Goal: Task Accomplishment & Management: Manage account settings

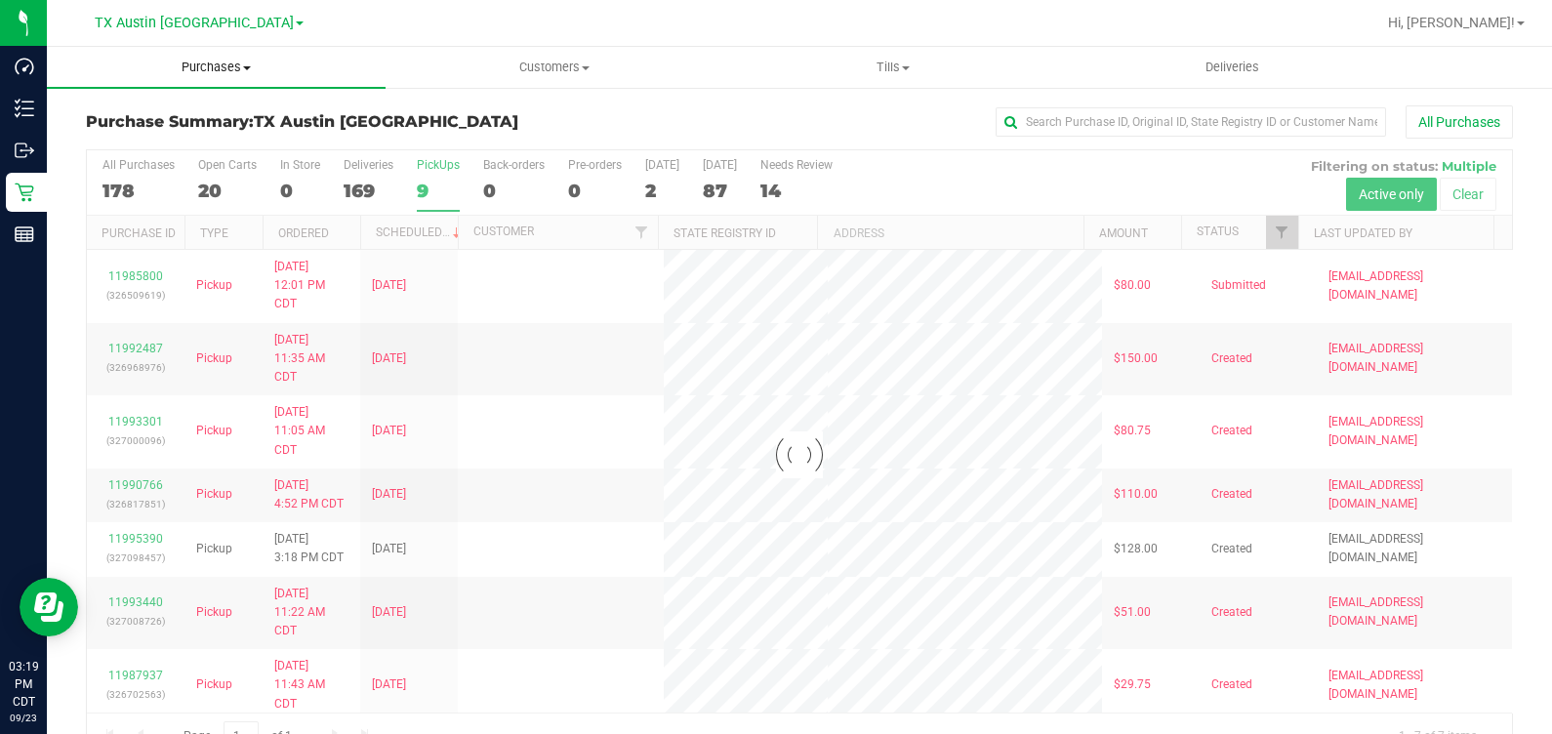
scroll to position [44, 0]
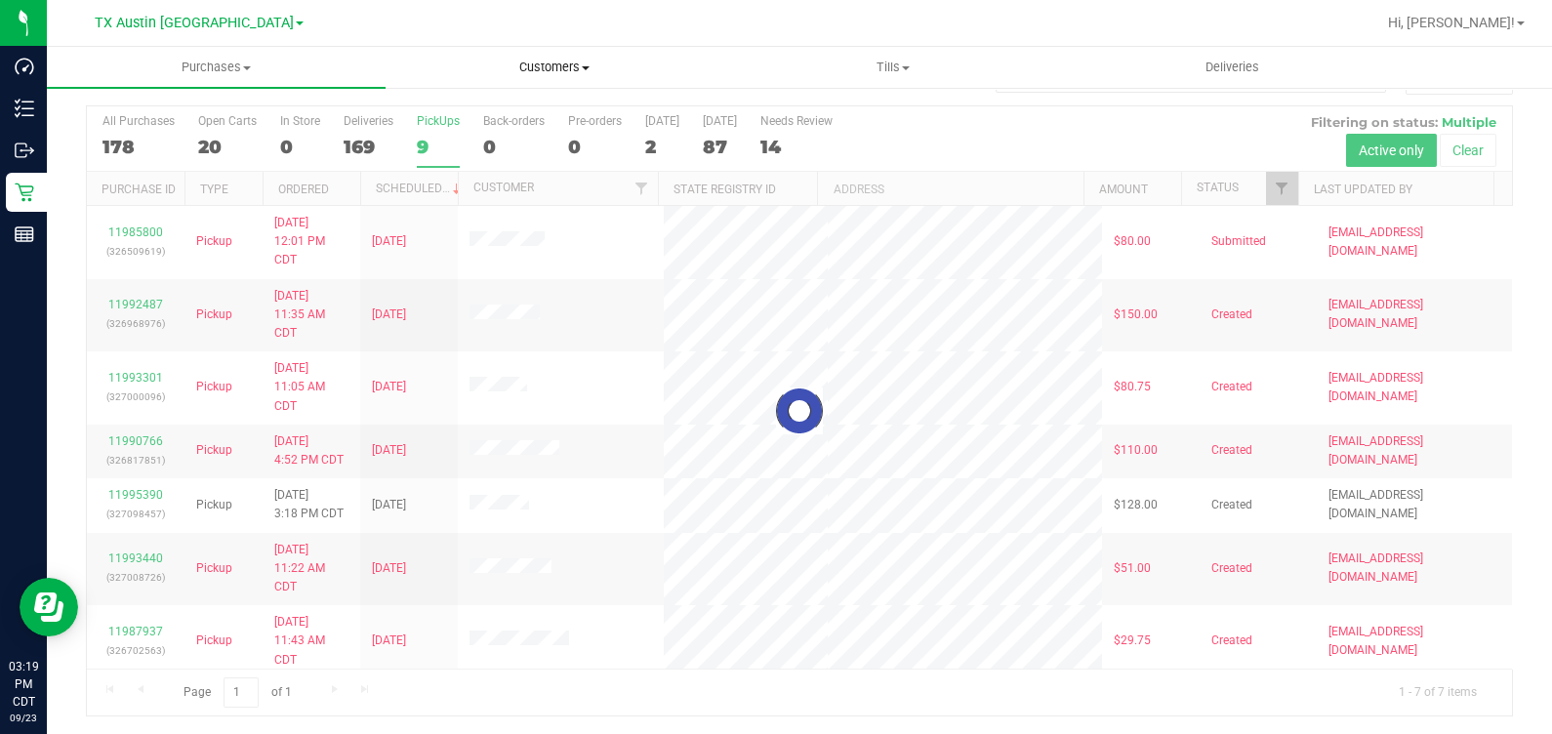
drag, startPoint x: 569, startPoint y: 71, endPoint x: 562, endPoint y: 83, distance: 13.6
click at [568, 71] on span "Customers" at bounding box center [555, 68] width 337 height 18
click at [511, 117] on span "All customers" at bounding box center [456, 117] width 141 height 17
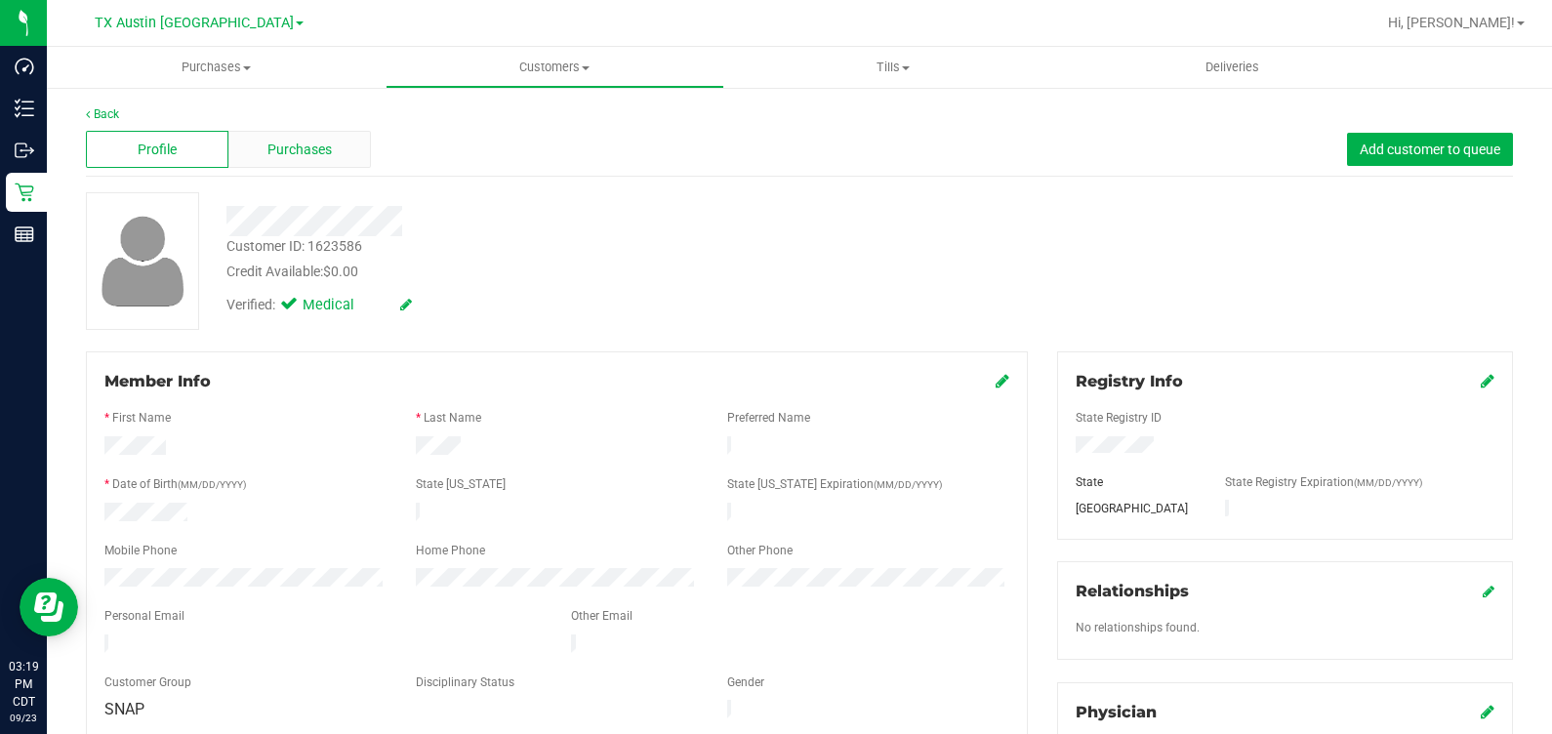
click at [282, 146] on span "Purchases" at bounding box center [299, 150] width 64 height 20
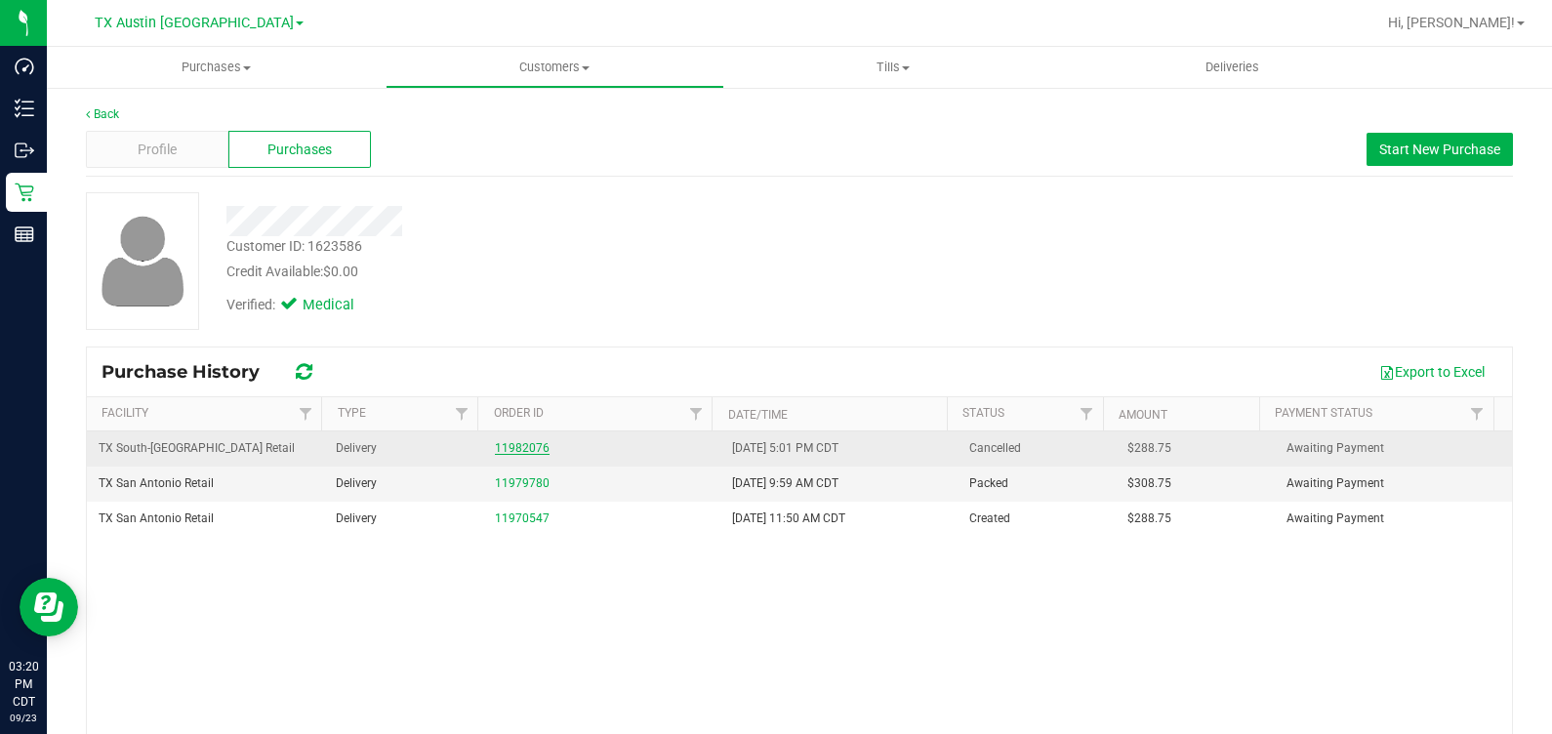
click at [499, 441] on link "11982076" at bounding box center [522, 448] width 55 height 14
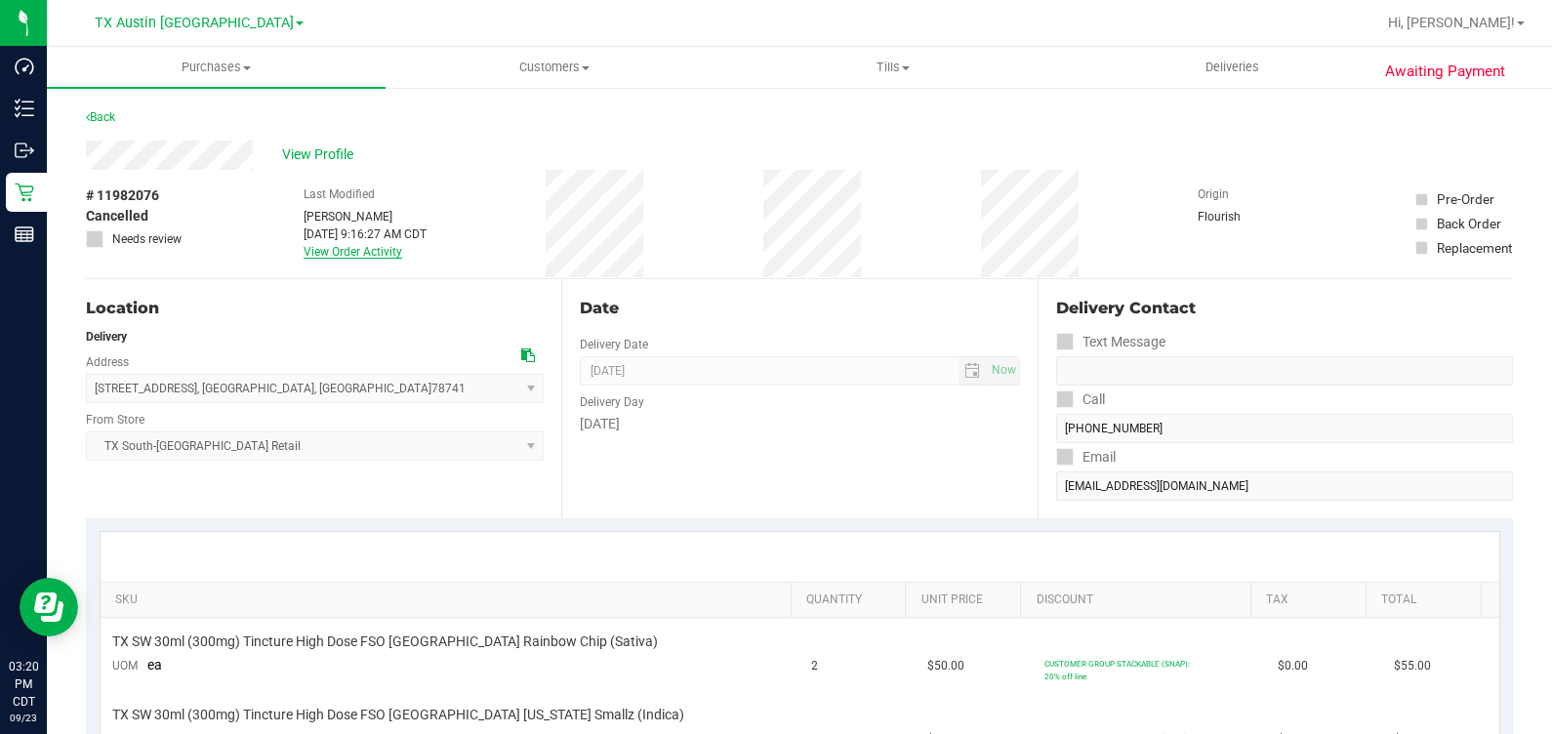
click at [377, 253] on link "View Order Activity" at bounding box center [353, 252] width 99 height 14
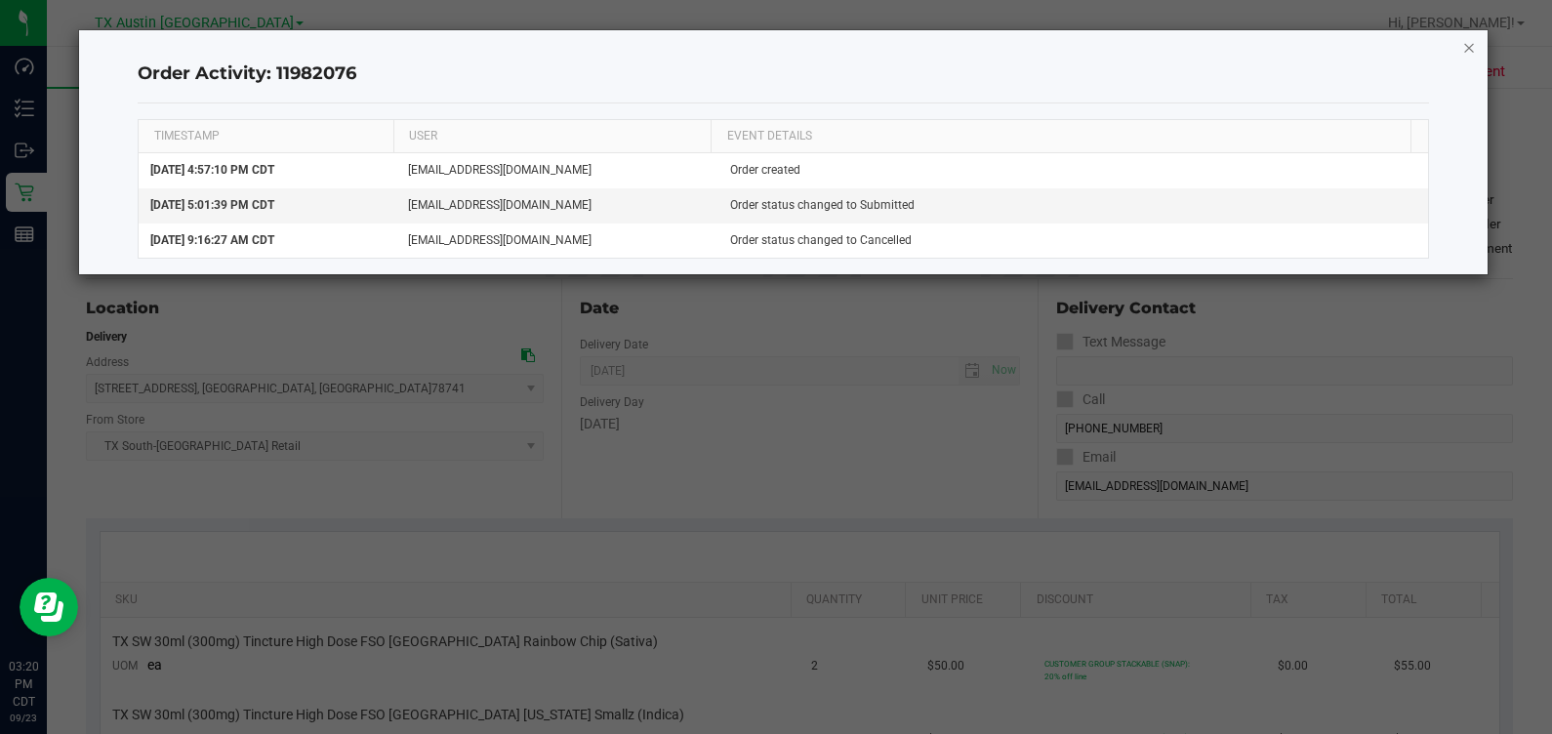
click at [1474, 47] on icon "button" at bounding box center [1469, 46] width 14 height 23
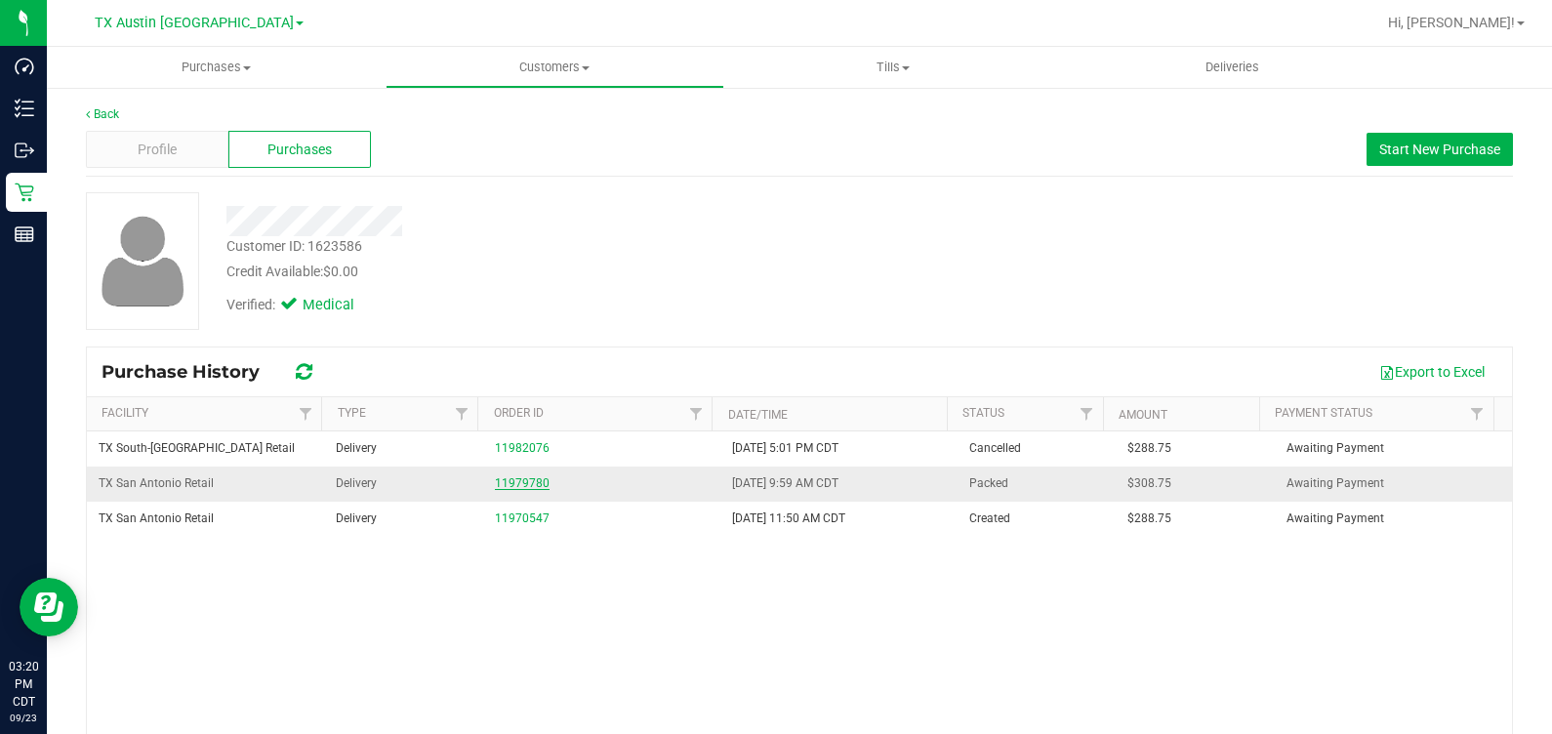
click at [512, 476] on link "11979780" at bounding box center [522, 483] width 55 height 14
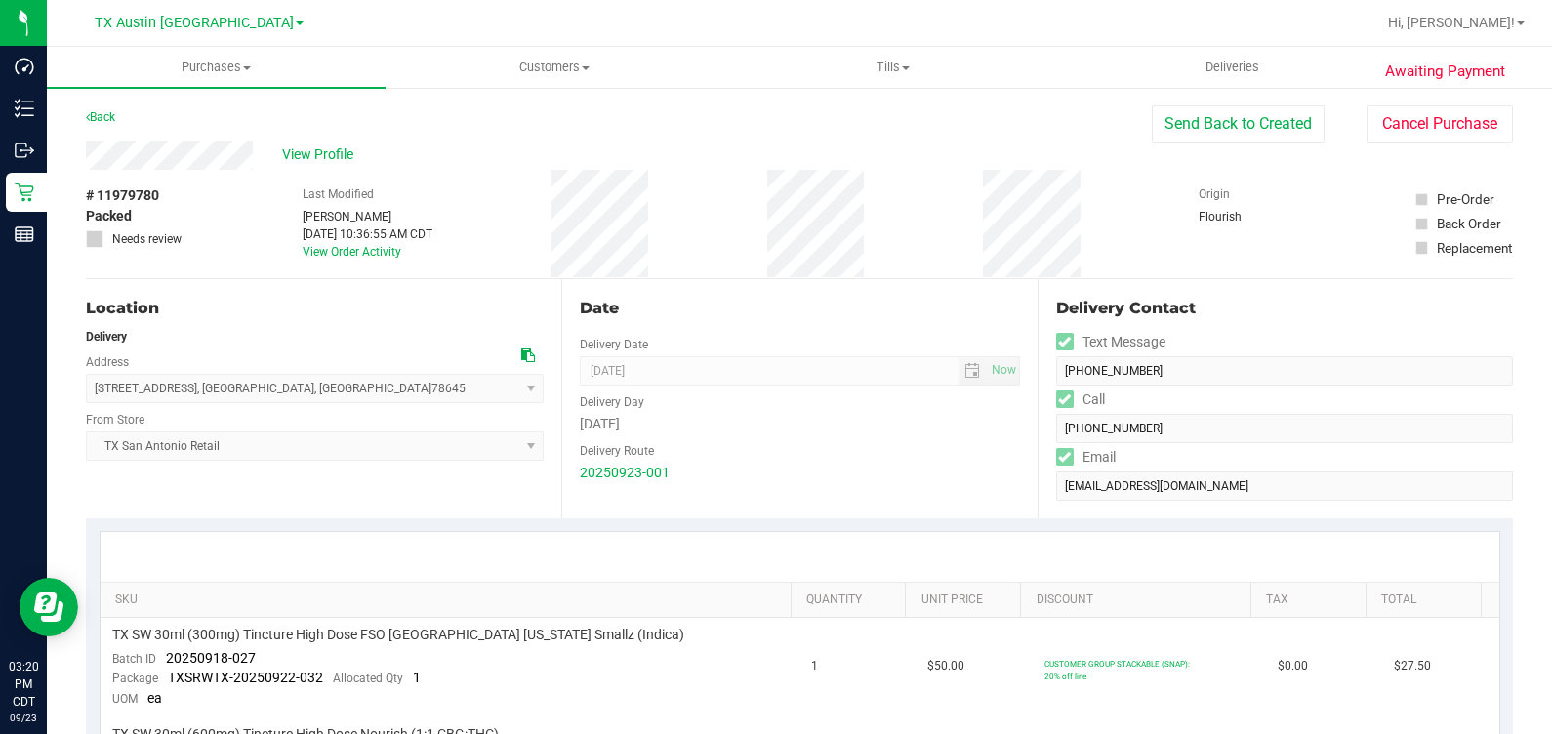
click at [868, 283] on div "Date Delivery Date [DATE] Now [DATE] 07:00 AM Now Delivery Day [DATE] Delivery …" at bounding box center [798, 398] width 475 height 239
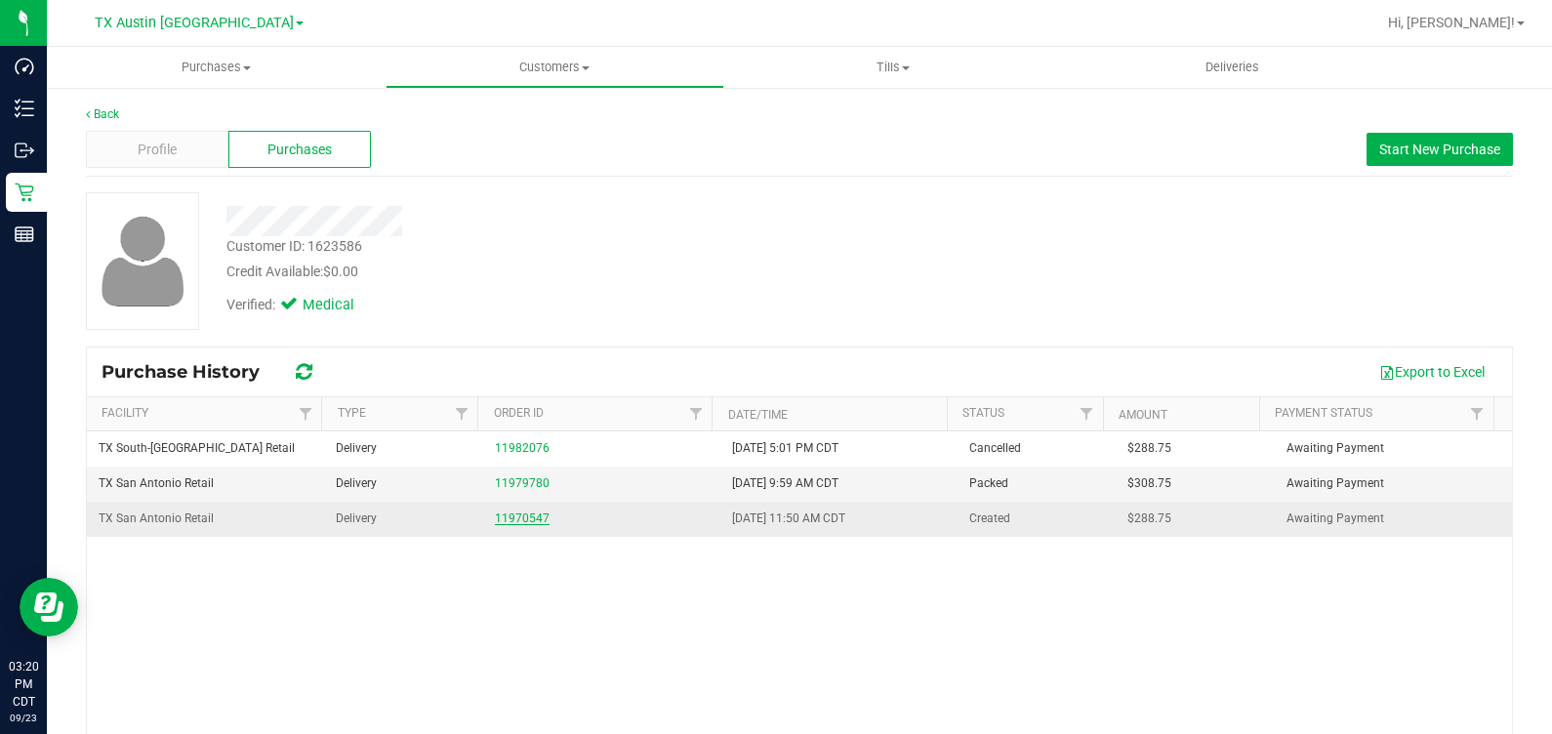
click at [500, 512] on link "11970547" at bounding box center [522, 518] width 55 height 14
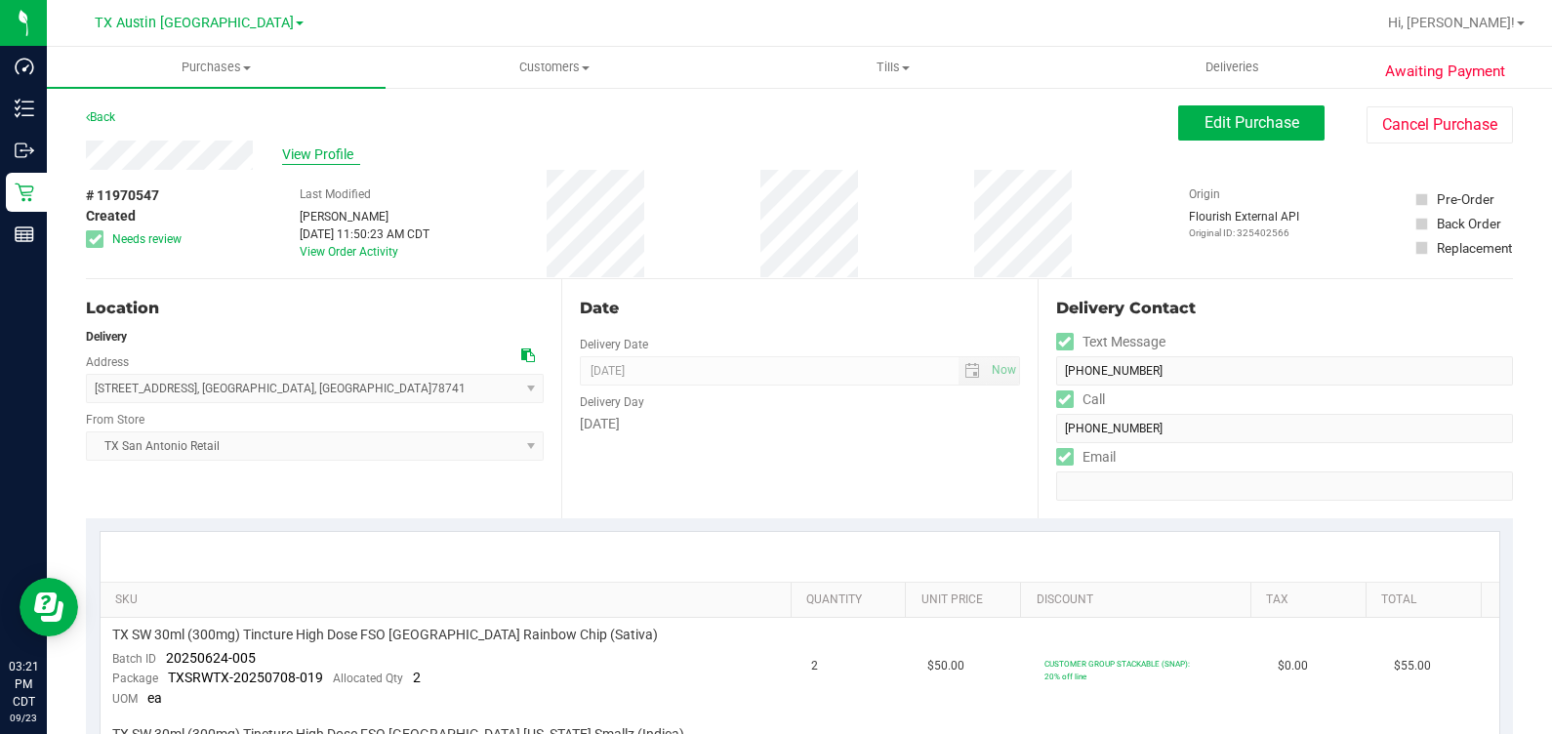
click at [313, 151] on span "View Profile" at bounding box center [321, 154] width 78 height 20
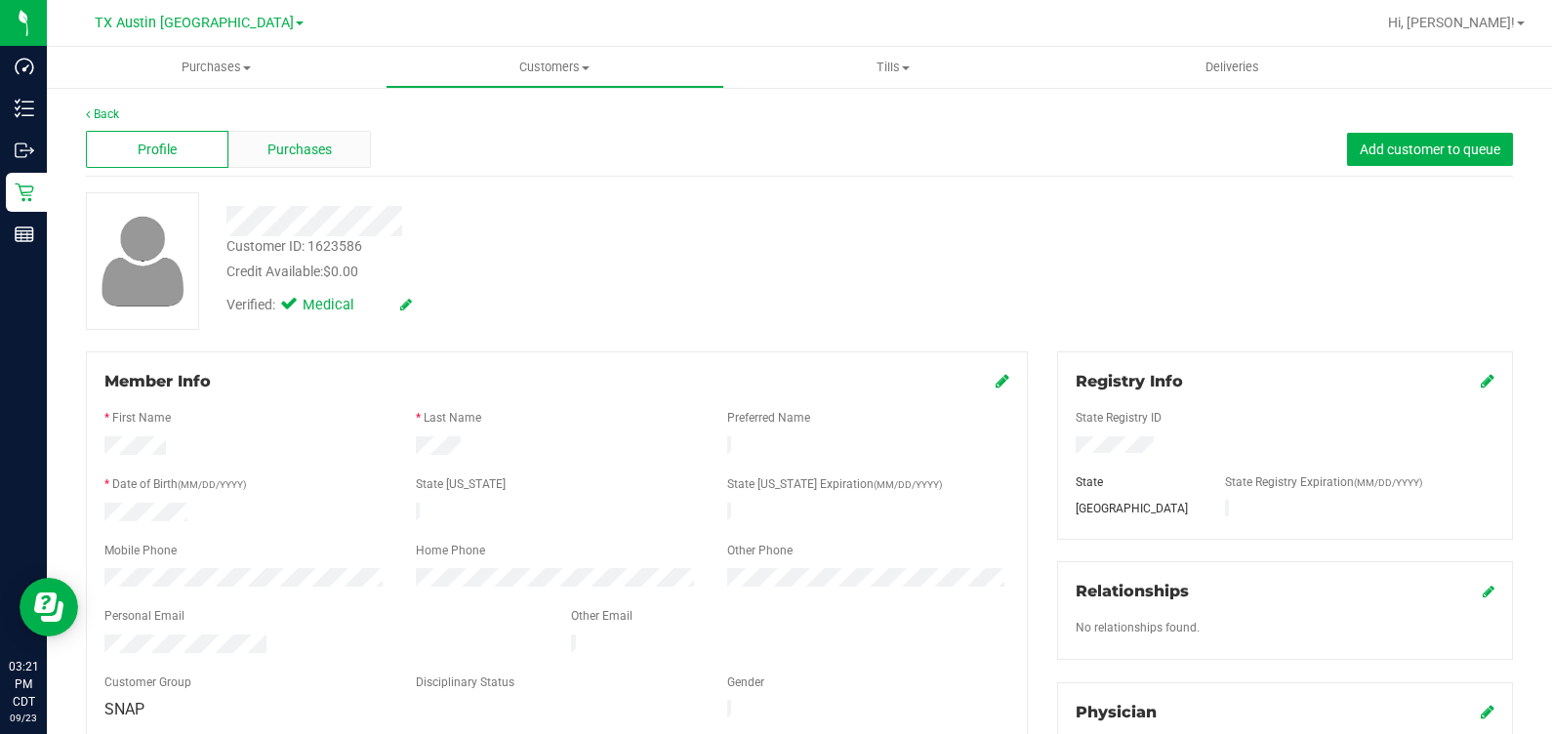
click at [284, 164] on div "Purchases" at bounding box center [299, 149] width 143 height 37
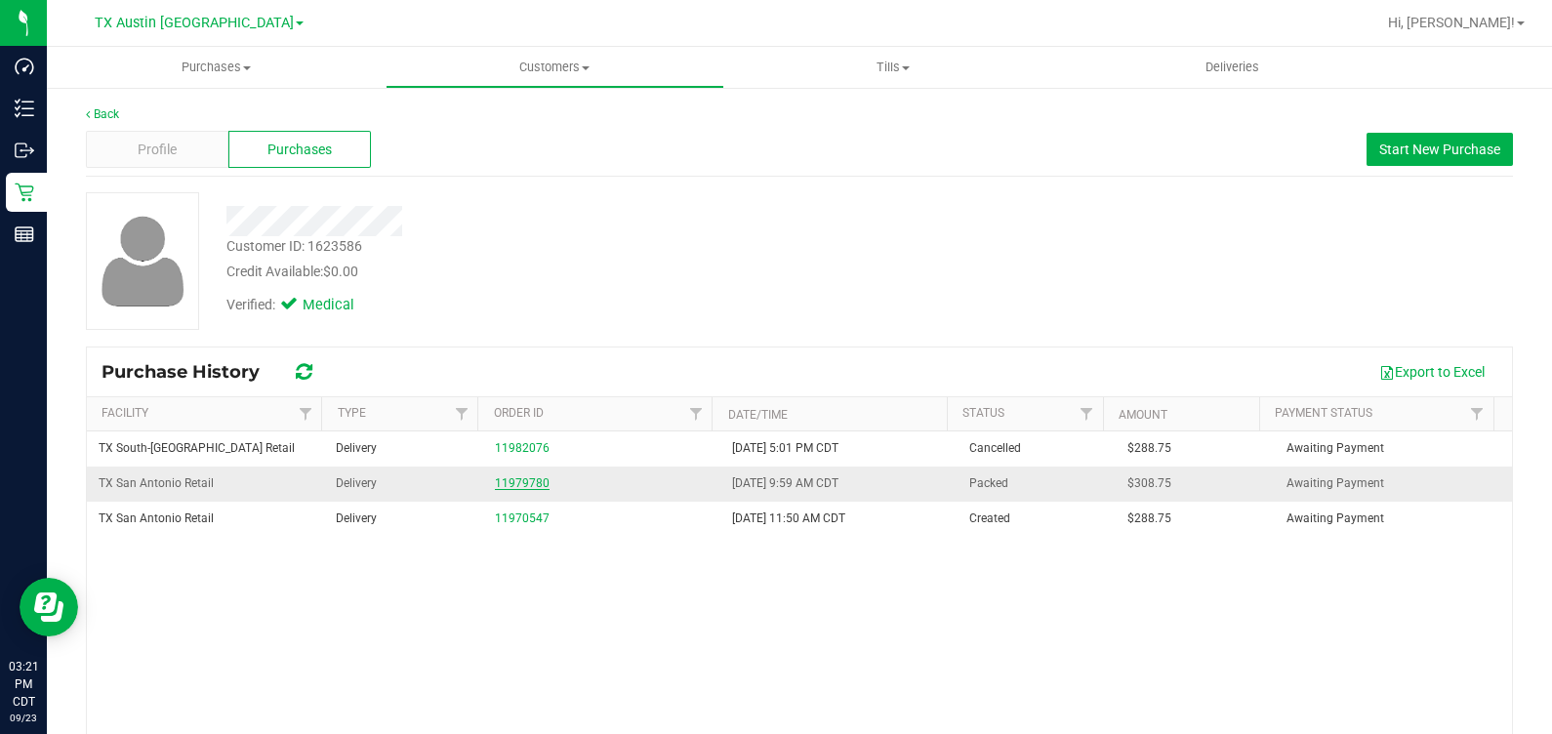
click at [512, 479] on link "11979780" at bounding box center [522, 483] width 55 height 14
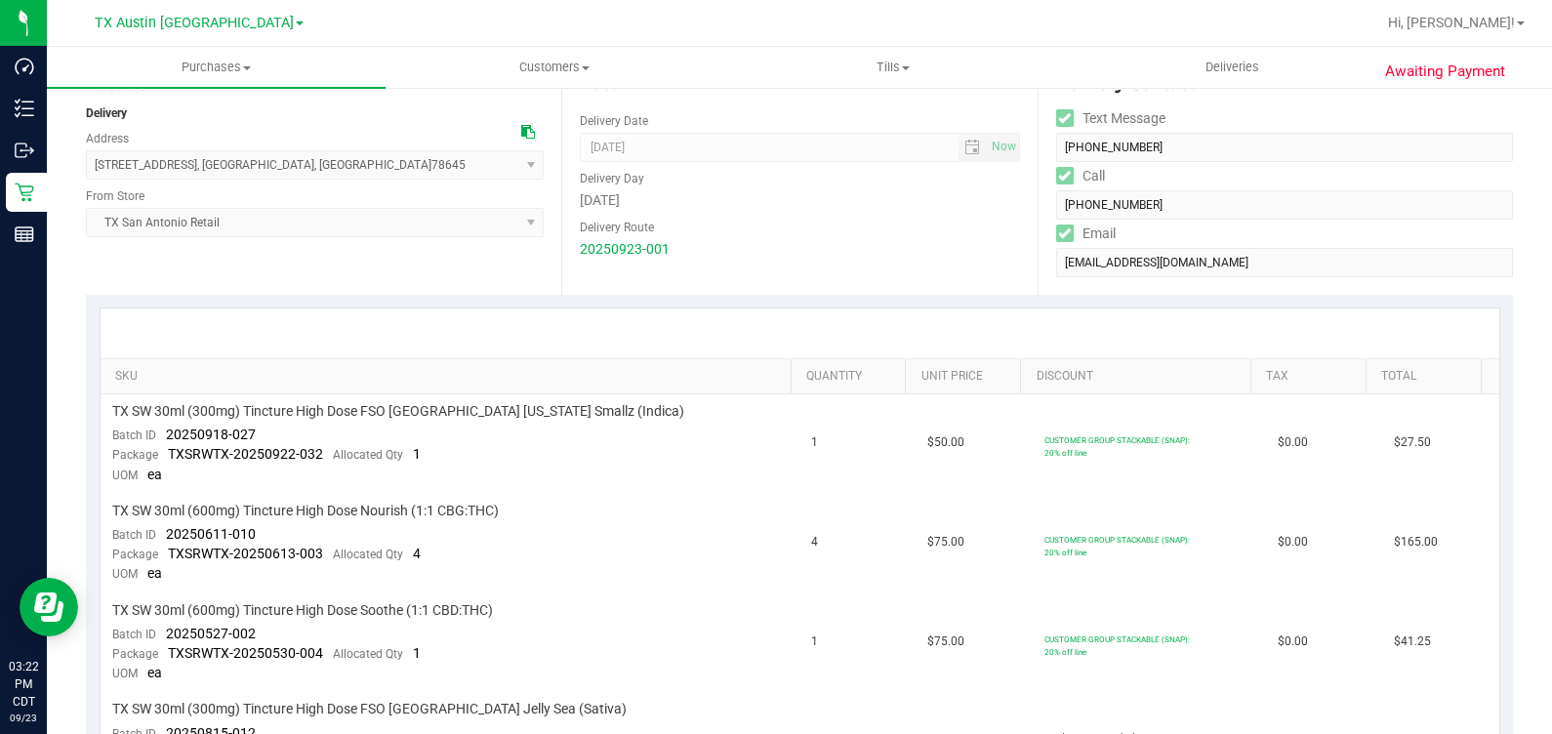
scroll to position [243, 0]
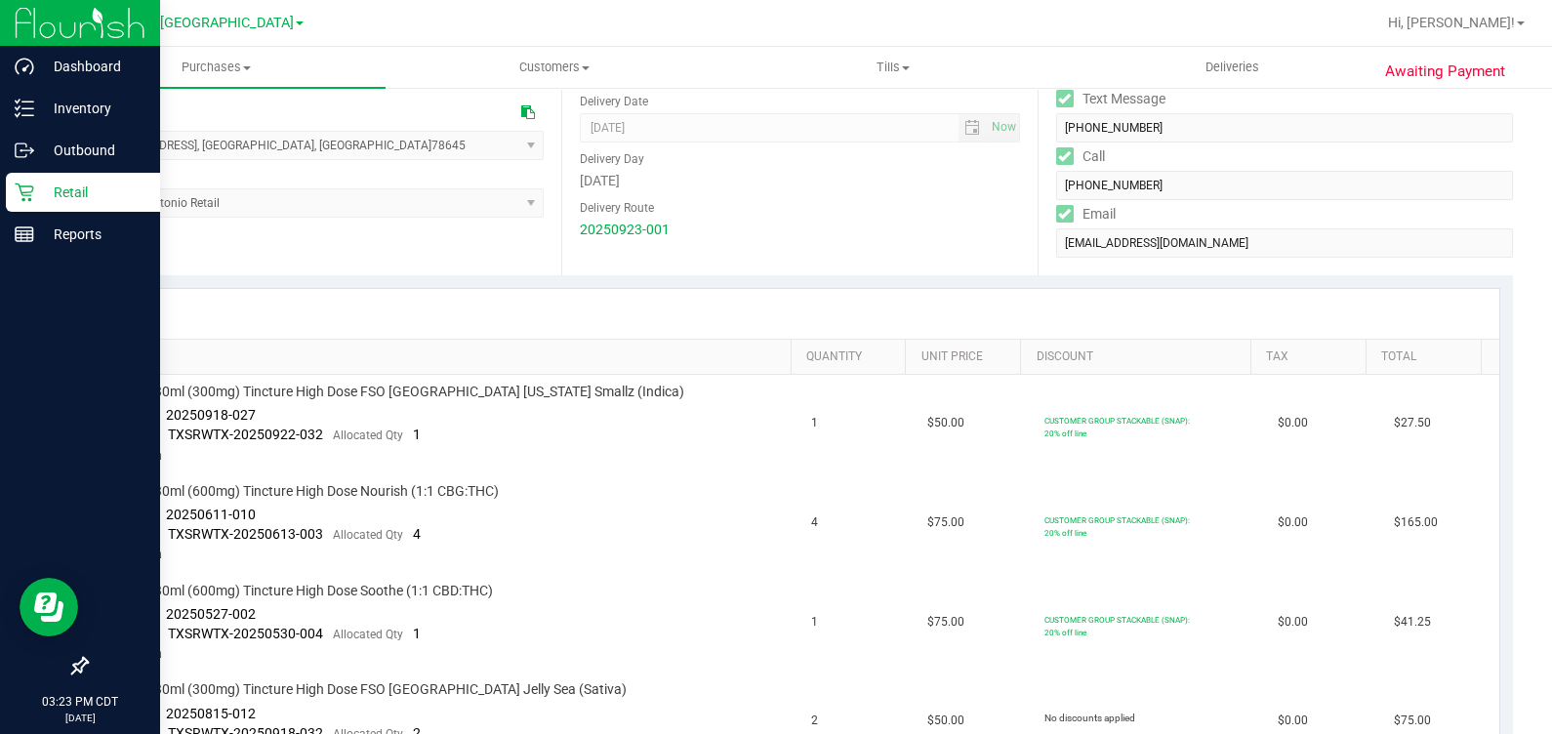
click at [34, 190] on p "Retail" at bounding box center [92, 192] width 117 height 23
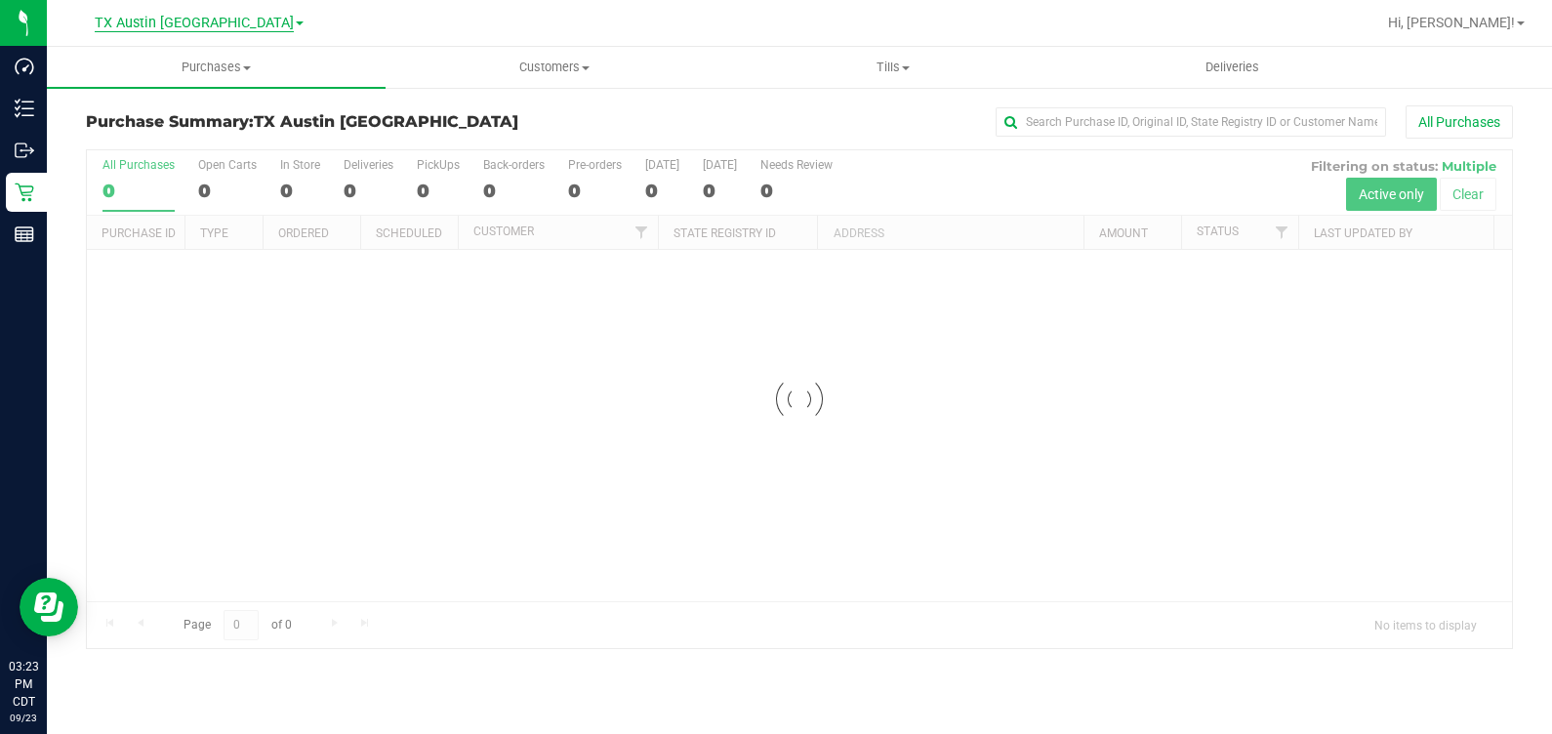
click at [203, 16] on span "TX Austin [GEOGRAPHIC_DATA]" at bounding box center [194, 24] width 199 height 18
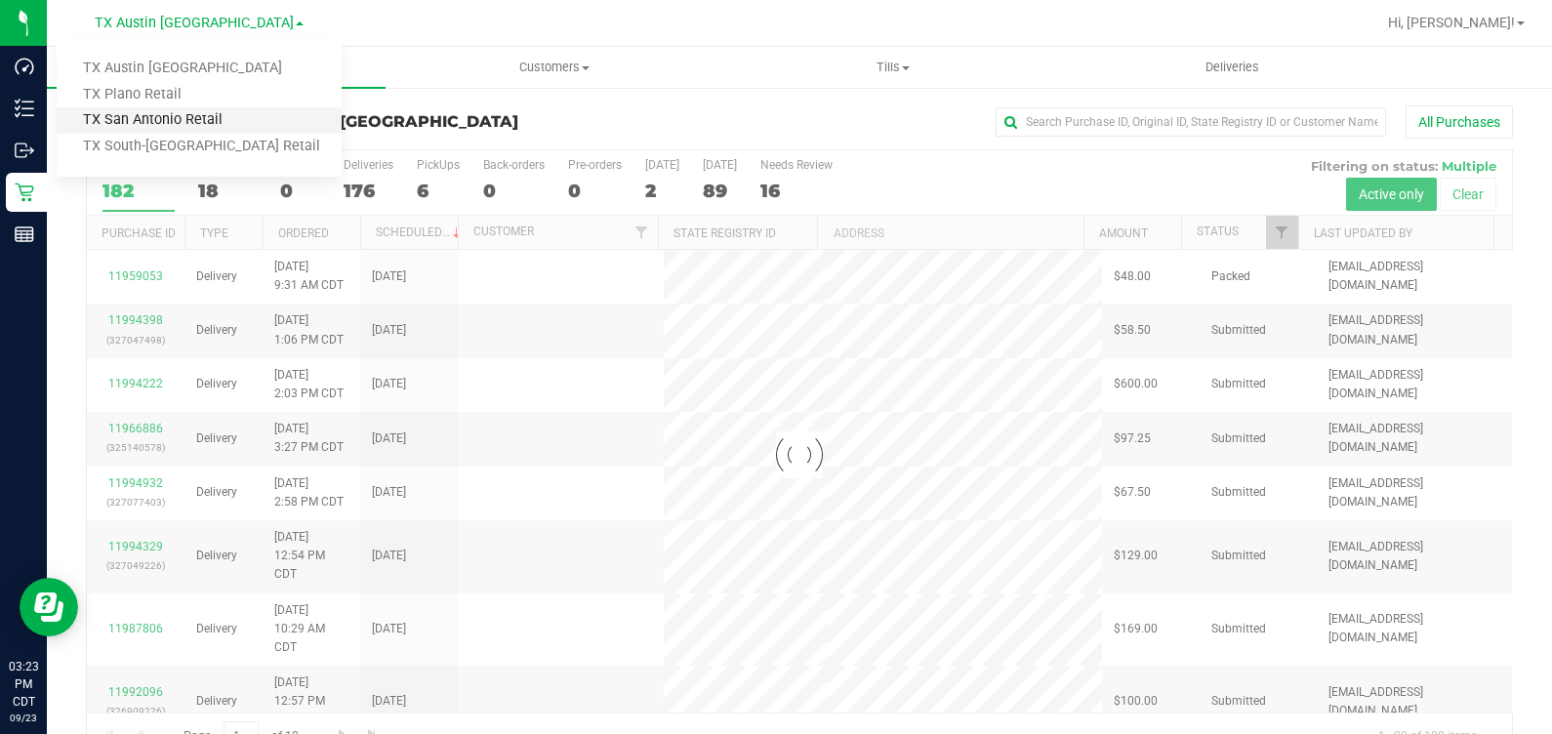
click at [209, 117] on link "TX San Antonio Retail" at bounding box center [199, 120] width 285 height 26
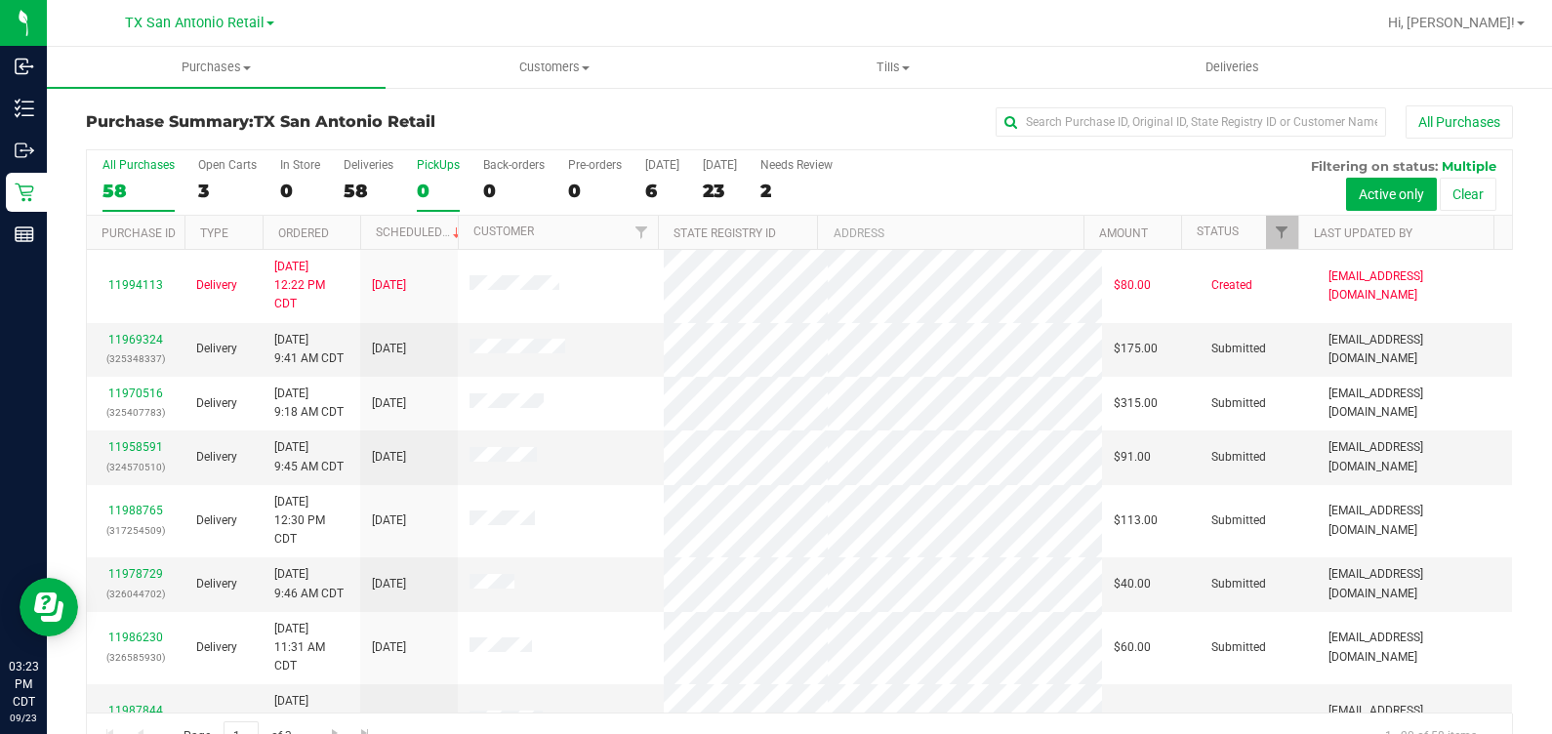
click at [438, 180] on div "0" at bounding box center [438, 191] width 43 height 22
click at [0, 0] on input "PickUps 0" at bounding box center [0, 0] width 0 height 0
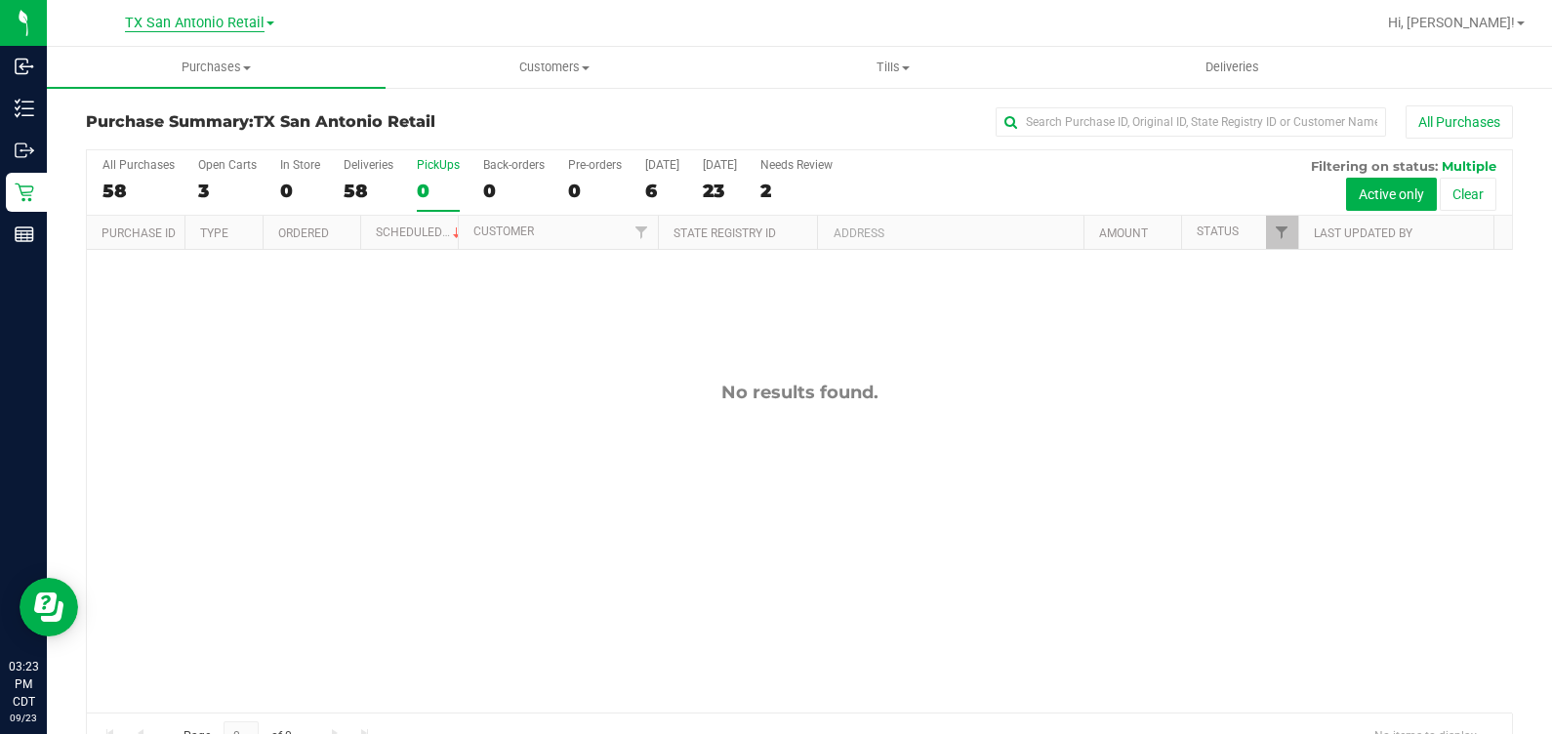
click at [218, 20] on span "TX San Antonio Retail" at bounding box center [195, 24] width 140 height 18
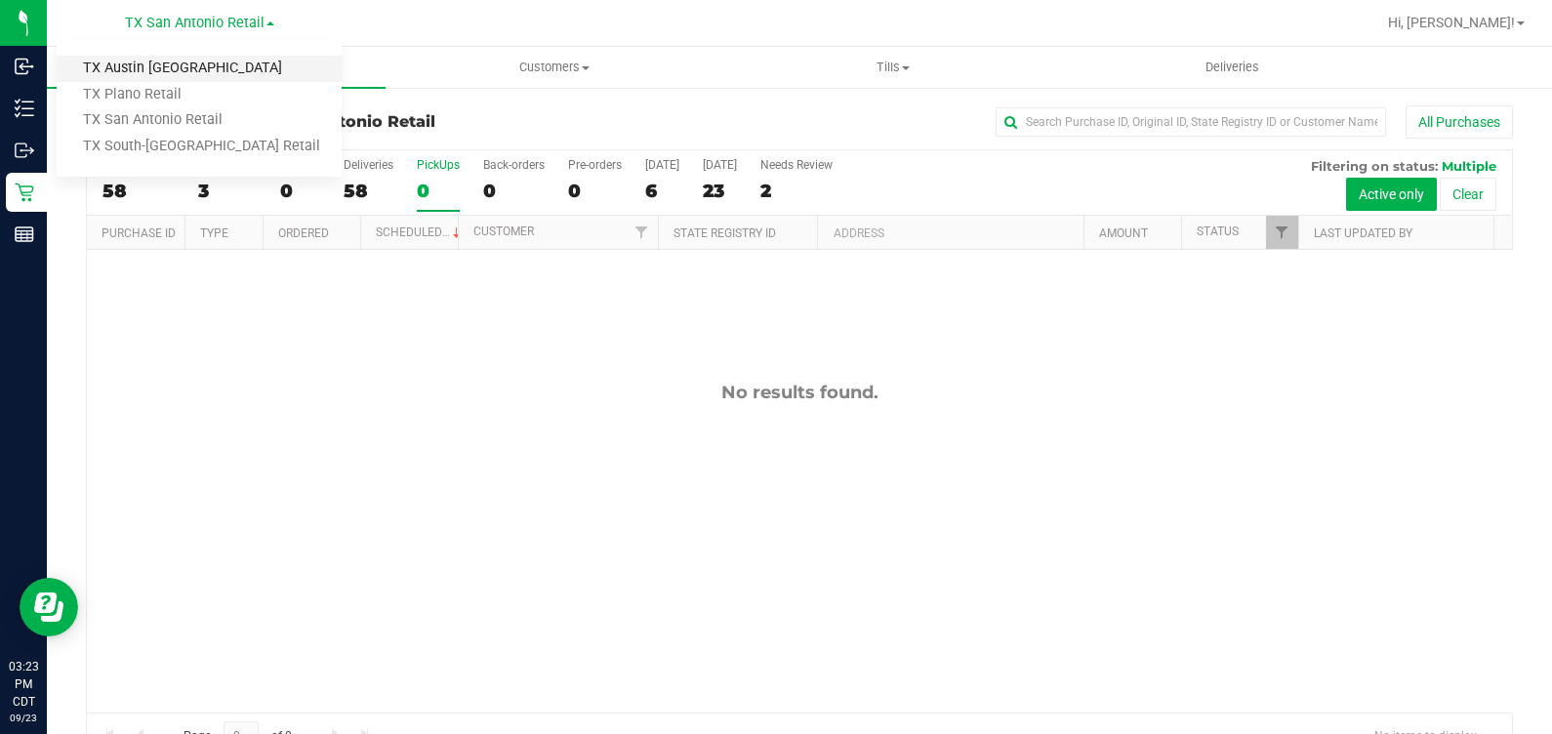
click at [212, 68] on link "TX Austin [GEOGRAPHIC_DATA]" at bounding box center [199, 69] width 285 height 26
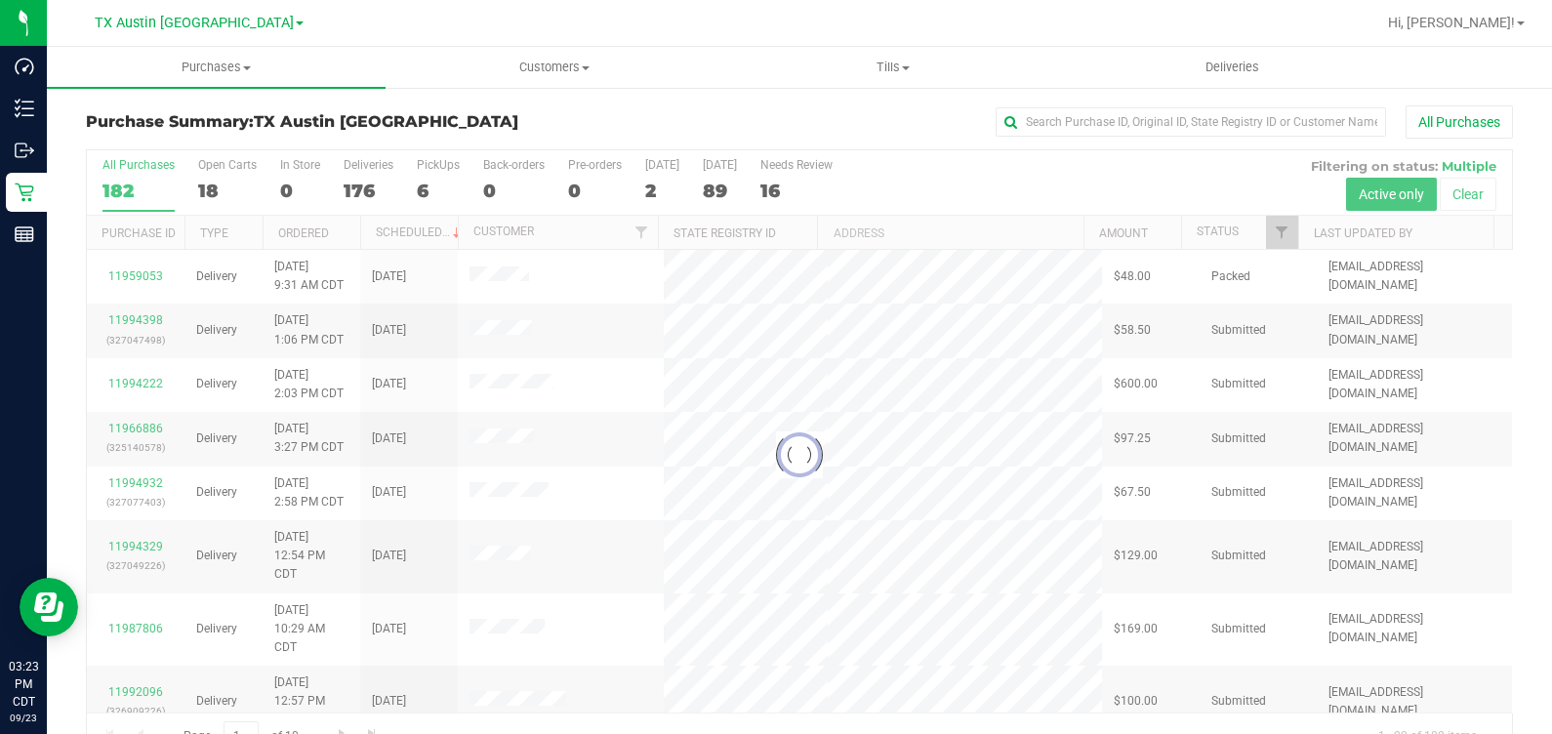
click at [429, 176] on div at bounding box center [799, 454] width 1425 height 609
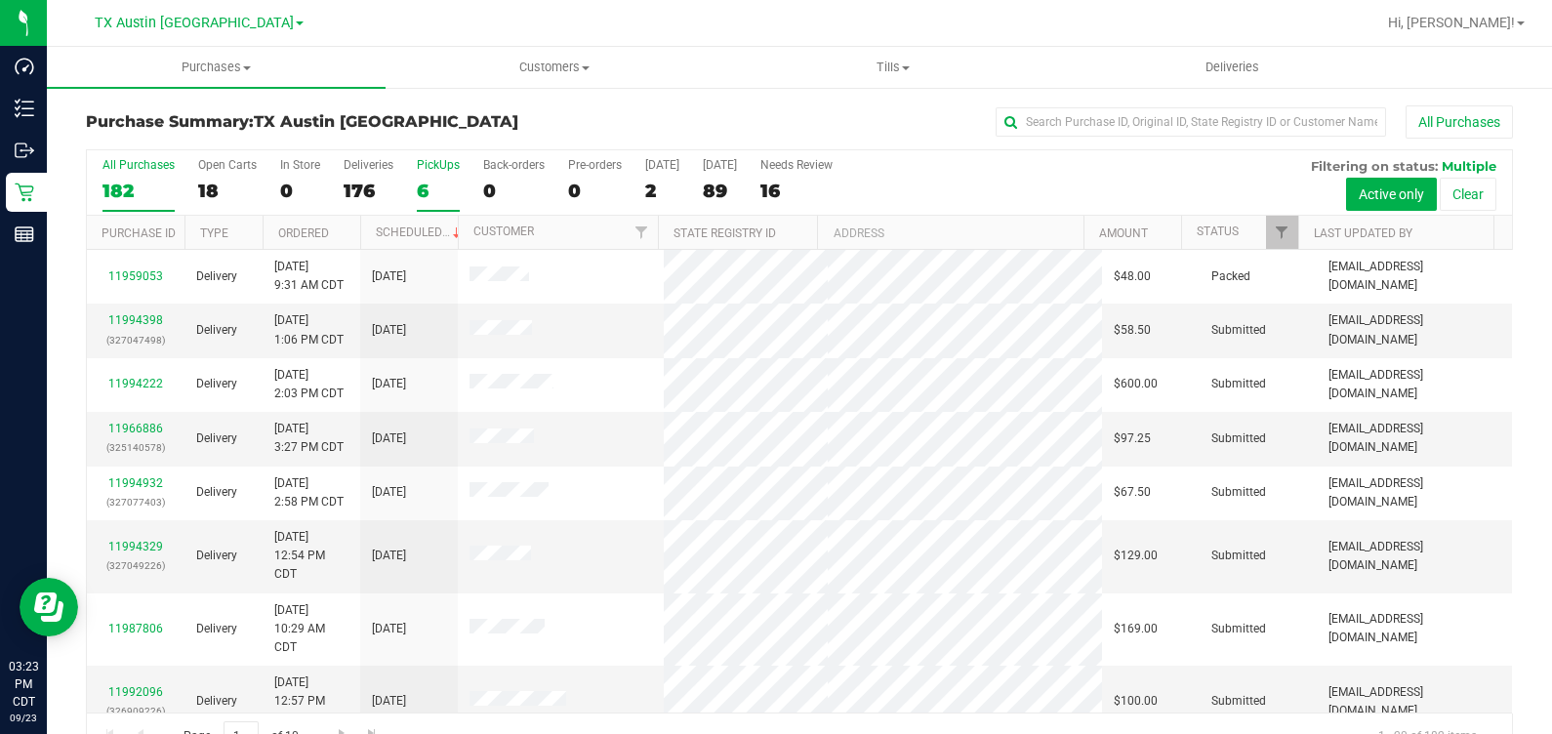
click at [455, 176] on label "PickUps 6" at bounding box center [438, 185] width 43 height 54
click at [0, 0] on input "PickUps 6" at bounding box center [0, 0] width 0 height 0
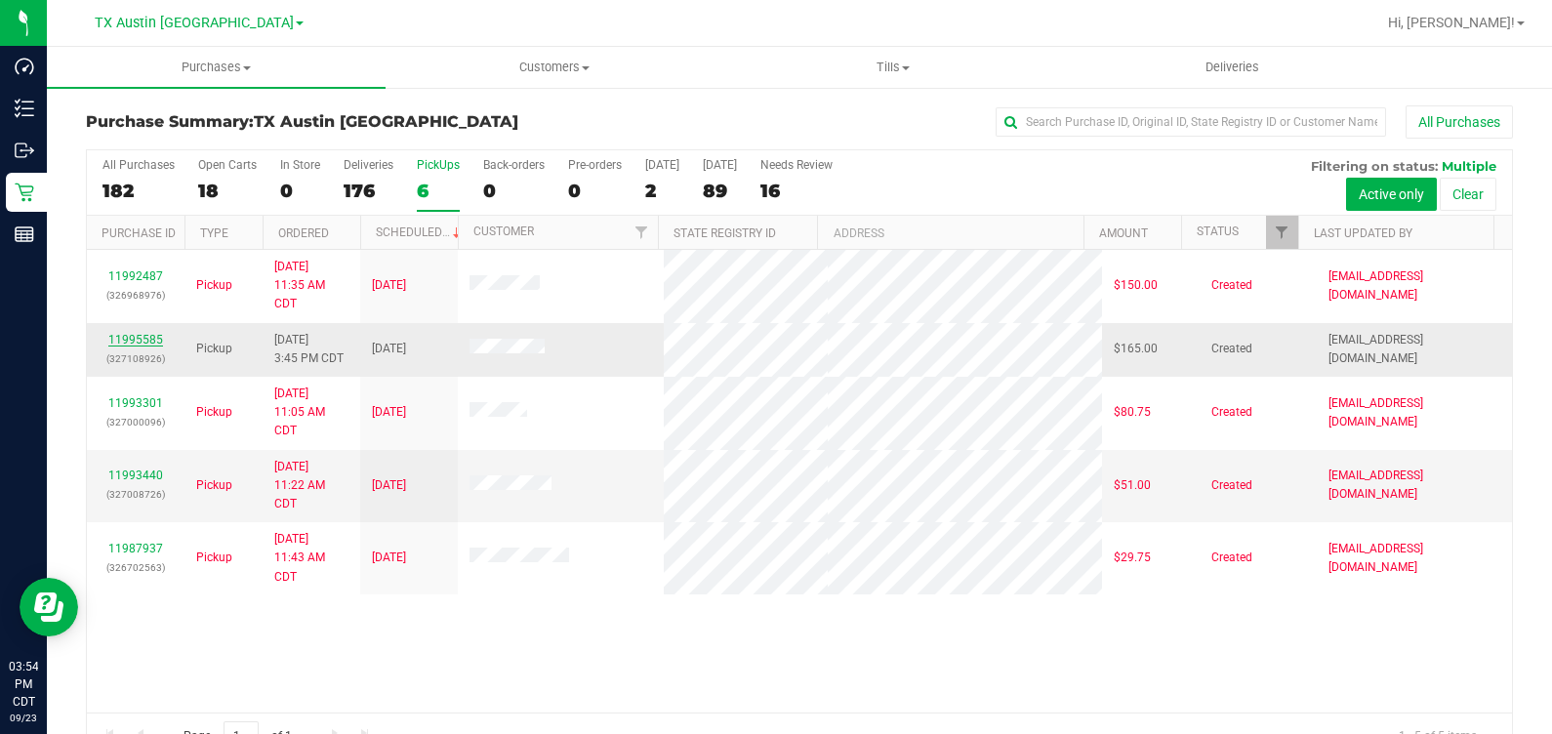
click at [151, 337] on link "11995585" at bounding box center [135, 340] width 55 height 14
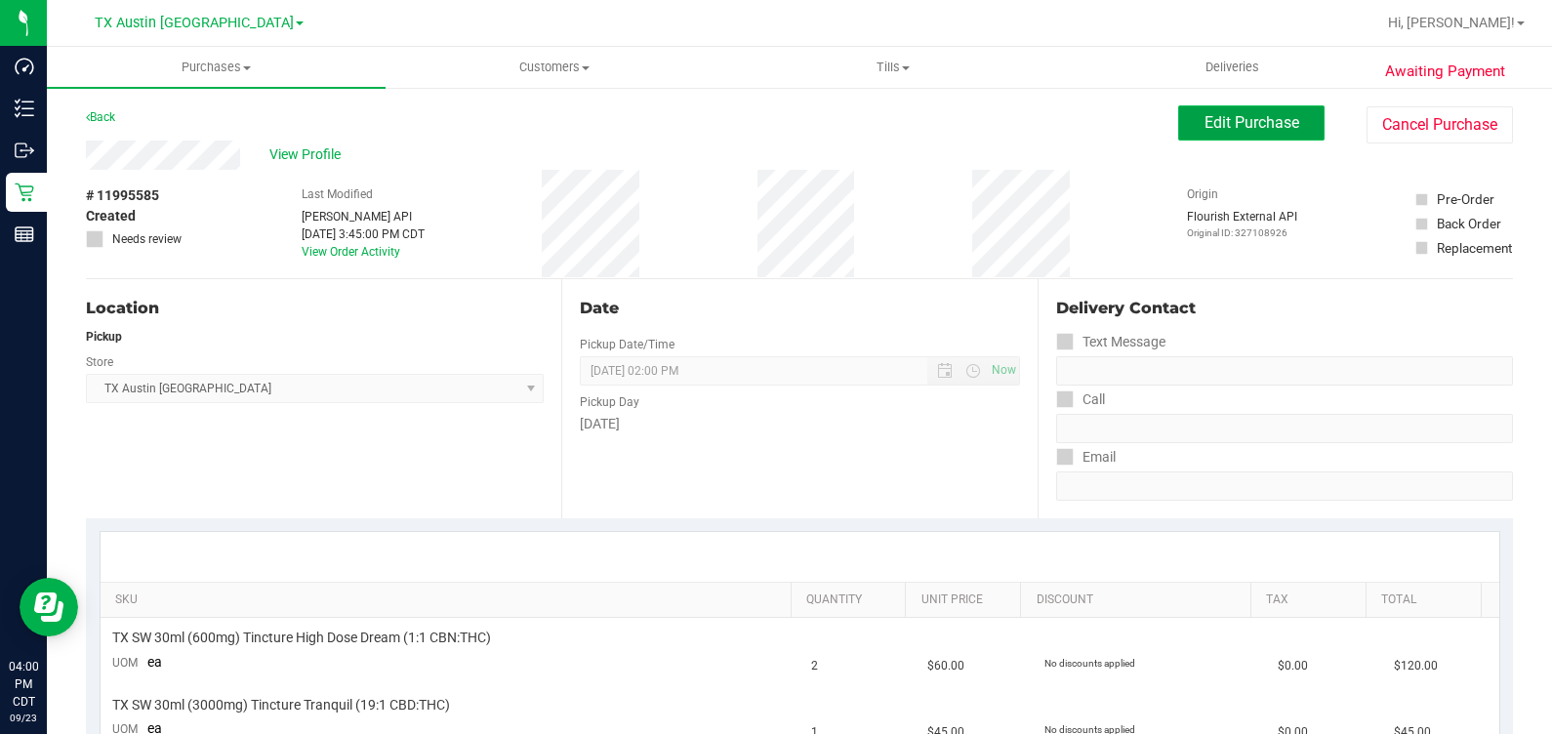
click at [1181, 125] on button "Edit Purchase" at bounding box center [1251, 122] width 146 height 35
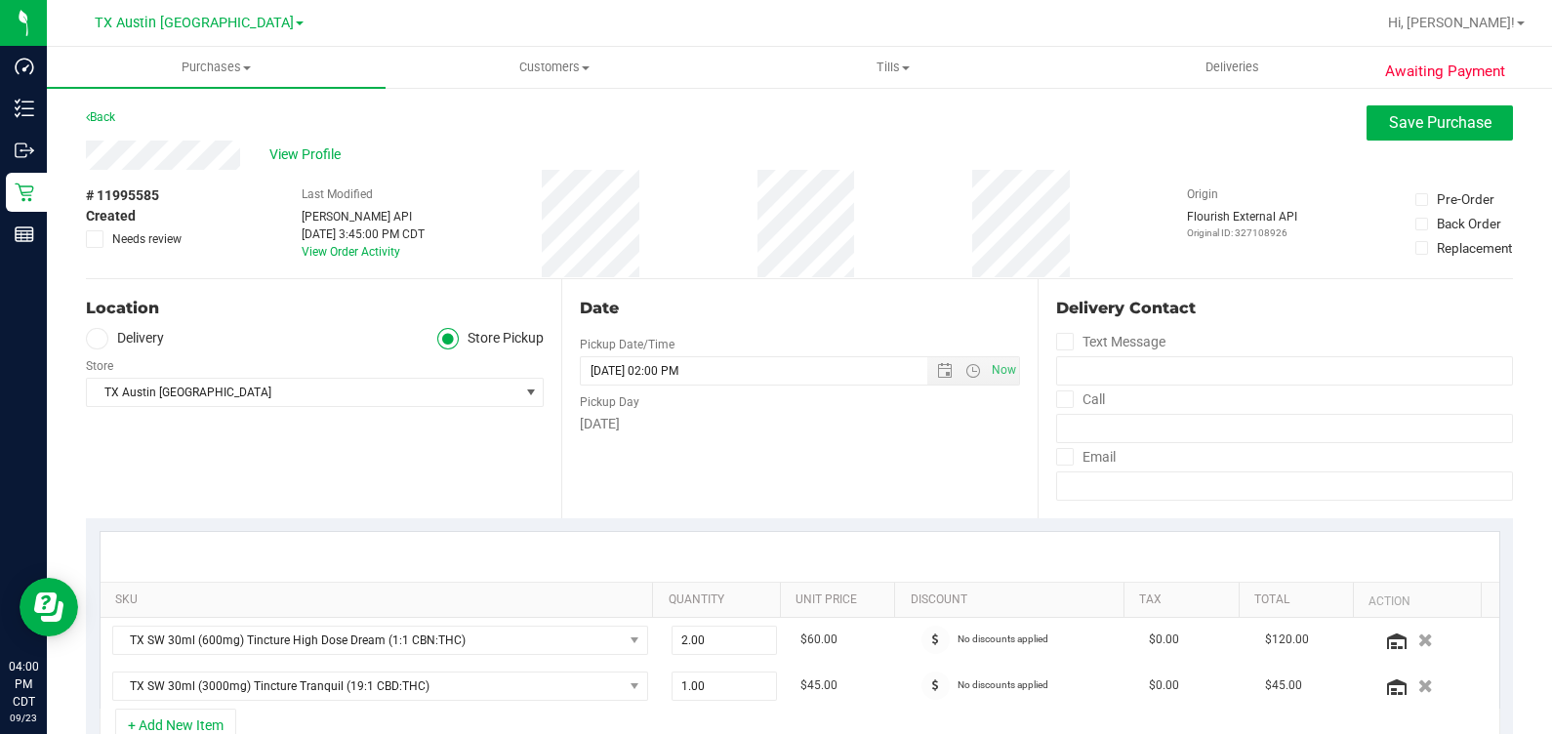
click at [133, 343] on label "Delivery" at bounding box center [125, 339] width 78 height 22
click at [0, 0] on input "Delivery" at bounding box center [0, 0] width 0 height 0
click at [181, 397] on span "Select address" at bounding box center [292, 392] width 410 height 27
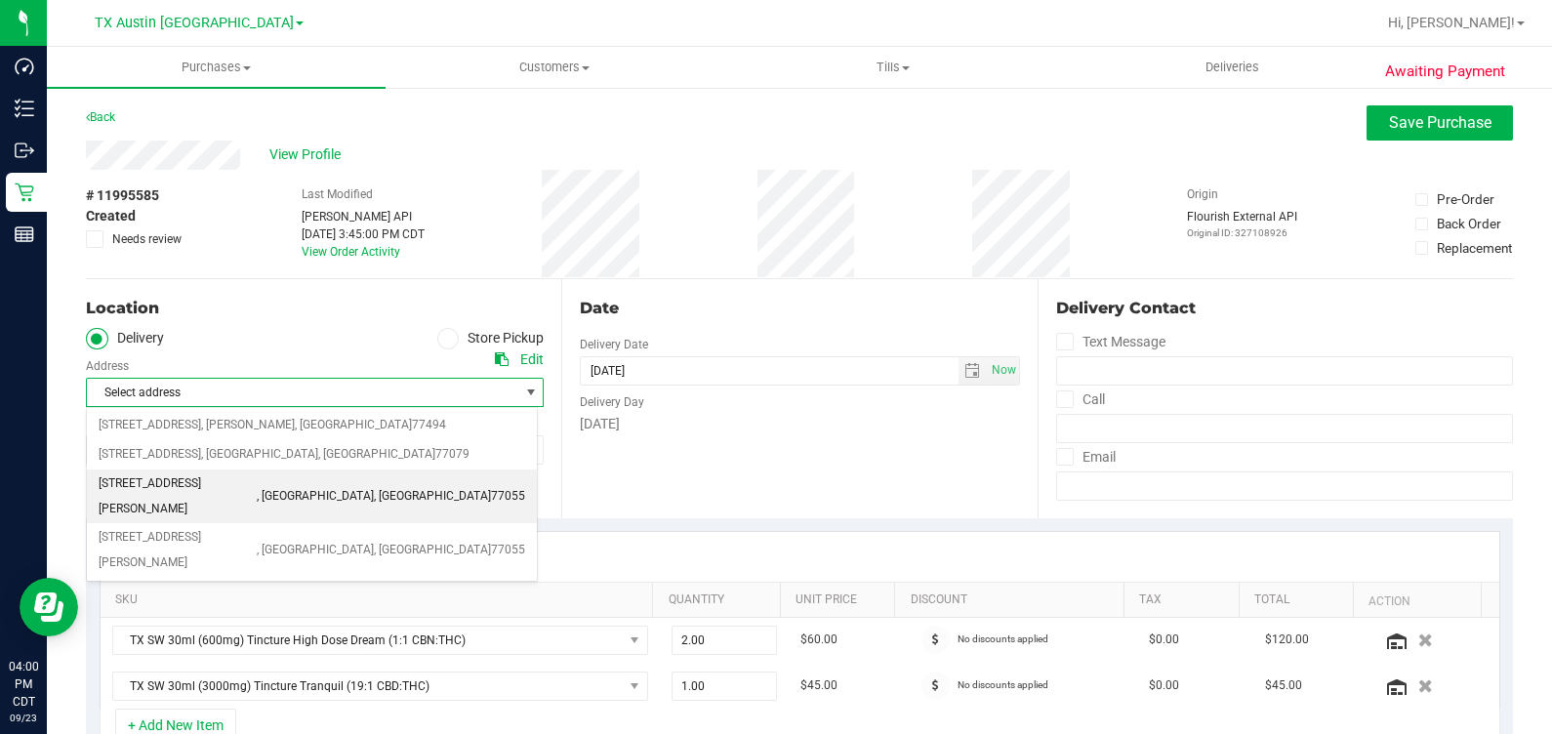
click at [491, 491] on span "77055" at bounding box center [508, 496] width 34 height 25
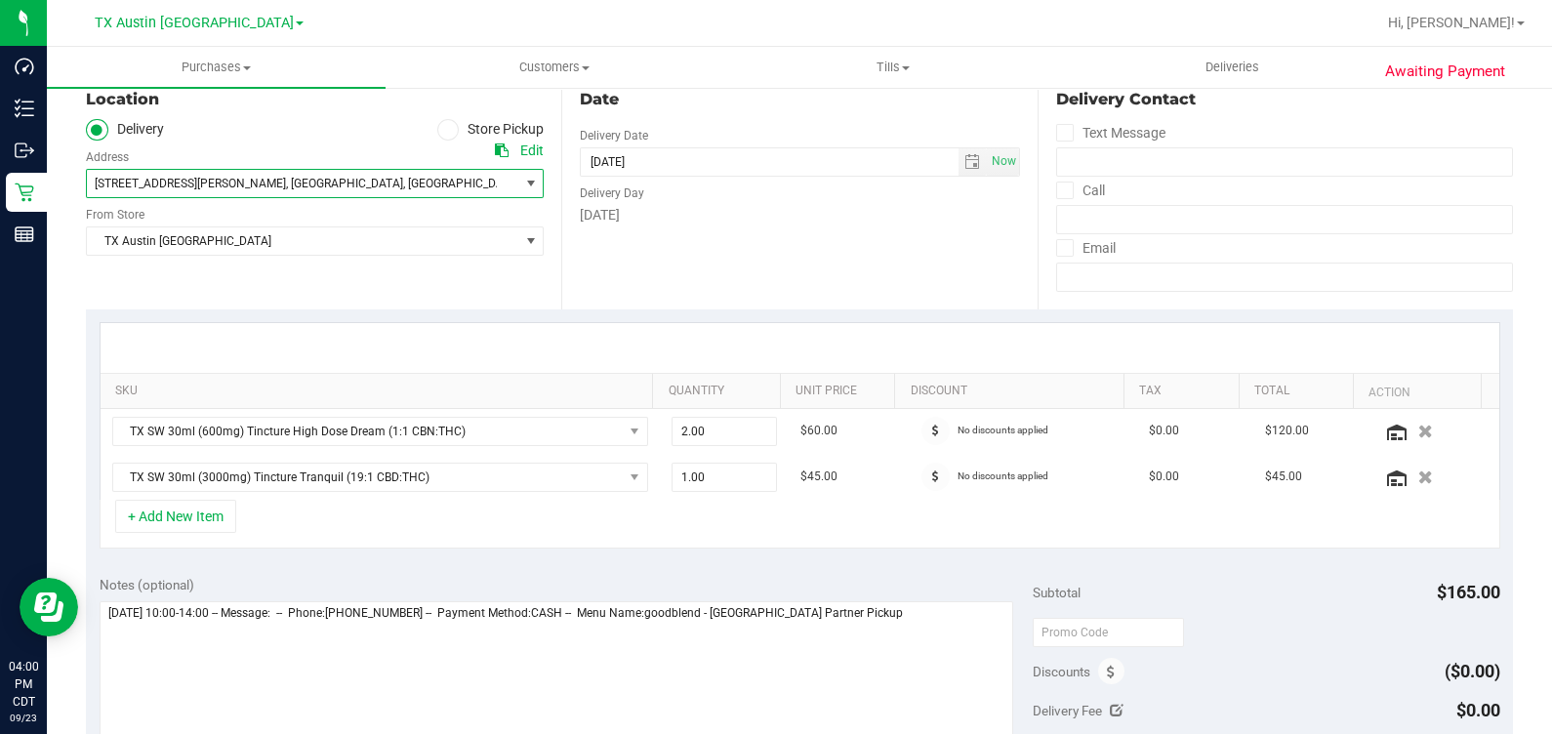
scroll to position [487, 0]
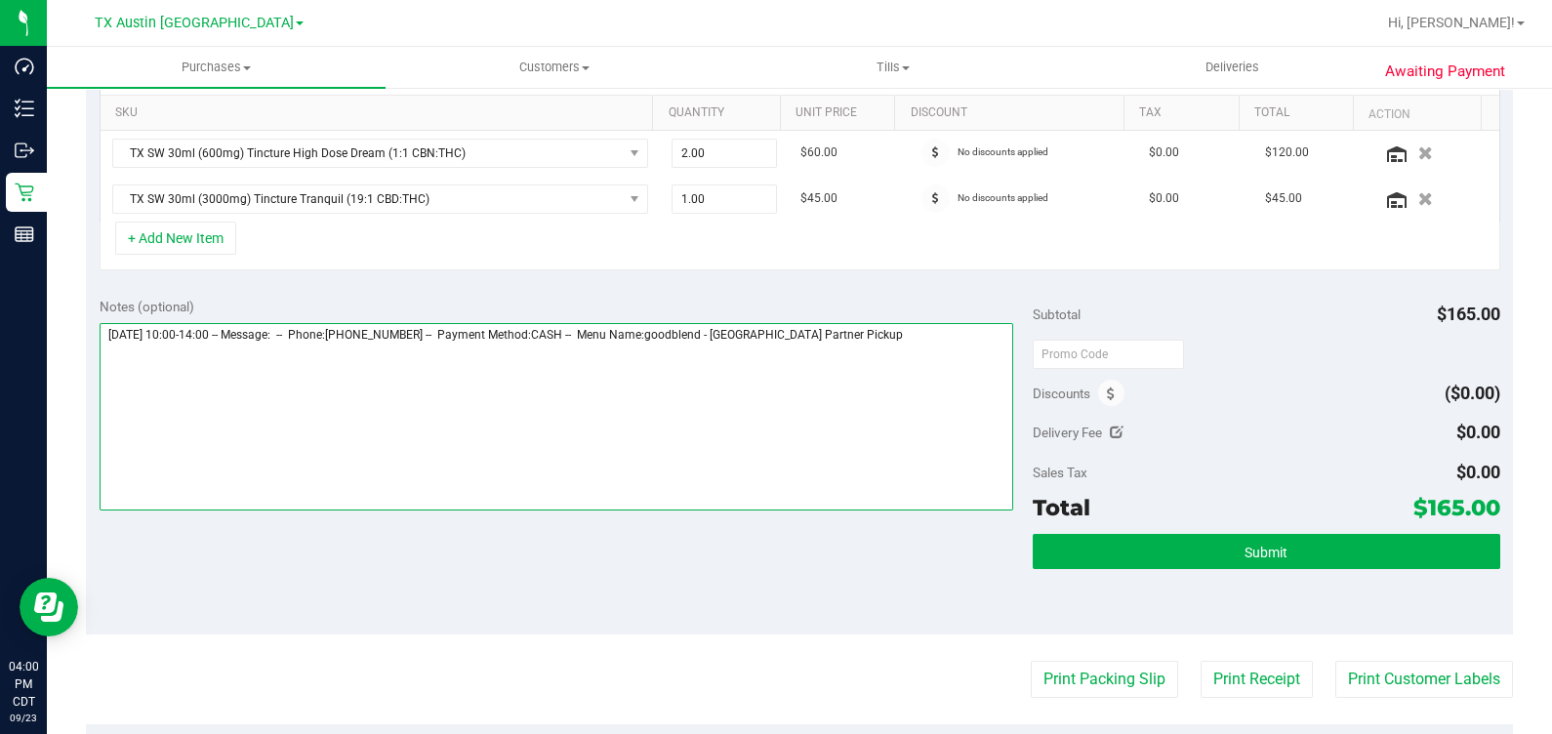
click at [909, 382] on textarea at bounding box center [557, 416] width 915 height 187
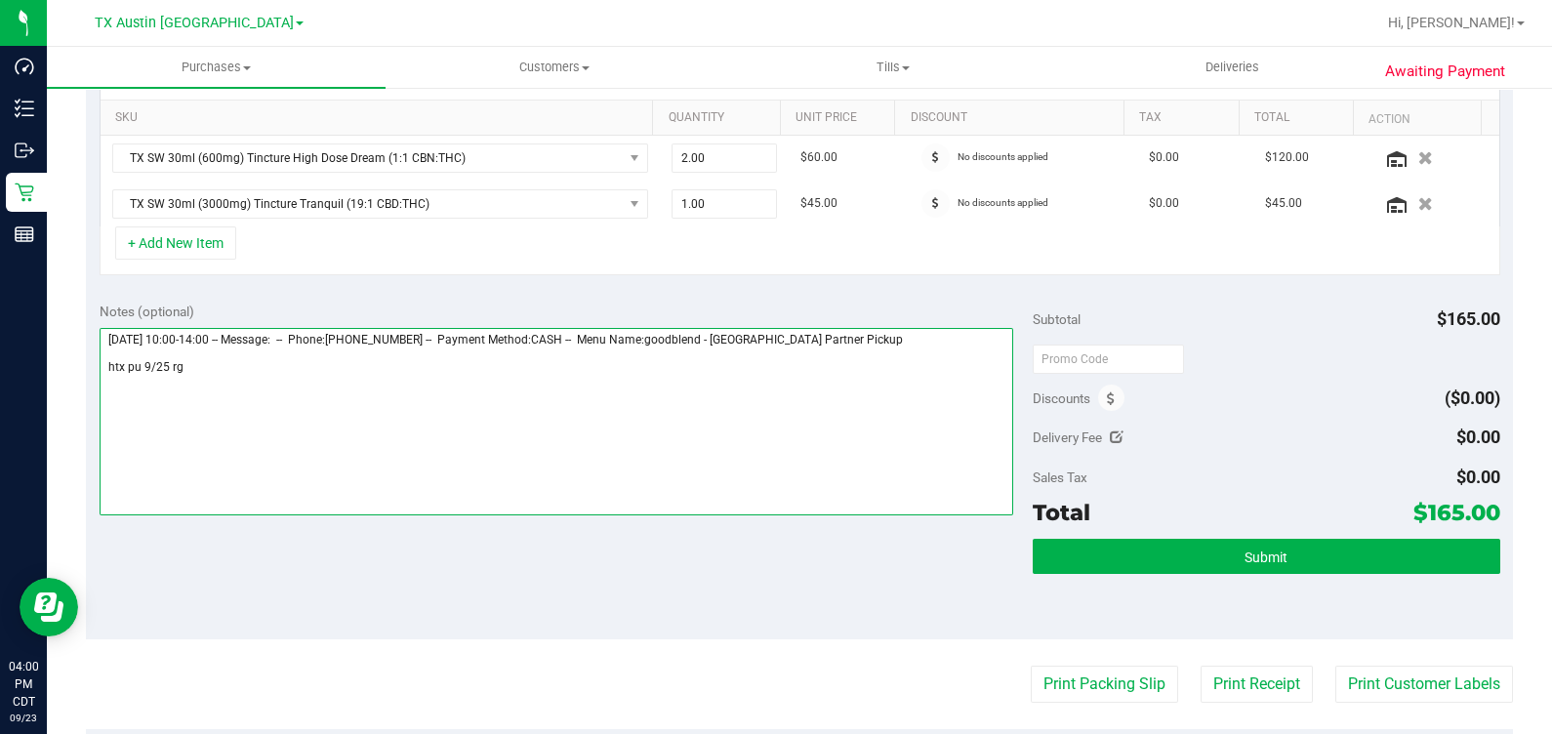
scroll to position [732, 0]
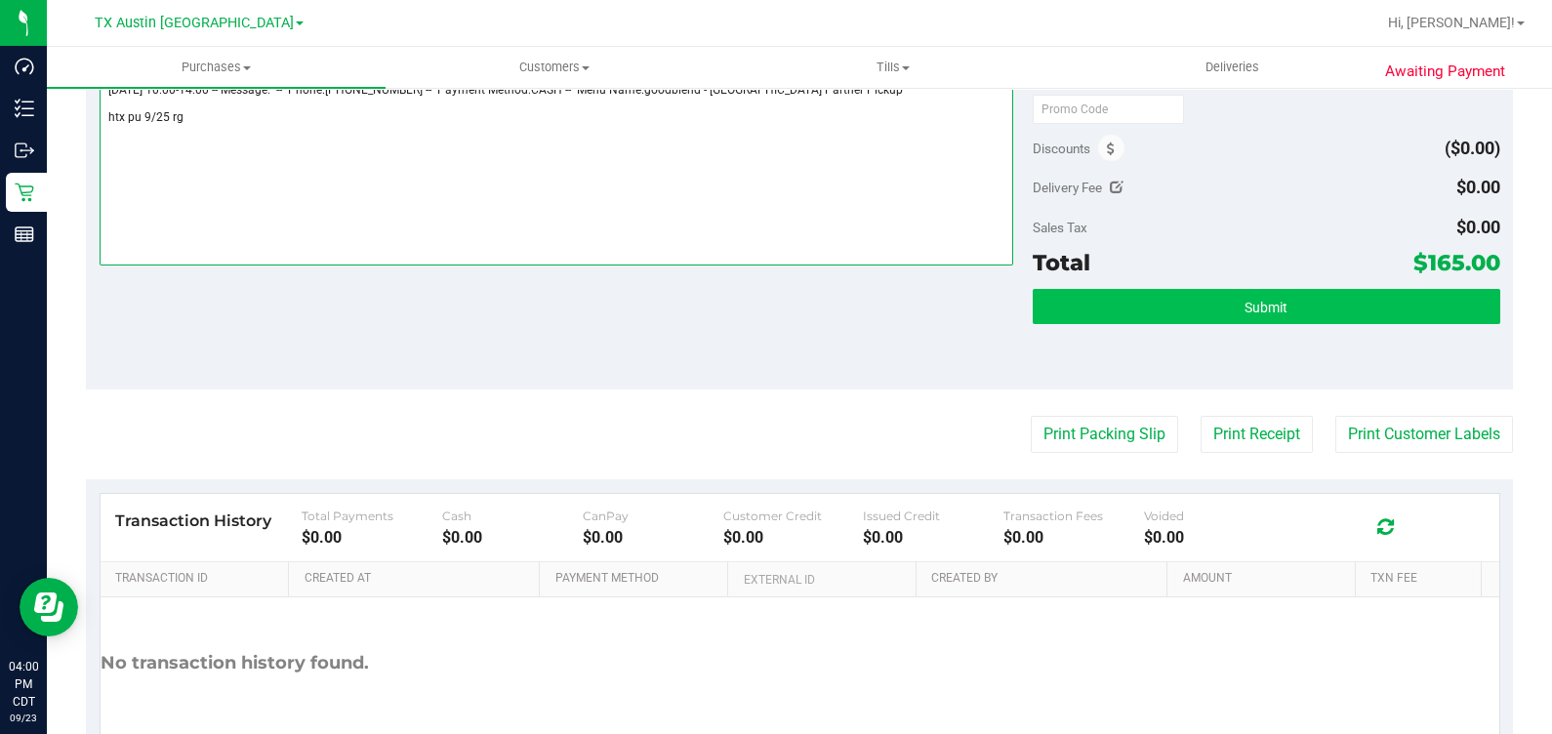
type textarea "[DATE] 10:00-14:00 -- Message: -- Phone:[PHONE_NUMBER] -- Payment Method:CASH -…"
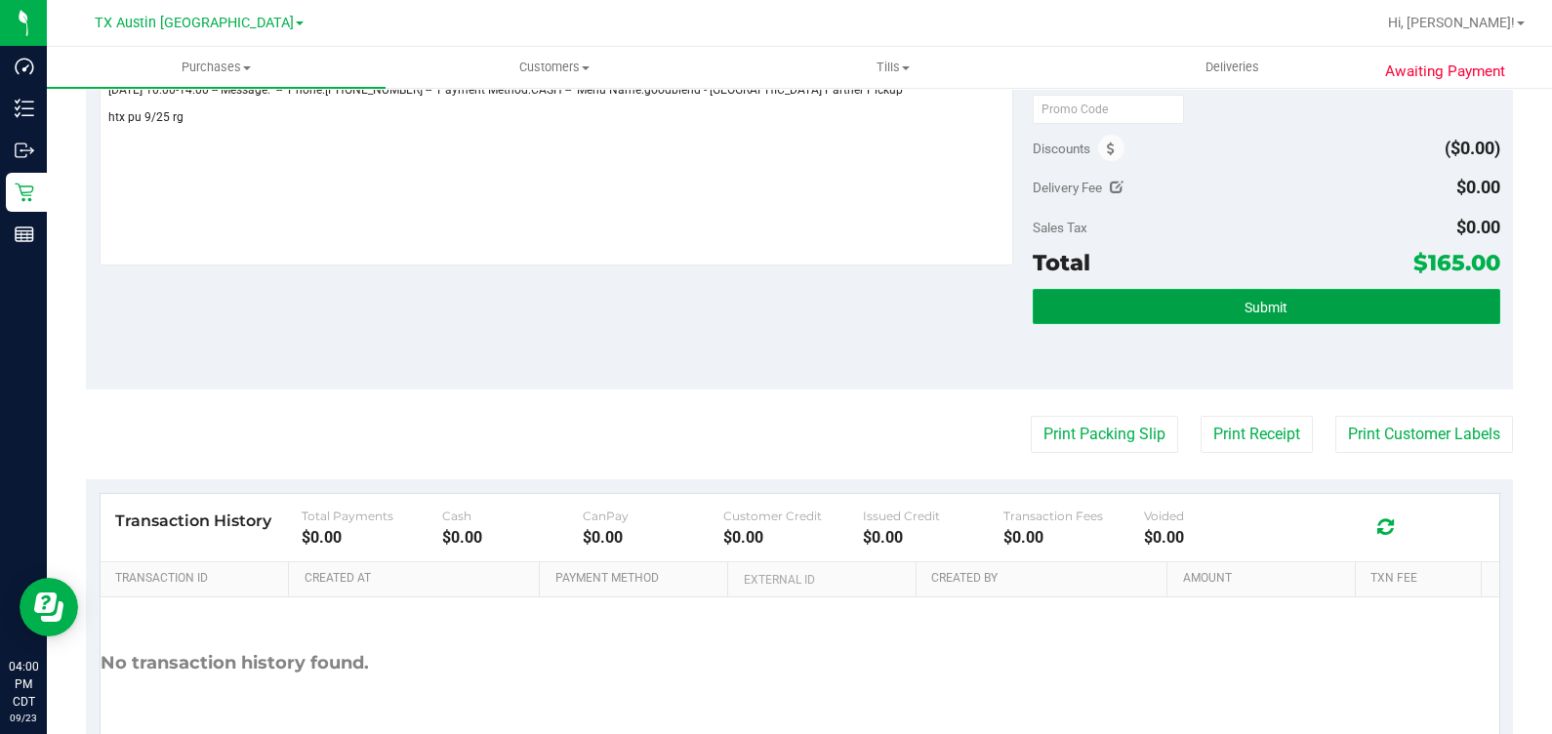
click at [1247, 314] on button "Submit" at bounding box center [1266, 306] width 467 height 35
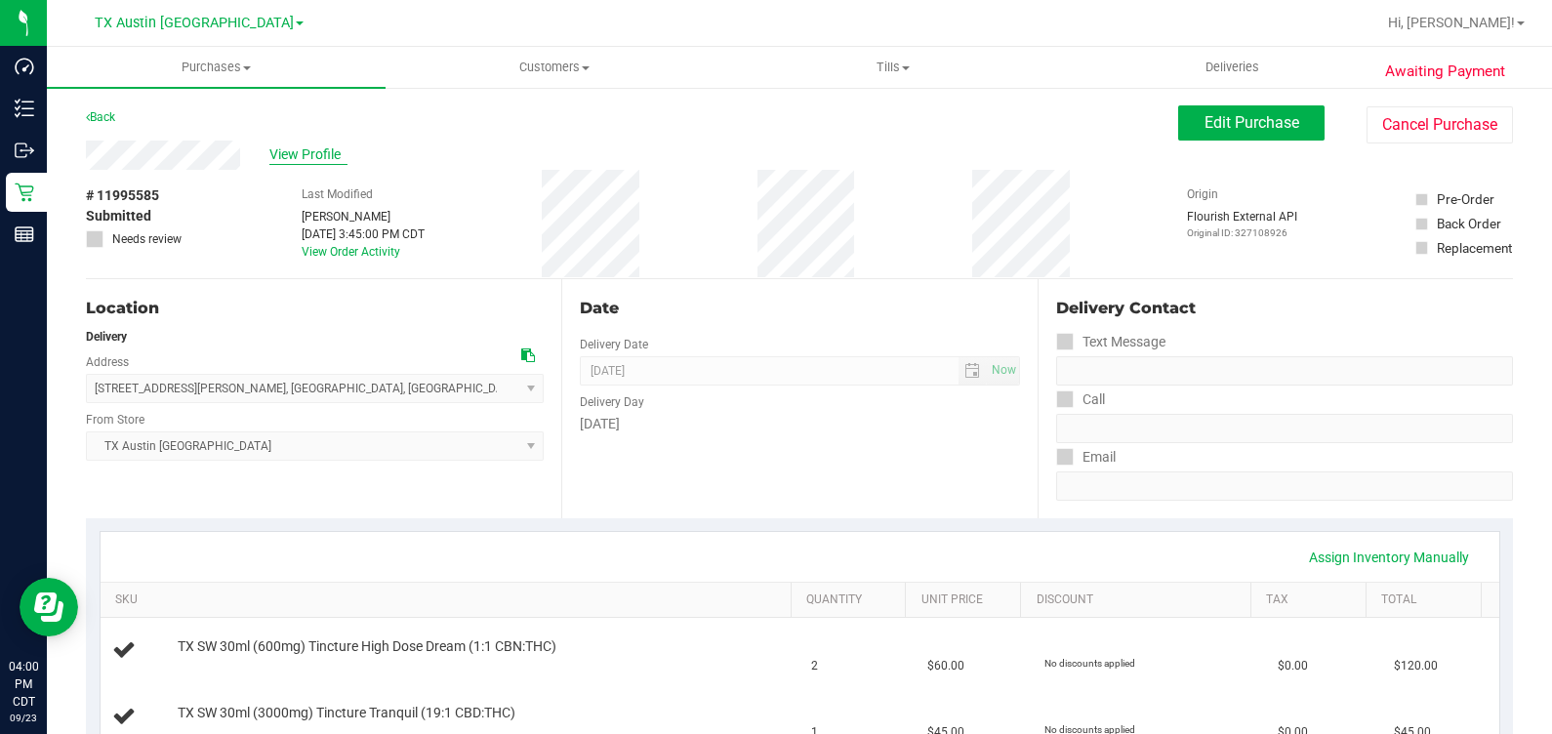
click at [288, 154] on span "View Profile" at bounding box center [308, 154] width 78 height 20
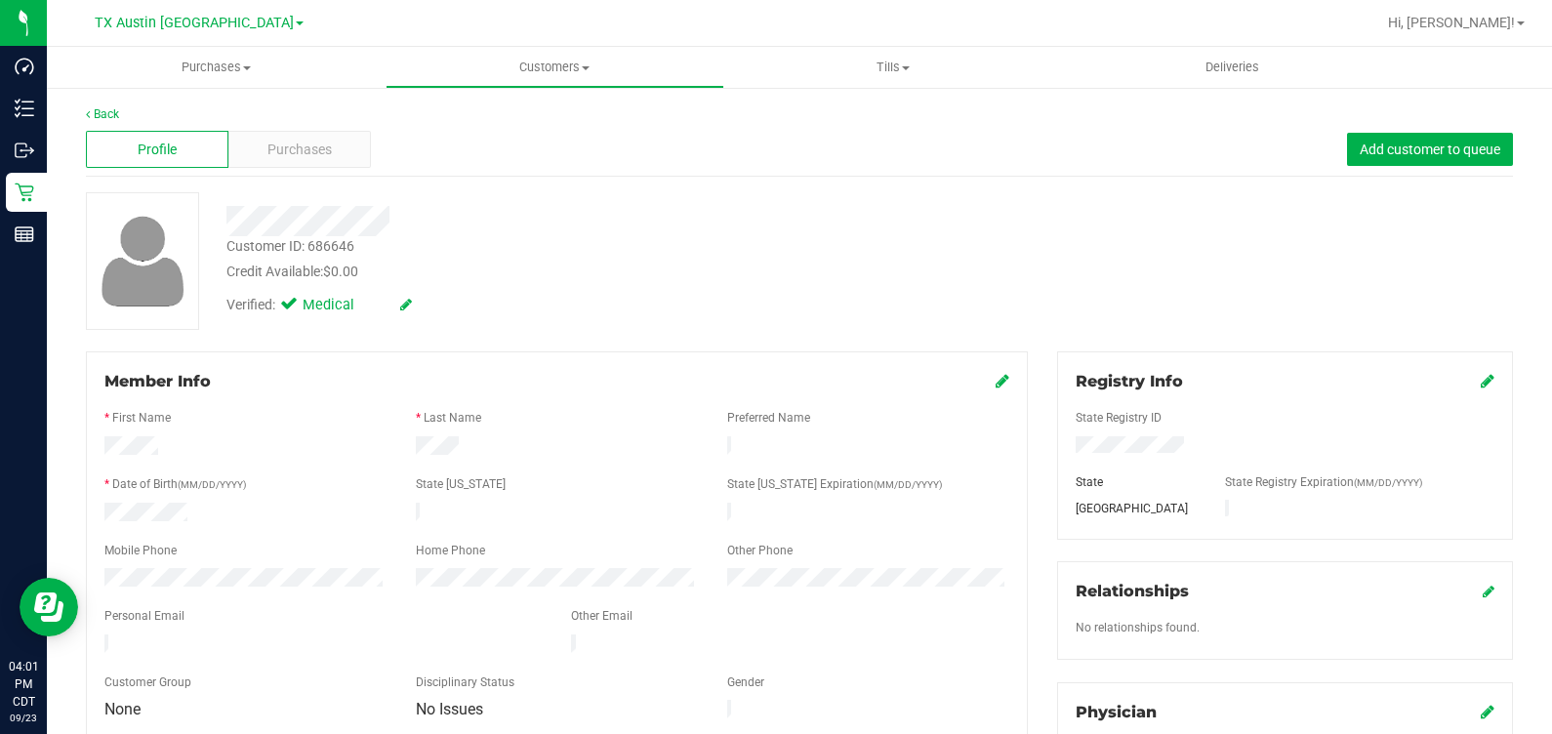
click at [327, 117] on div "Back" at bounding box center [799, 114] width 1427 height 18
click at [311, 151] on span "Purchases" at bounding box center [299, 150] width 64 height 20
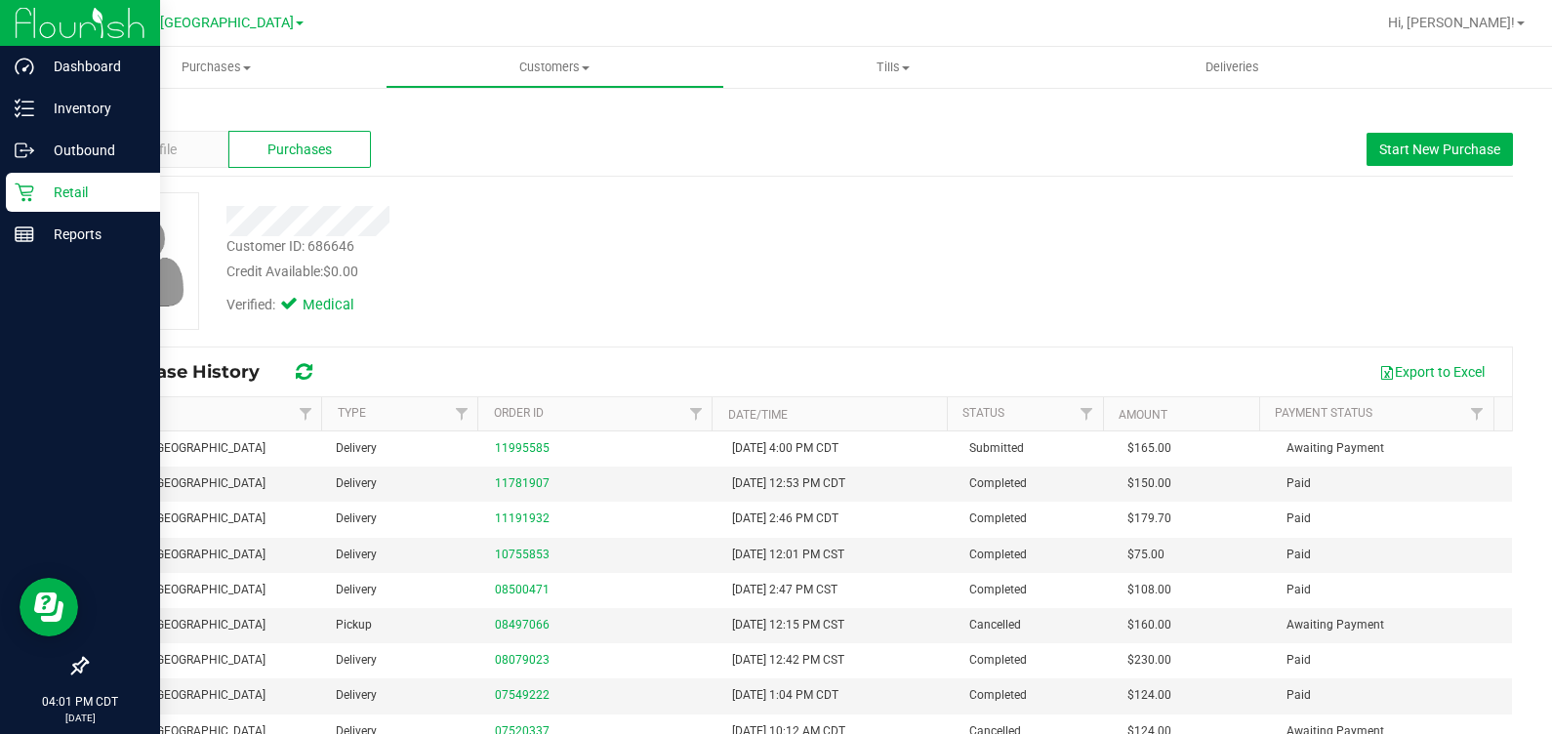
click at [26, 202] on div "Retail" at bounding box center [83, 192] width 154 height 39
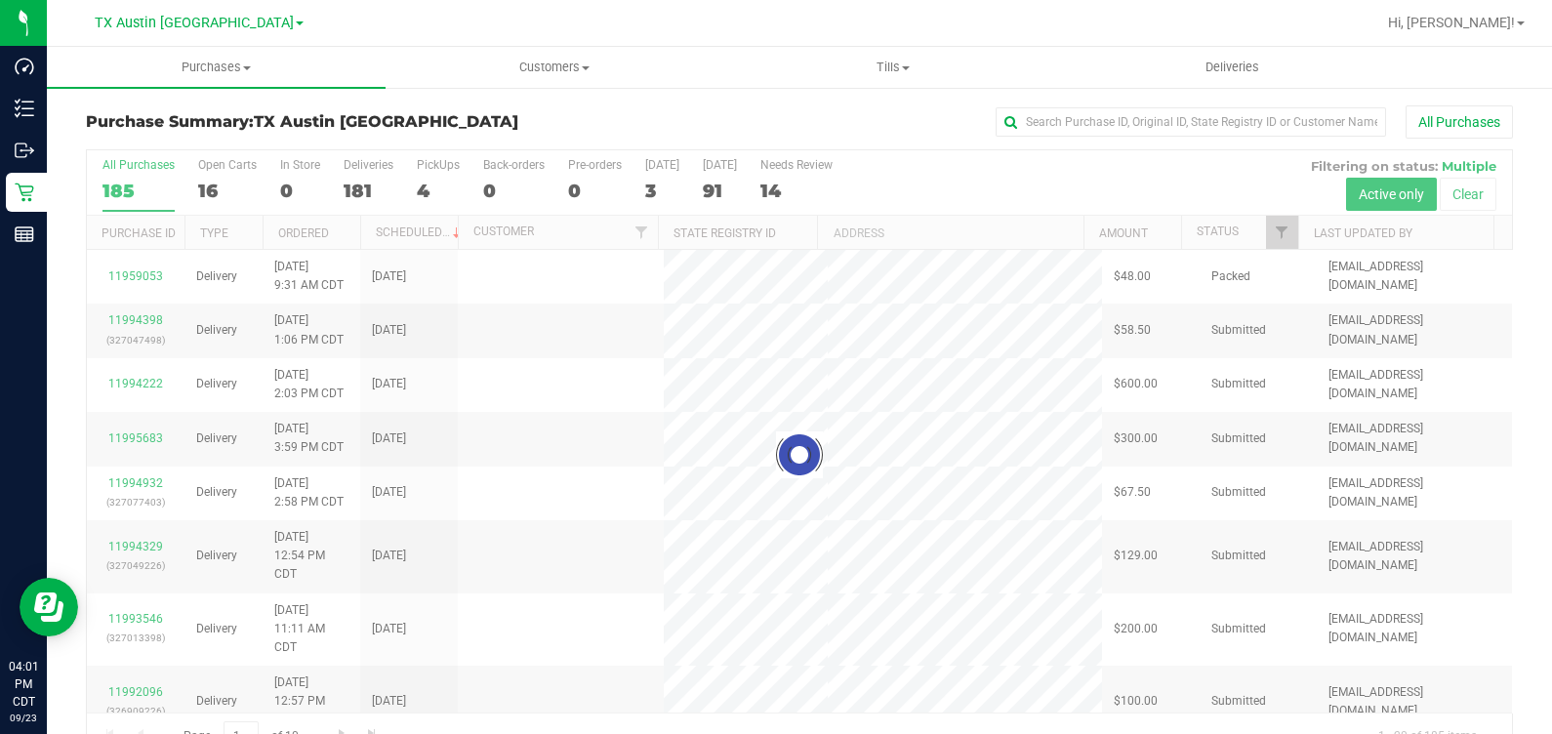
click at [419, 186] on div at bounding box center [799, 454] width 1425 height 609
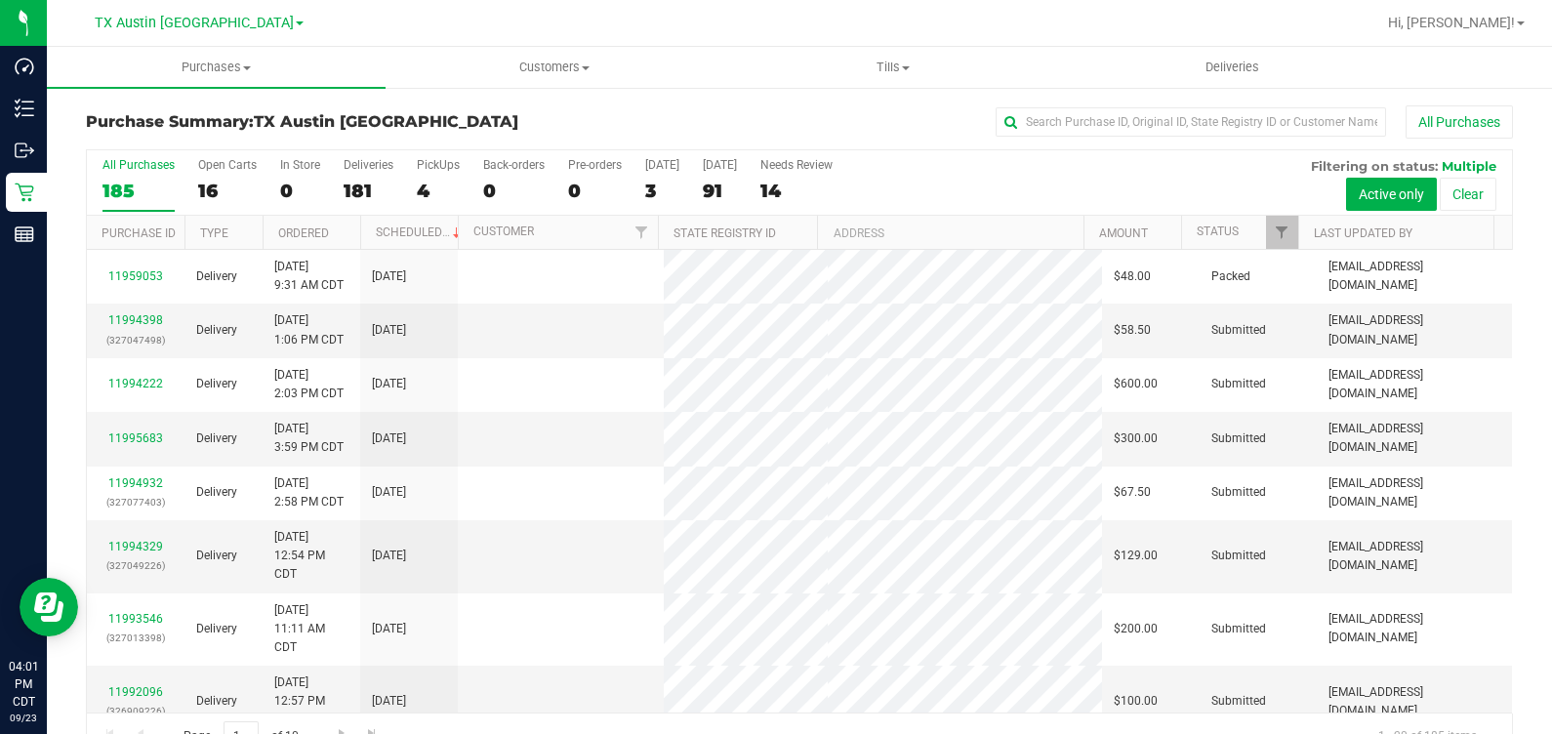
click at [419, 186] on div "4" at bounding box center [438, 191] width 43 height 22
click at [0, 0] on input "PickUps 4" at bounding box center [0, 0] width 0 height 0
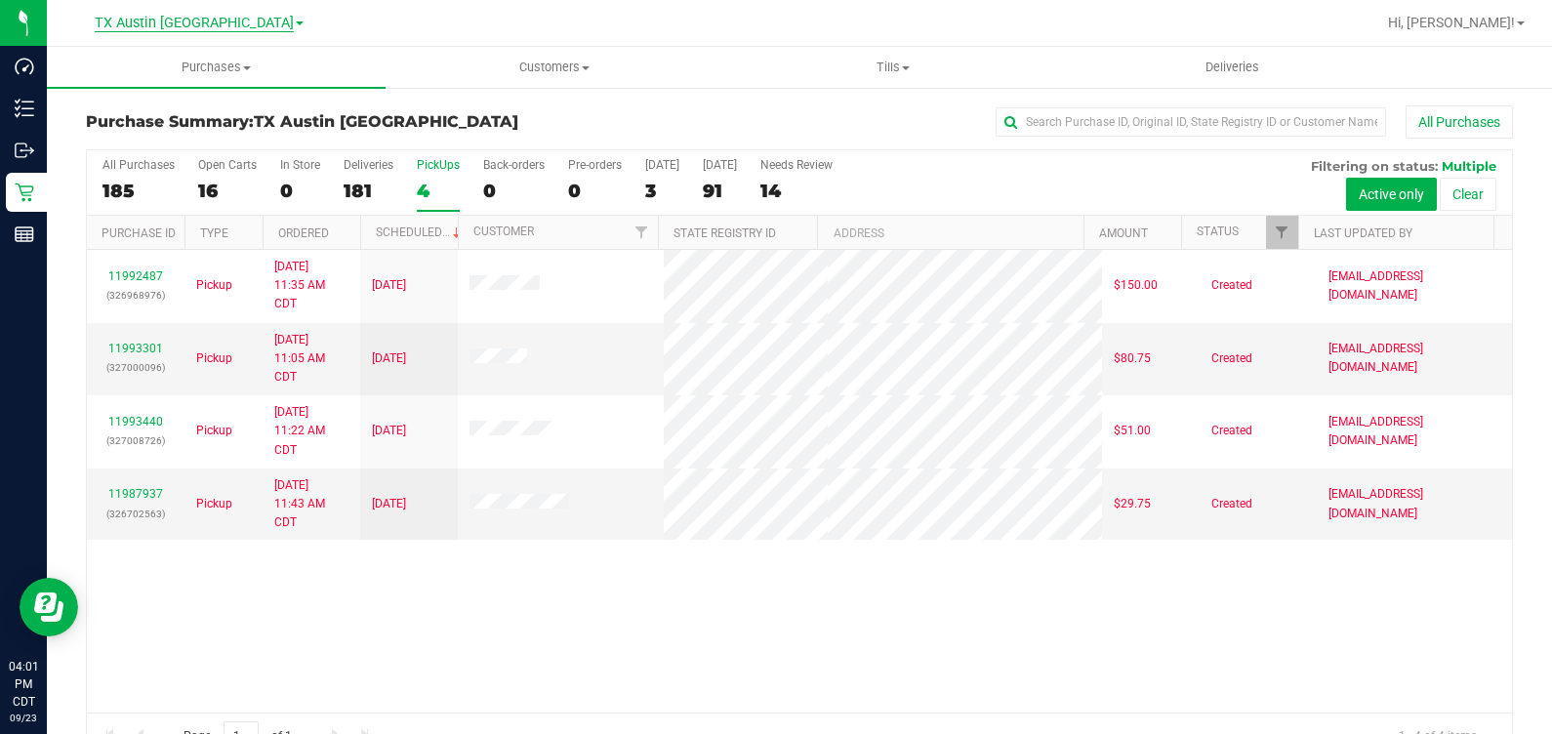
click at [178, 28] on span "TX Austin [GEOGRAPHIC_DATA]" at bounding box center [194, 24] width 199 height 18
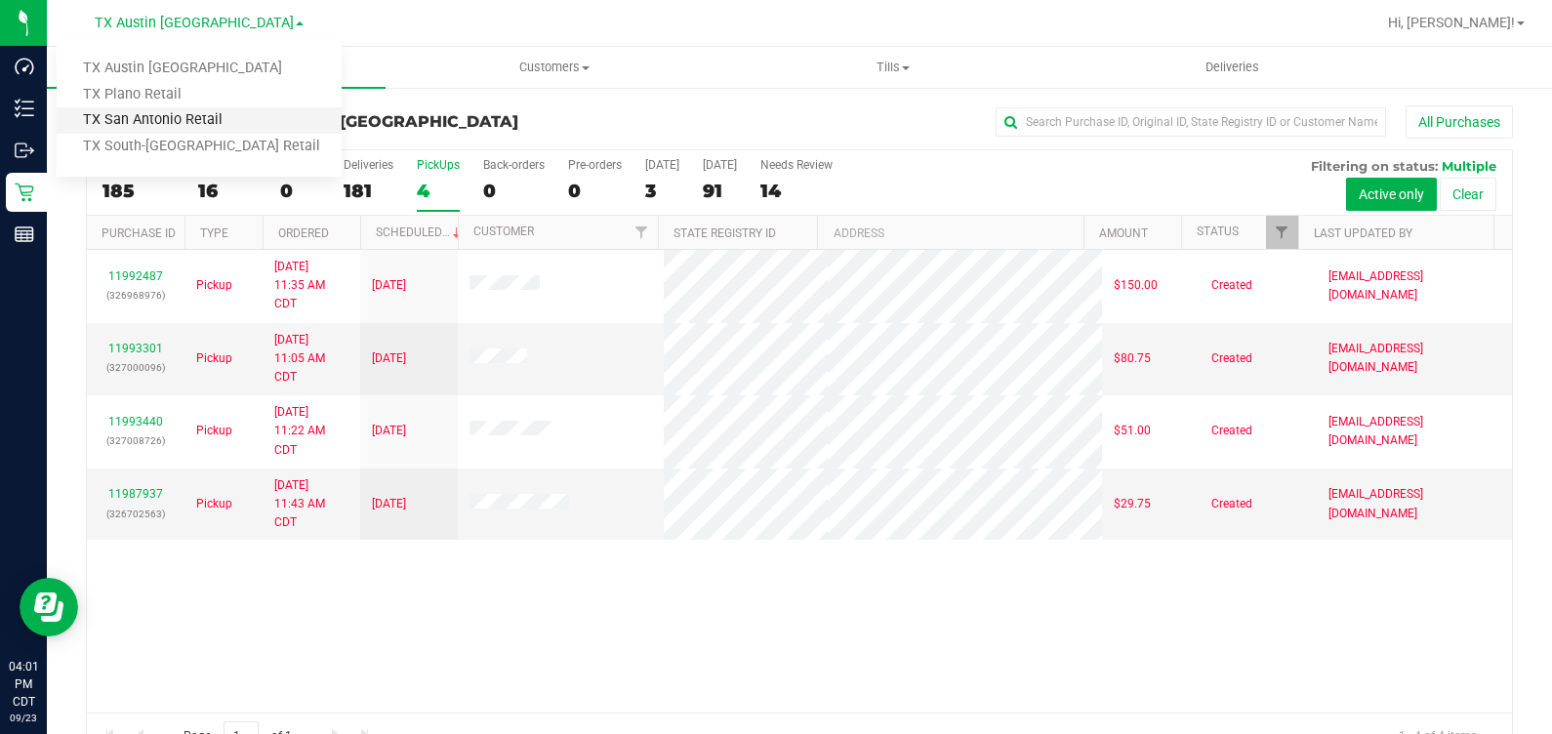
click at [160, 116] on link "TX San Antonio Retail" at bounding box center [199, 120] width 285 height 26
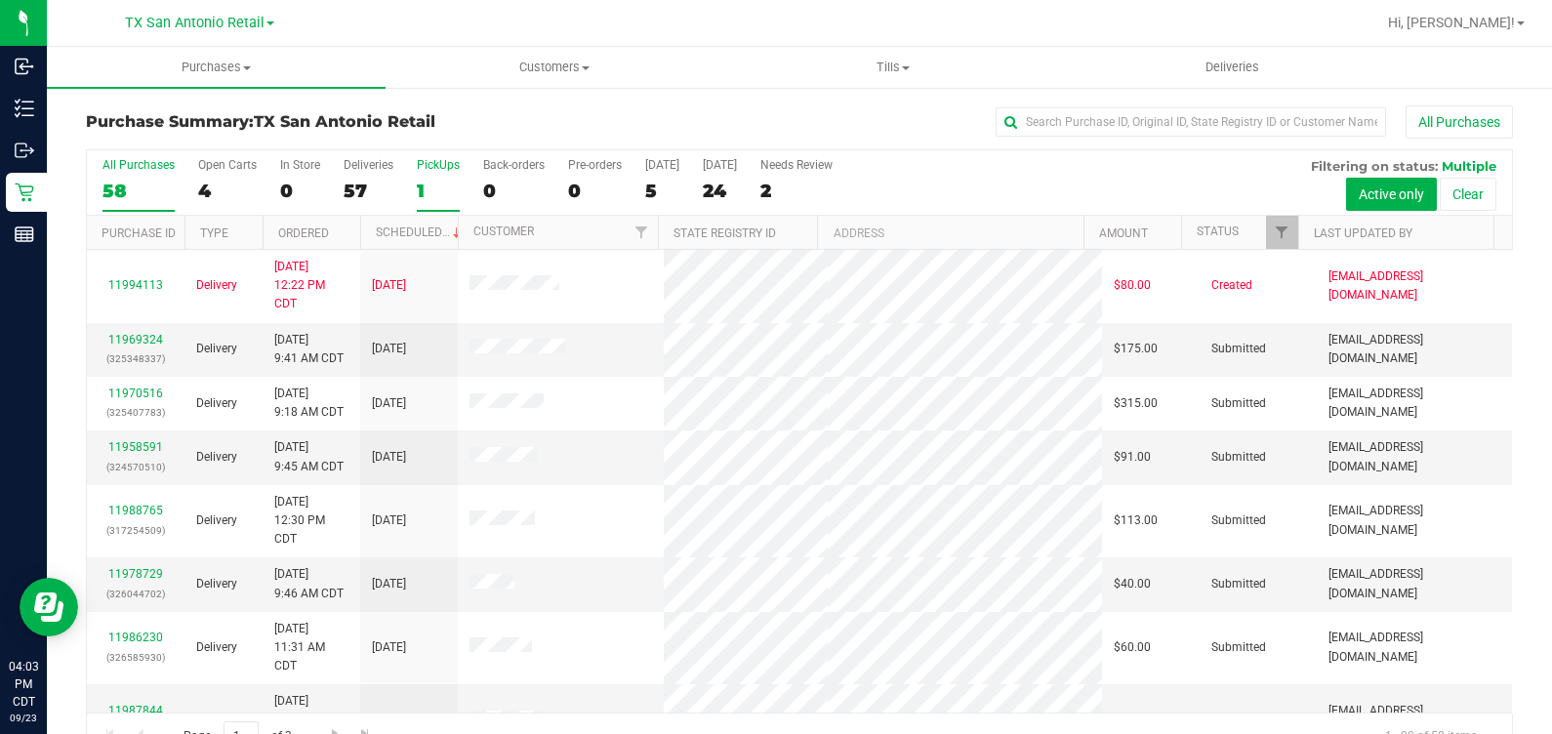
click at [417, 186] on div "1" at bounding box center [438, 191] width 43 height 22
click at [0, 0] on input "PickUps 1" at bounding box center [0, 0] width 0 height 0
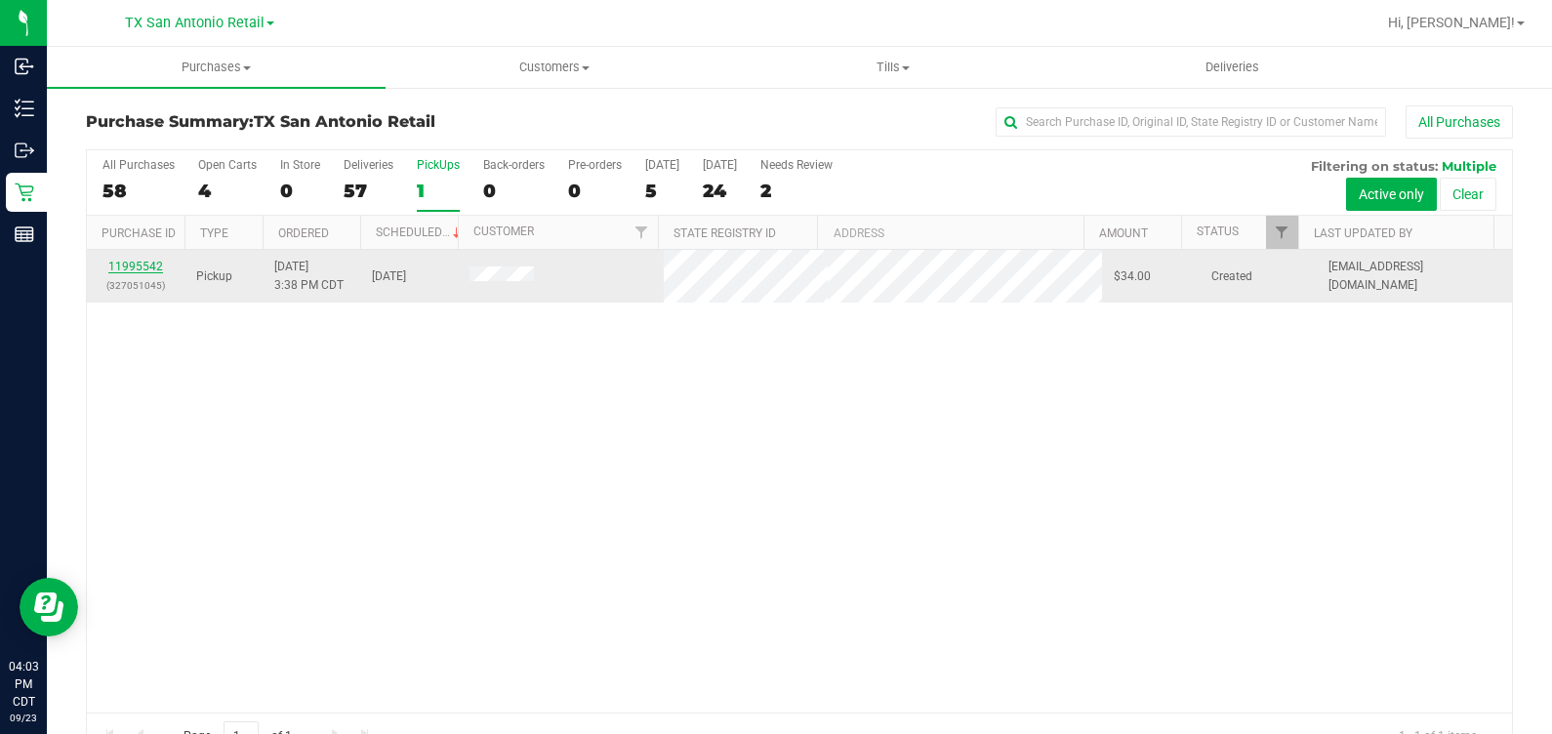
click at [122, 262] on link "11995542" at bounding box center [135, 267] width 55 height 14
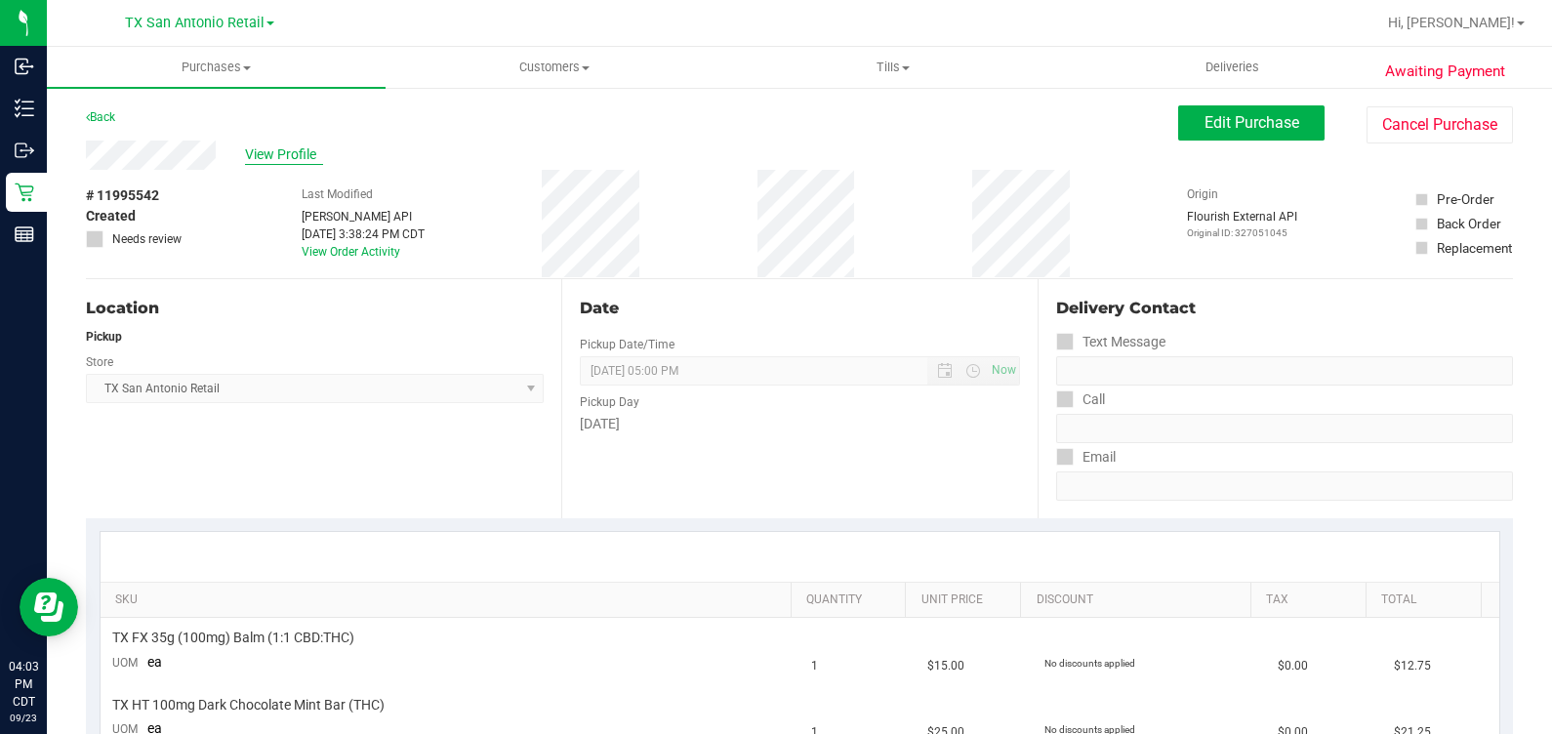
click at [266, 153] on span "View Profile" at bounding box center [284, 154] width 78 height 20
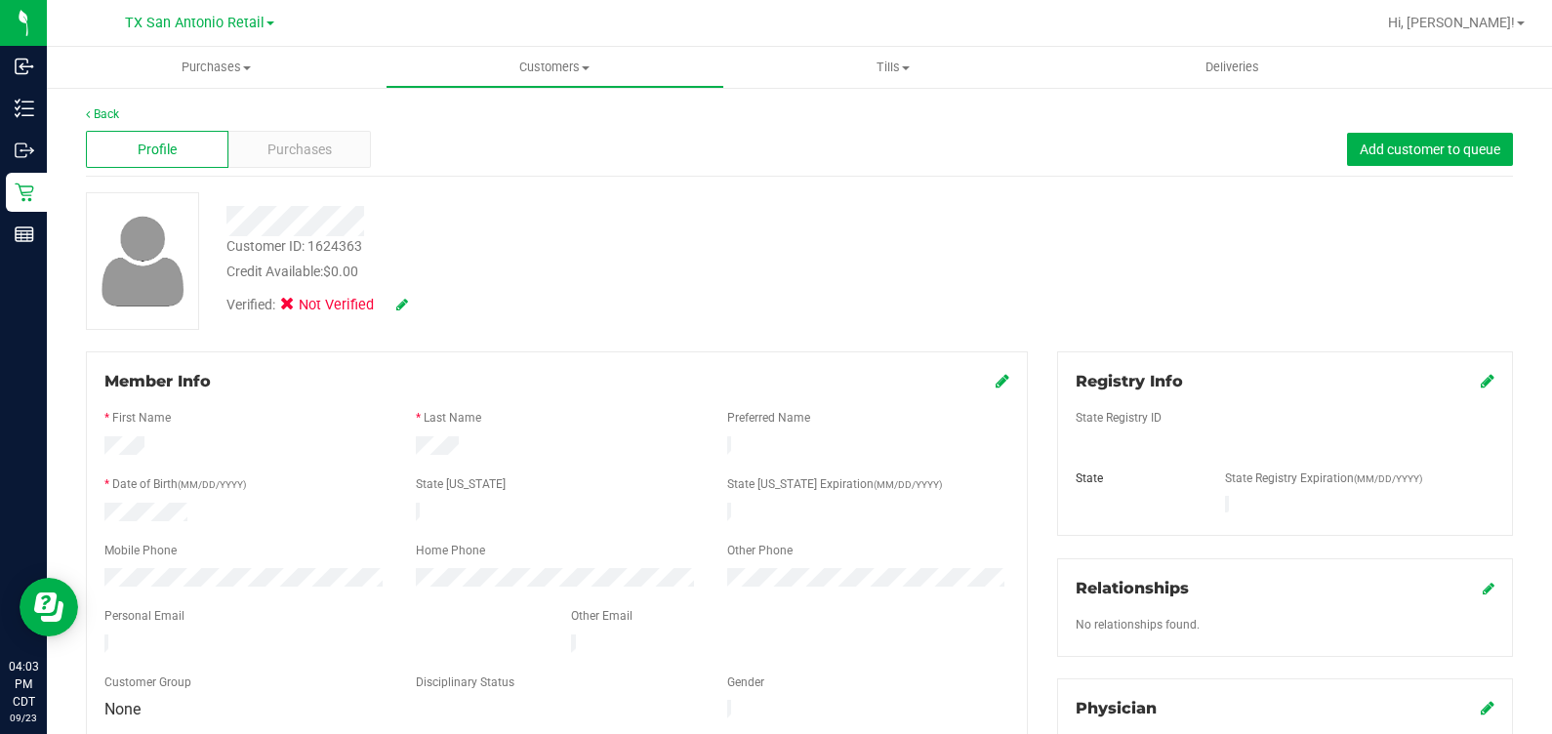
click at [400, 307] on icon at bounding box center [402, 305] width 12 height 14
click at [293, 307] on icon at bounding box center [293, 307] width 13 height 0
click at [0, 0] on input "Medical" at bounding box center [0, 0] width 0 height 0
click at [433, 299] on icon at bounding box center [429, 306] width 16 height 14
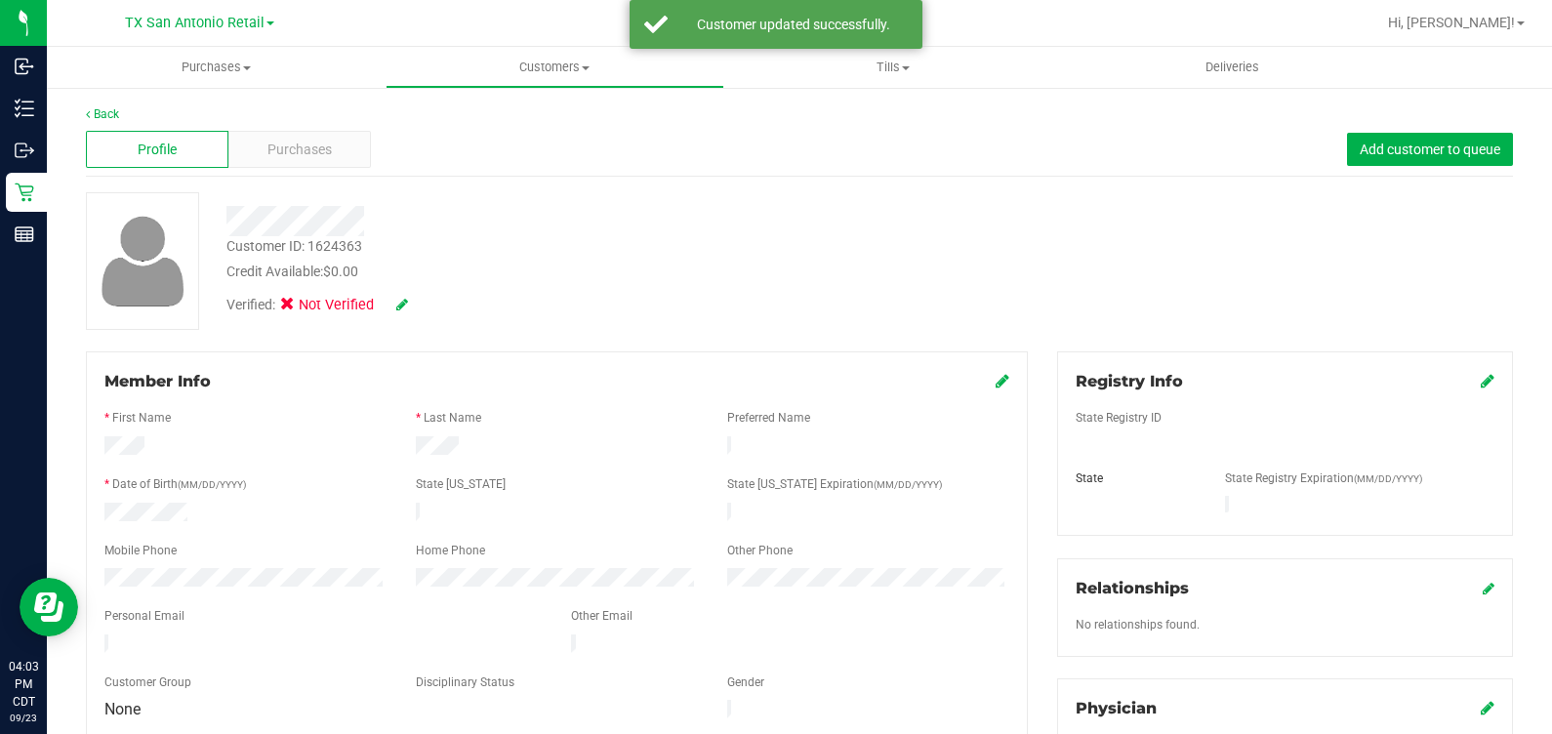
click at [1481, 386] on icon at bounding box center [1488, 381] width 14 height 16
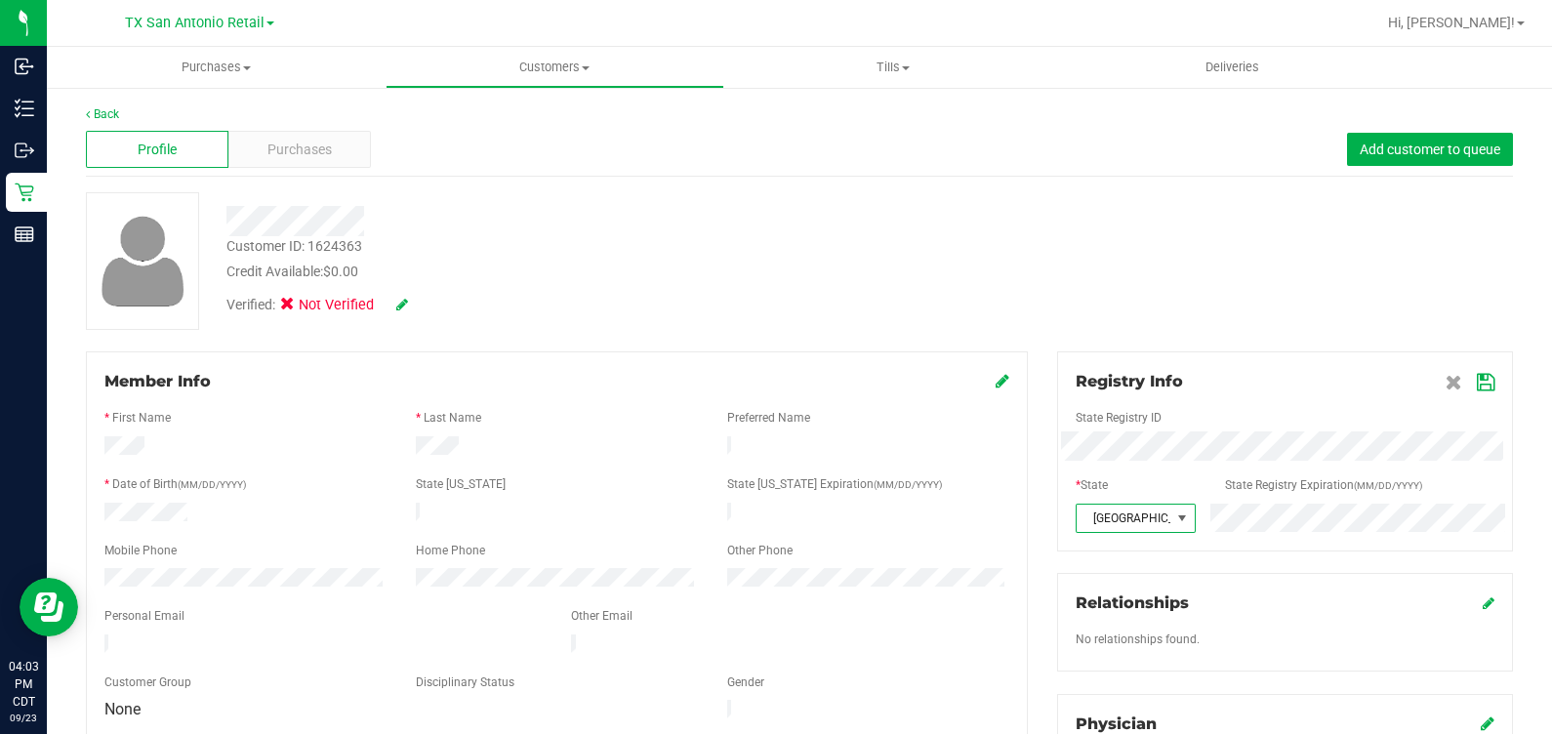
click at [1477, 386] on icon at bounding box center [1486, 383] width 18 height 16
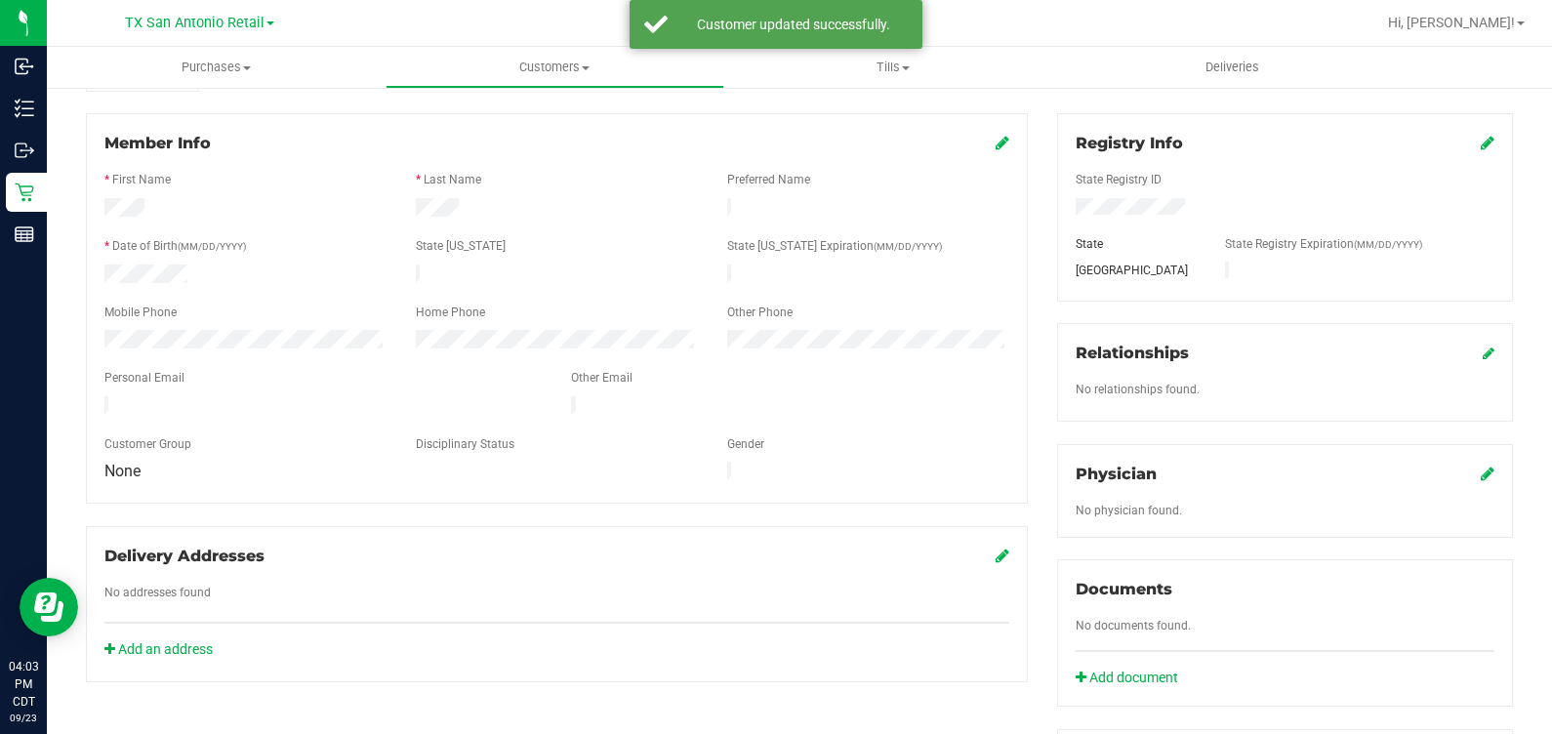
scroll to position [243, 0]
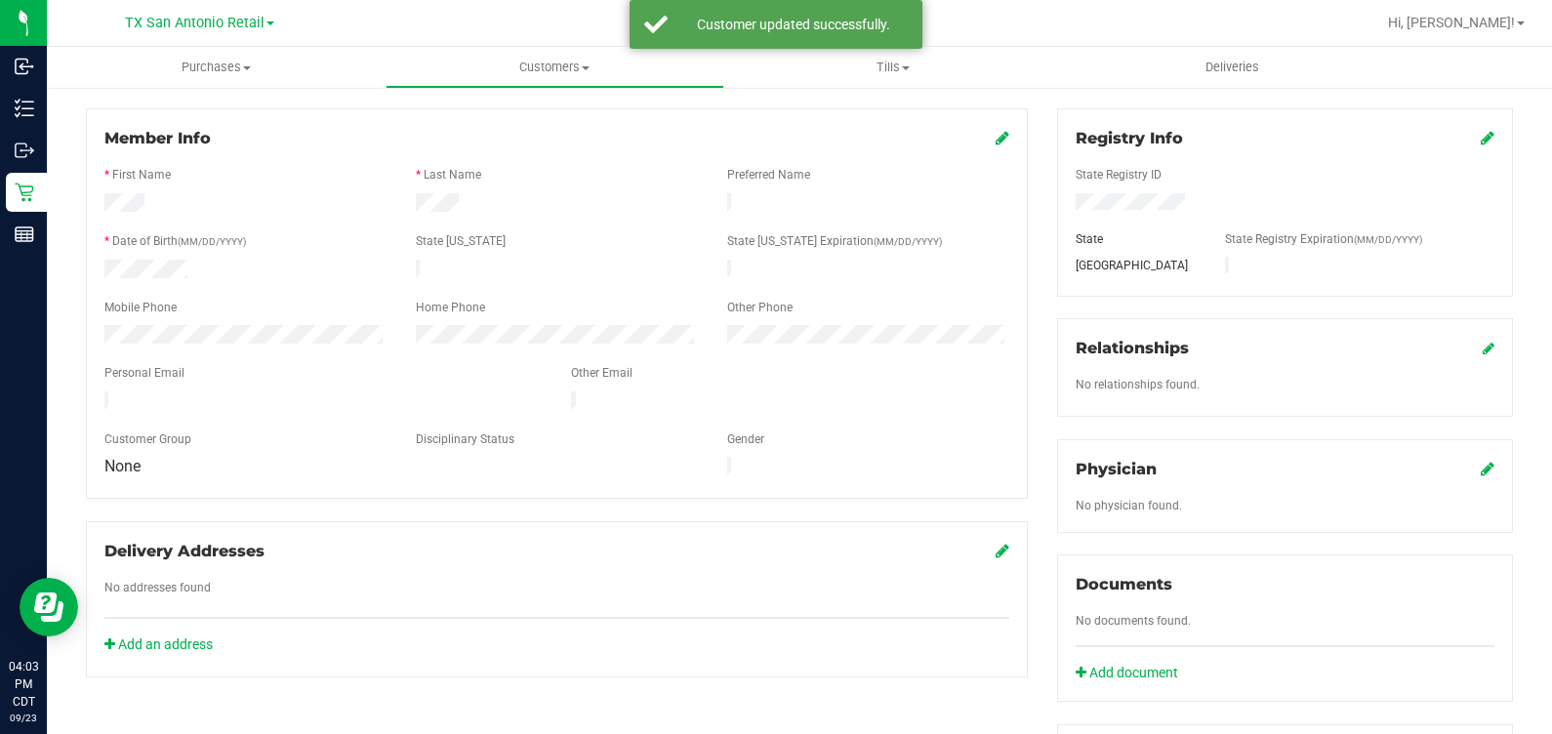
click at [1481, 467] on icon at bounding box center [1488, 469] width 14 height 16
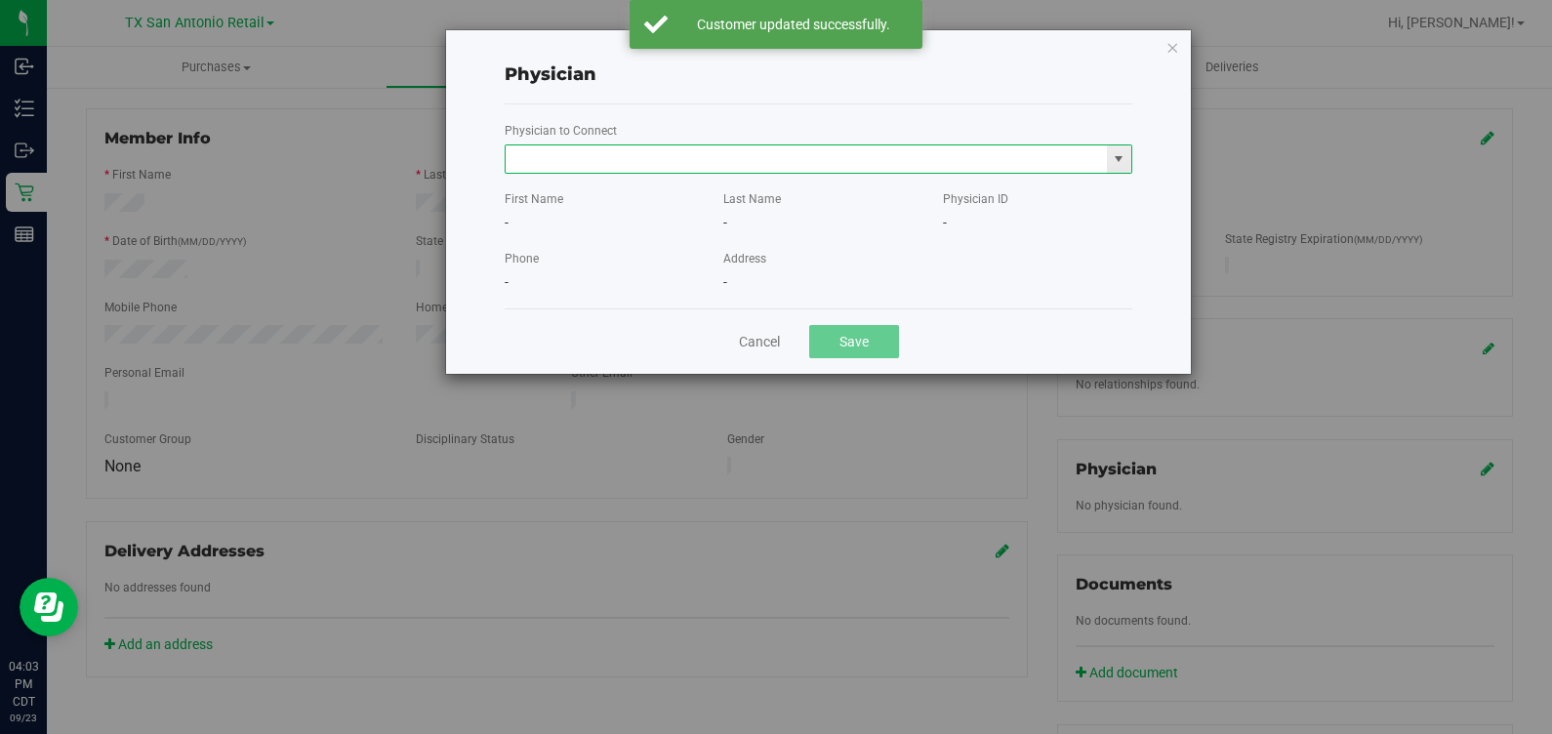
click at [736, 156] on input "text" at bounding box center [806, 158] width 601 height 27
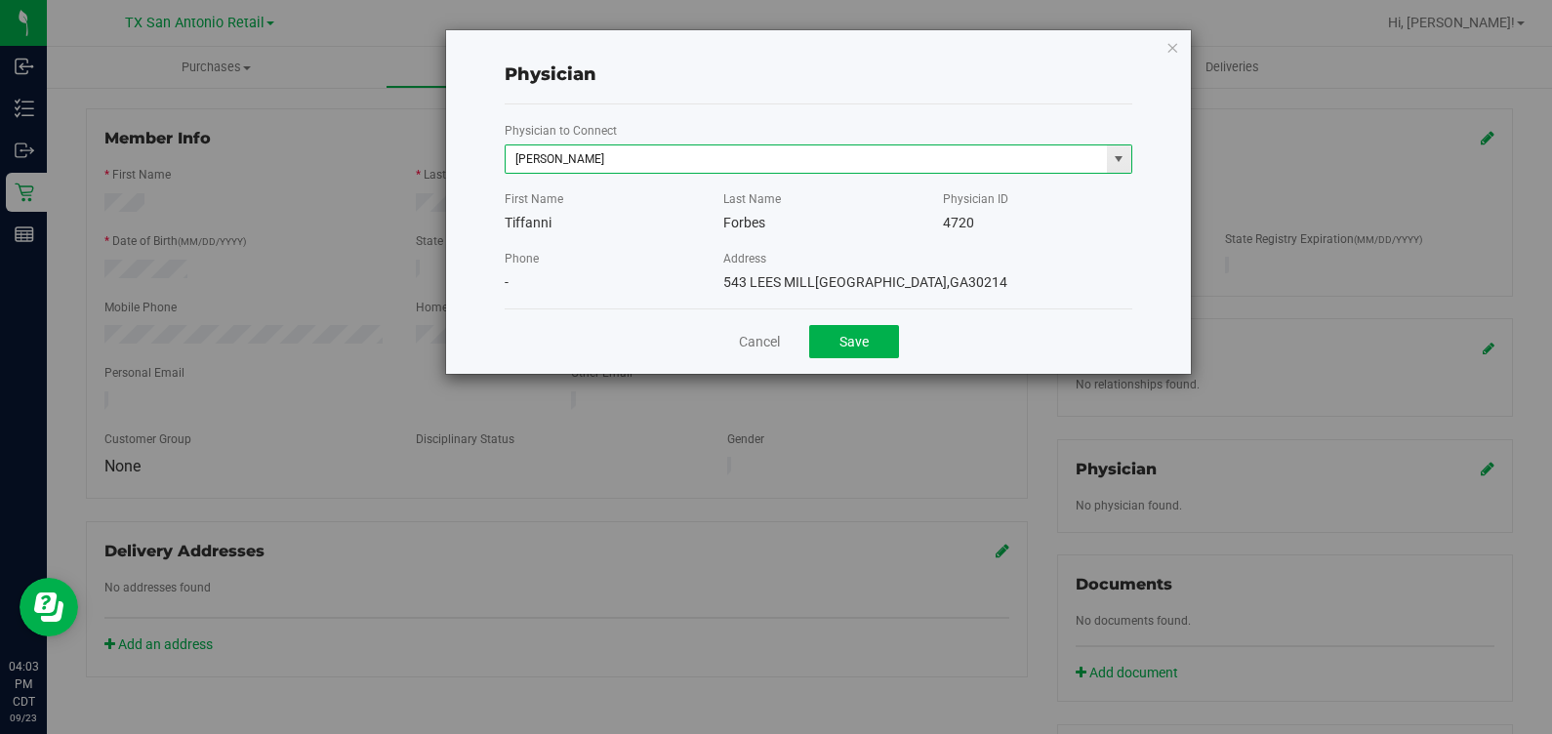
type input "[PERSON_NAME]"
click at [809, 325] on button "Save" at bounding box center [854, 341] width 90 height 33
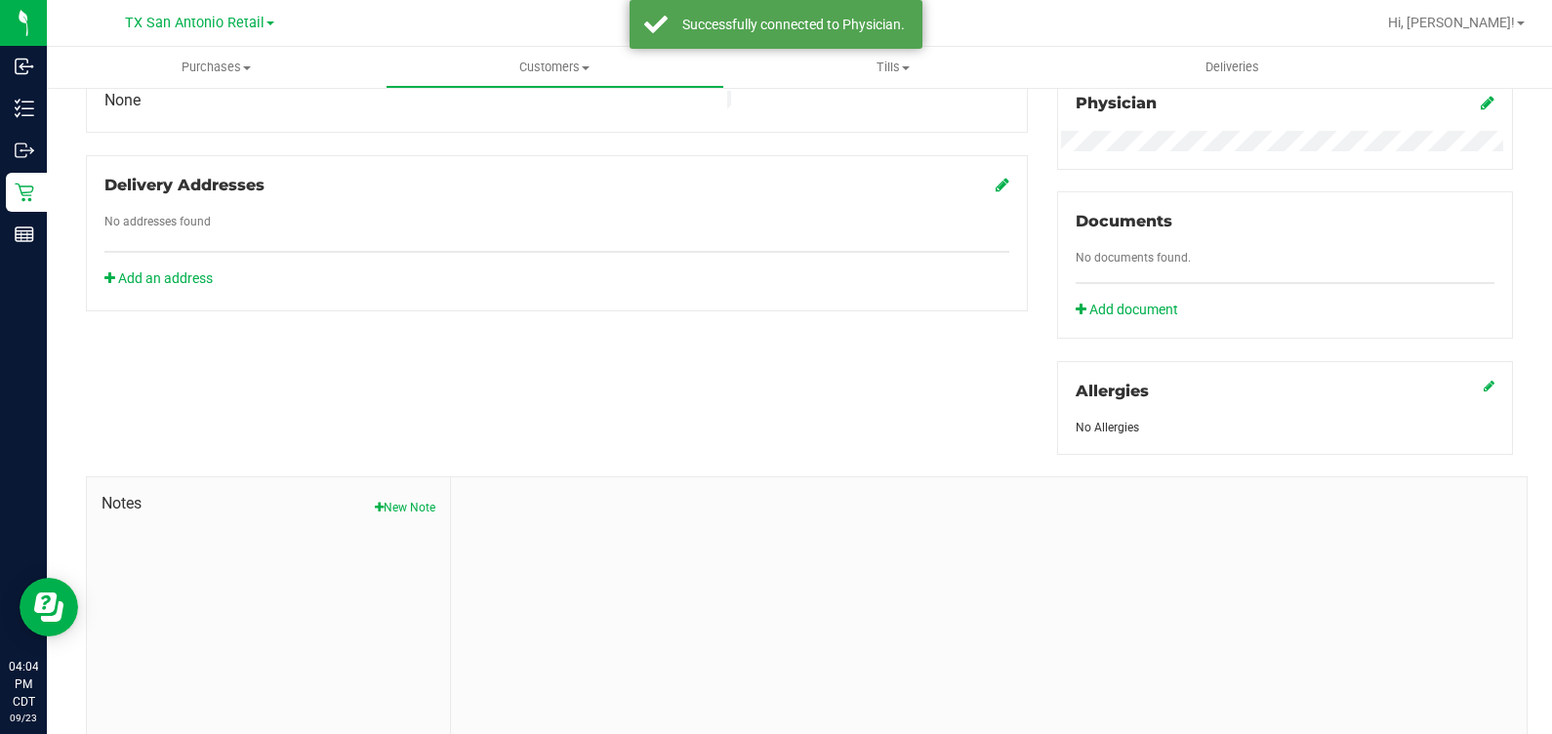
scroll to position [610, 0]
click at [384, 517] on div "Notes New Note" at bounding box center [269, 607] width 364 height 262
click at [386, 498] on button "New Note" at bounding box center [405, 507] width 61 height 18
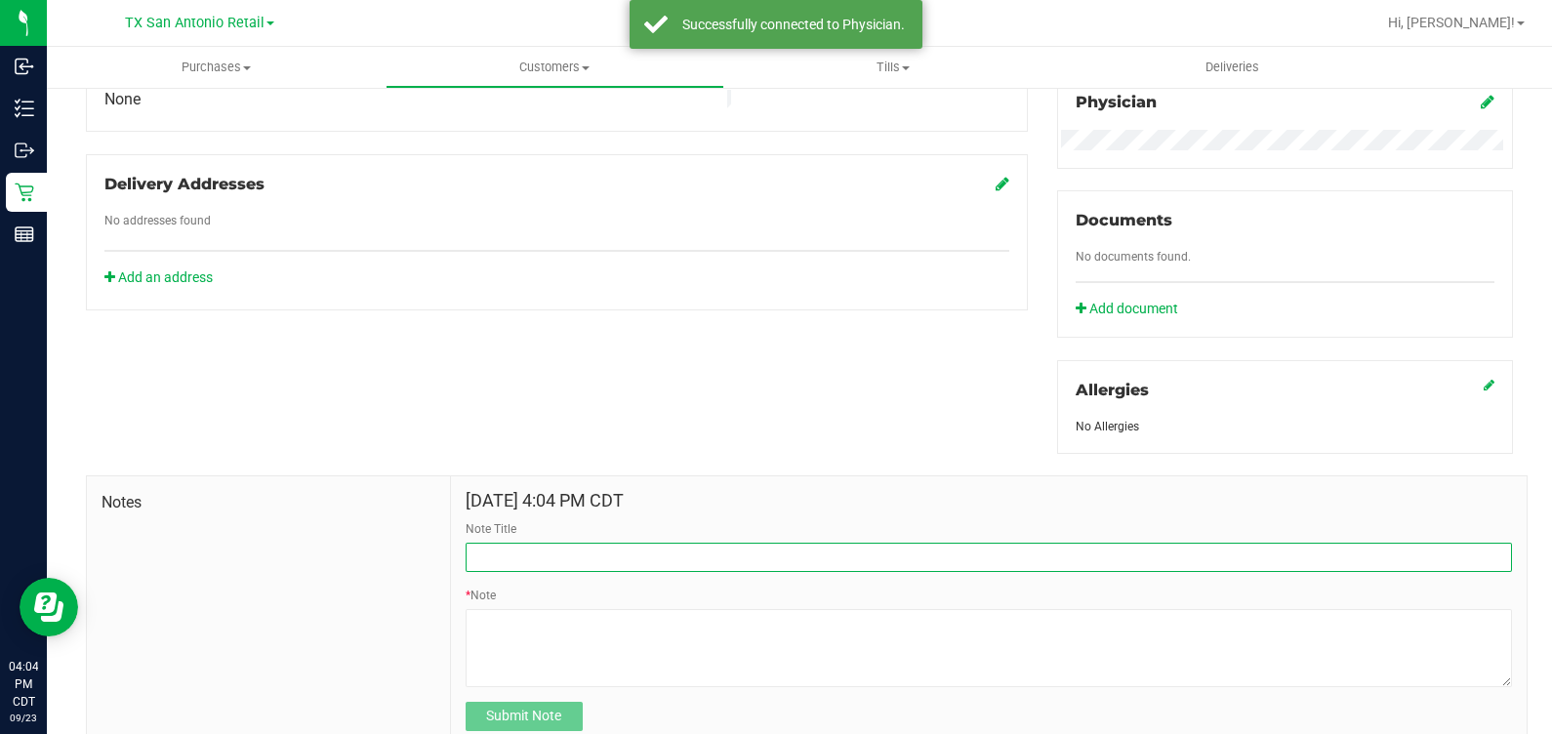
click at [578, 557] on input "Note Title" at bounding box center [989, 557] width 1046 height 29
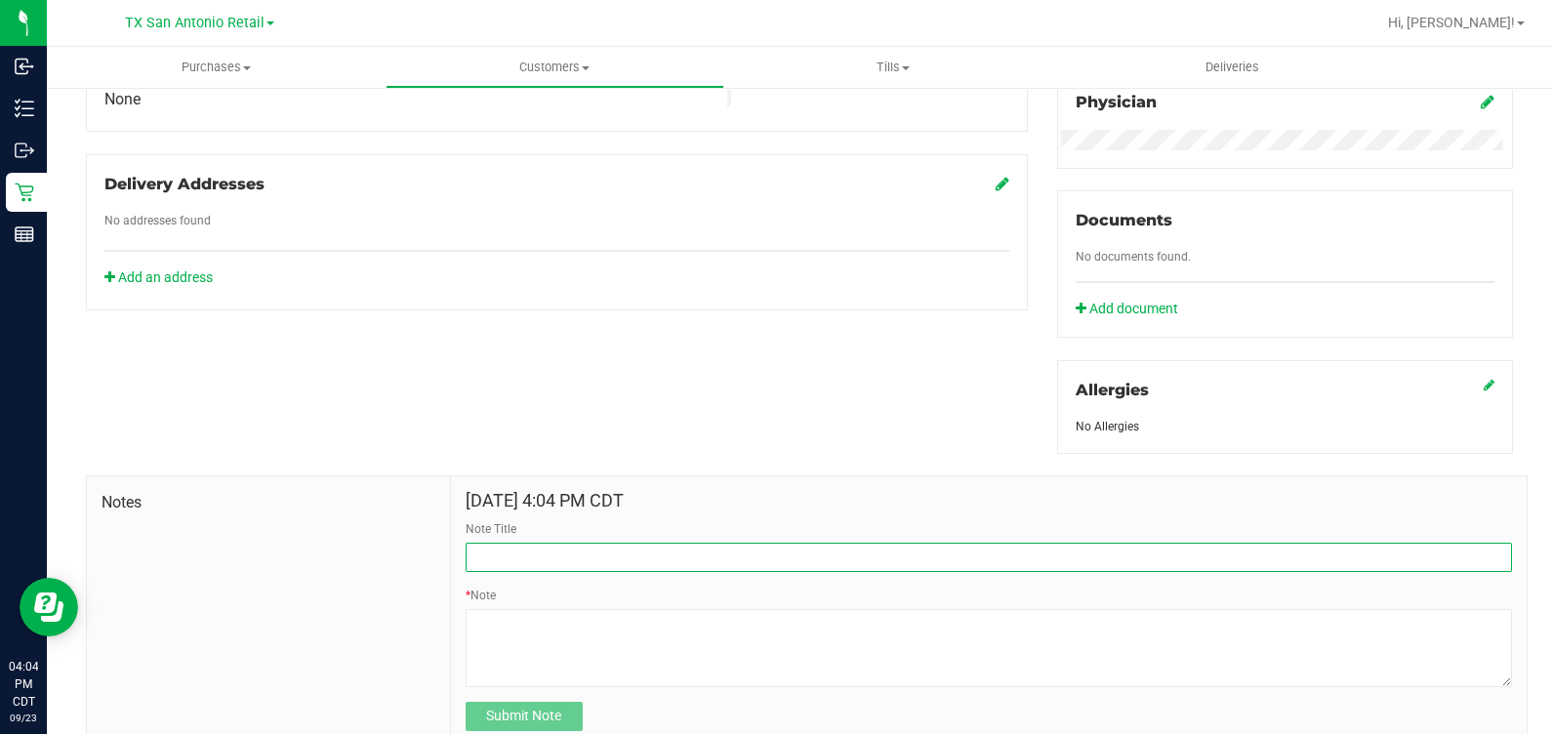
type input "[PERSON_NAME] Info"
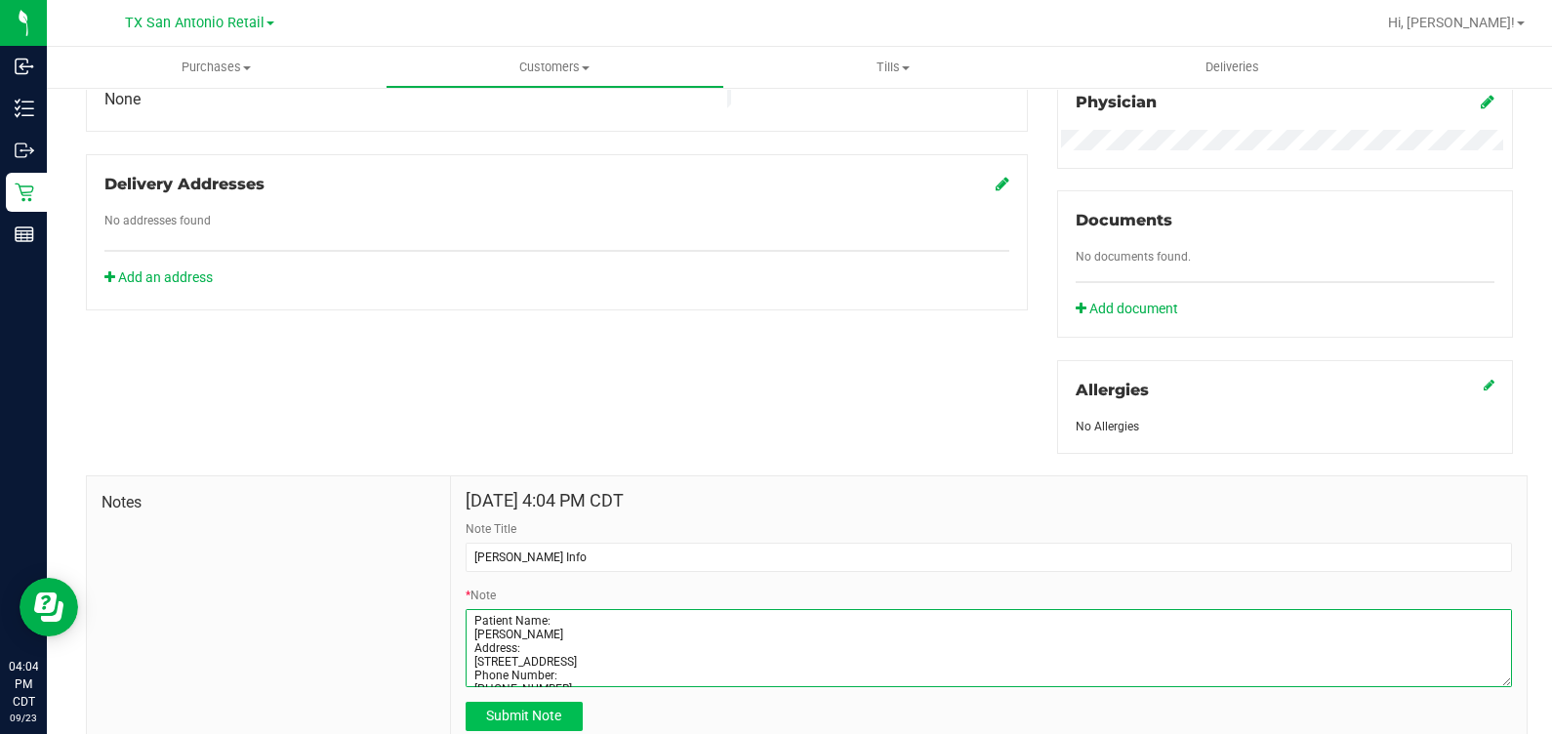
type textarea "Patient Name: [PERSON_NAME] Address: [STREET_ADDRESS] Phone Number: [PHONE_NUMB…"
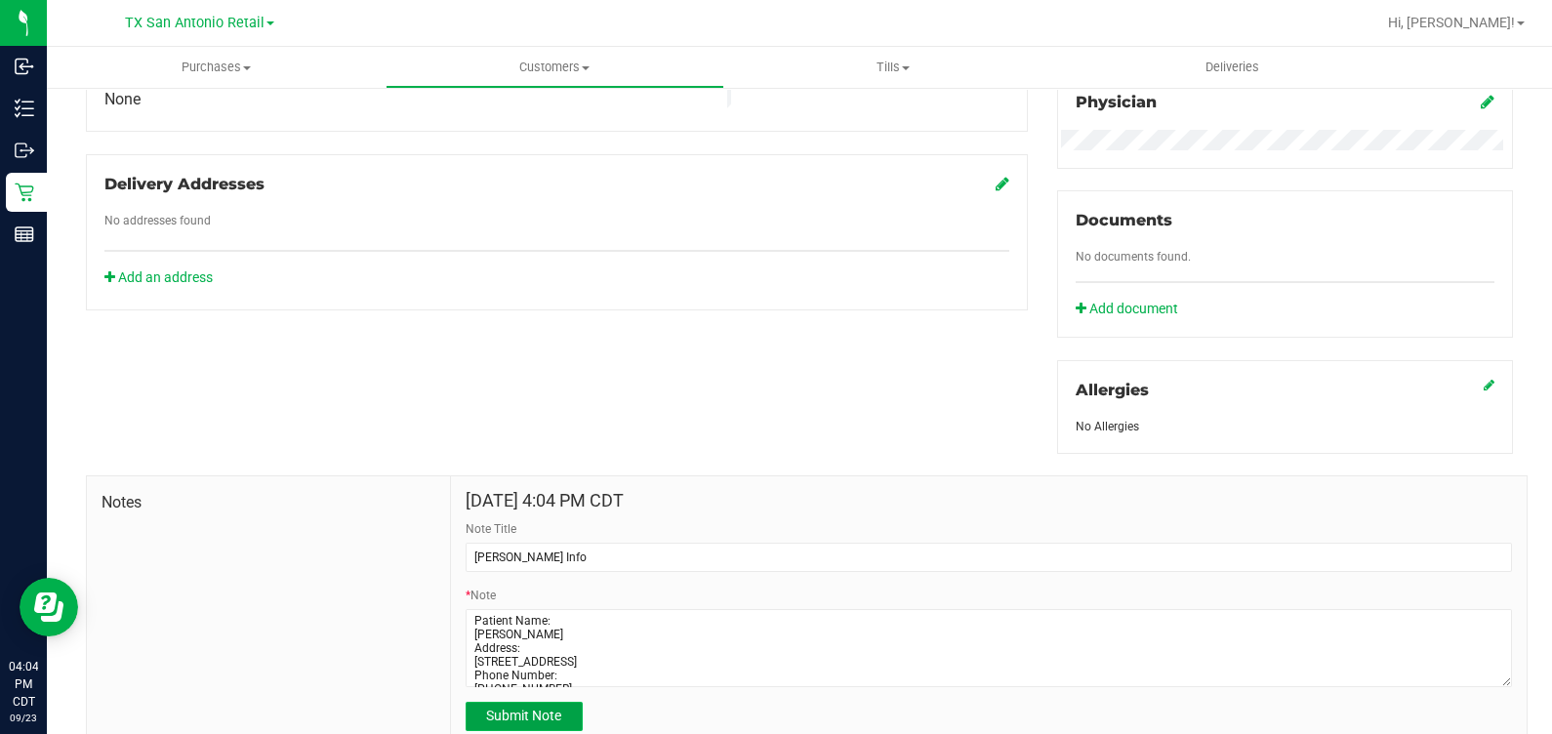
click at [522, 715] on span "Submit Note" at bounding box center [523, 716] width 75 height 16
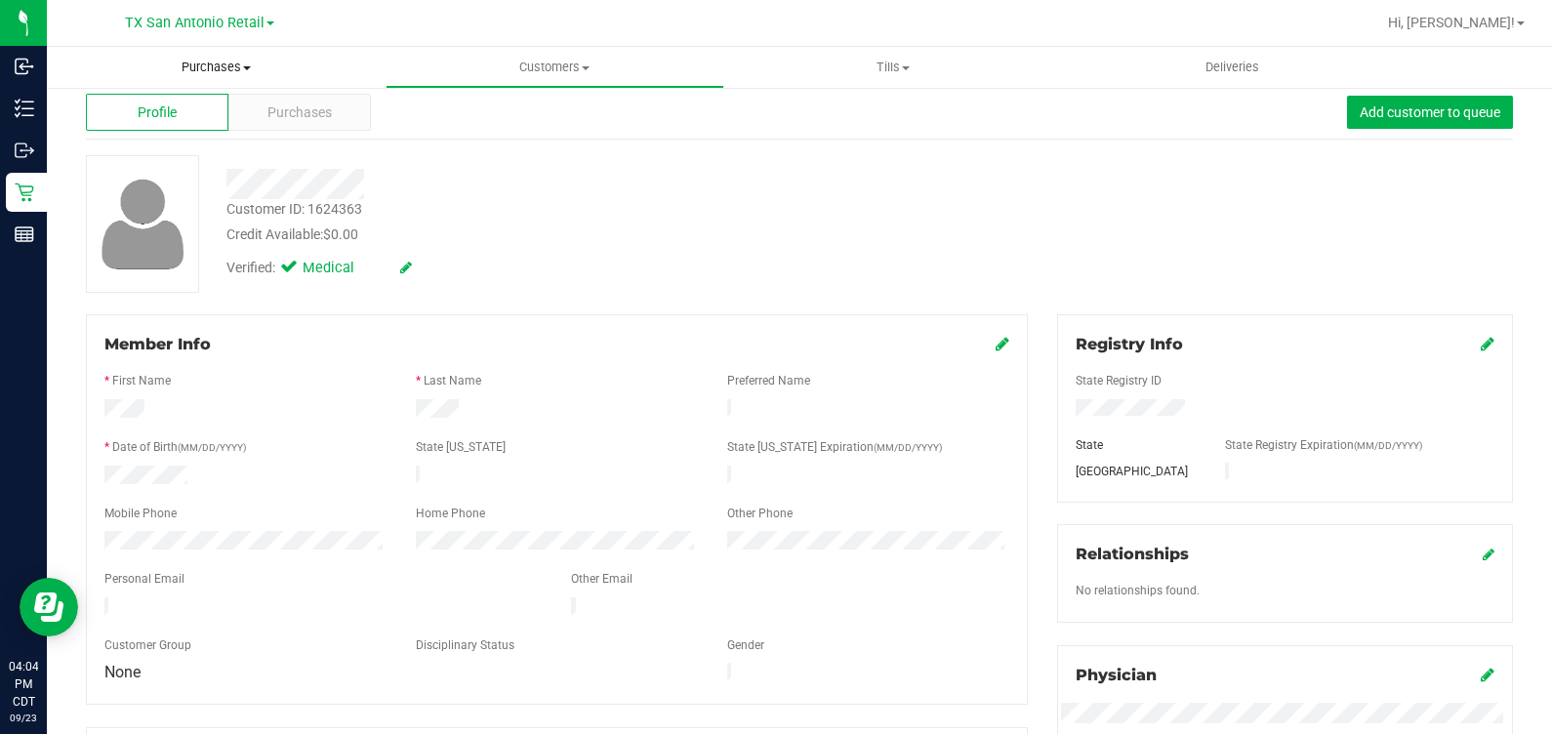
scroll to position [0, 0]
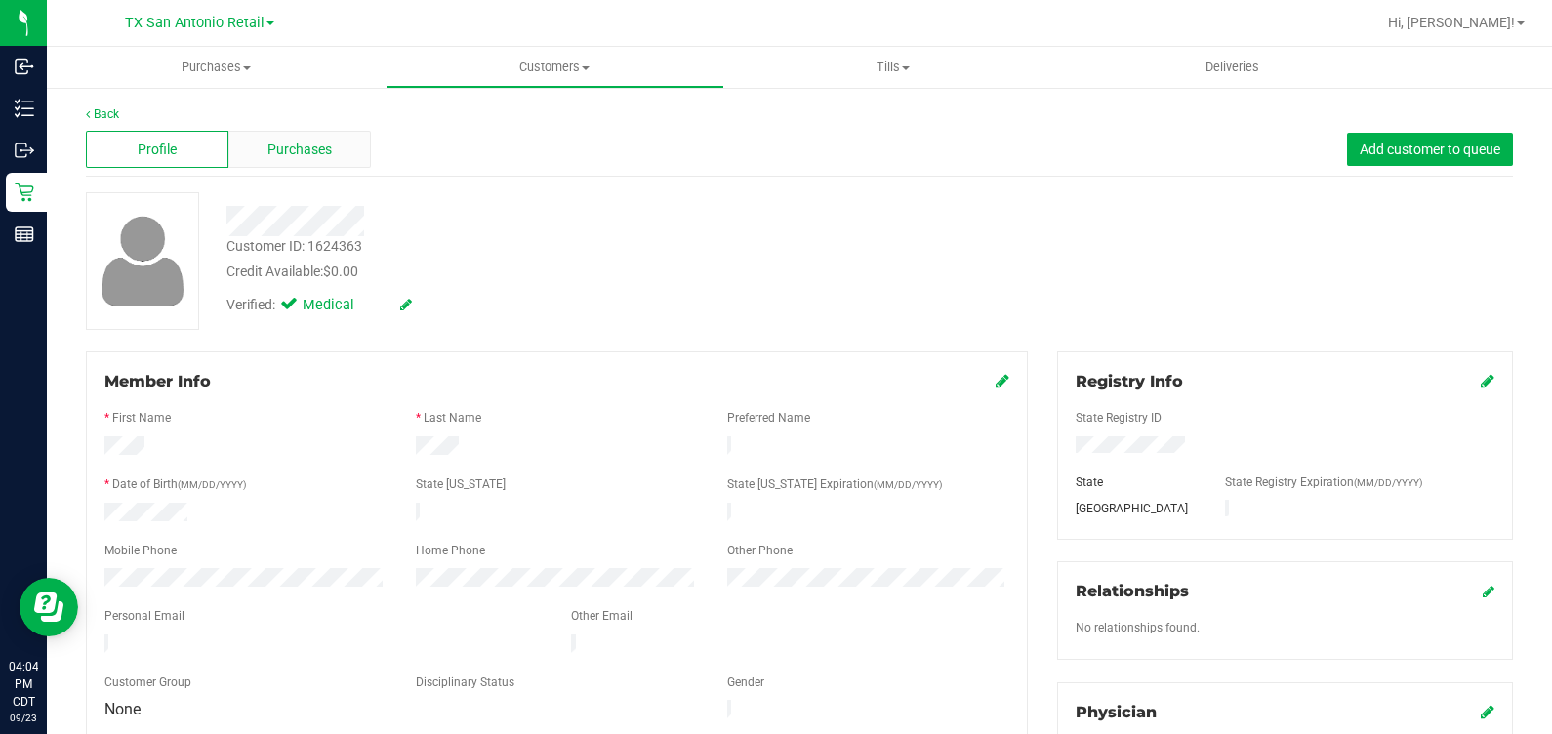
click at [322, 156] on span "Purchases" at bounding box center [299, 150] width 64 height 20
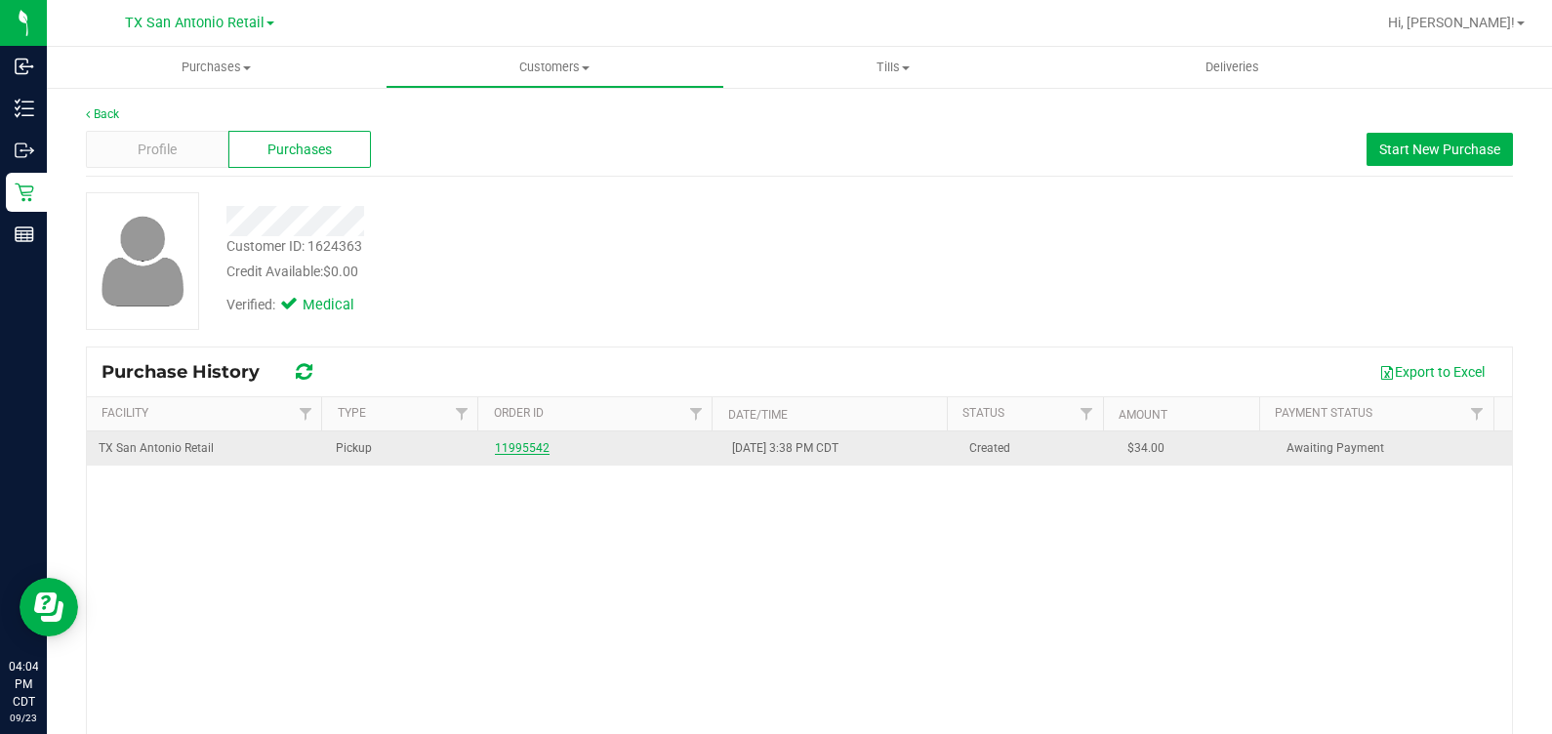
click at [506, 443] on link "11995542" at bounding box center [522, 448] width 55 height 14
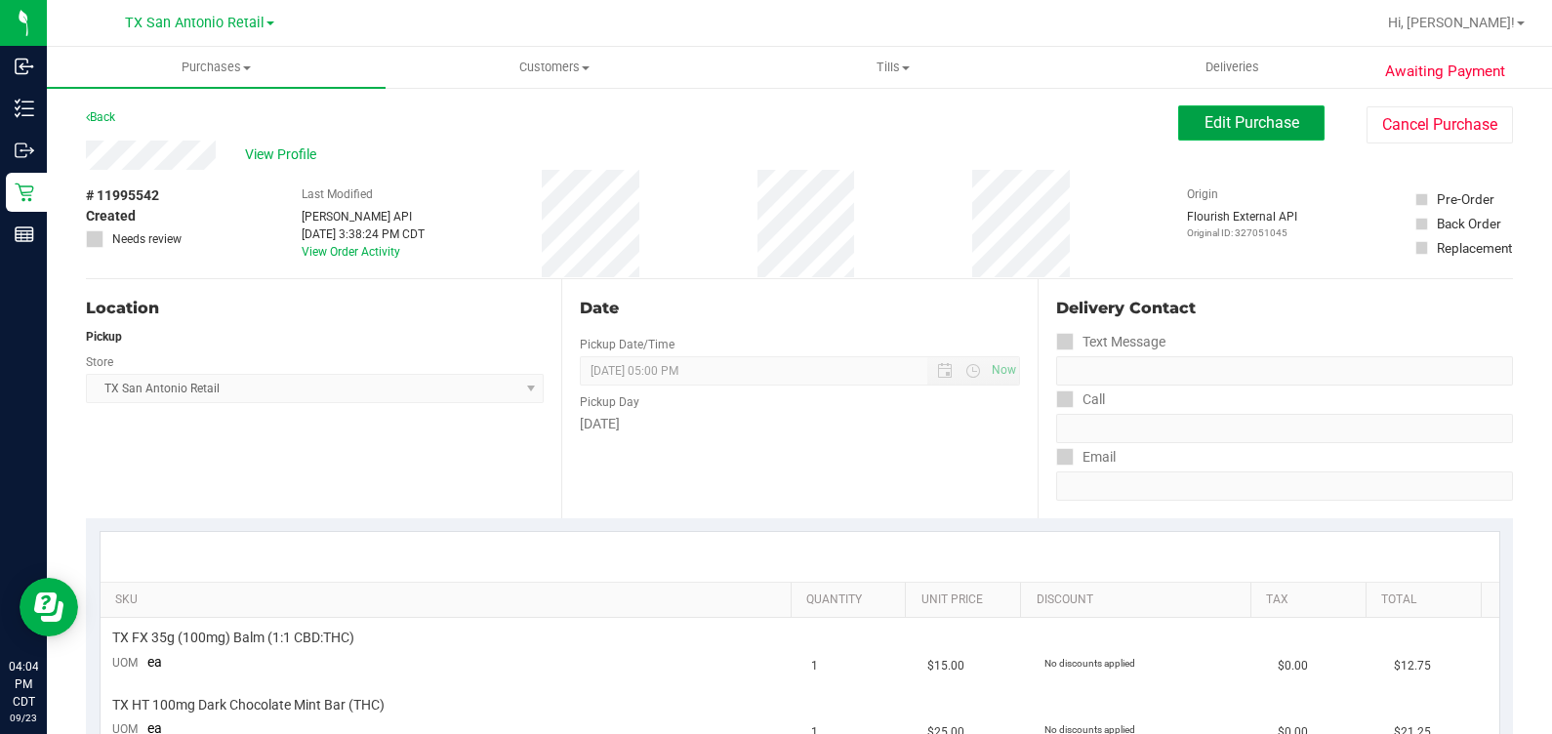
click at [1213, 122] on span "Edit Purchase" at bounding box center [1252, 122] width 95 height 19
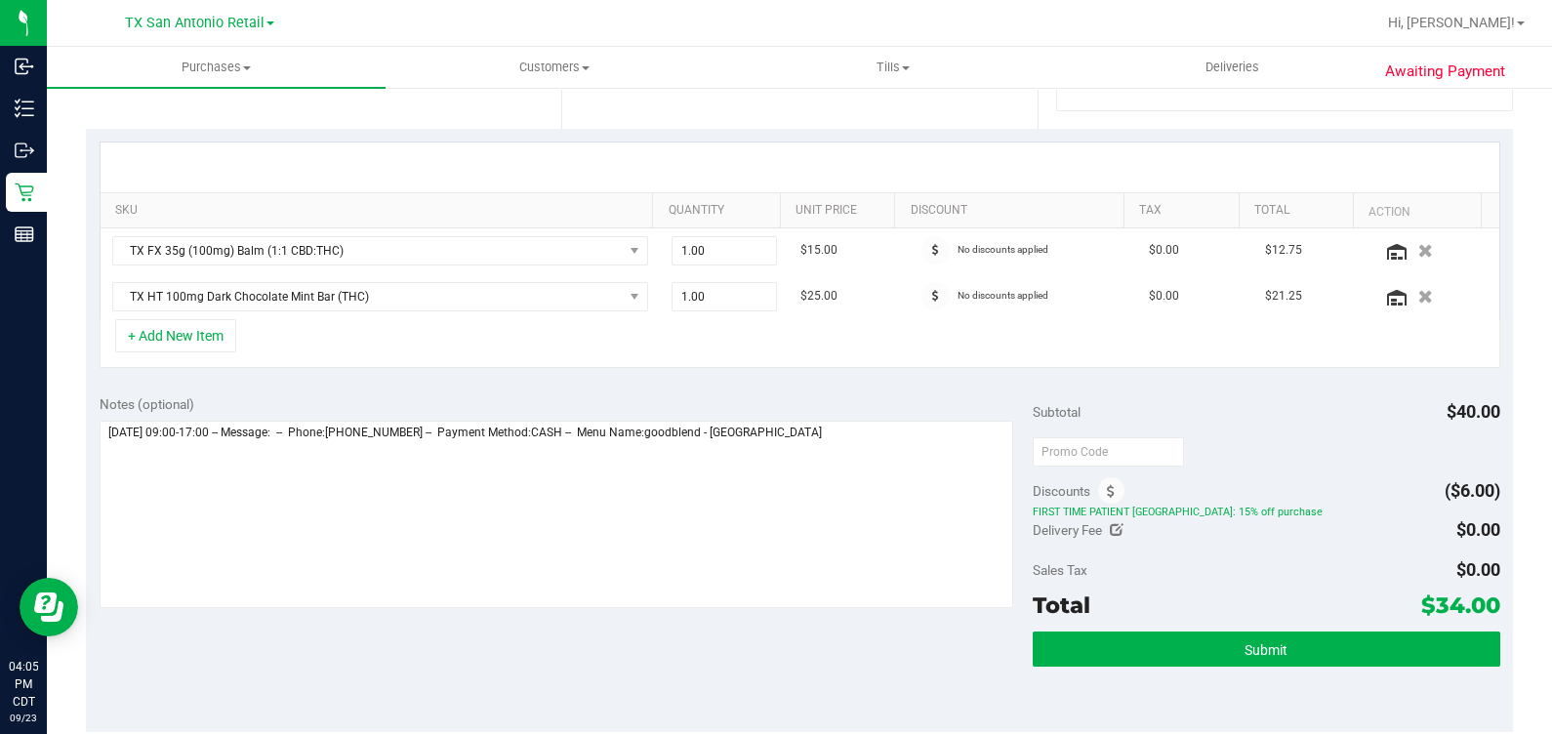
scroll to position [487, 0]
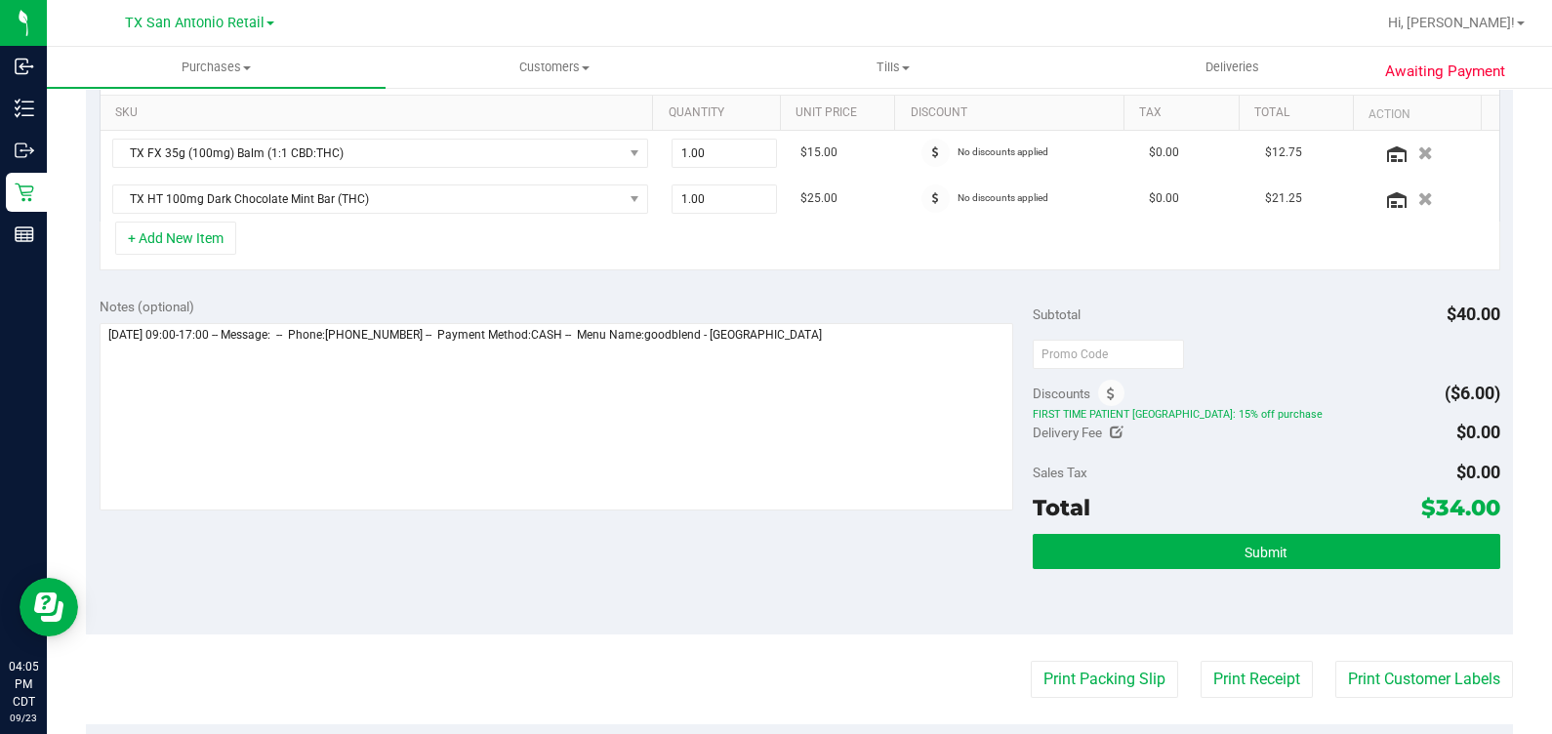
click at [1016, 371] on div "Notes (optional)" at bounding box center [567, 406] width 934 height 219
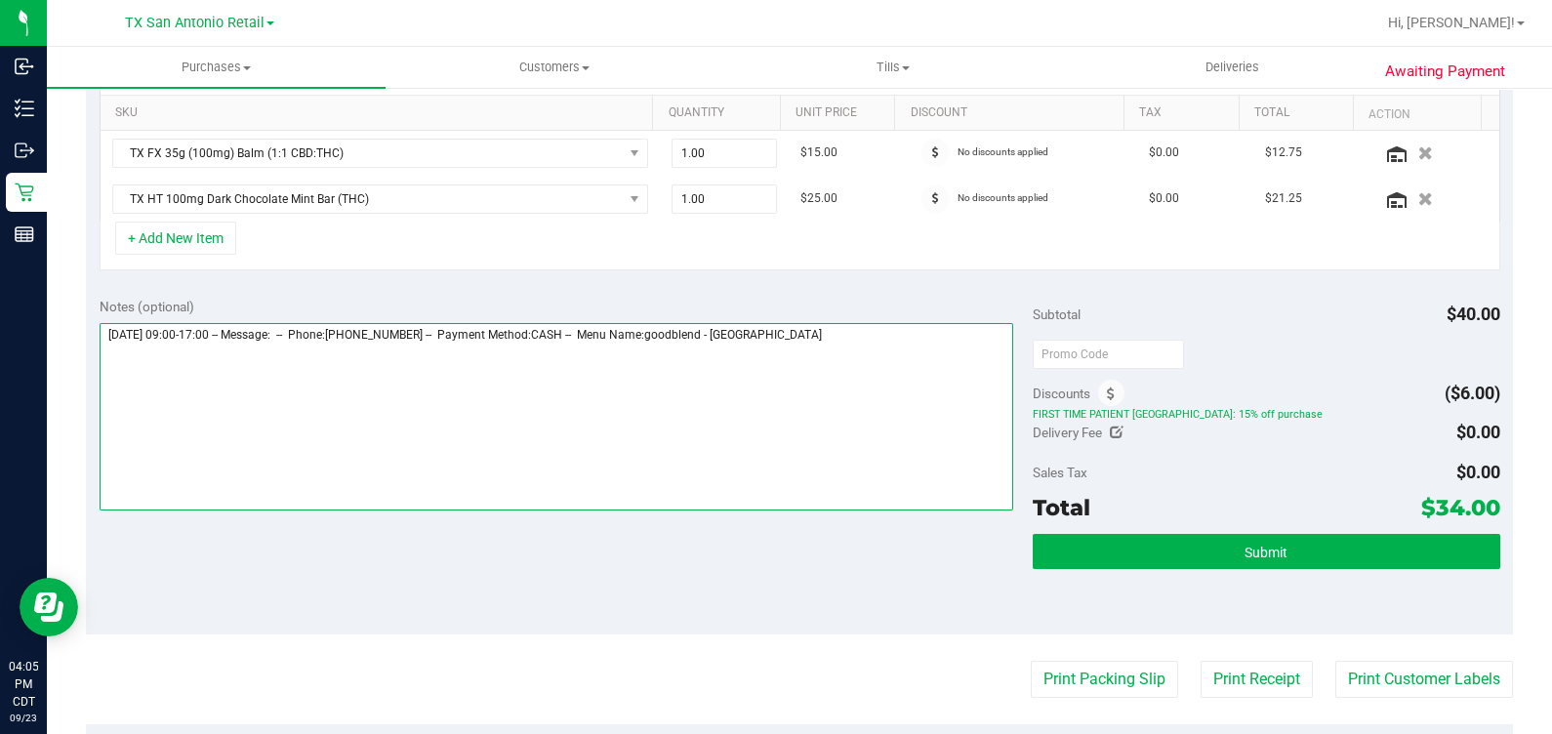
click at [981, 364] on textarea at bounding box center [557, 416] width 915 height 187
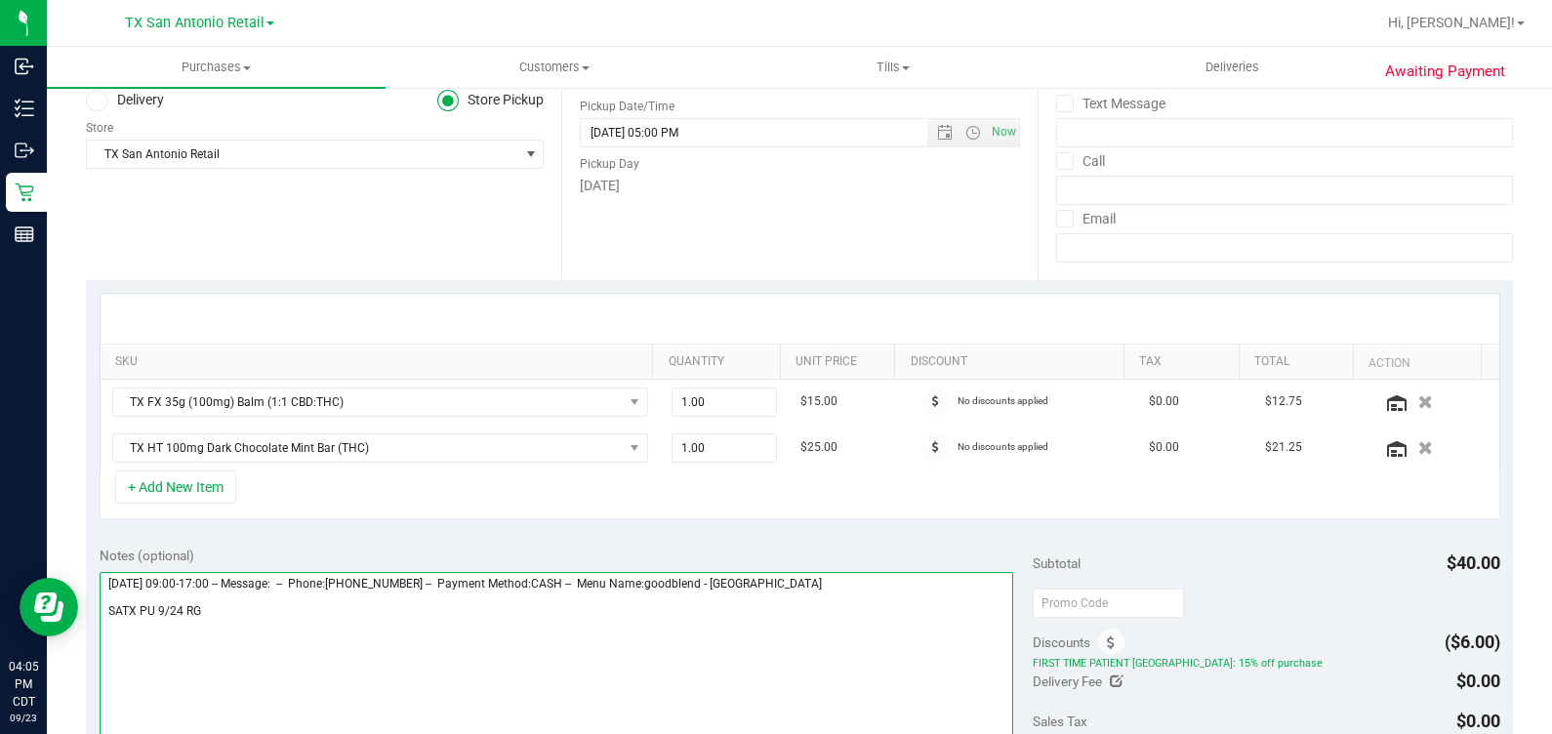
scroll to position [121, 0]
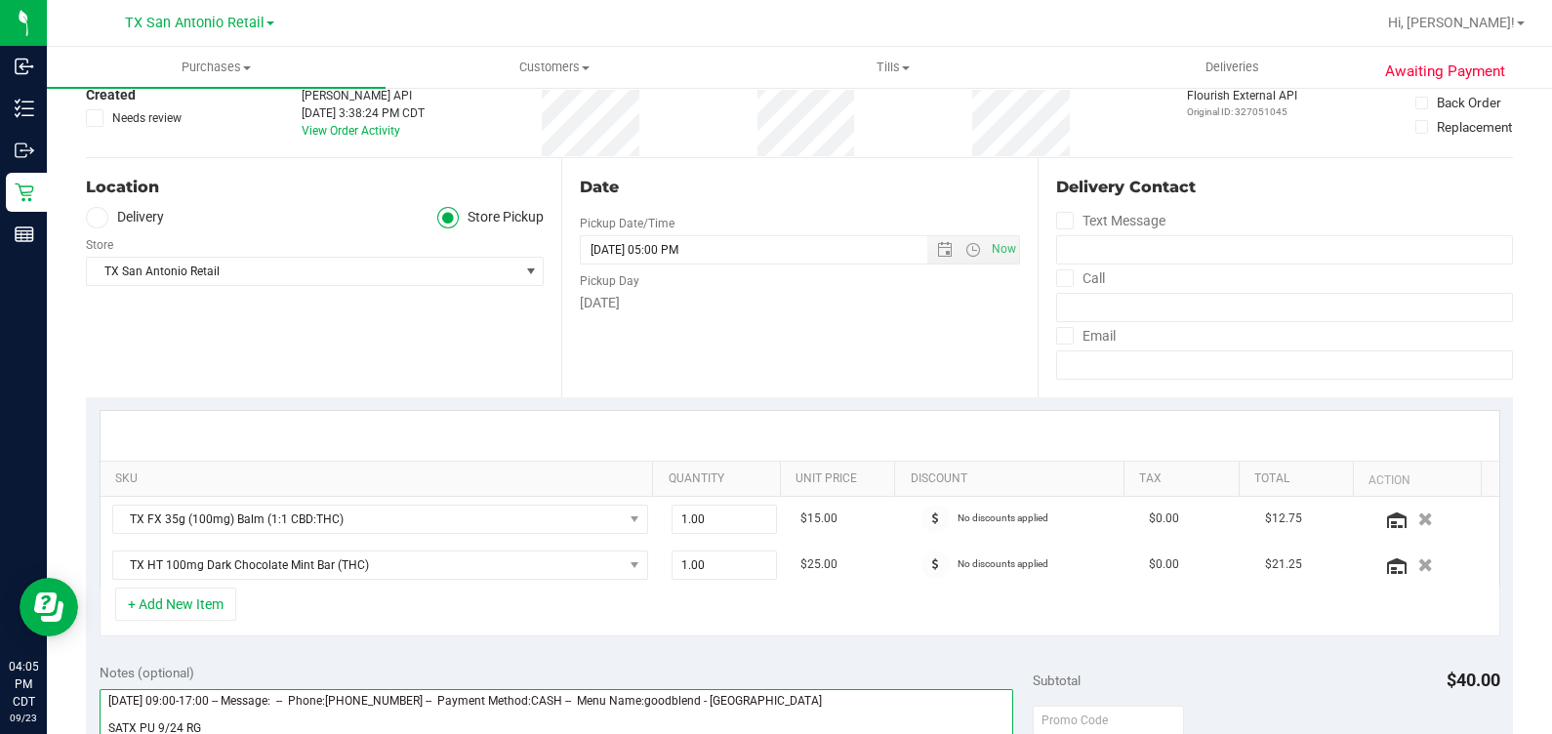
type textarea "[DATE] 09:00-17:00 -- Message: -- Phone:[PHONE_NUMBER] -- Payment Method:CASH -…"
click at [134, 210] on label "Delivery" at bounding box center [125, 218] width 78 height 22
click at [0, 0] on input "Delivery" at bounding box center [0, 0] width 0 height 0
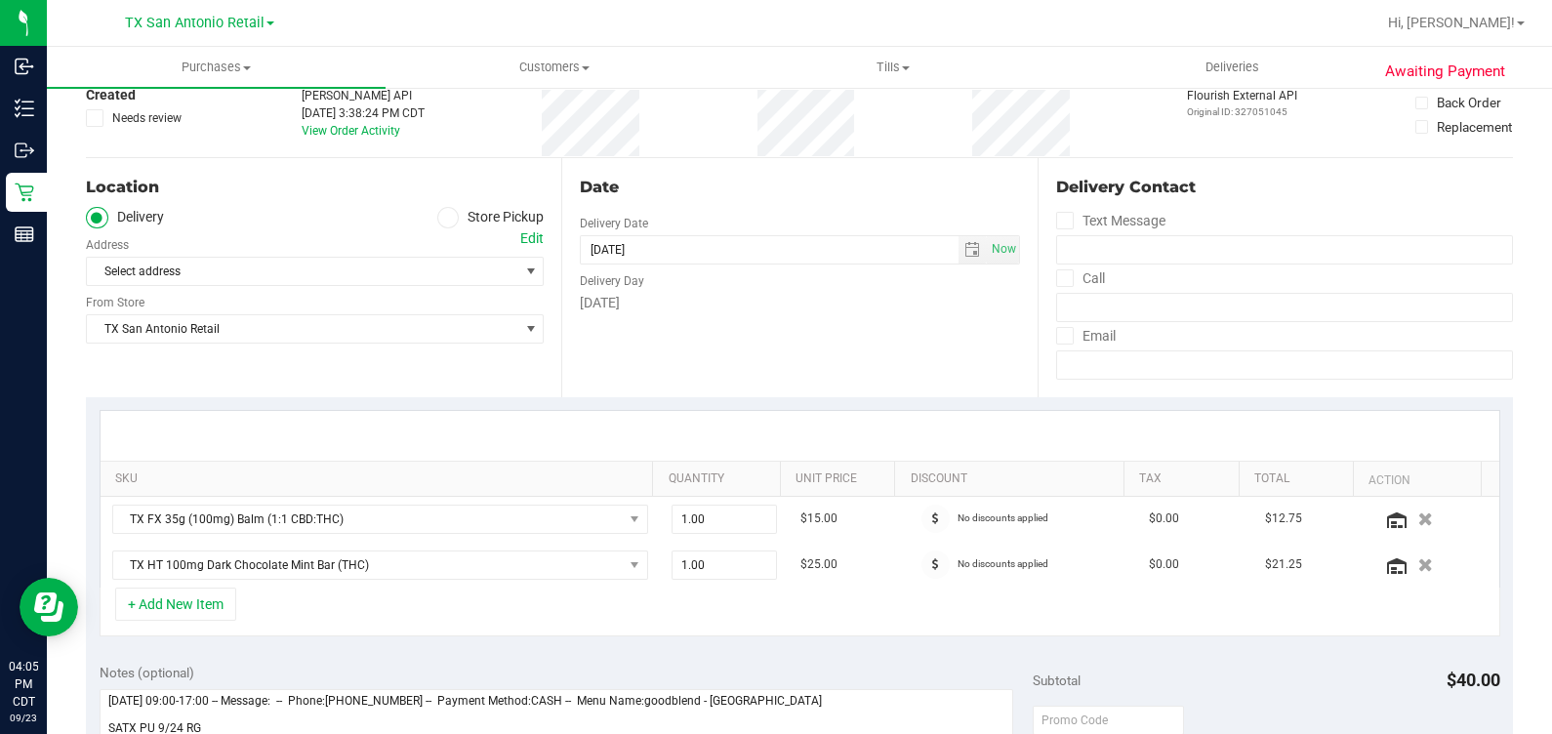
click at [520, 237] on div "Edit" at bounding box center [531, 238] width 23 height 20
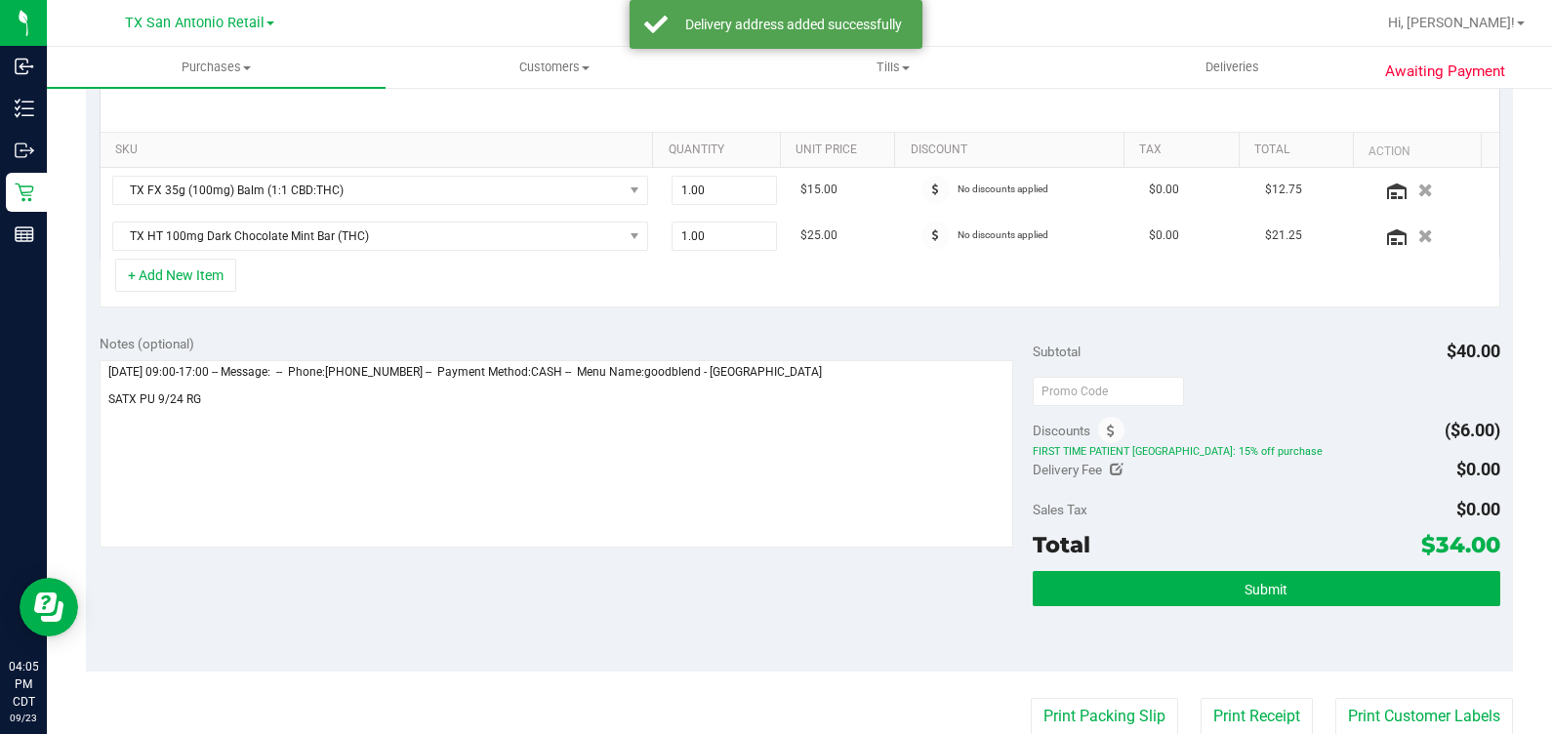
scroll to position [487, 0]
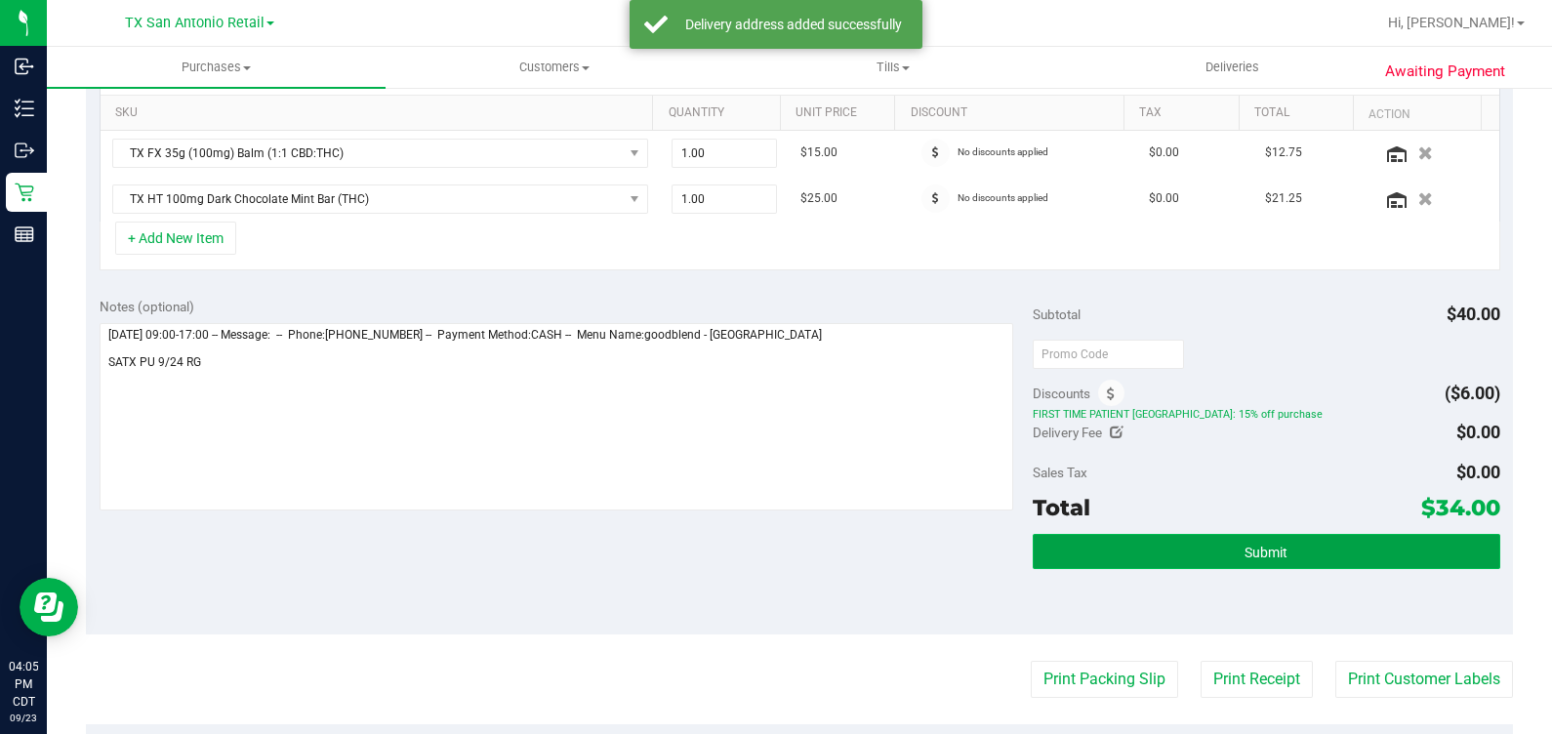
click at [1374, 537] on button "Submit" at bounding box center [1266, 551] width 467 height 35
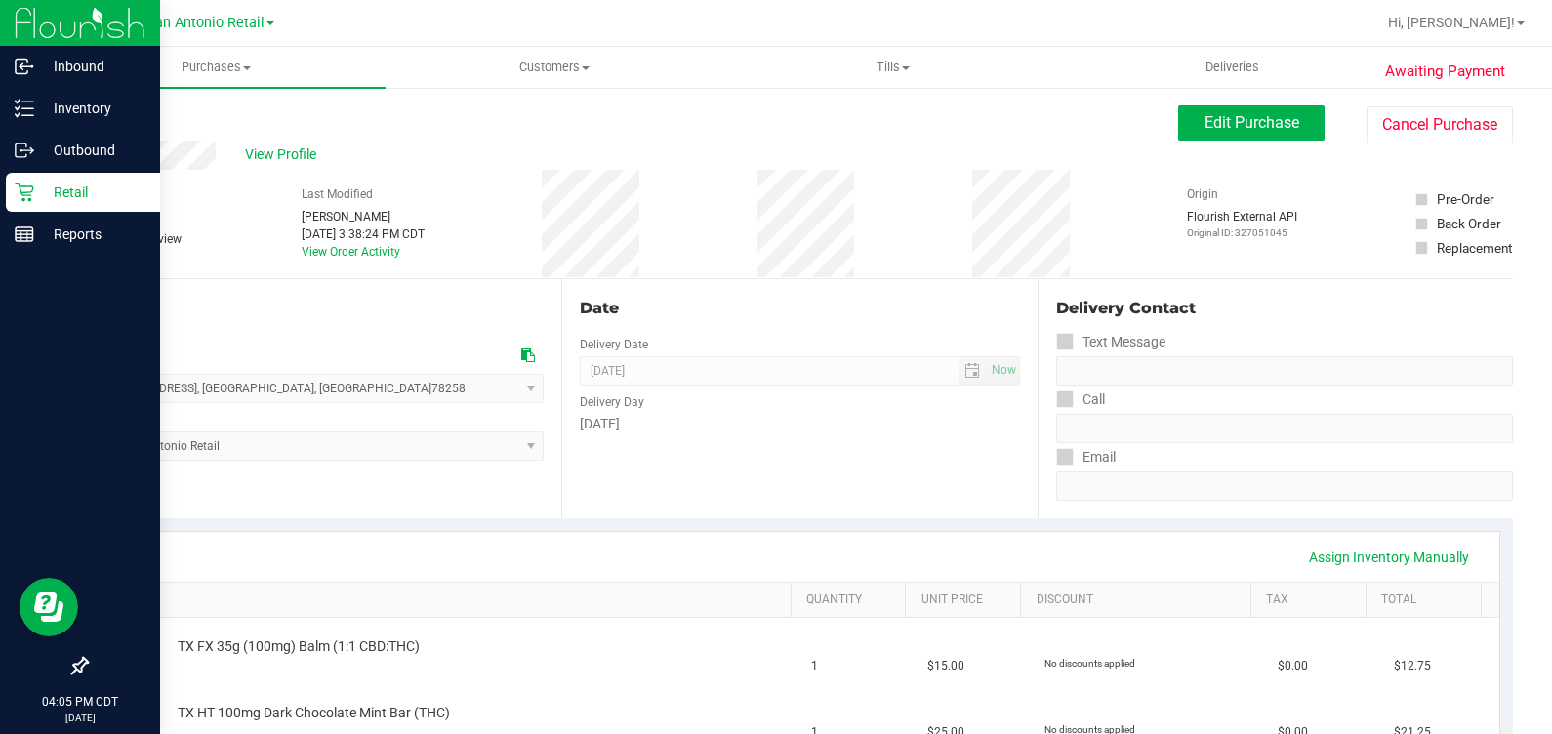
click at [34, 195] on p "Retail" at bounding box center [92, 192] width 117 height 23
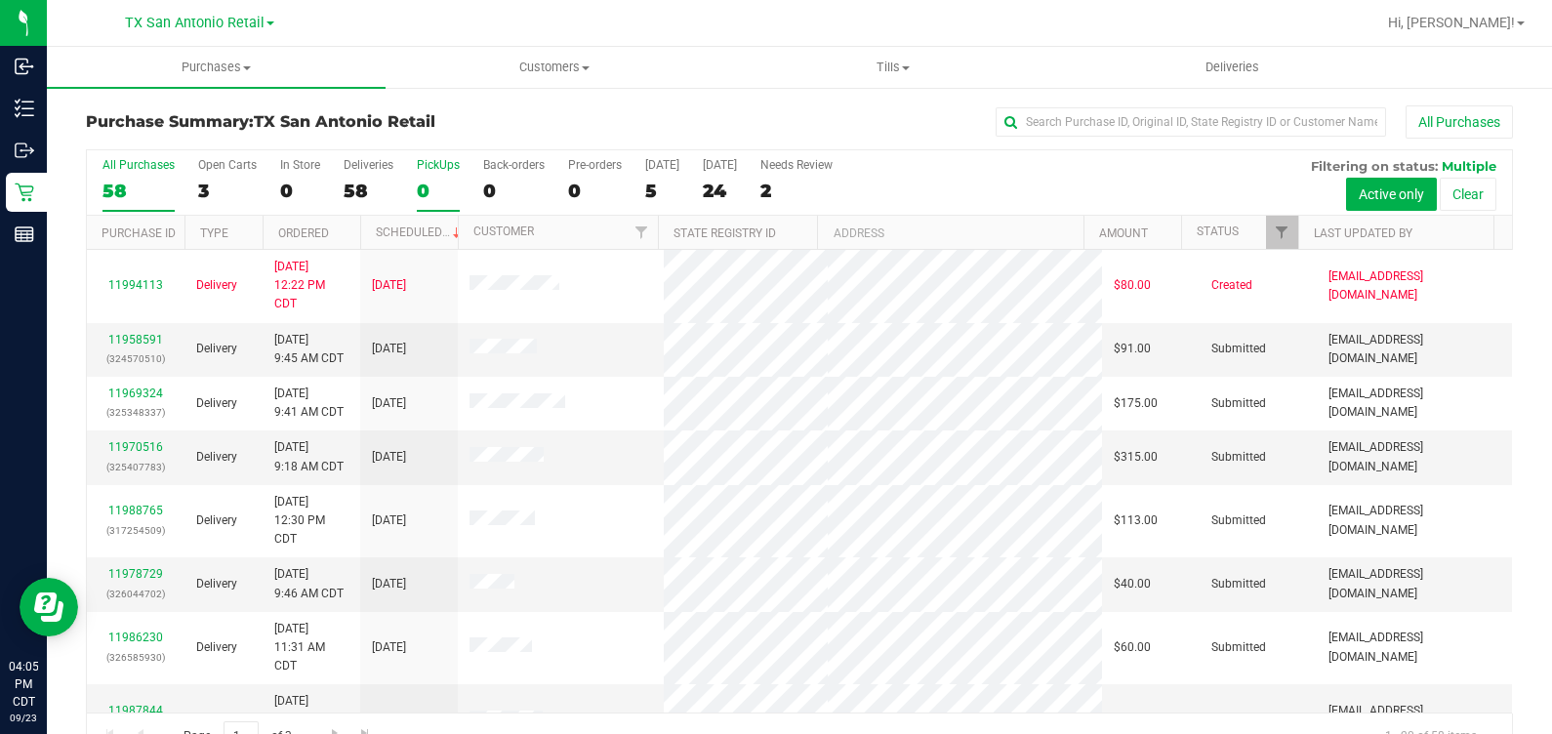
click at [424, 198] on div "0" at bounding box center [438, 191] width 43 height 22
click at [0, 0] on input "PickUps 0" at bounding box center [0, 0] width 0 height 0
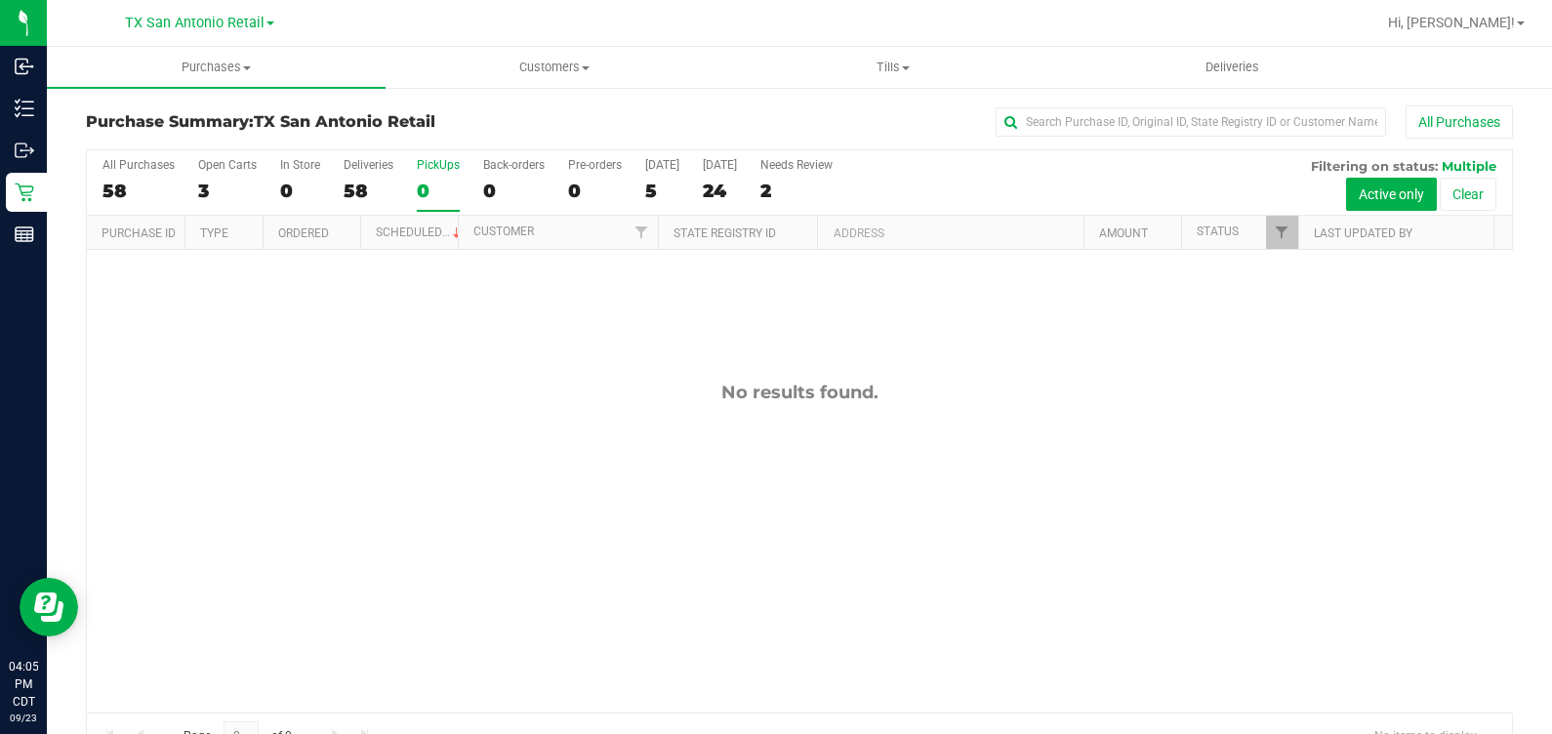
click at [184, 34] on div "[GEOGRAPHIC_DATA] [GEOGRAPHIC_DATA] Retail [GEOGRAPHIC_DATA] [GEOGRAPHIC_DATA] …" at bounding box center [199, 23] width 285 height 30
click at [175, 20] on span "TX San Antonio Retail" at bounding box center [195, 24] width 140 height 18
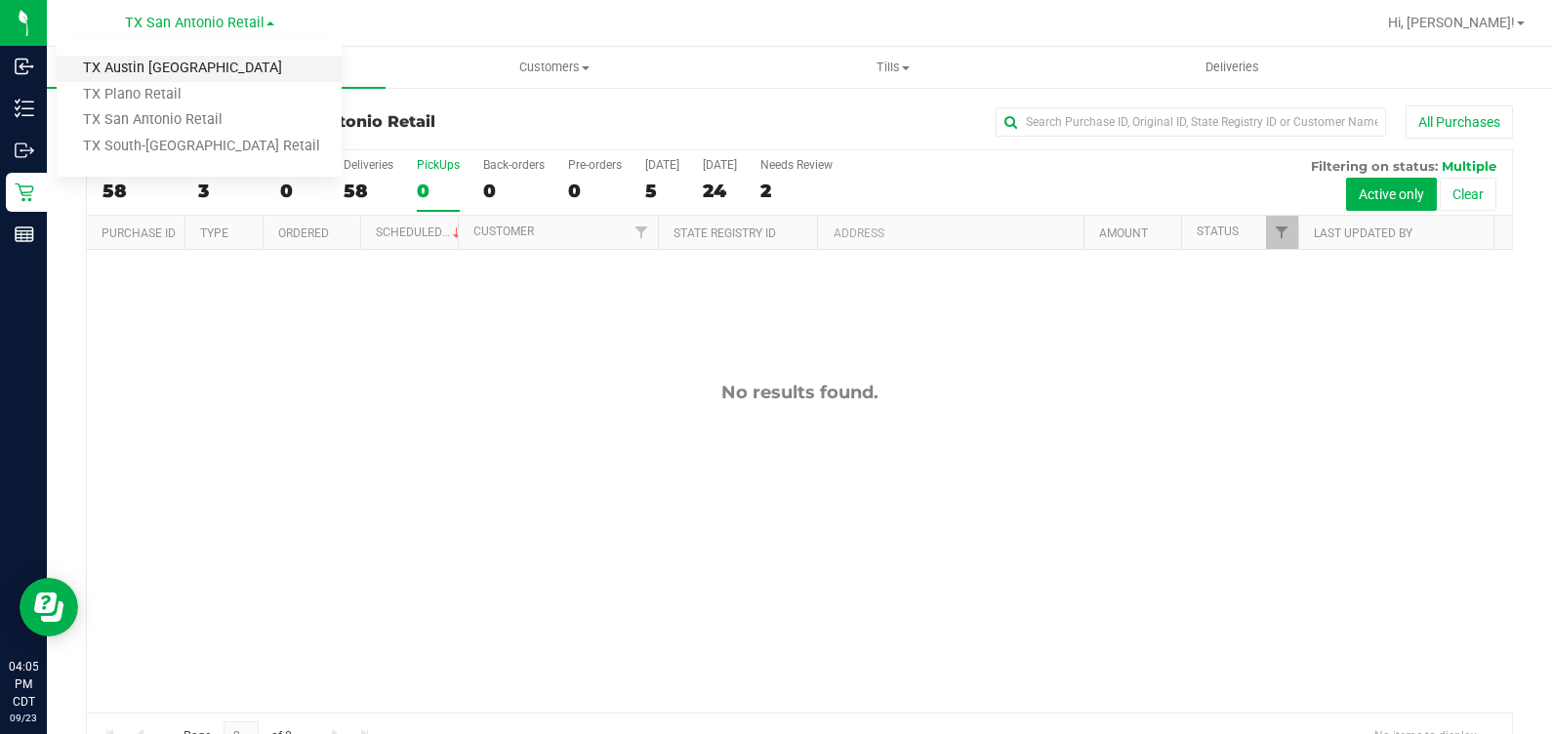
click at [166, 63] on link "TX Austin [GEOGRAPHIC_DATA]" at bounding box center [199, 69] width 285 height 26
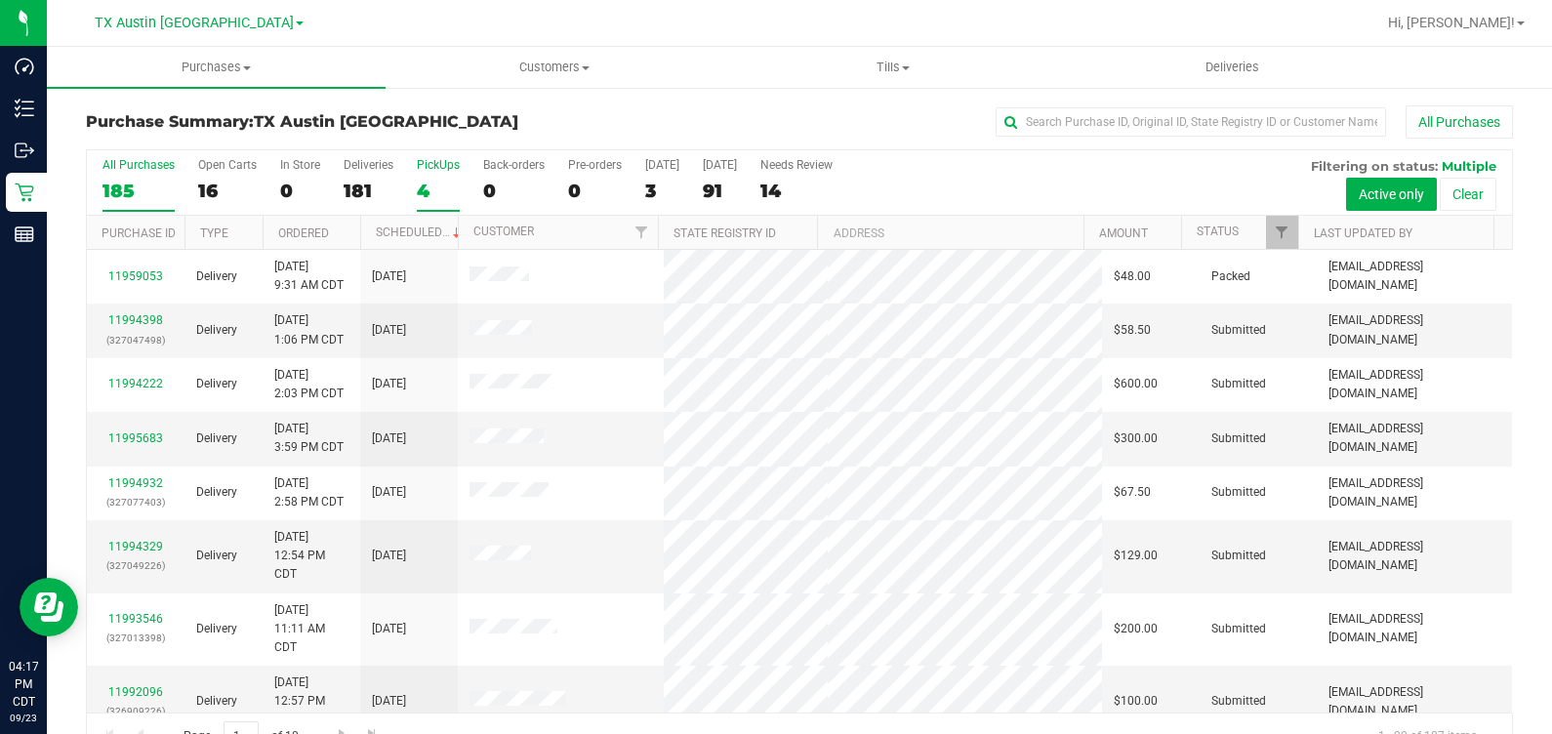
click at [417, 181] on div "4" at bounding box center [438, 191] width 43 height 22
click at [0, 0] on input "PickUps 4" at bounding box center [0, 0] width 0 height 0
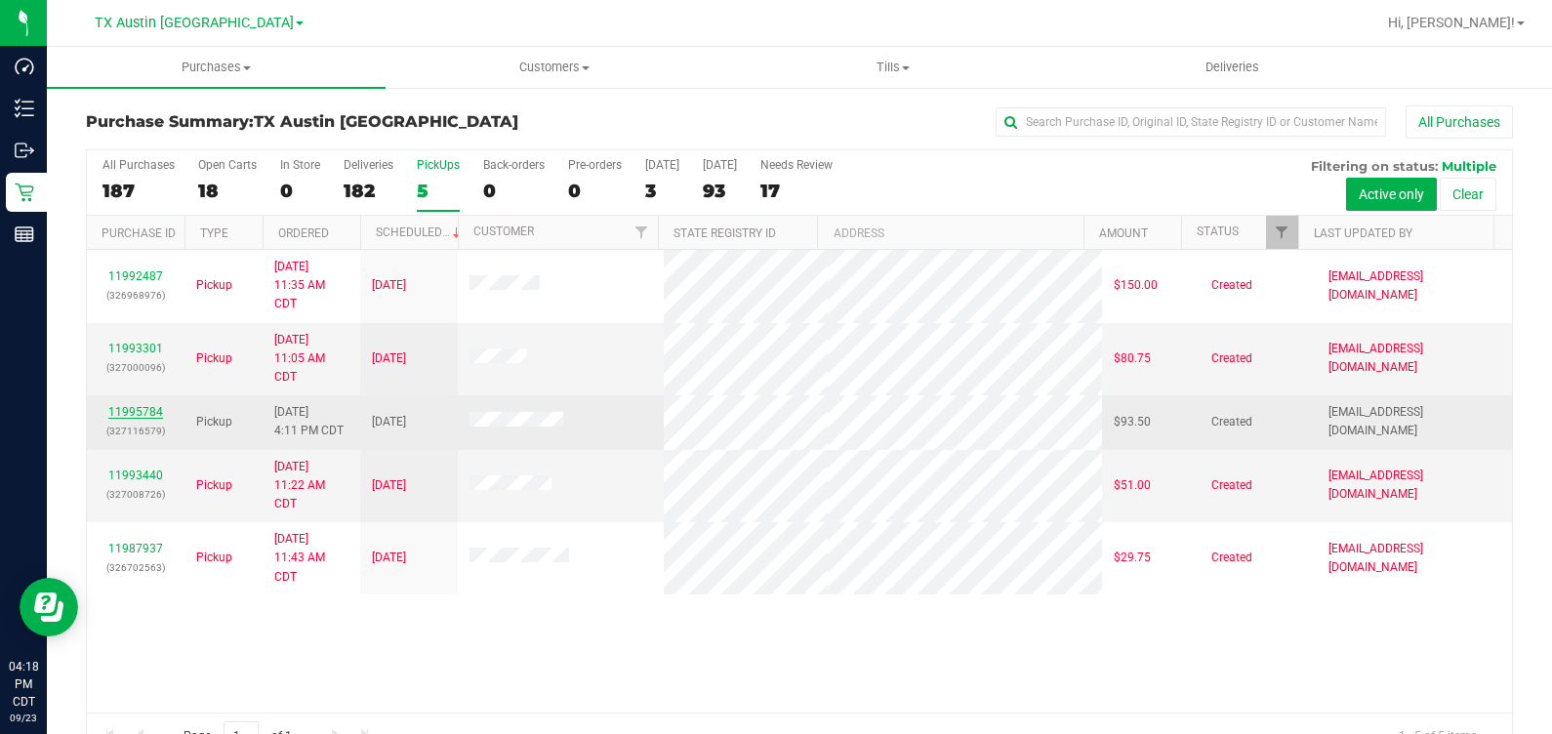
click at [125, 411] on link "11995784" at bounding box center [135, 412] width 55 height 14
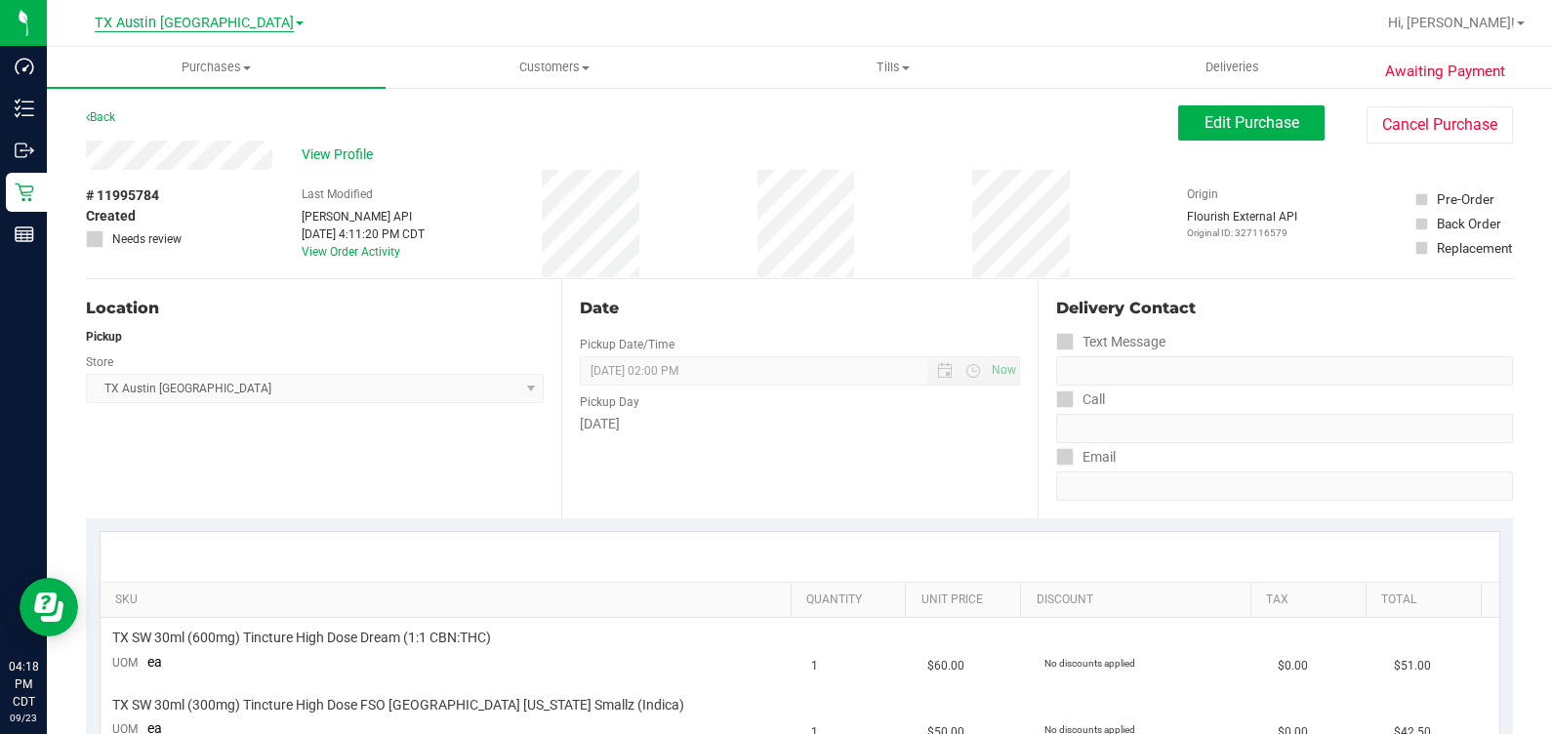
click at [161, 31] on span "TX Austin [GEOGRAPHIC_DATA]" at bounding box center [194, 24] width 199 height 18
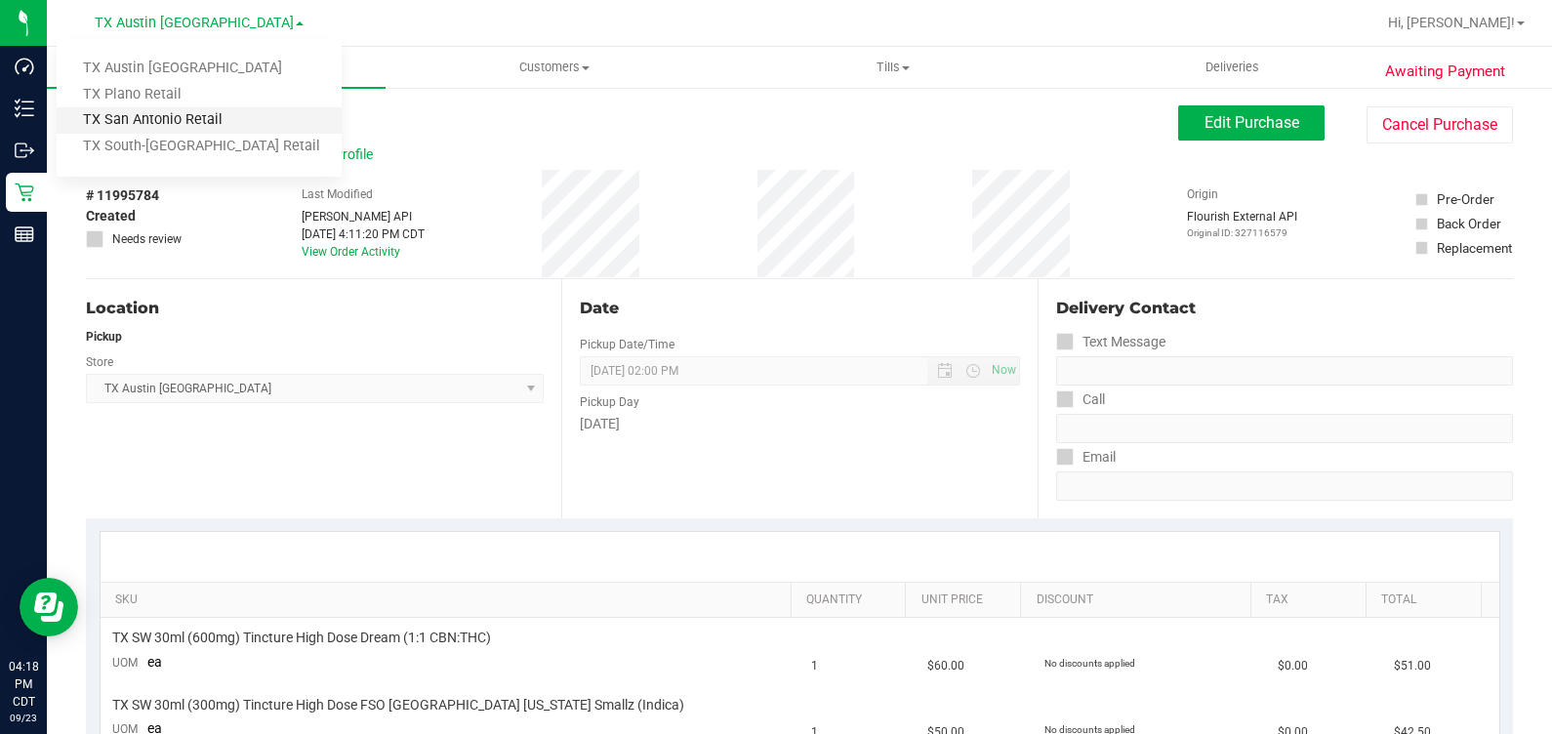
click at [181, 117] on link "TX San Antonio Retail" at bounding box center [199, 120] width 285 height 26
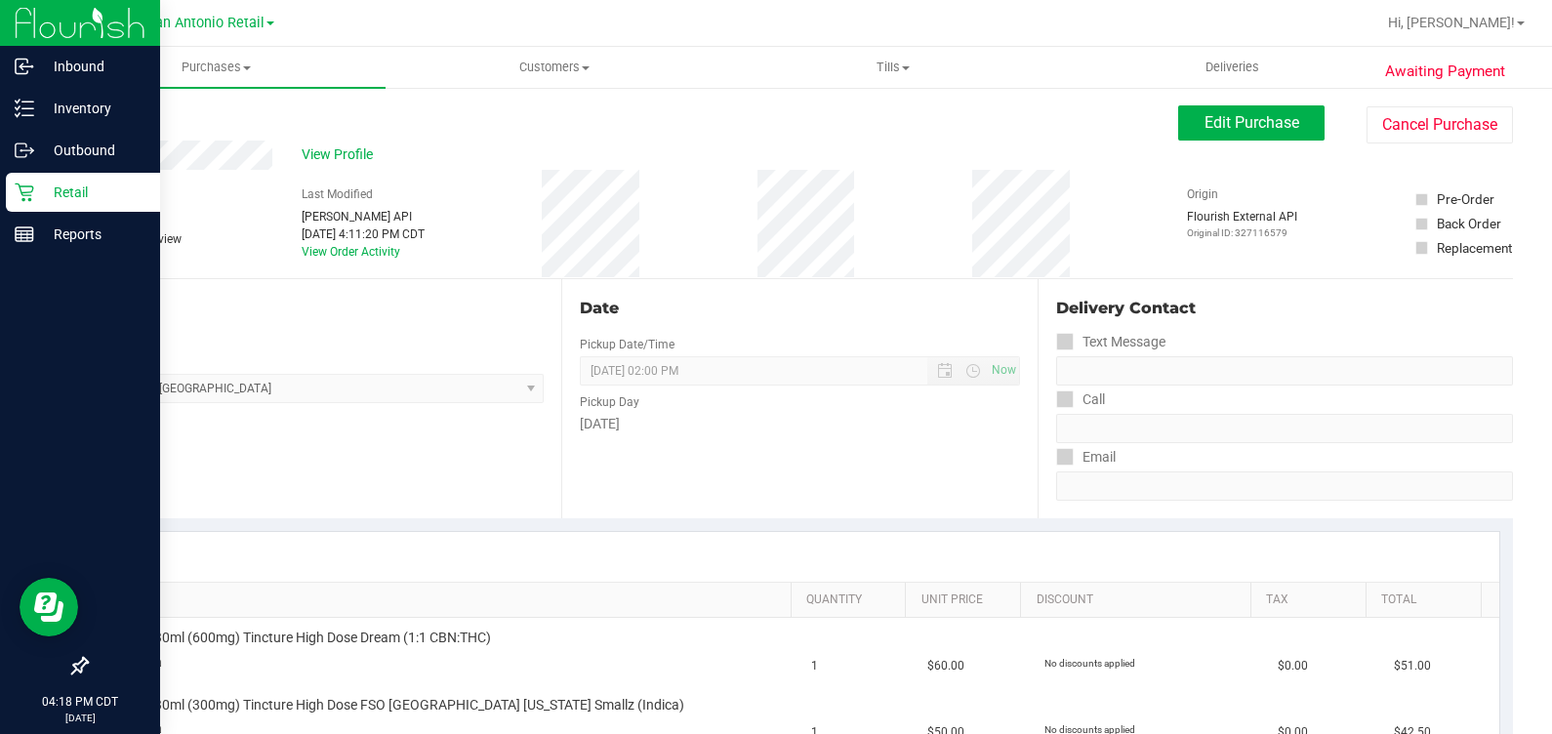
click at [29, 199] on icon at bounding box center [24, 193] width 19 height 19
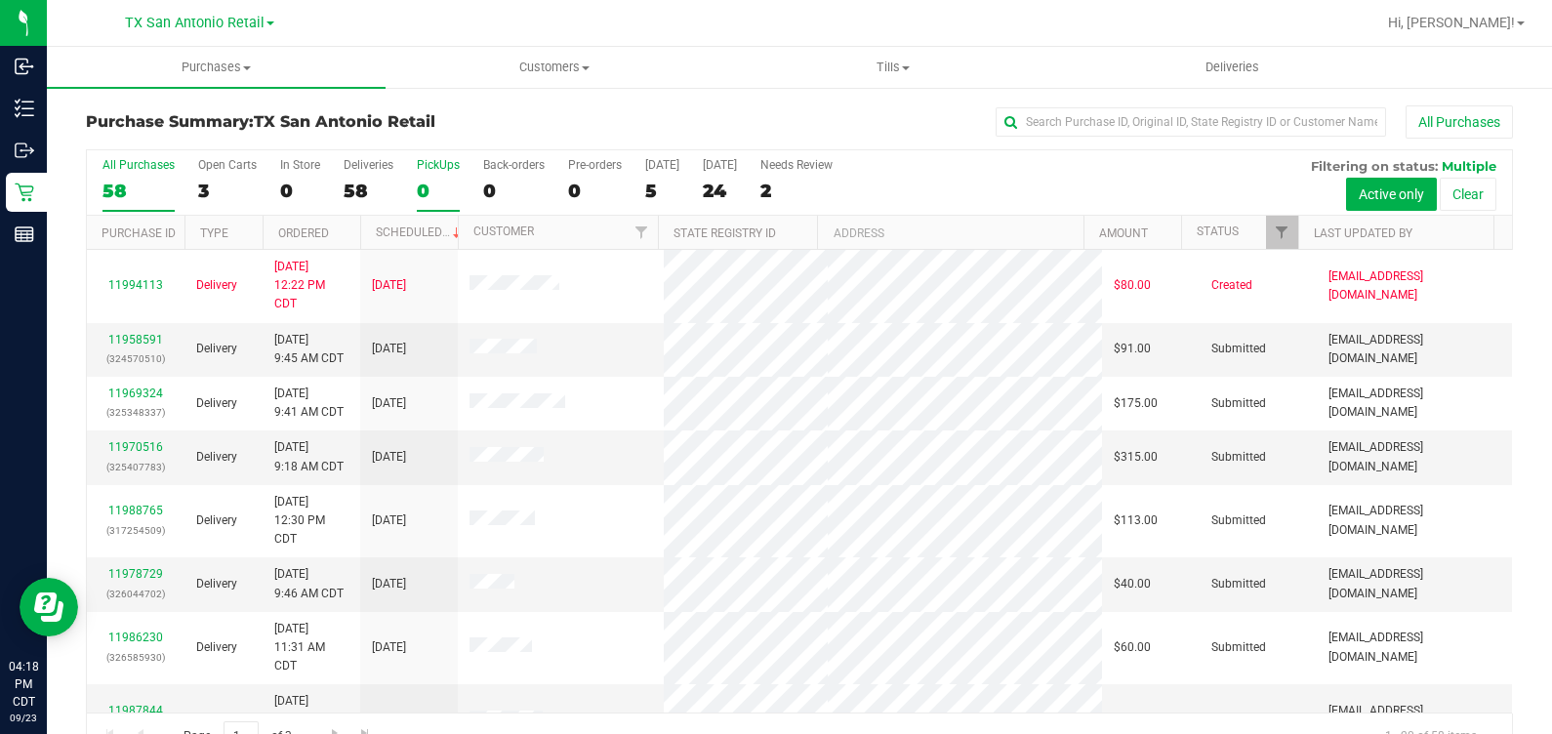
click at [439, 184] on div "0" at bounding box center [438, 191] width 43 height 22
click at [0, 0] on input "PickUps 0" at bounding box center [0, 0] width 0 height 0
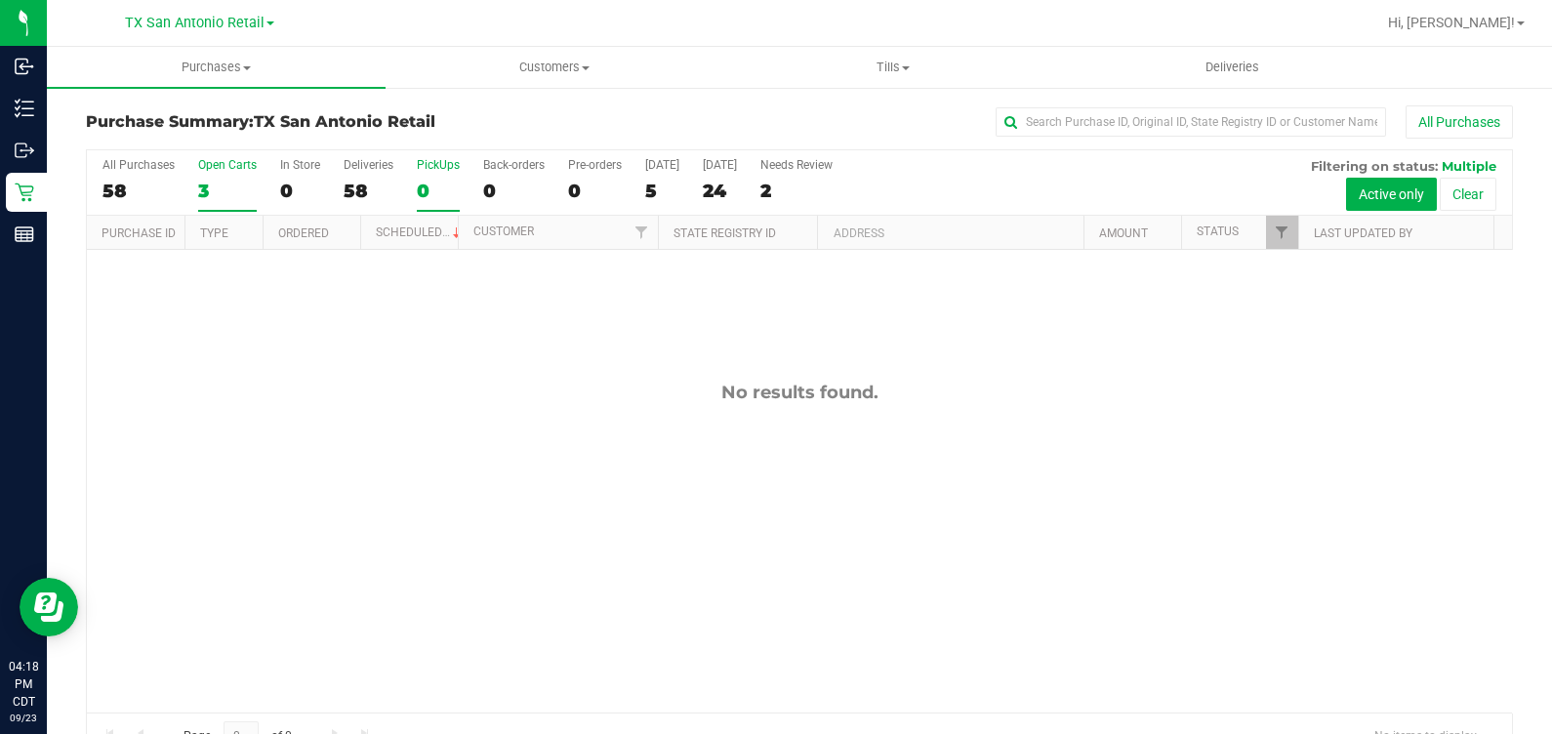
click at [208, 176] on label "Open Carts 3" at bounding box center [227, 185] width 59 height 54
click at [0, 0] on input "Open Carts 3" at bounding box center [0, 0] width 0 height 0
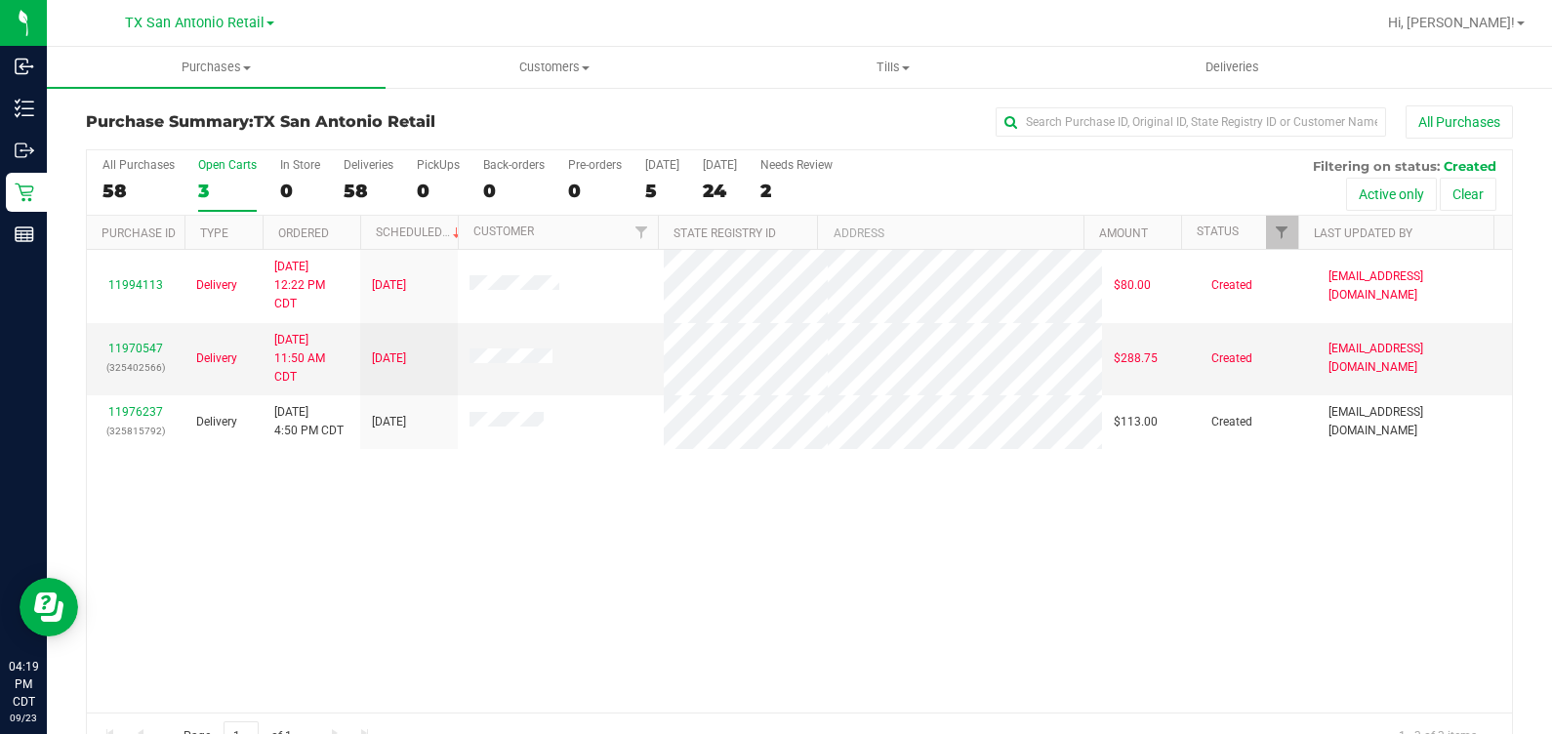
drag, startPoint x: 156, startPoint y: 514, endPoint x: 143, endPoint y: 451, distance: 64.7
click at [156, 514] on div "11994113 Delivery [DATE] 12:22 PM CDT 9/30/2025 $80.00 Created [EMAIL_ADDRESS][…" at bounding box center [799, 481] width 1425 height 463
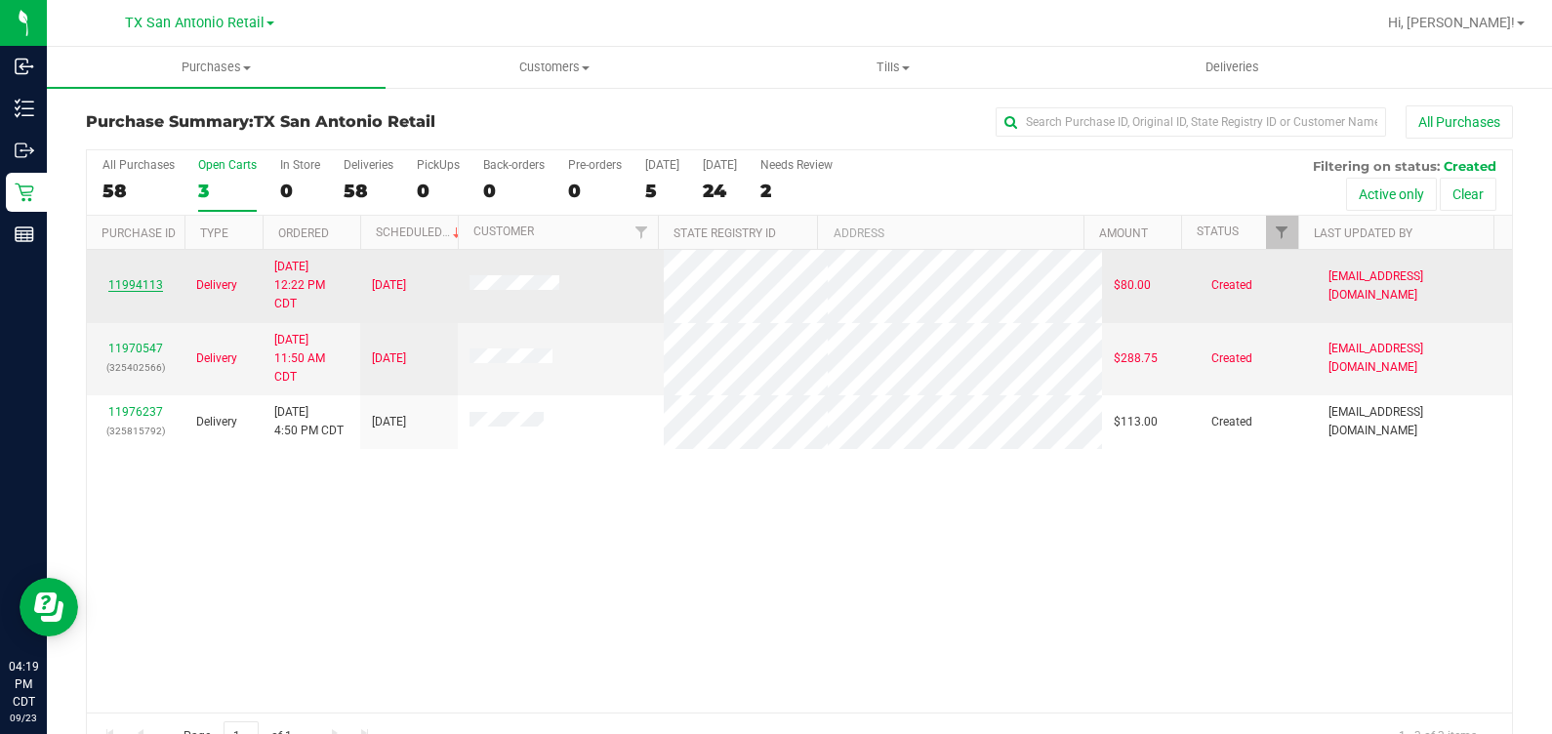
click at [127, 284] on link "11994113" at bounding box center [135, 285] width 55 height 14
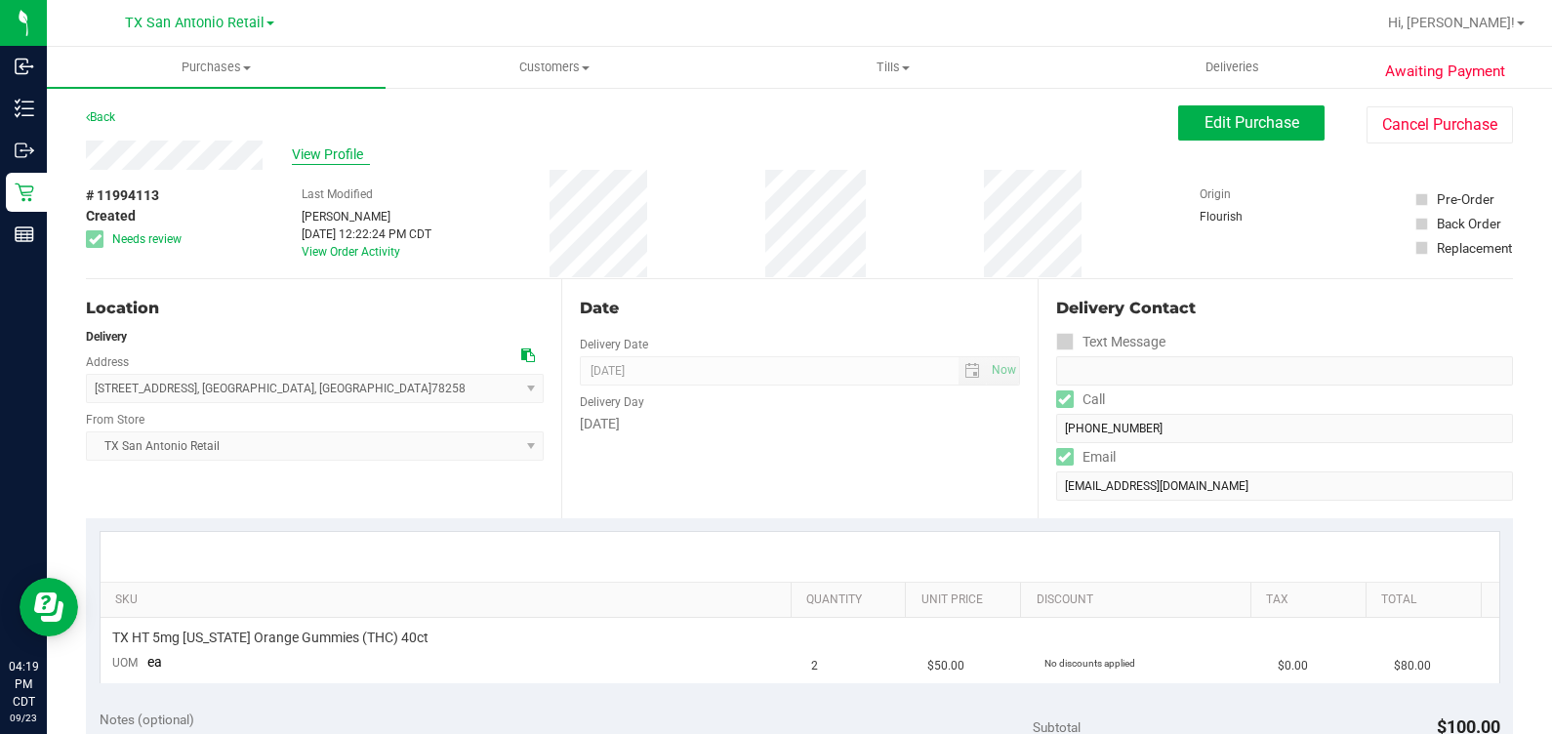
click at [310, 156] on span "View Profile" at bounding box center [331, 154] width 78 height 20
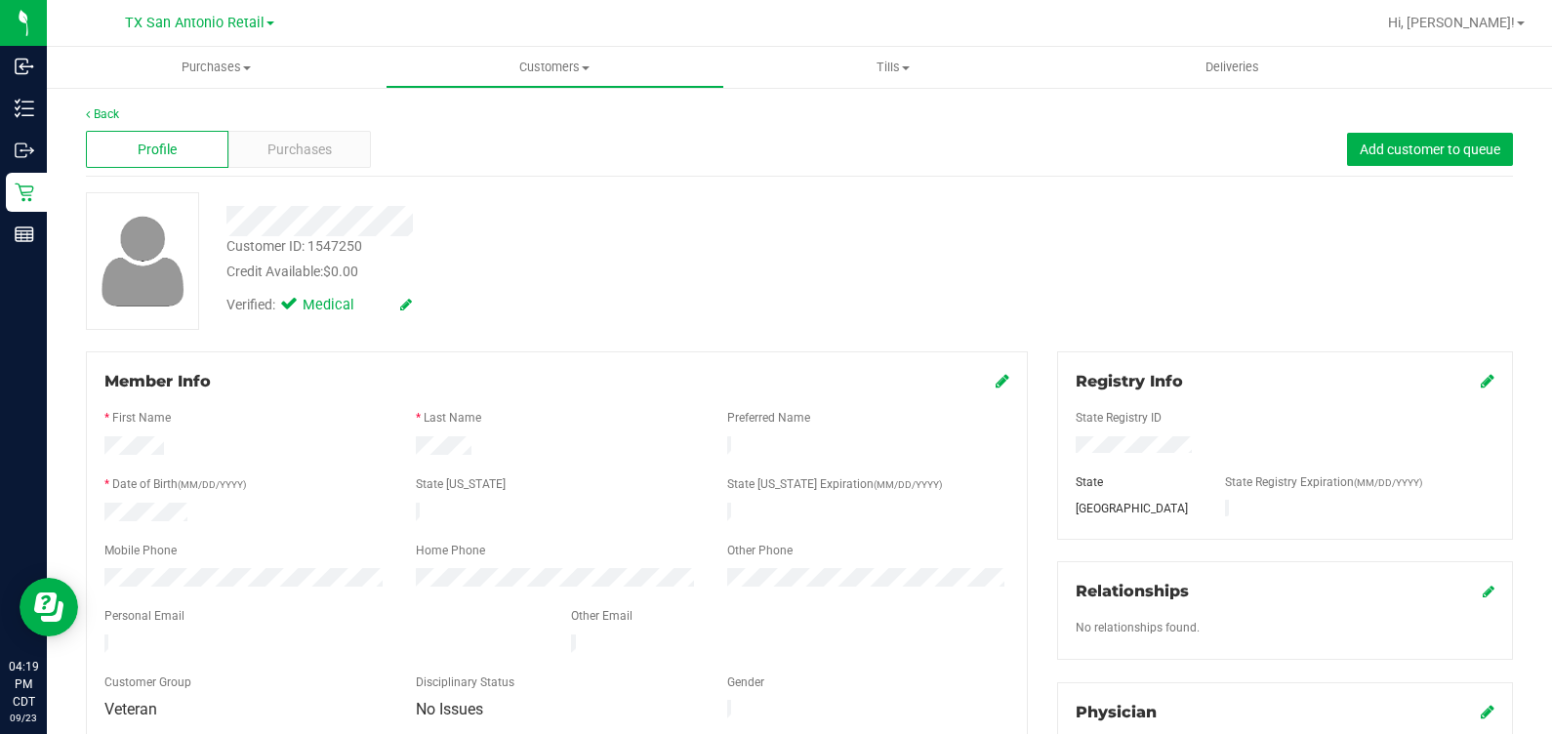
click at [310, 156] on span "Purchases" at bounding box center [299, 150] width 64 height 20
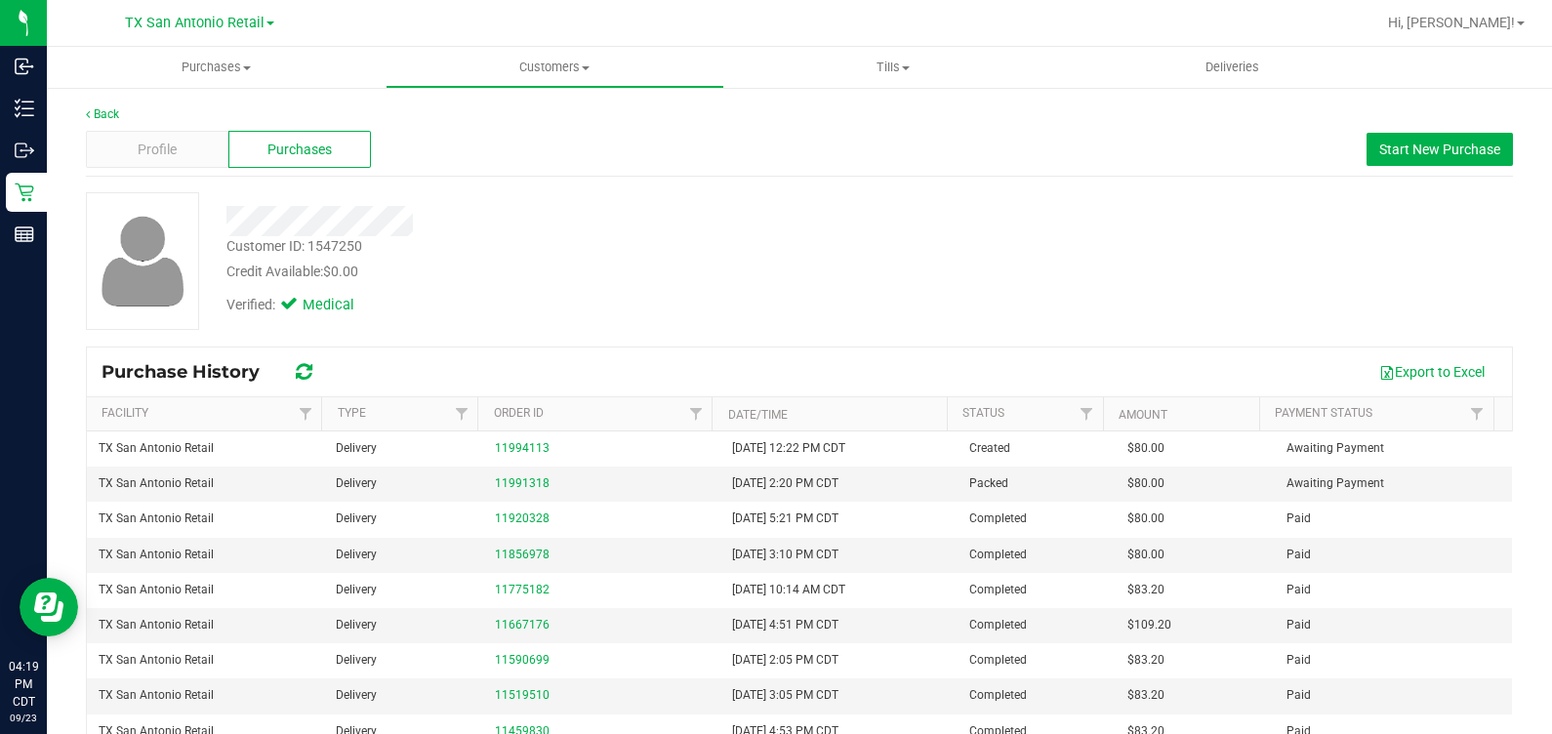
click at [528, 254] on div "Customer ID: 1547250 Credit Available: $0.00" at bounding box center [576, 259] width 728 height 46
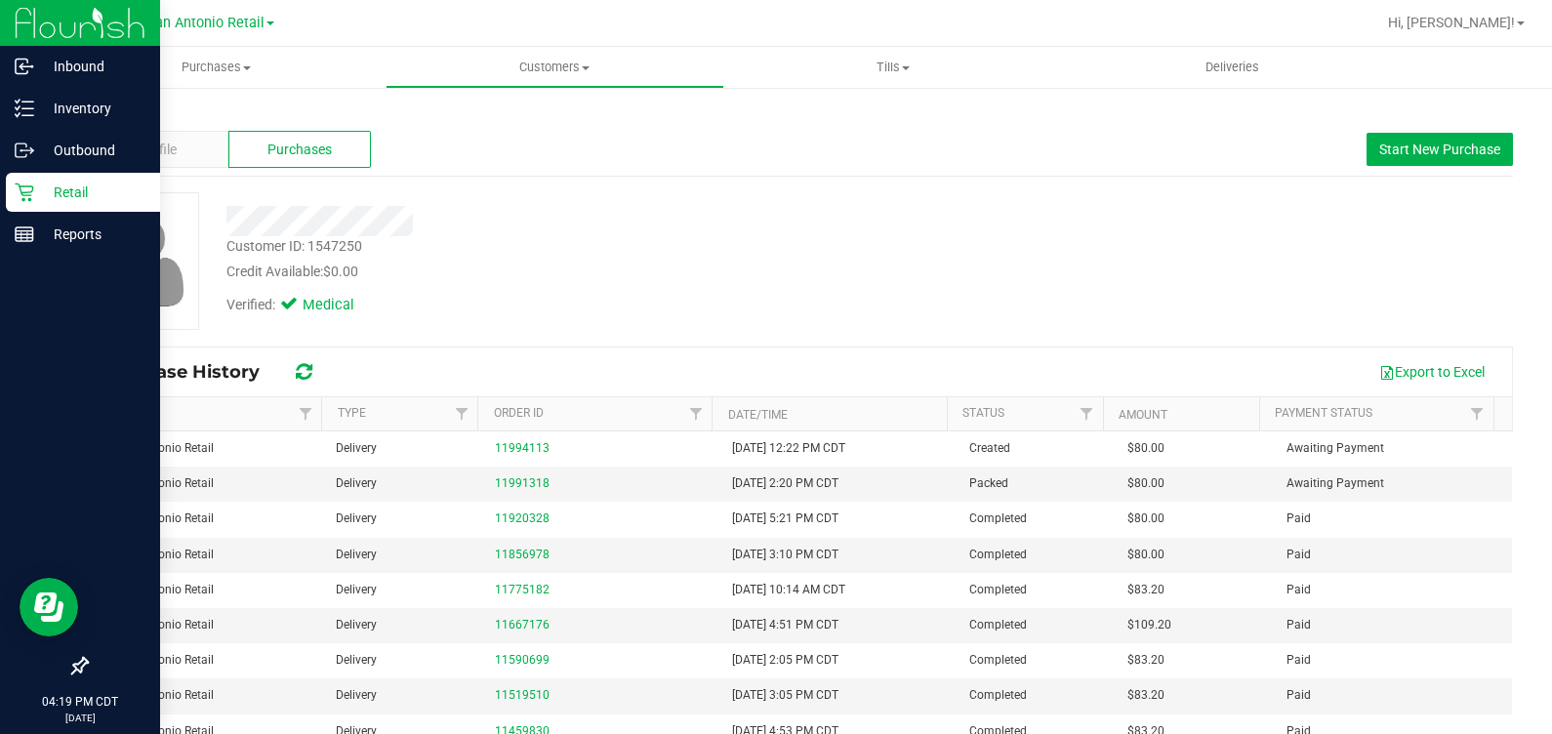
click at [29, 190] on icon at bounding box center [25, 193] width 20 height 20
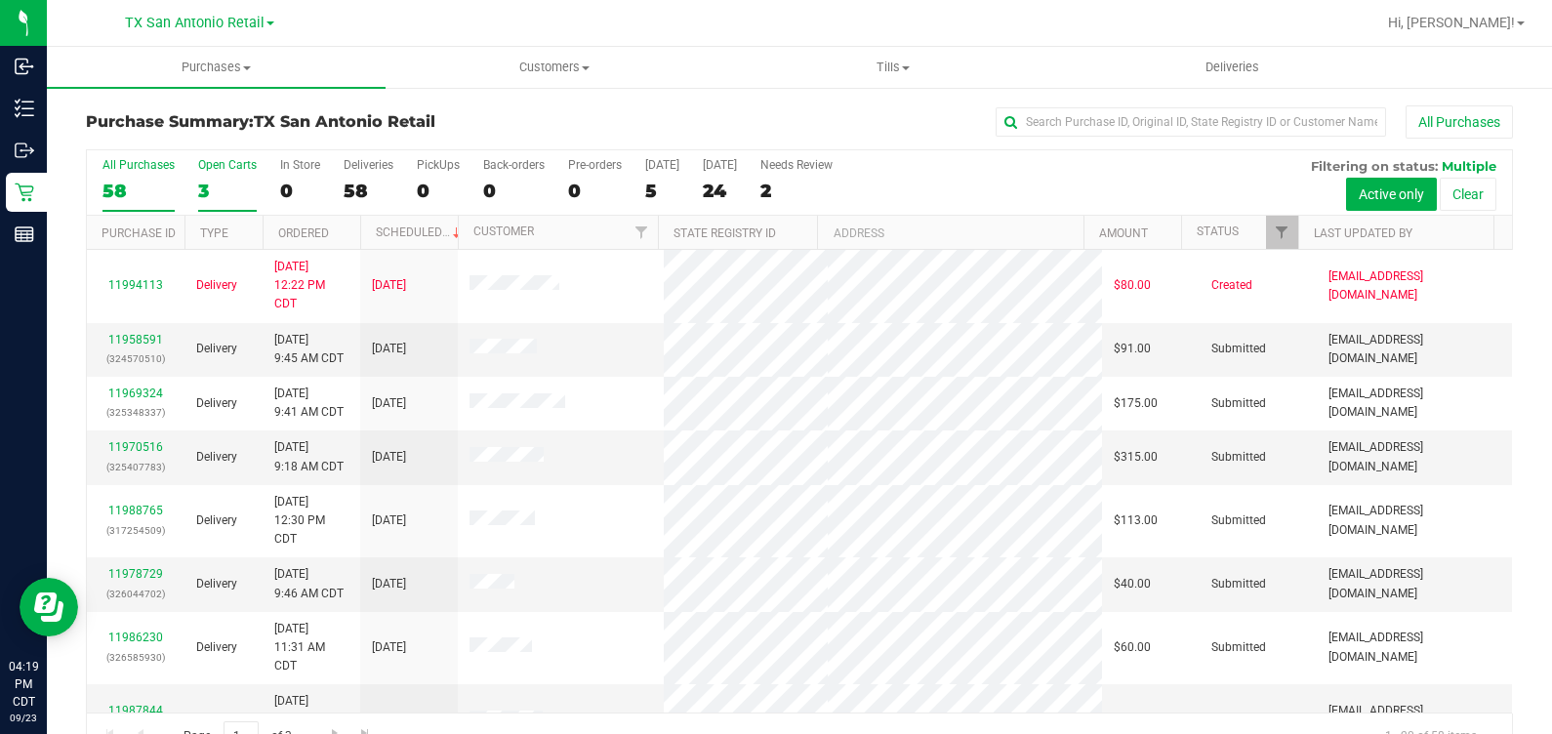
click at [204, 173] on label "Open Carts 3" at bounding box center [227, 185] width 59 height 54
click at [0, 0] on input "Open Carts 3" at bounding box center [0, 0] width 0 height 0
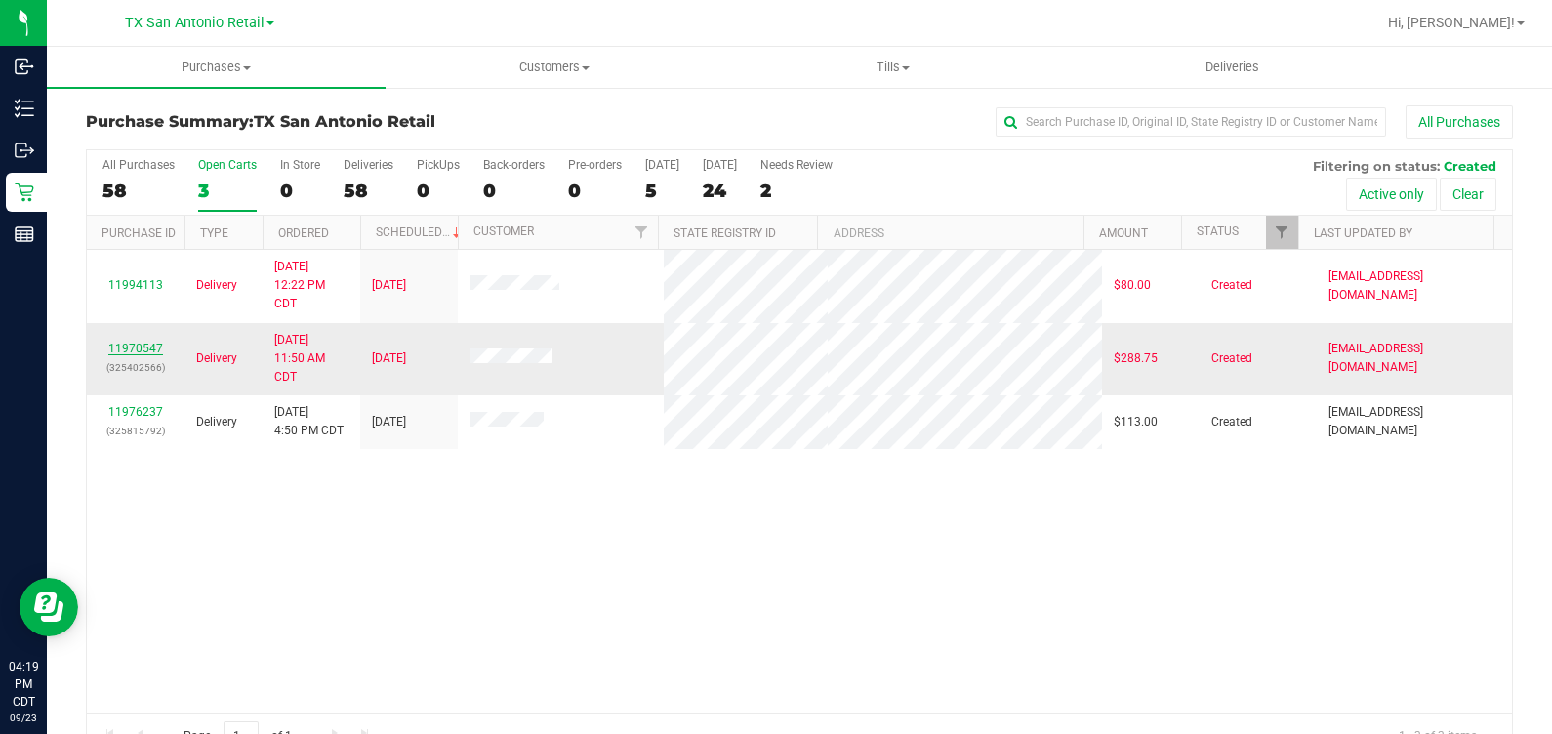
click at [127, 349] on link "11970547" at bounding box center [135, 349] width 55 height 14
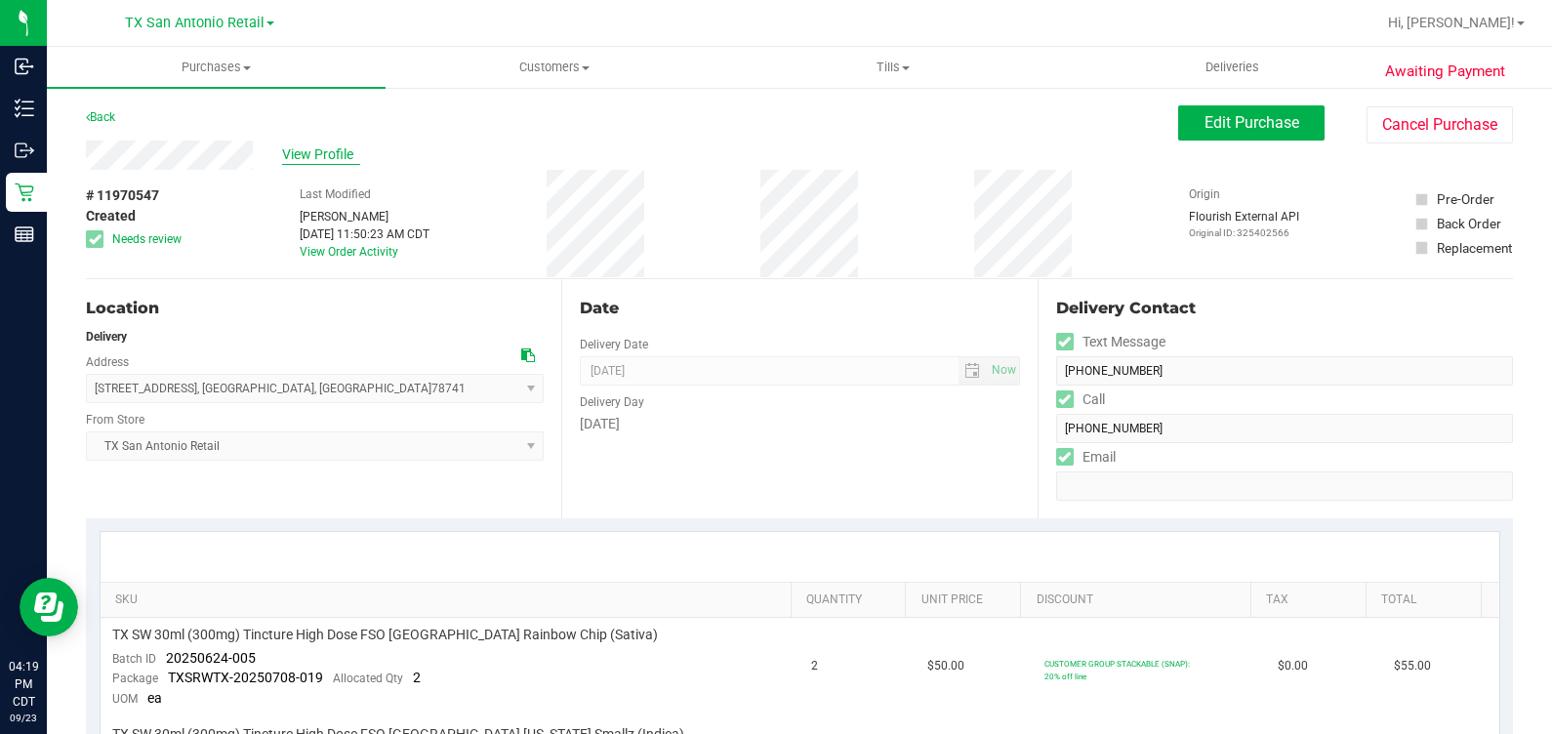
click at [322, 157] on span "View Profile" at bounding box center [321, 154] width 78 height 20
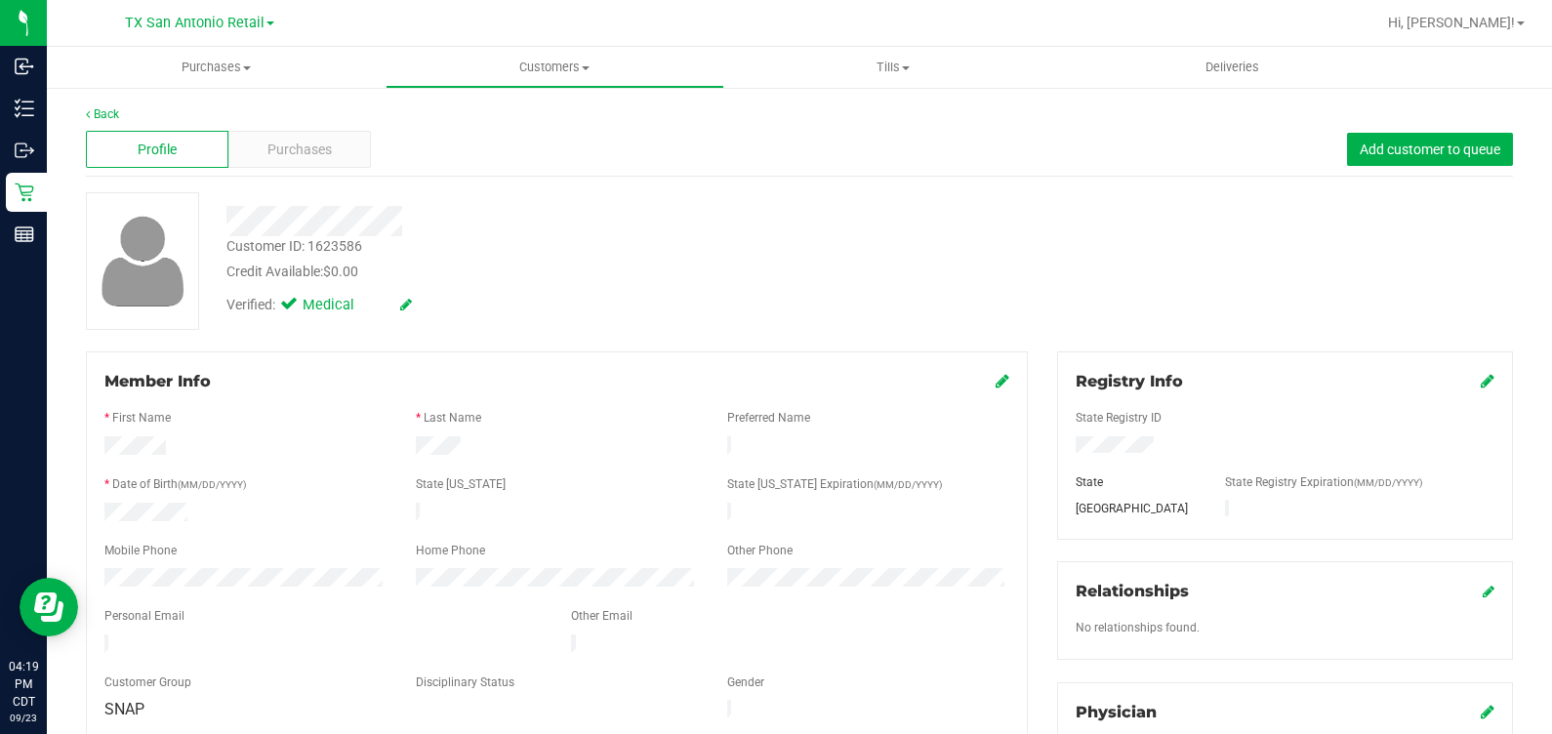
click at [322, 157] on span "Purchases" at bounding box center [299, 150] width 64 height 20
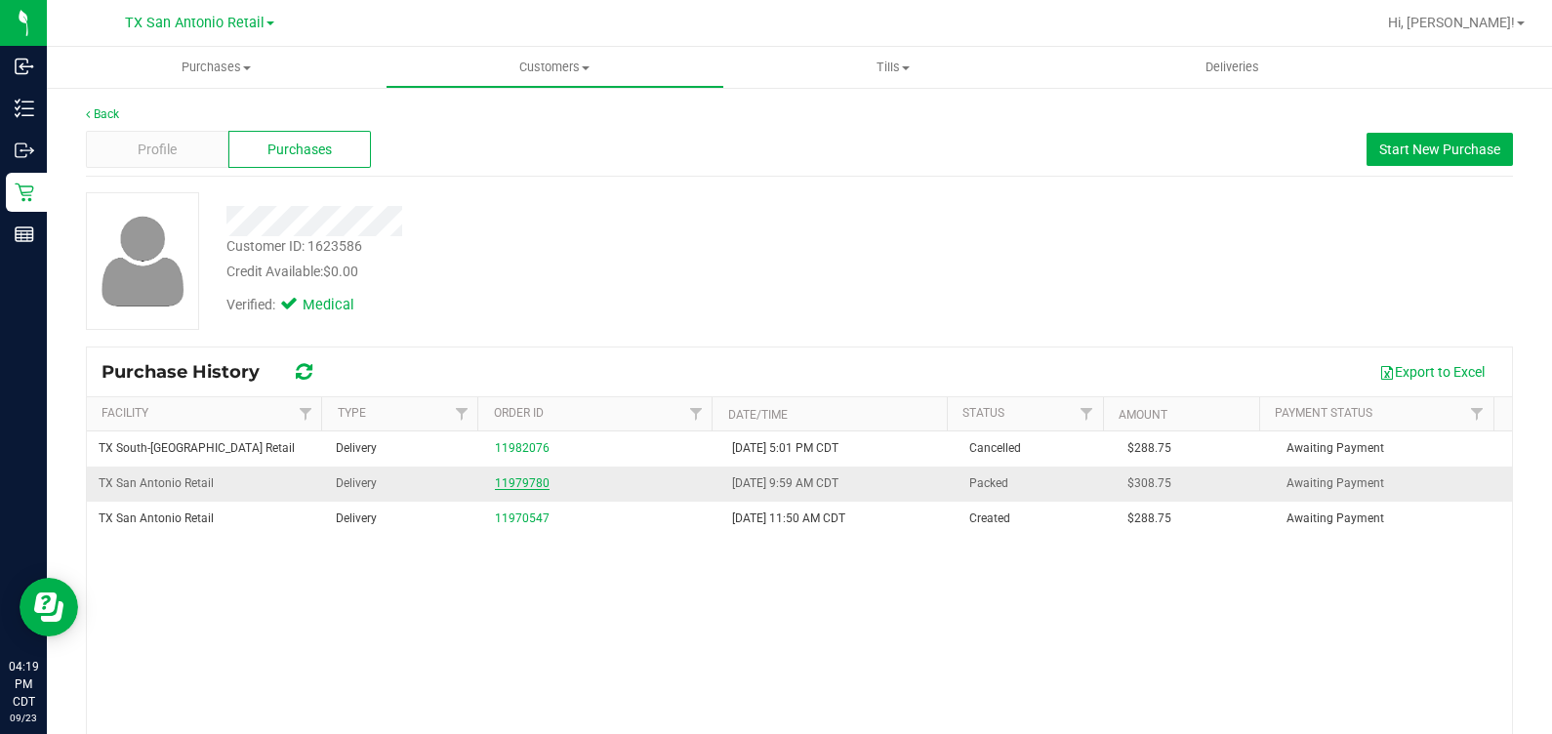
click at [503, 479] on link "11979780" at bounding box center [522, 483] width 55 height 14
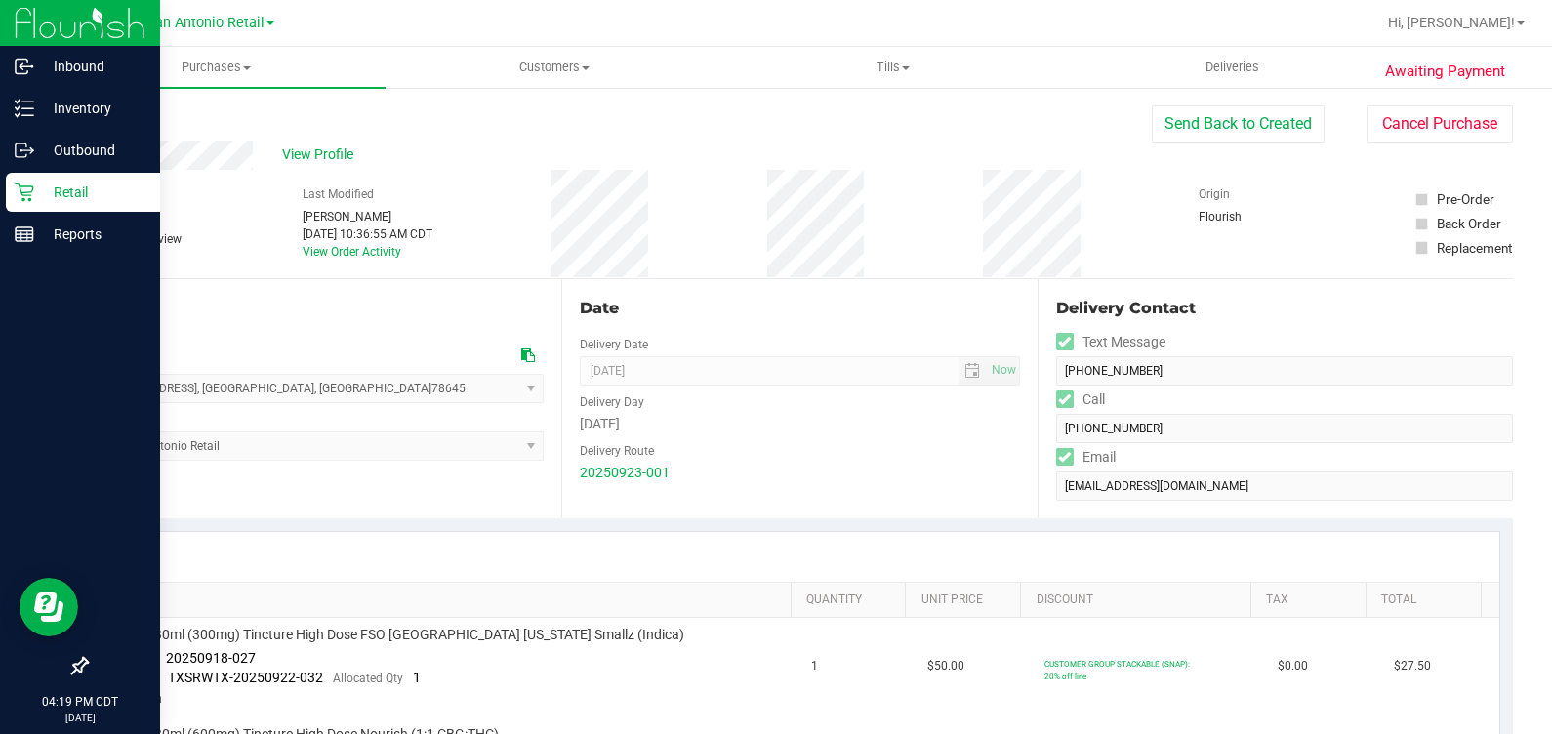
click at [28, 184] on icon at bounding box center [25, 193] width 20 height 20
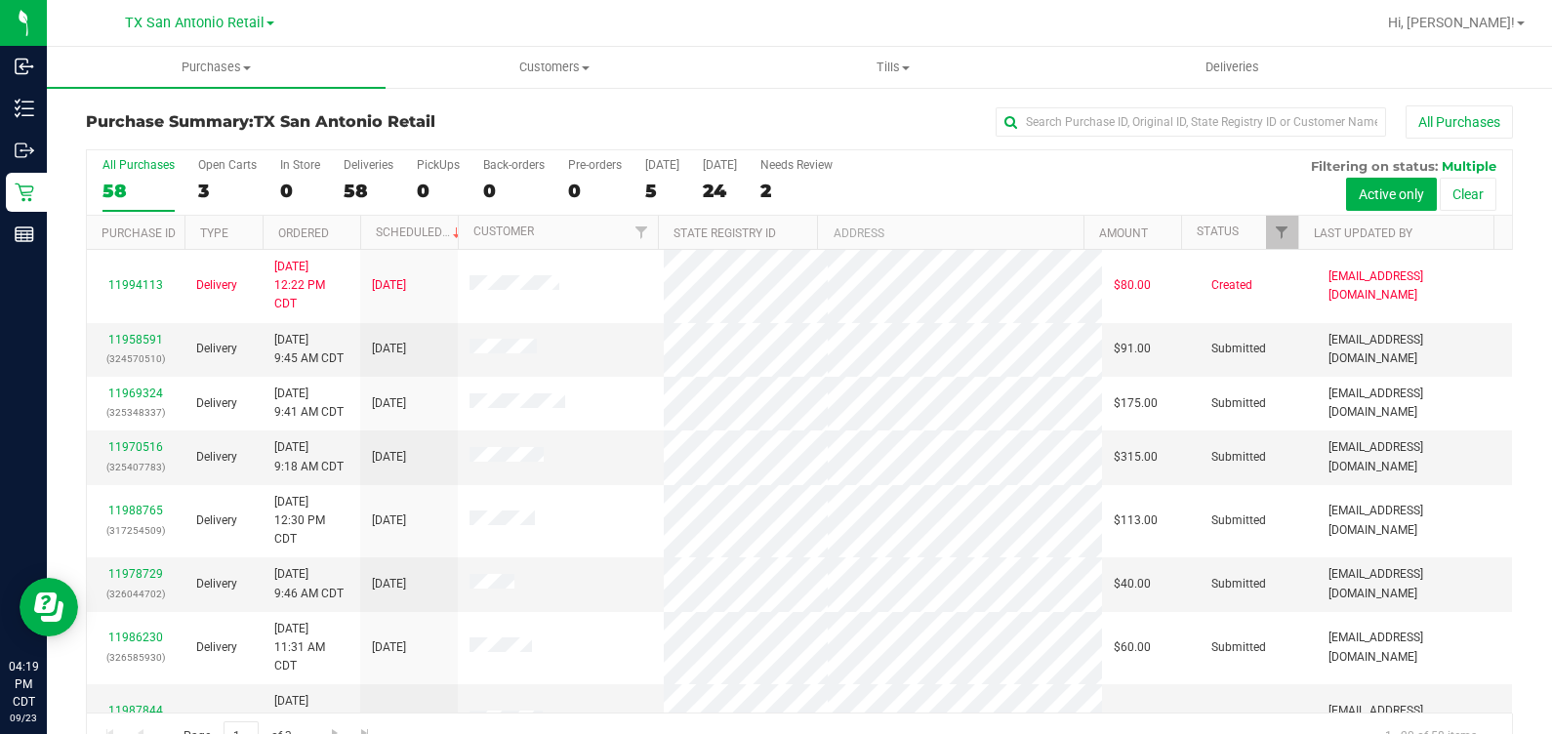
click at [194, 187] on div "All Purchases 58 Open Carts 3 In Store 0 Deliveries 58 PickUps 0 Back-orders 0 …" at bounding box center [799, 182] width 1425 height 65
click at [198, 188] on div "3" at bounding box center [227, 191] width 59 height 22
click at [0, 0] on input "Open Carts 3" at bounding box center [0, 0] width 0 height 0
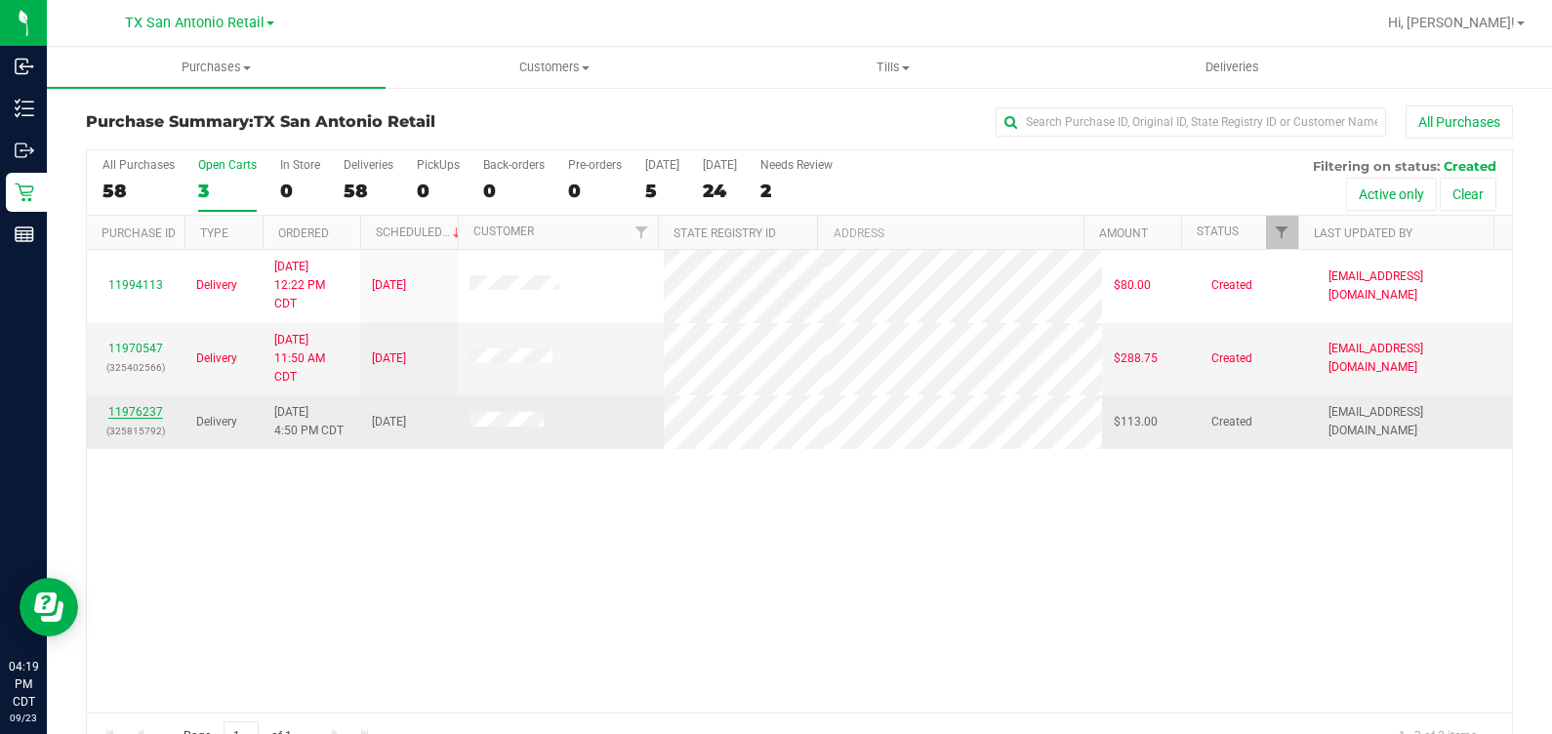
click at [151, 414] on link "11976237" at bounding box center [135, 412] width 55 height 14
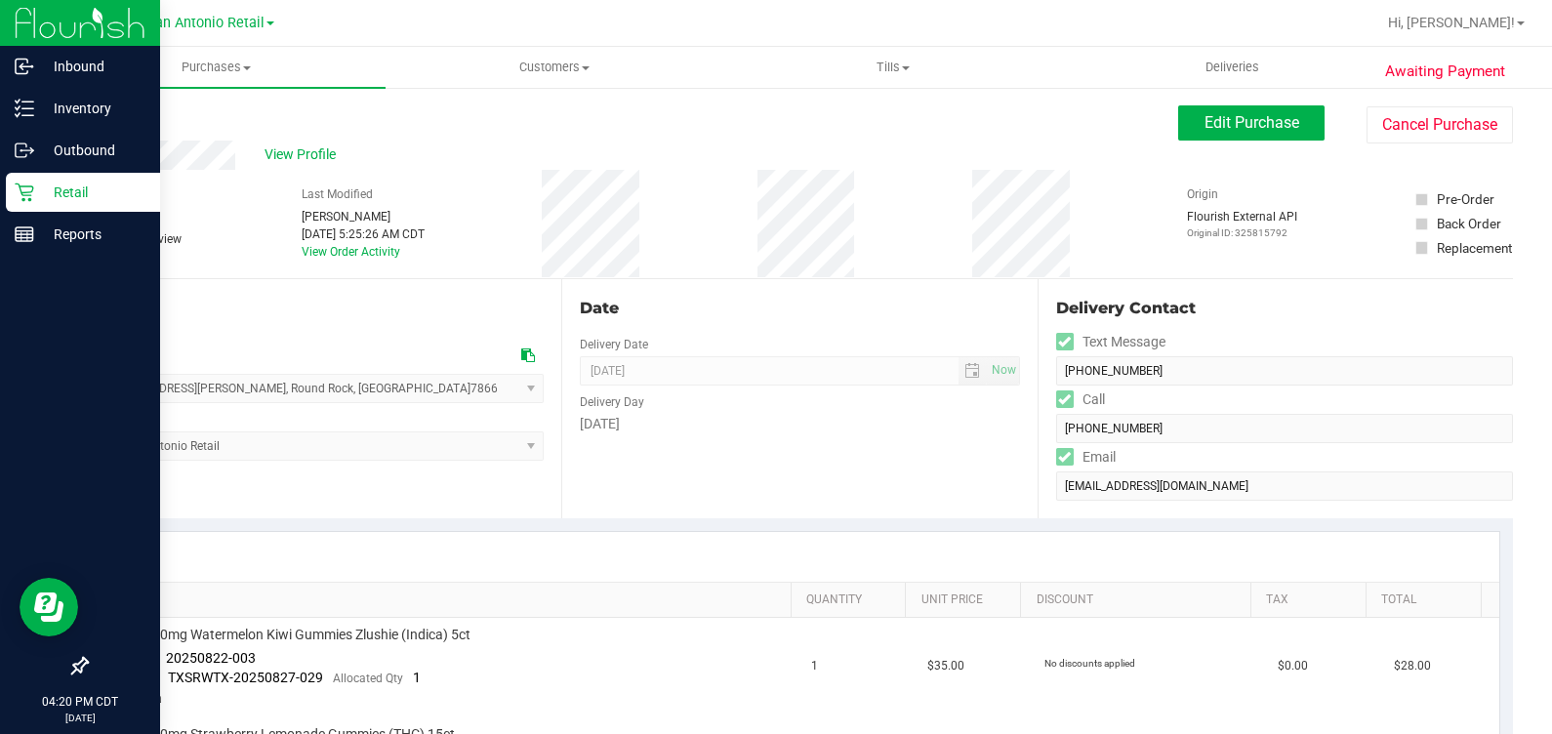
click at [9, 191] on div "Retail" at bounding box center [83, 192] width 154 height 39
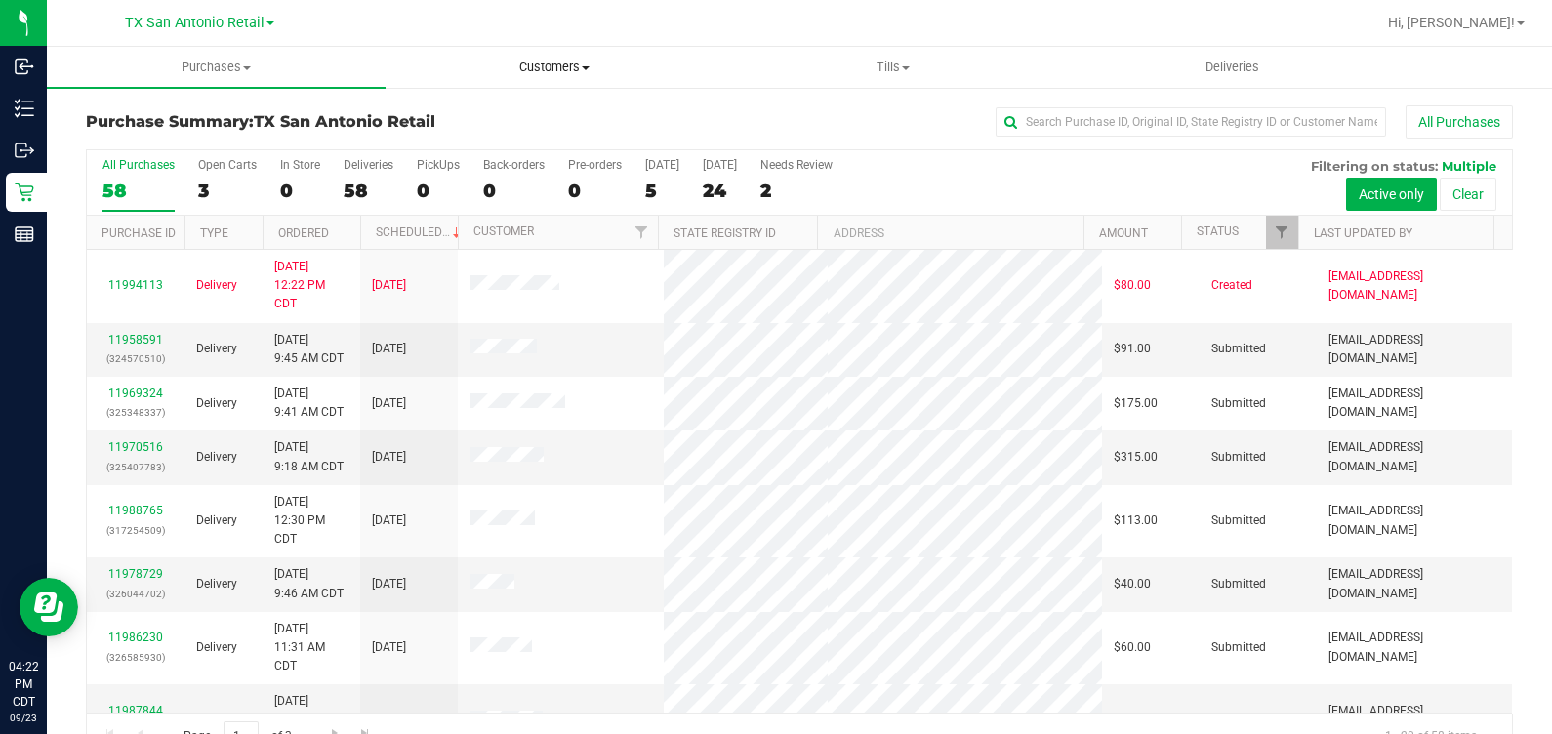
click at [550, 61] on span "Customers" at bounding box center [555, 68] width 337 height 18
click at [478, 116] on span "All customers" at bounding box center [456, 117] width 141 height 17
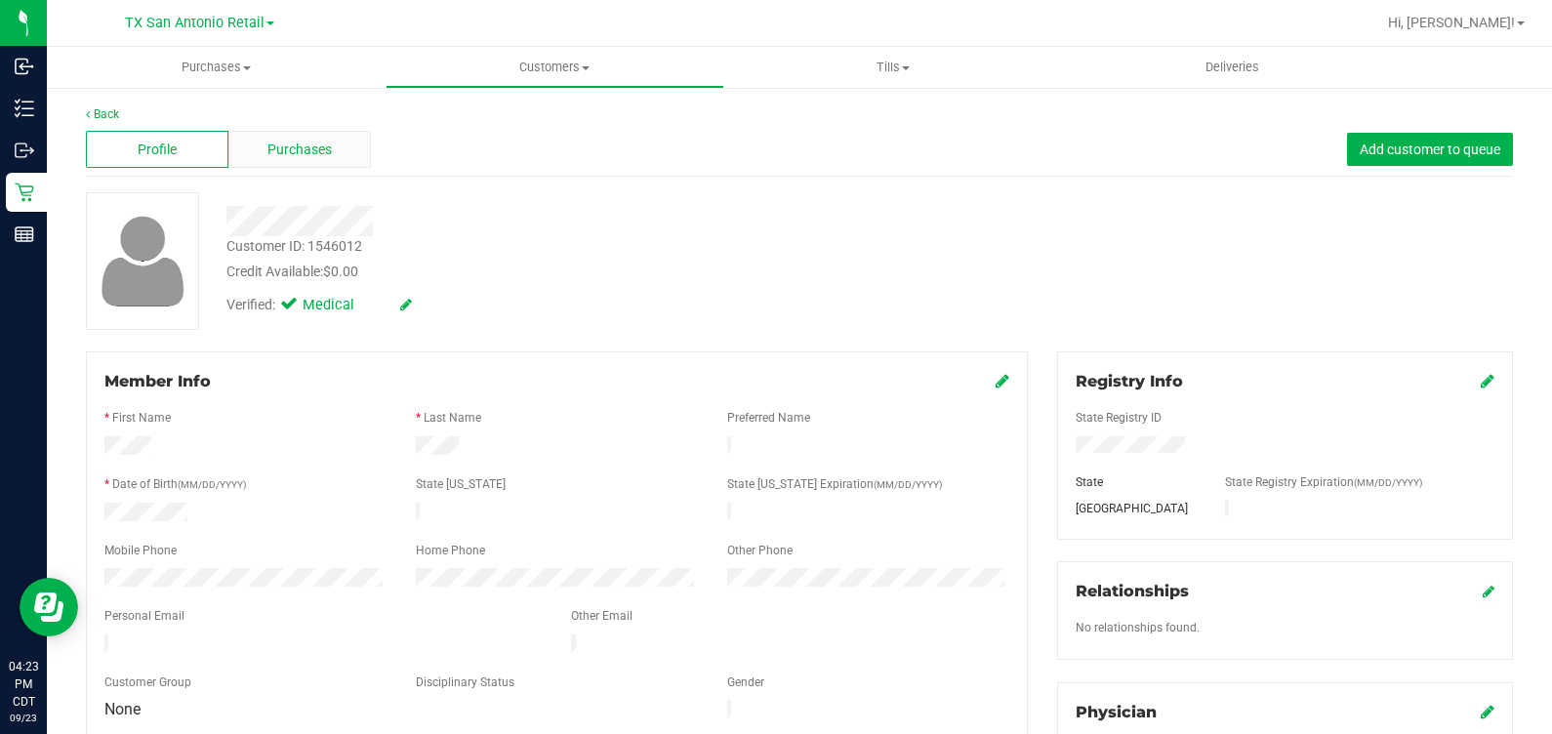
click at [291, 156] on span "Purchases" at bounding box center [299, 150] width 64 height 20
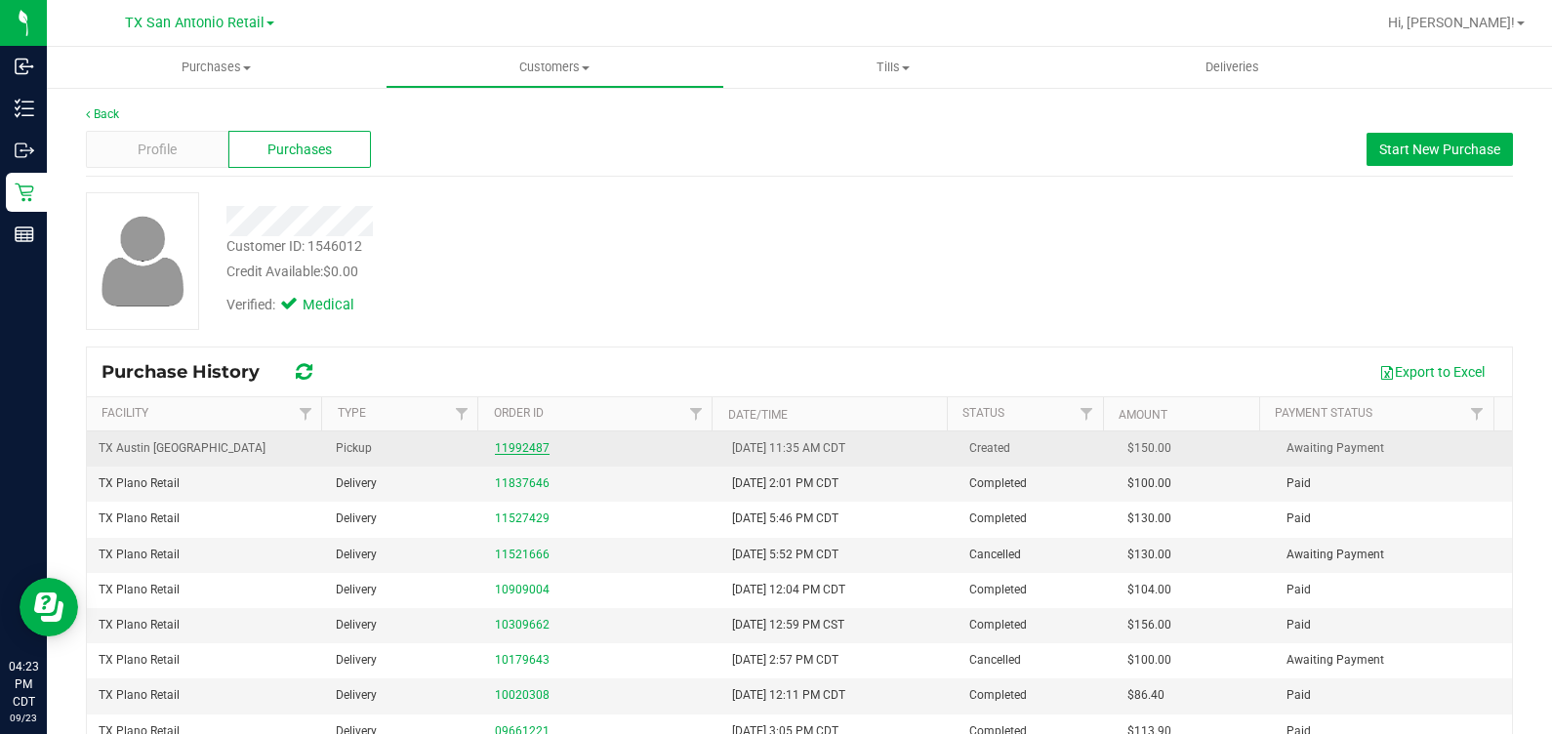
click at [522, 448] on link "11992487" at bounding box center [522, 448] width 55 height 14
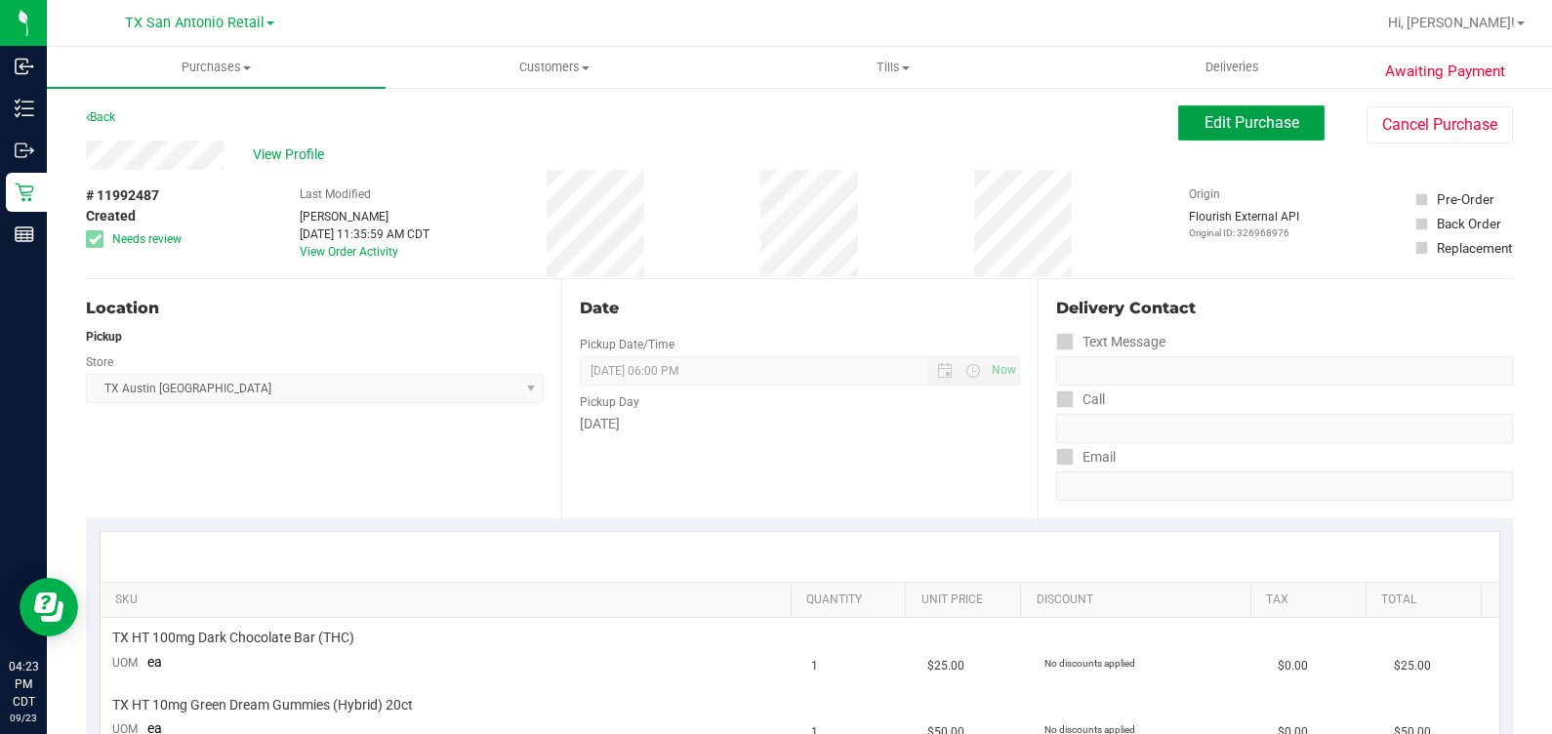
click at [1205, 128] on span "Edit Purchase" at bounding box center [1252, 122] width 95 height 19
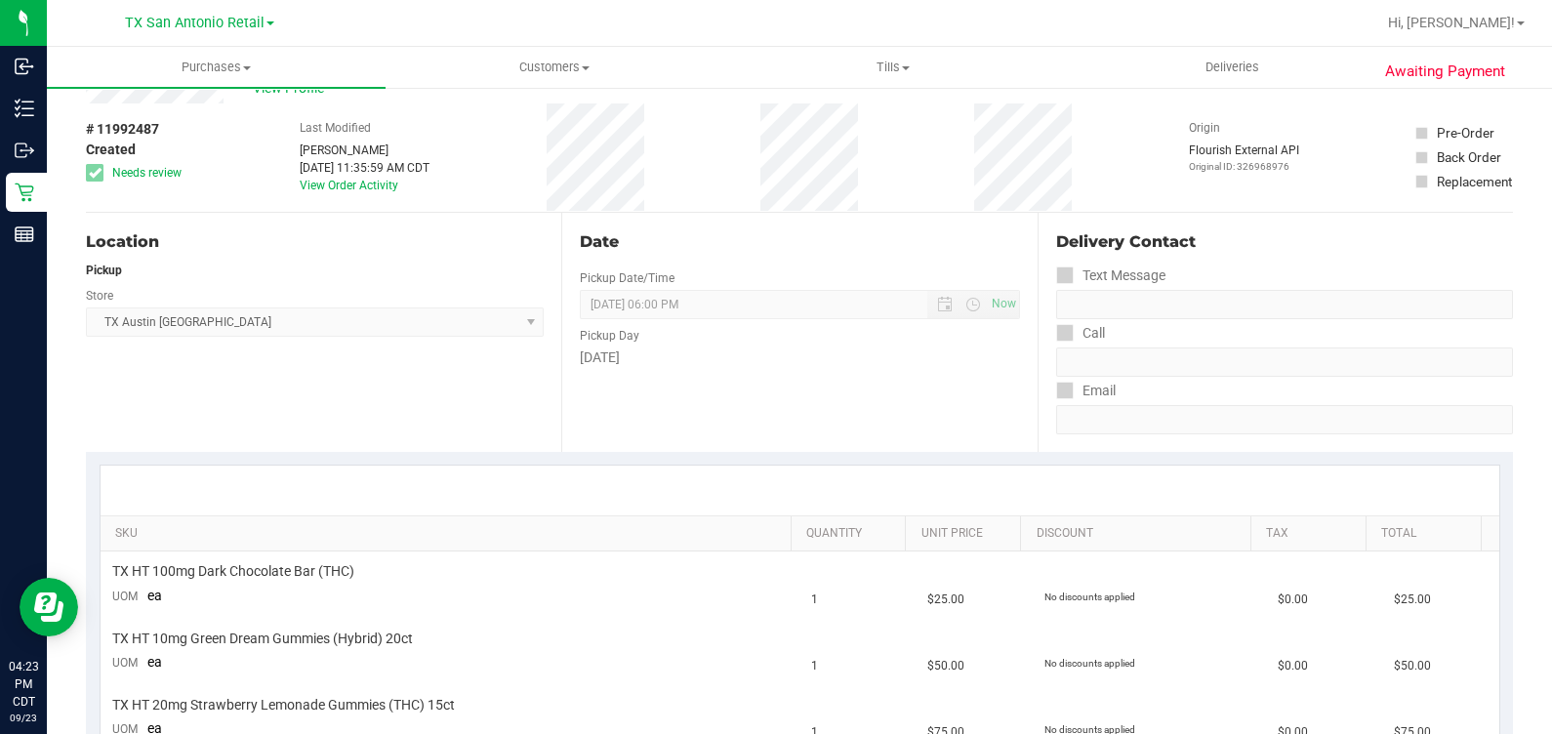
scroll to position [121, 0]
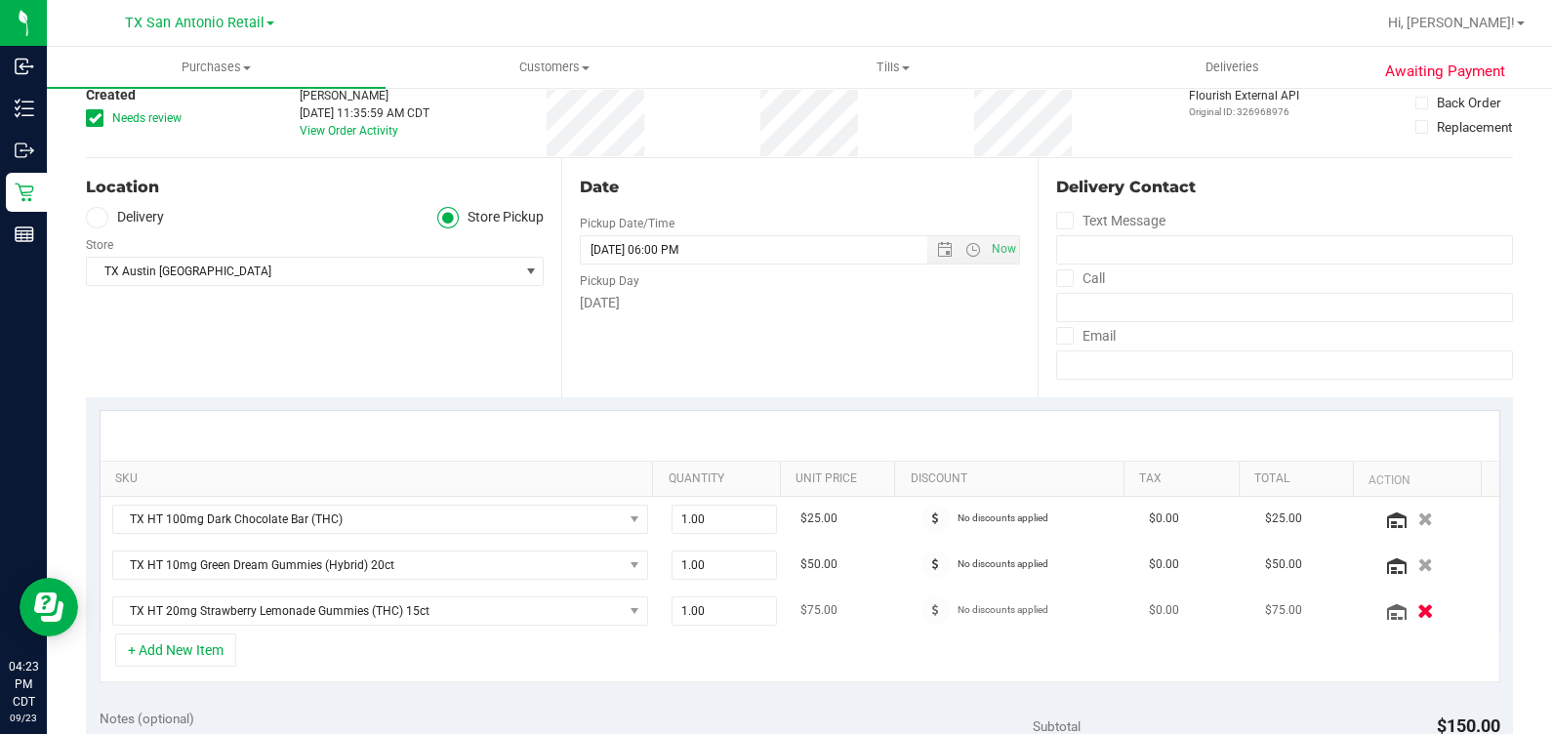
click at [1417, 610] on icon "button" at bounding box center [1425, 610] width 17 height 15
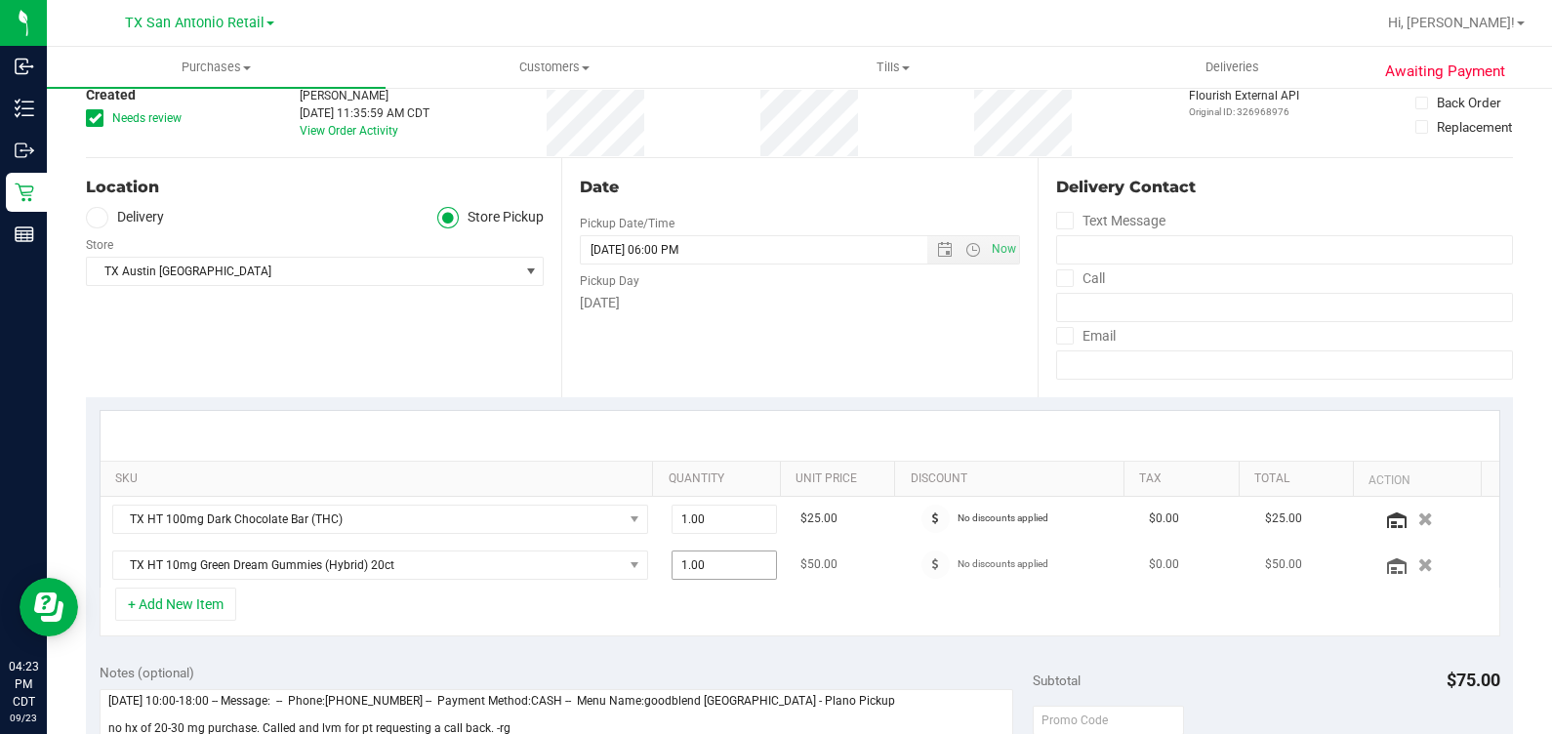
click at [704, 575] on span "1.00 1" at bounding box center [724, 565] width 105 height 29
click at [704, 575] on input "1" at bounding box center [724, 565] width 103 height 27
type input "2"
type input "2.00"
click at [742, 642] on div "SKU Quantity Unit Price Discount Tax Total Action TX HT 100mg Dark Chocolate Ba…" at bounding box center [799, 523] width 1427 height 253
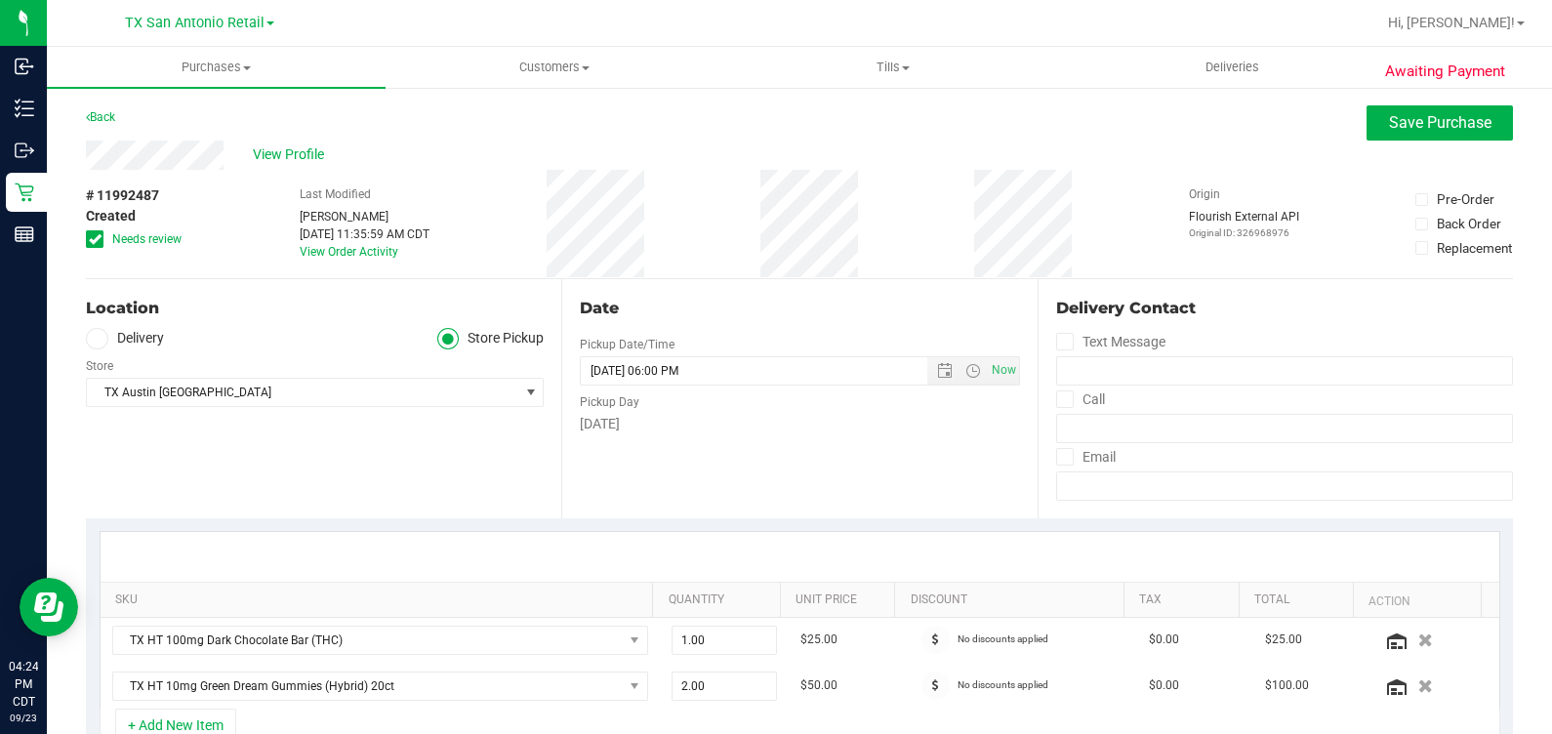
click at [136, 248] on span "Needs review" at bounding box center [146, 239] width 69 height 18
click at [0, 0] on input "Needs review" at bounding box center [0, 0] width 0 height 0
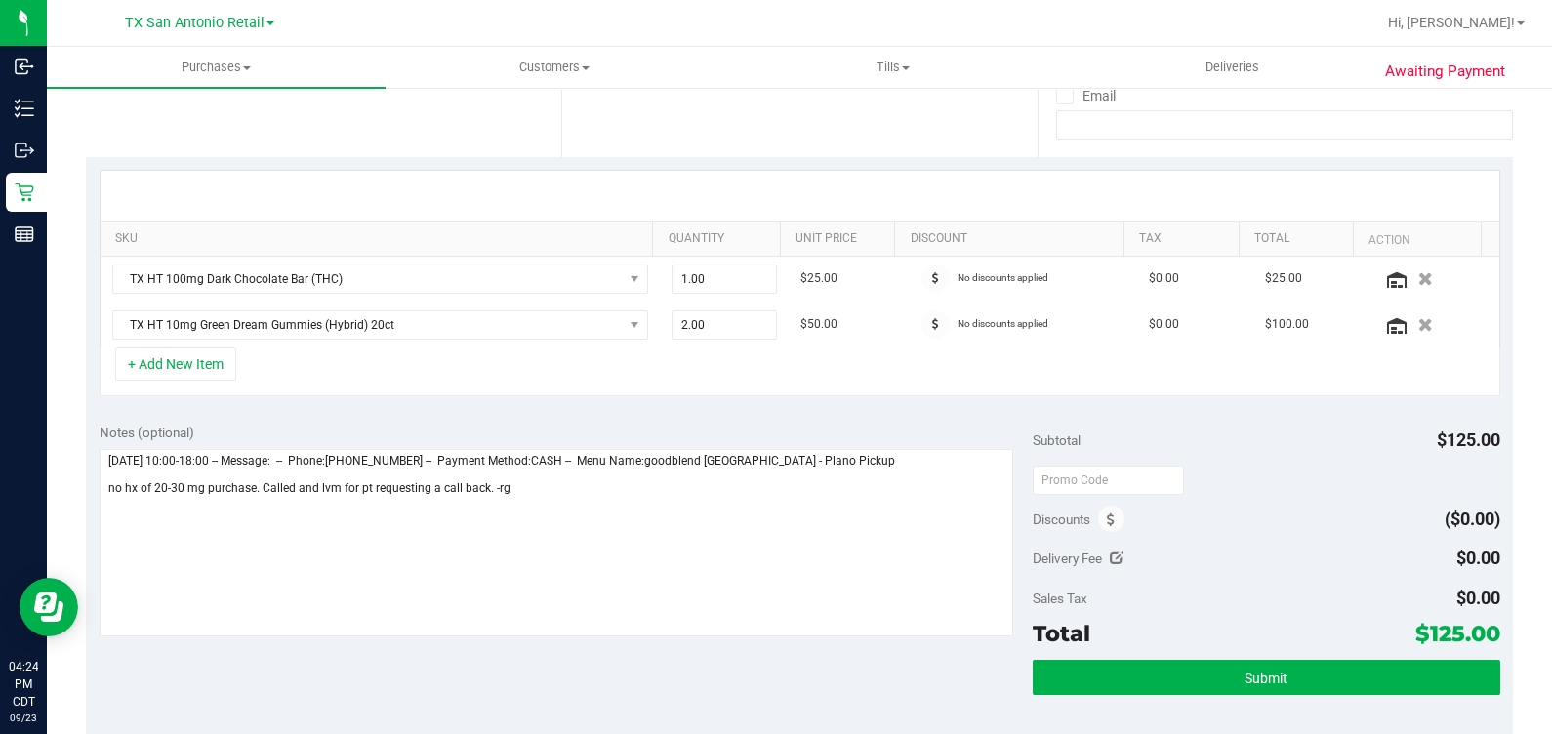
scroll to position [366, 0]
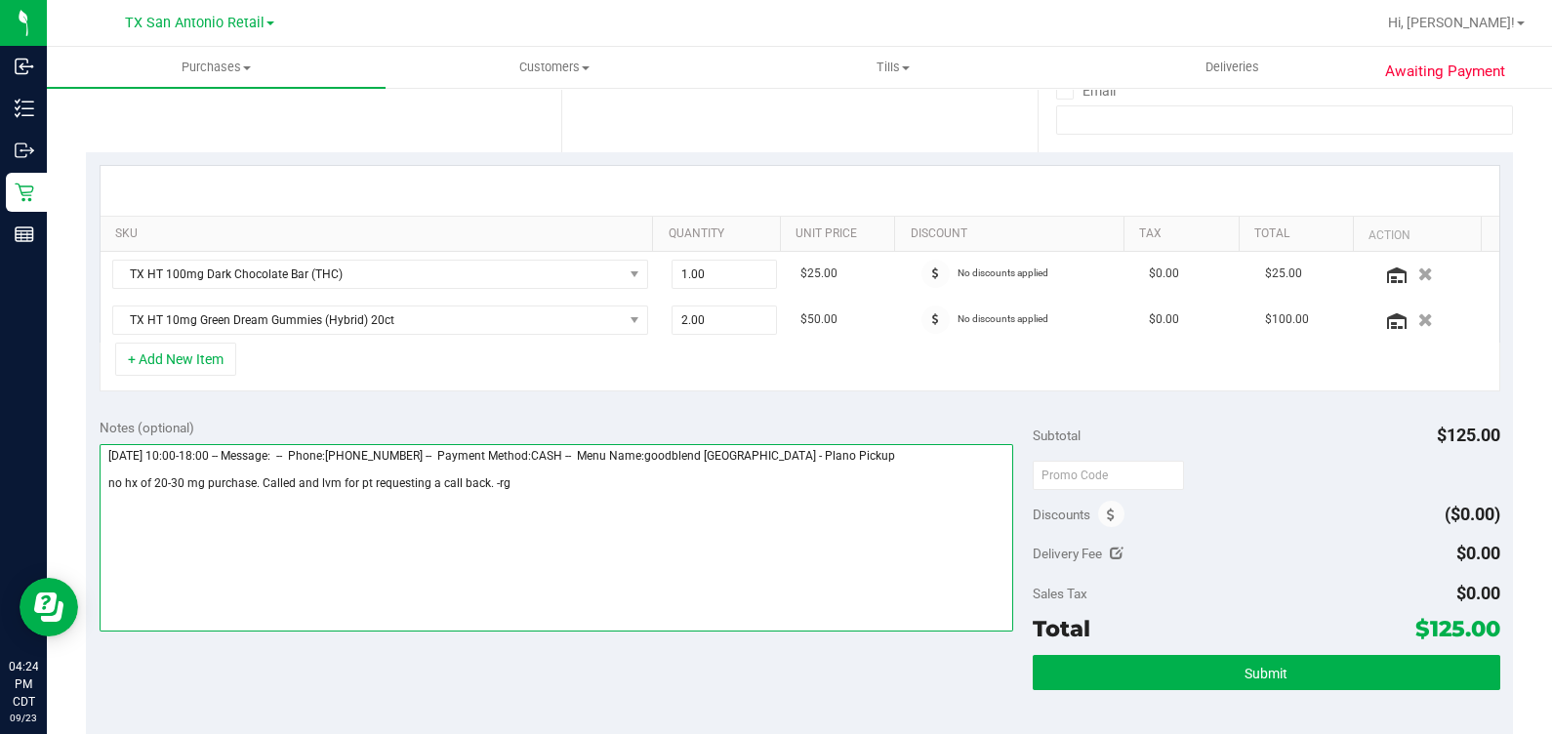
click at [790, 526] on textarea at bounding box center [557, 537] width 915 height 187
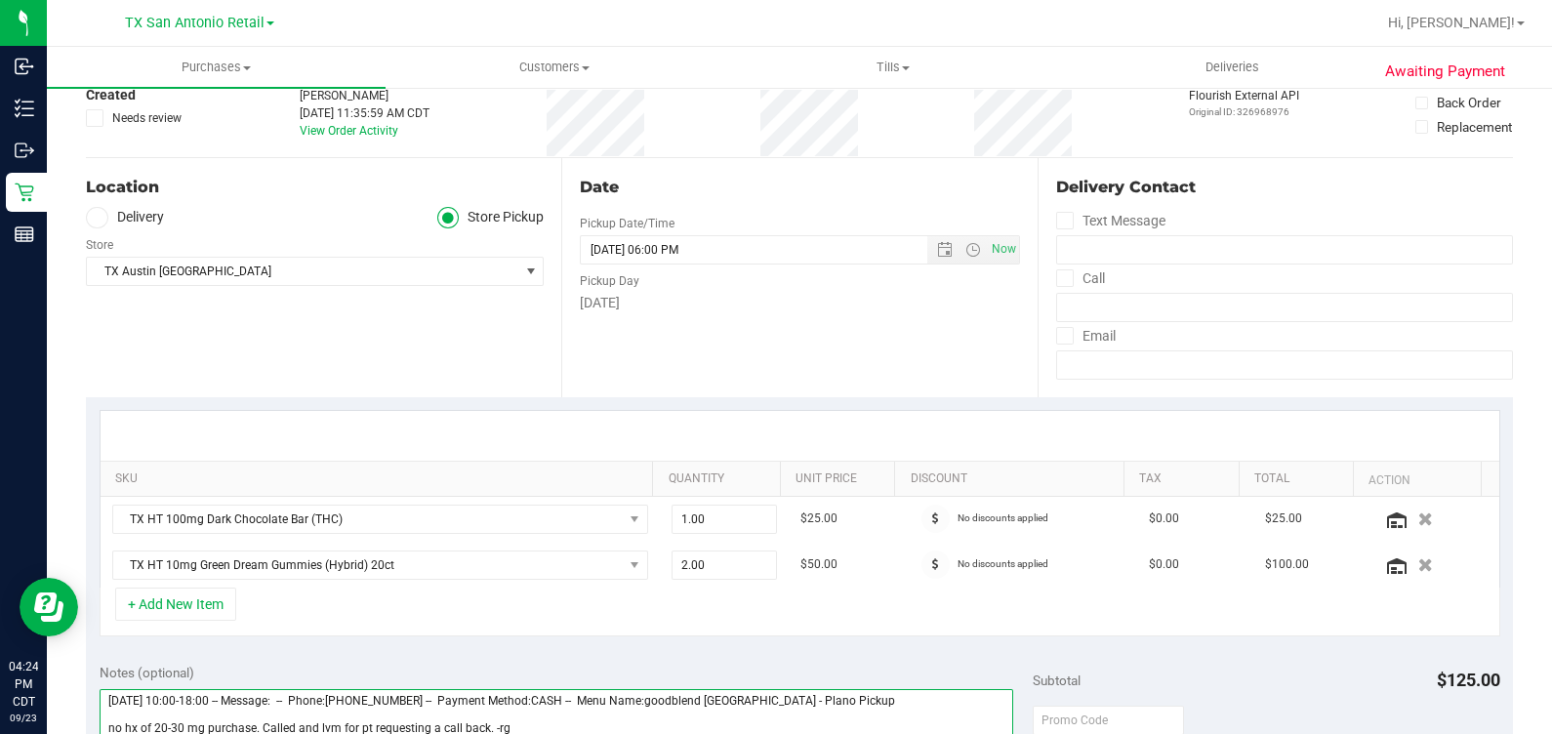
scroll to position [0, 0]
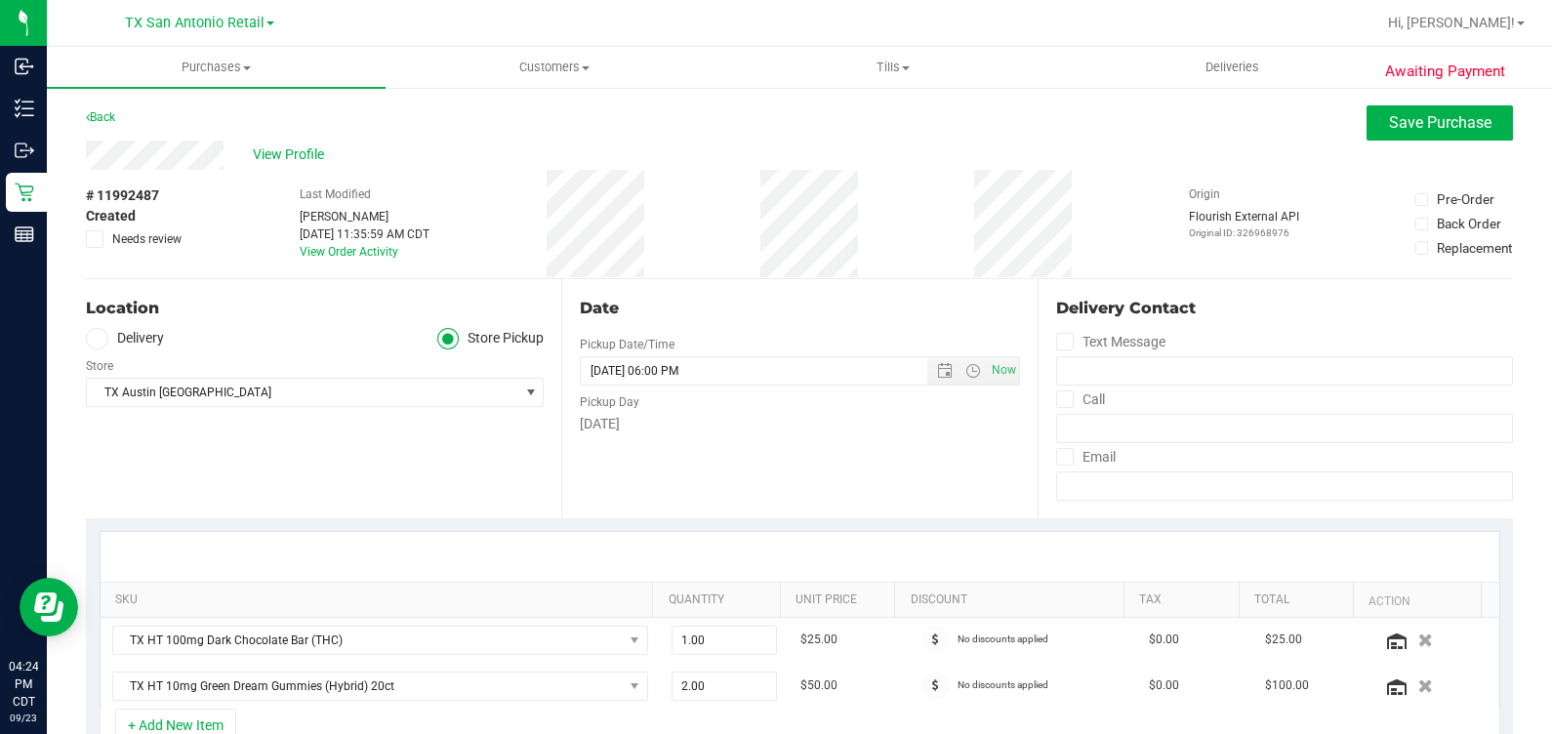
type textarea "[DATE] 10:00-18:00 -- Message: -- Phone:[PHONE_NUMBER] -- Payment Method:CASH -…"
click at [113, 332] on label "Delivery" at bounding box center [125, 339] width 78 height 22
click at [0, 0] on input "Delivery" at bounding box center [0, 0] width 0 height 0
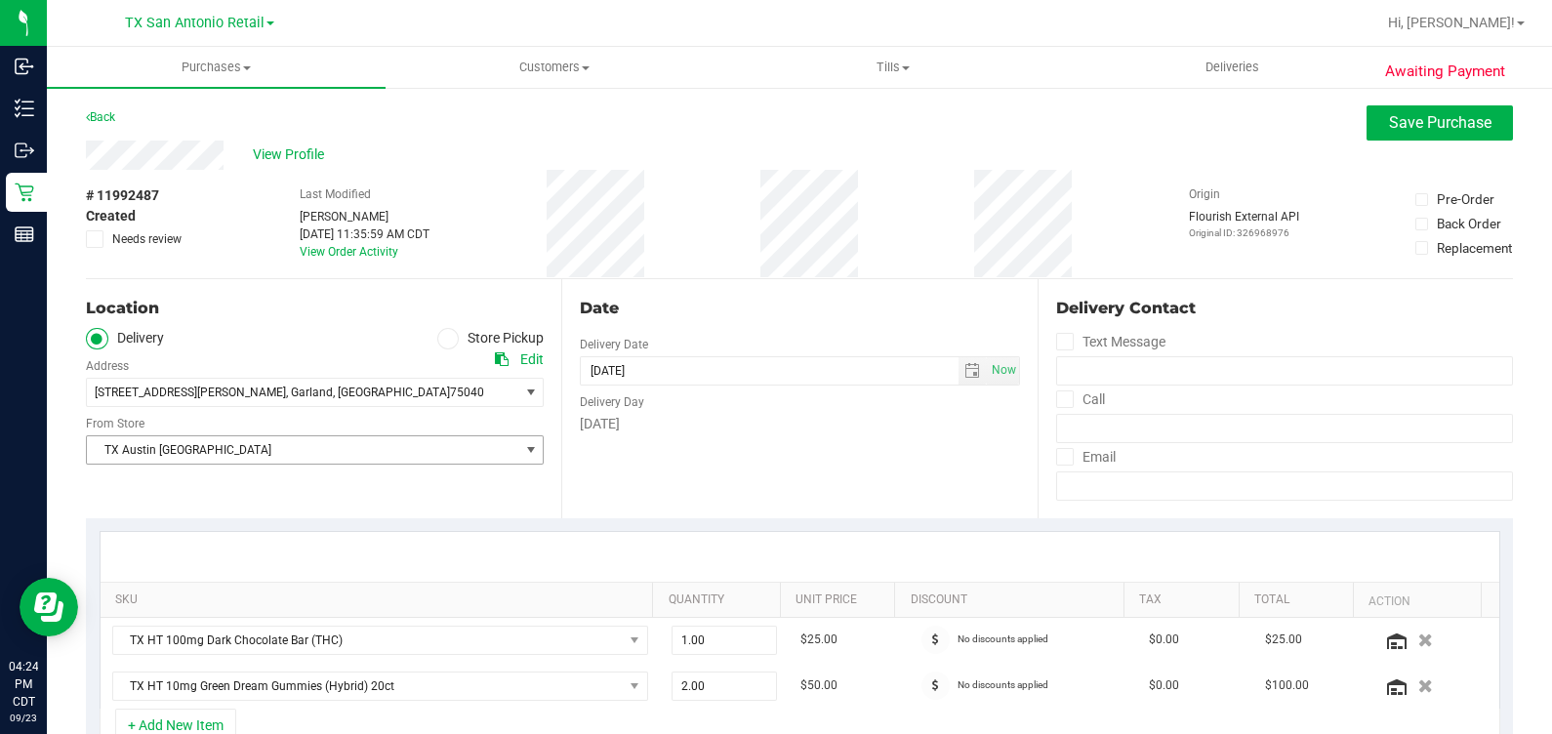
click at [235, 436] on span "TX Austin [GEOGRAPHIC_DATA]" at bounding box center [302, 449] width 431 height 27
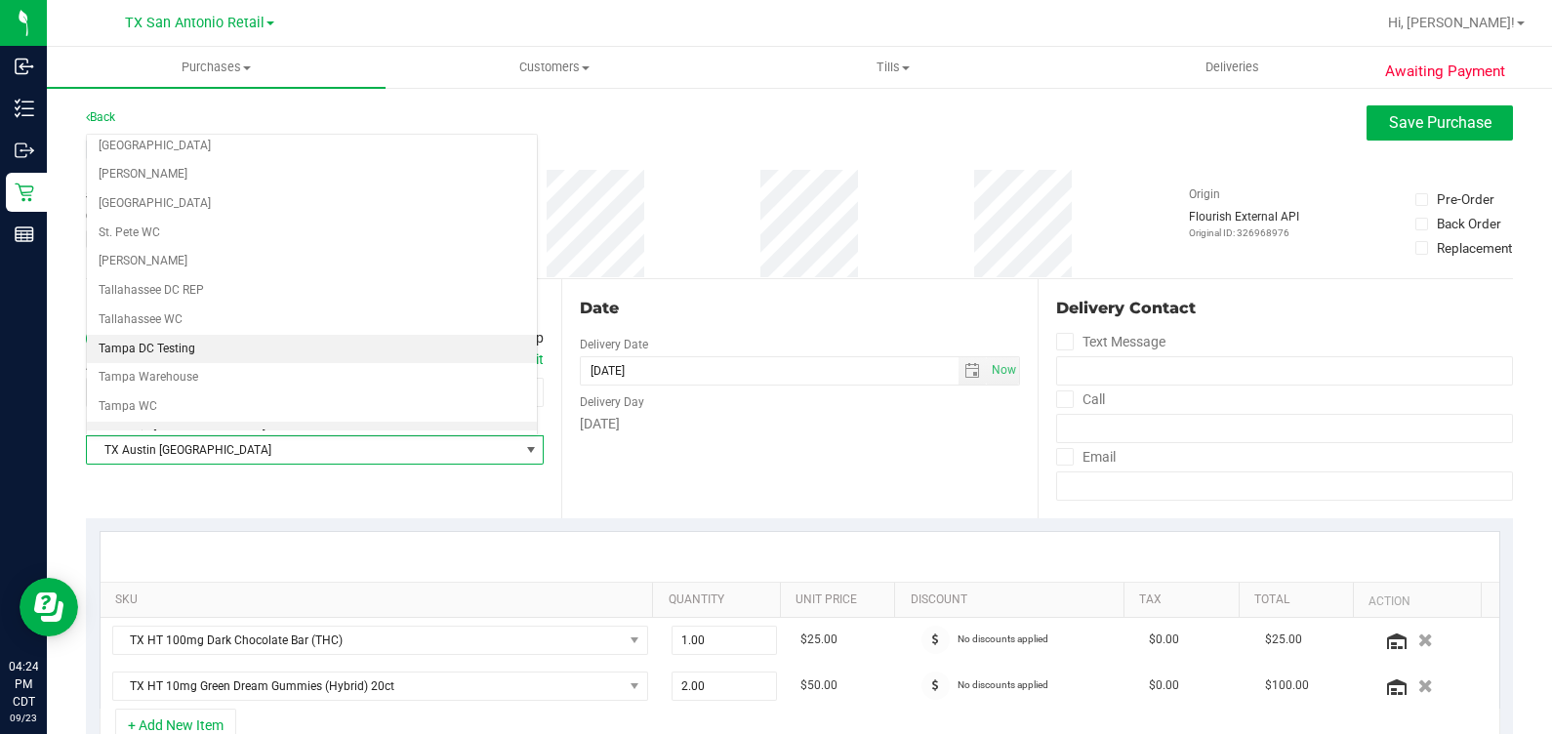
scroll to position [1318, 0]
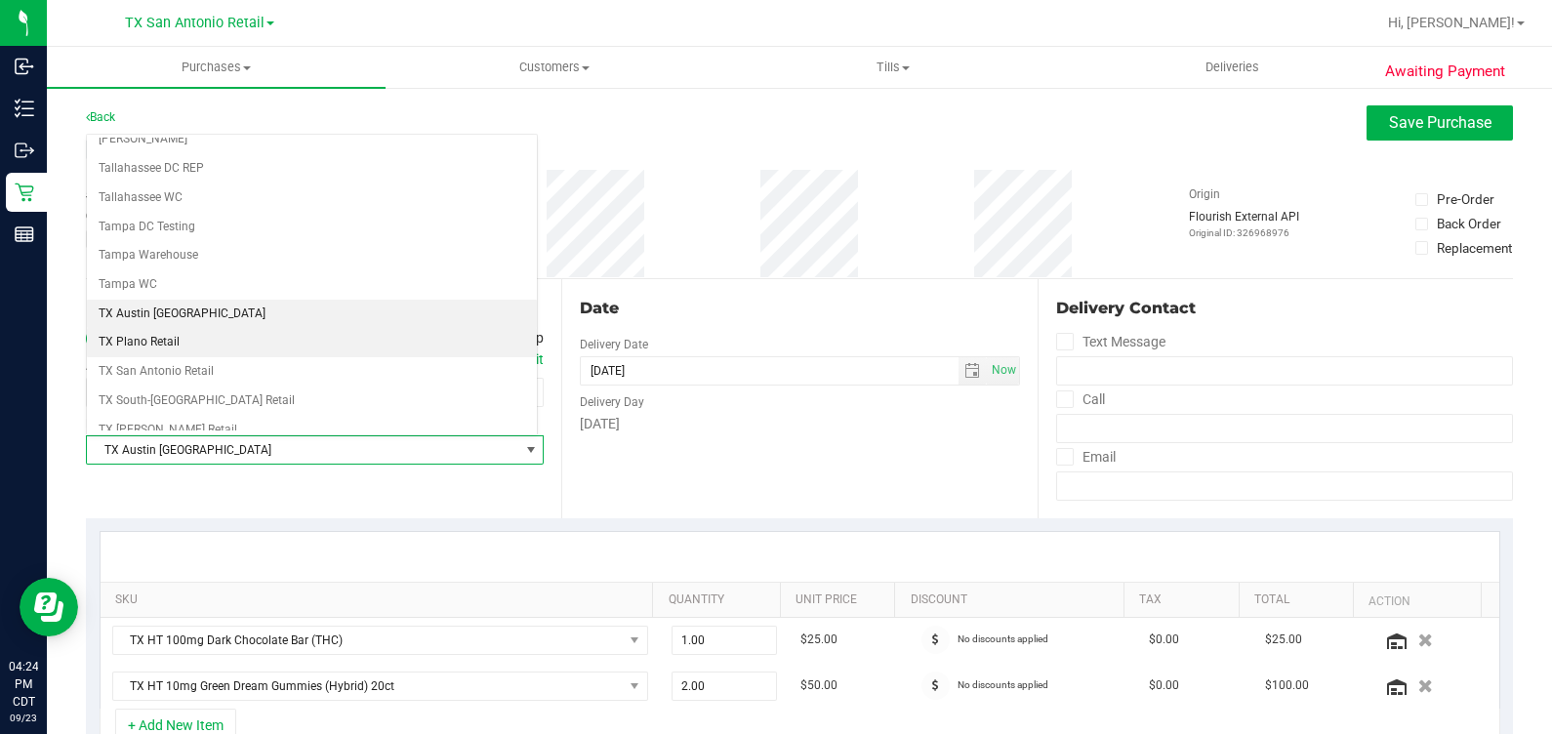
click at [229, 334] on li "TX Plano Retail" at bounding box center [312, 342] width 450 height 29
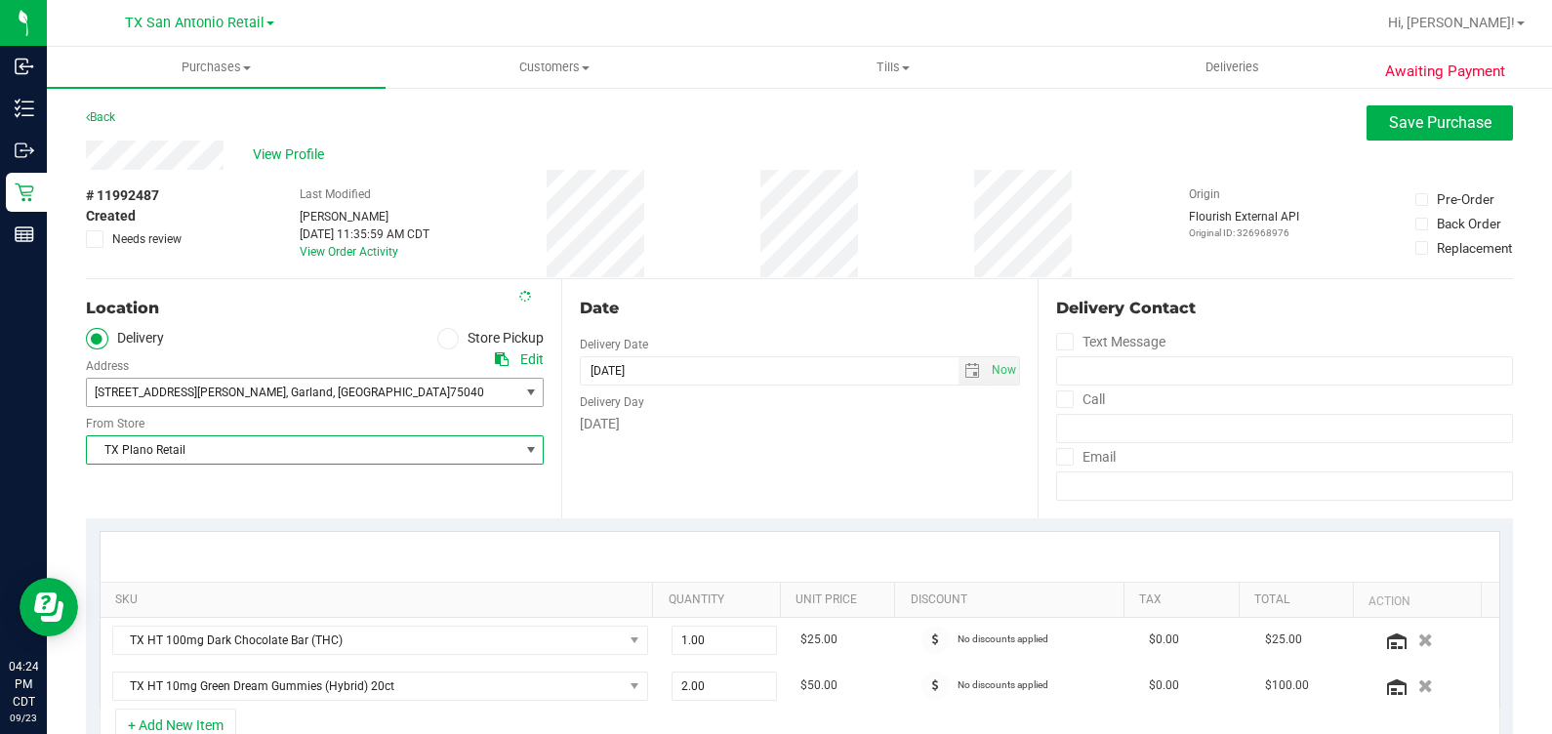
click at [273, 401] on span "[STREET_ADDRESS][PERSON_NAME] , [GEOGRAPHIC_DATA] , [GEOGRAPHIC_DATA] 75040" at bounding box center [292, 392] width 410 height 27
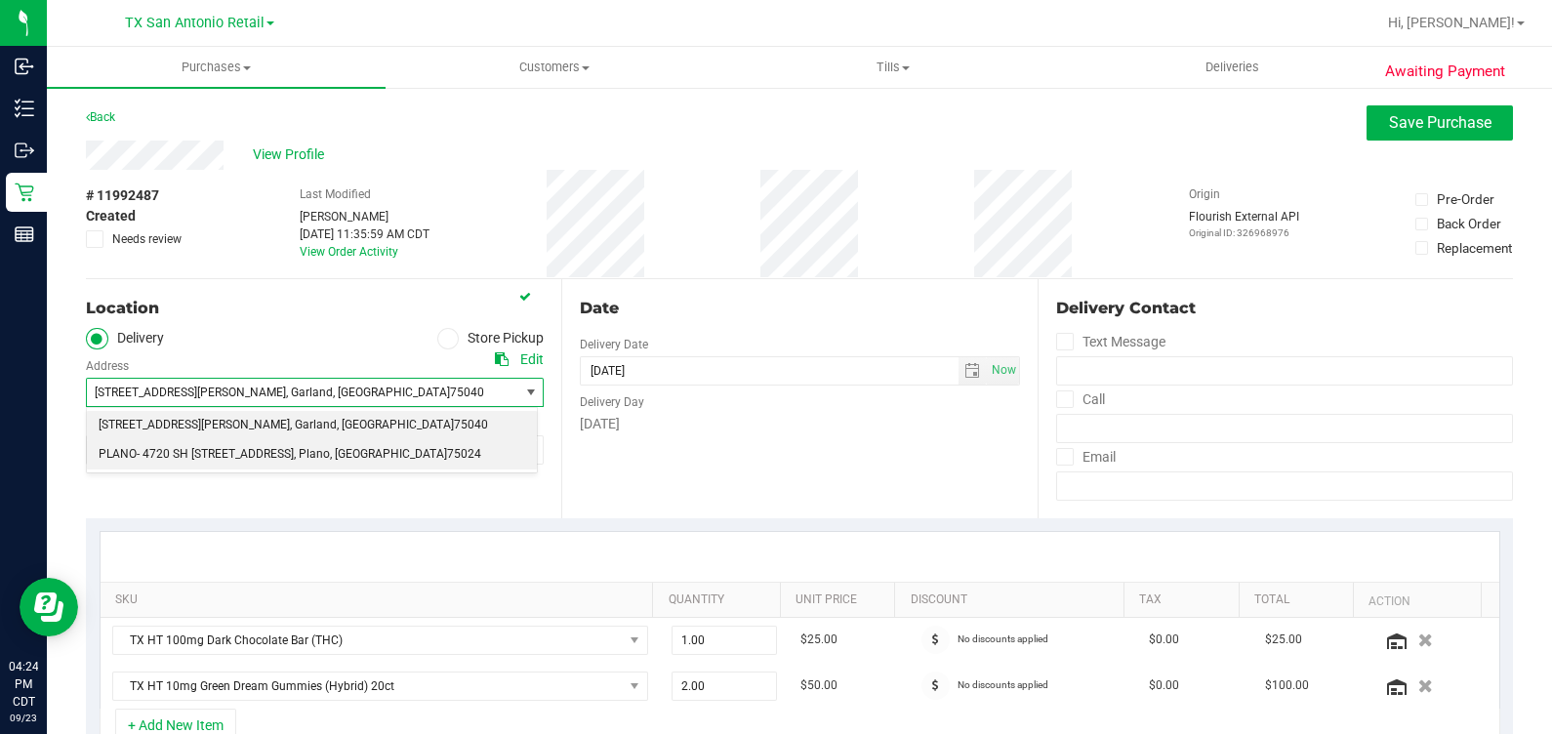
click at [258, 455] on span "PLANO- 4720 SH [STREET_ADDRESS]" at bounding box center [196, 454] width 195 height 25
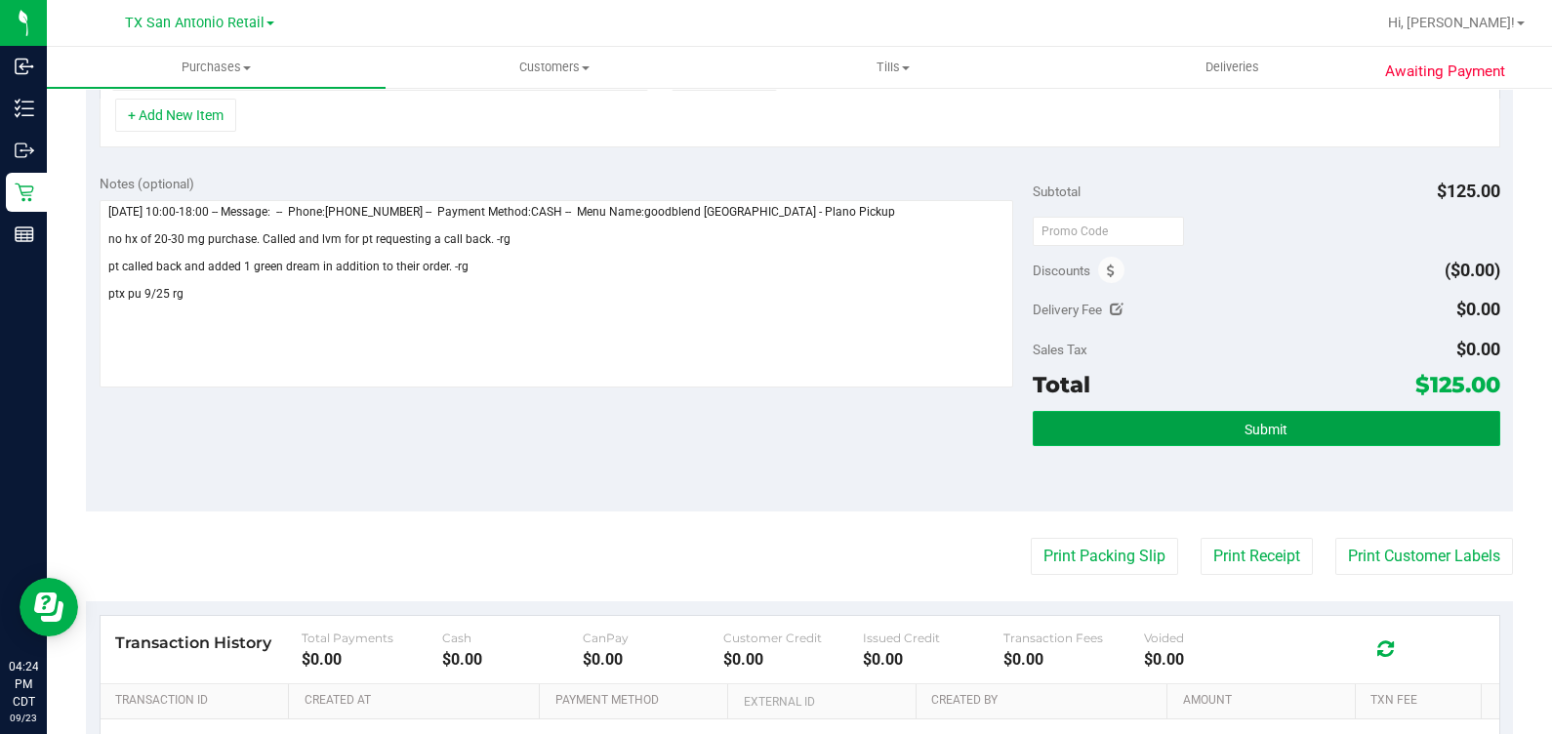
click at [1201, 426] on button "Submit" at bounding box center [1266, 428] width 467 height 35
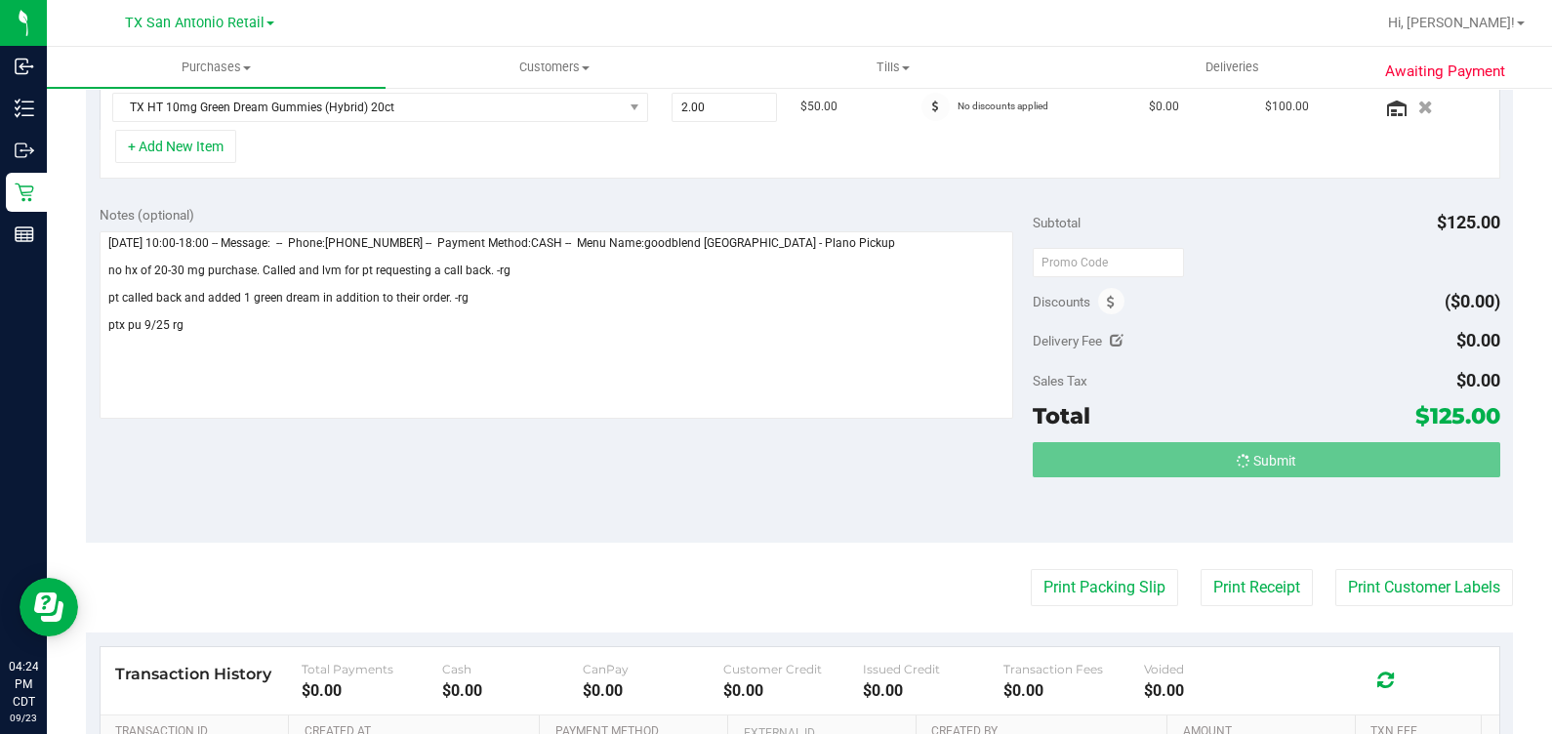
scroll to position [547, 0]
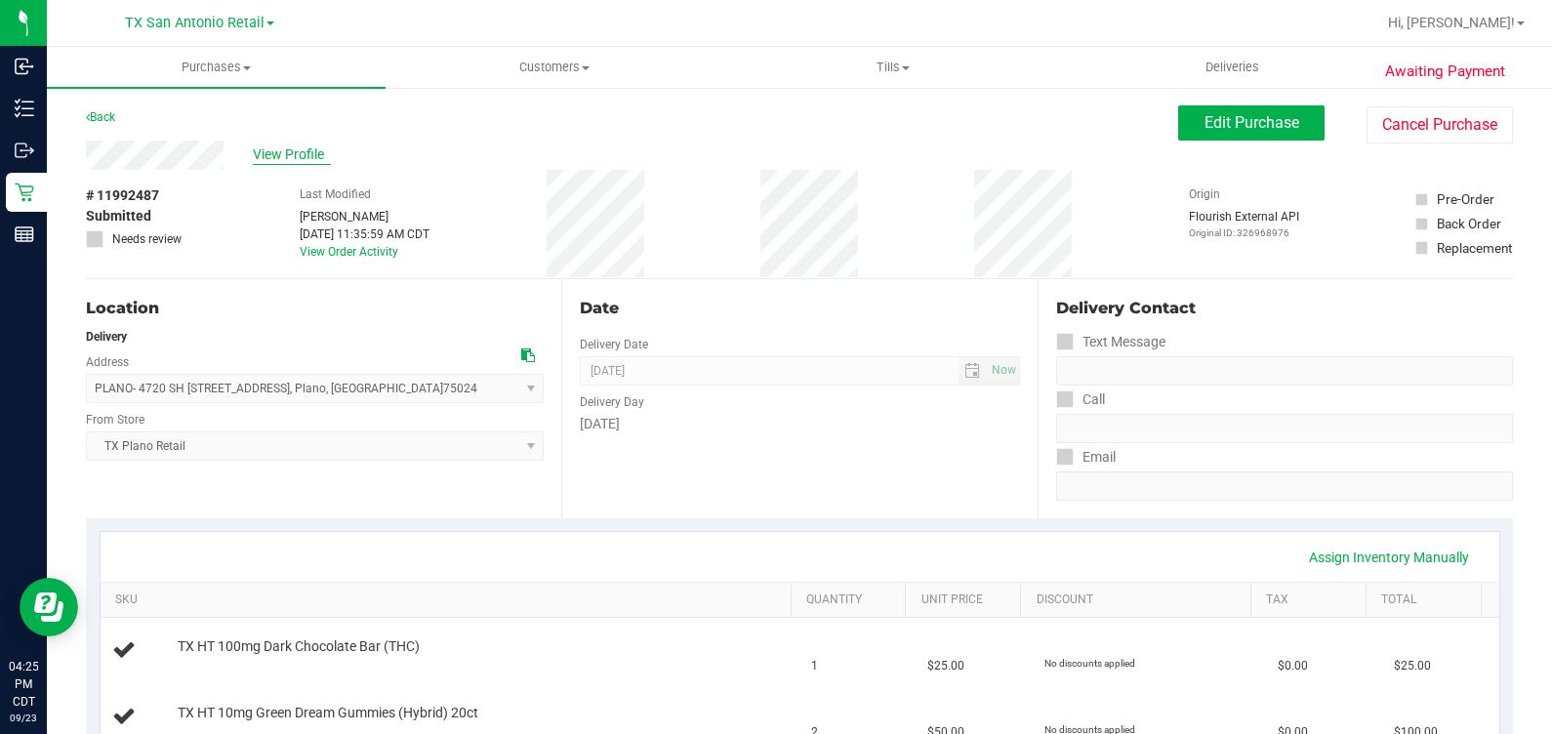
click at [303, 153] on span "View Profile" at bounding box center [292, 154] width 78 height 20
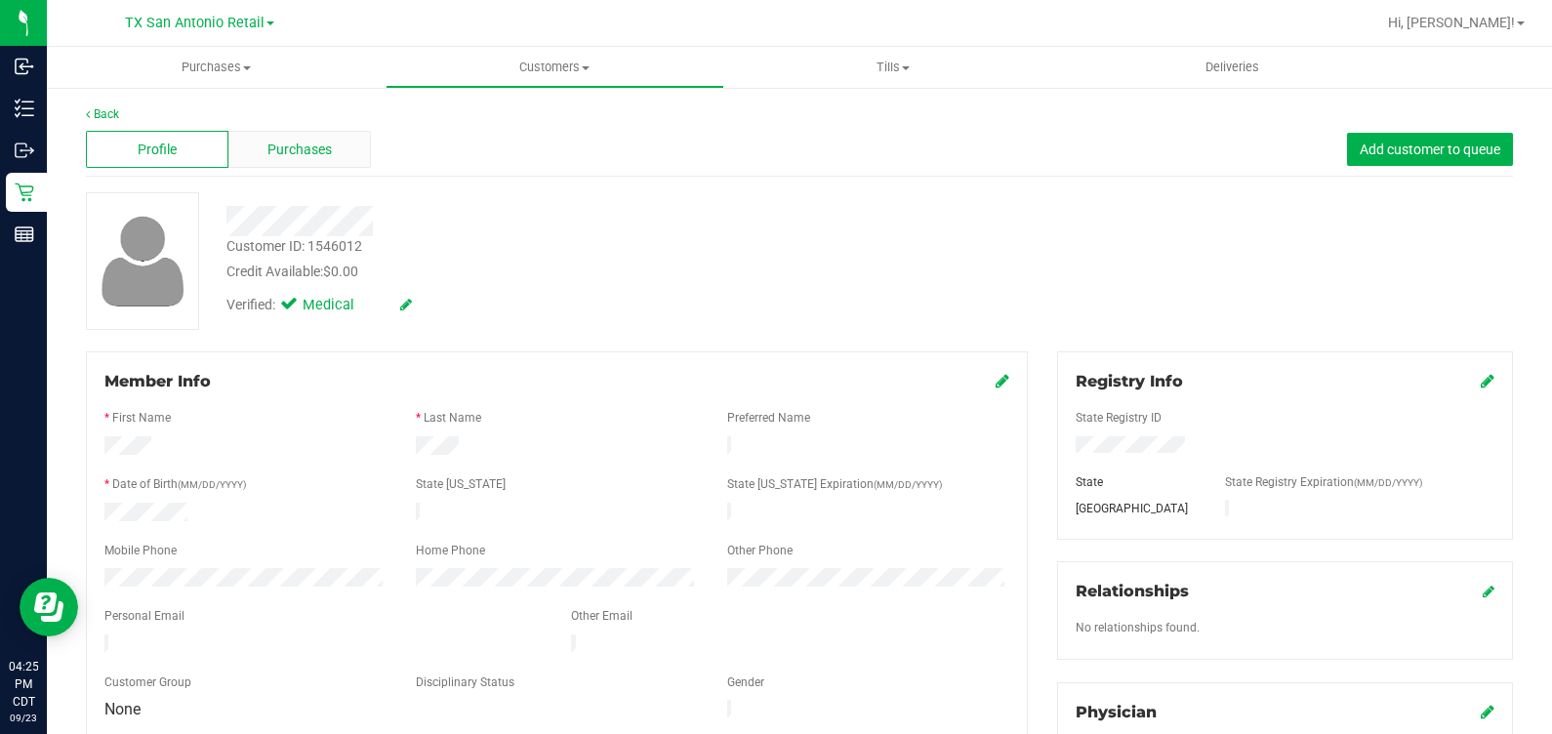
click at [297, 146] on span "Purchases" at bounding box center [299, 150] width 64 height 20
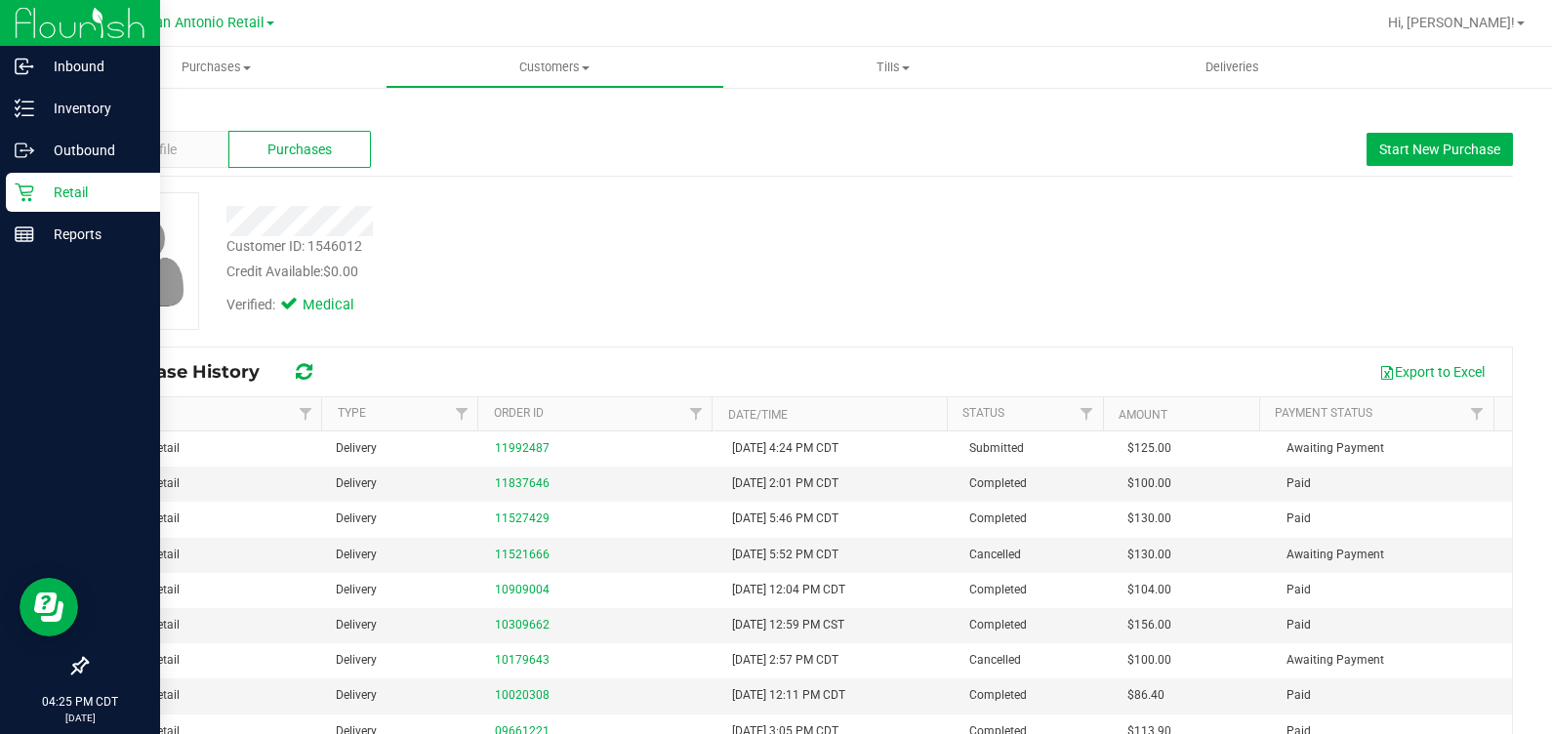
click at [22, 188] on icon at bounding box center [25, 193] width 20 height 20
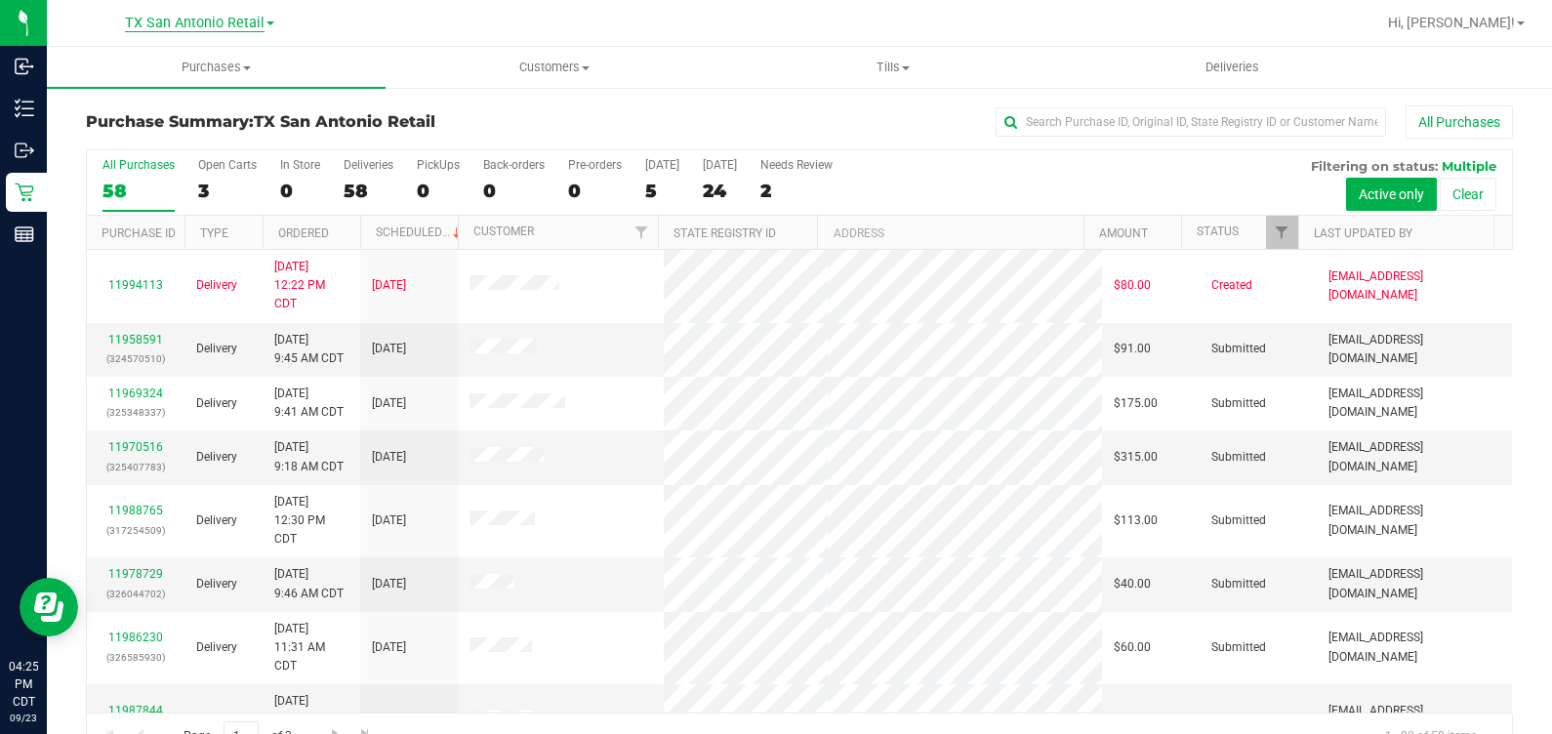
click at [207, 16] on span "TX San Antonio Retail" at bounding box center [195, 24] width 140 height 18
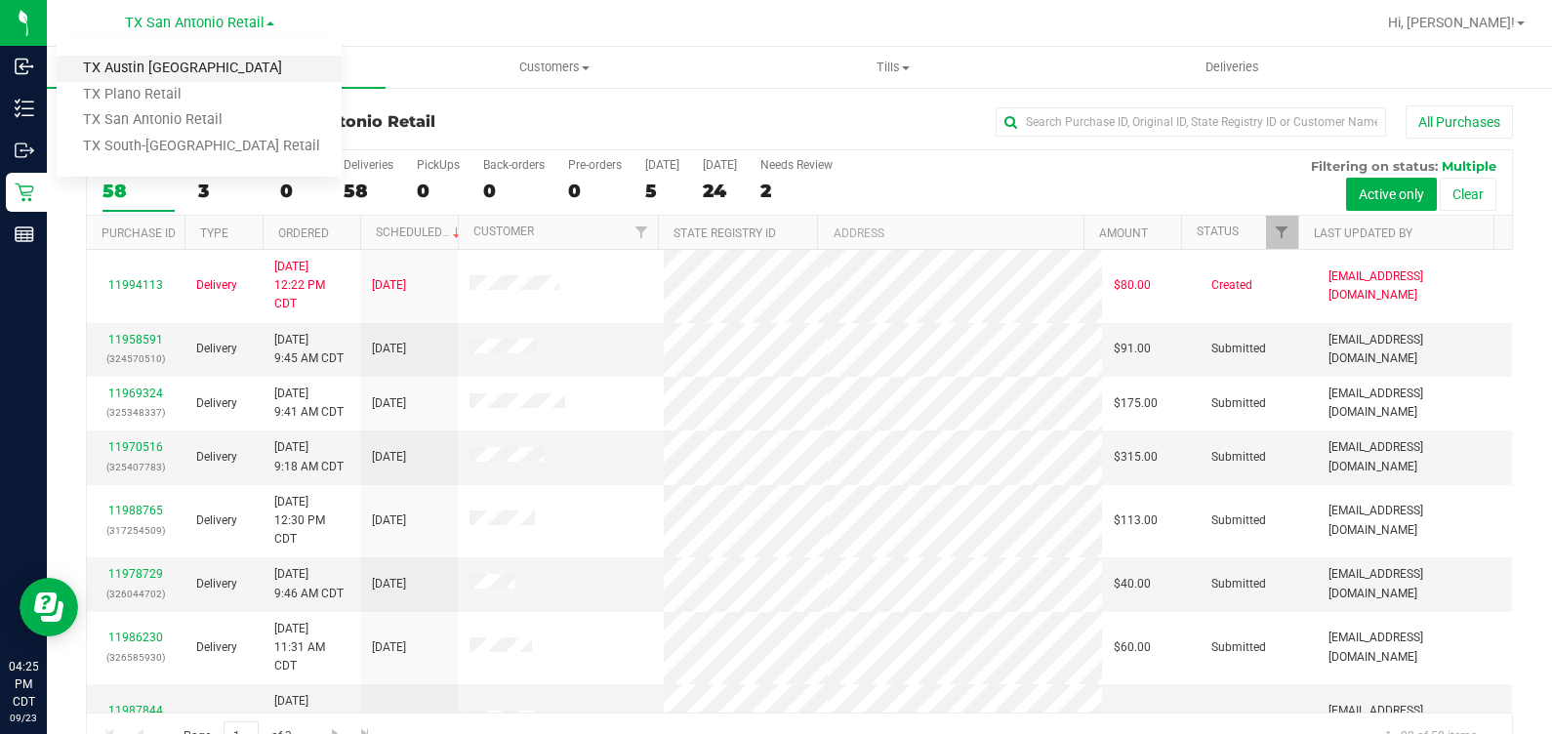
click at [206, 62] on link "TX Austin [GEOGRAPHIC_DATA]" at bounding box center [199, 69] width 285 height 26
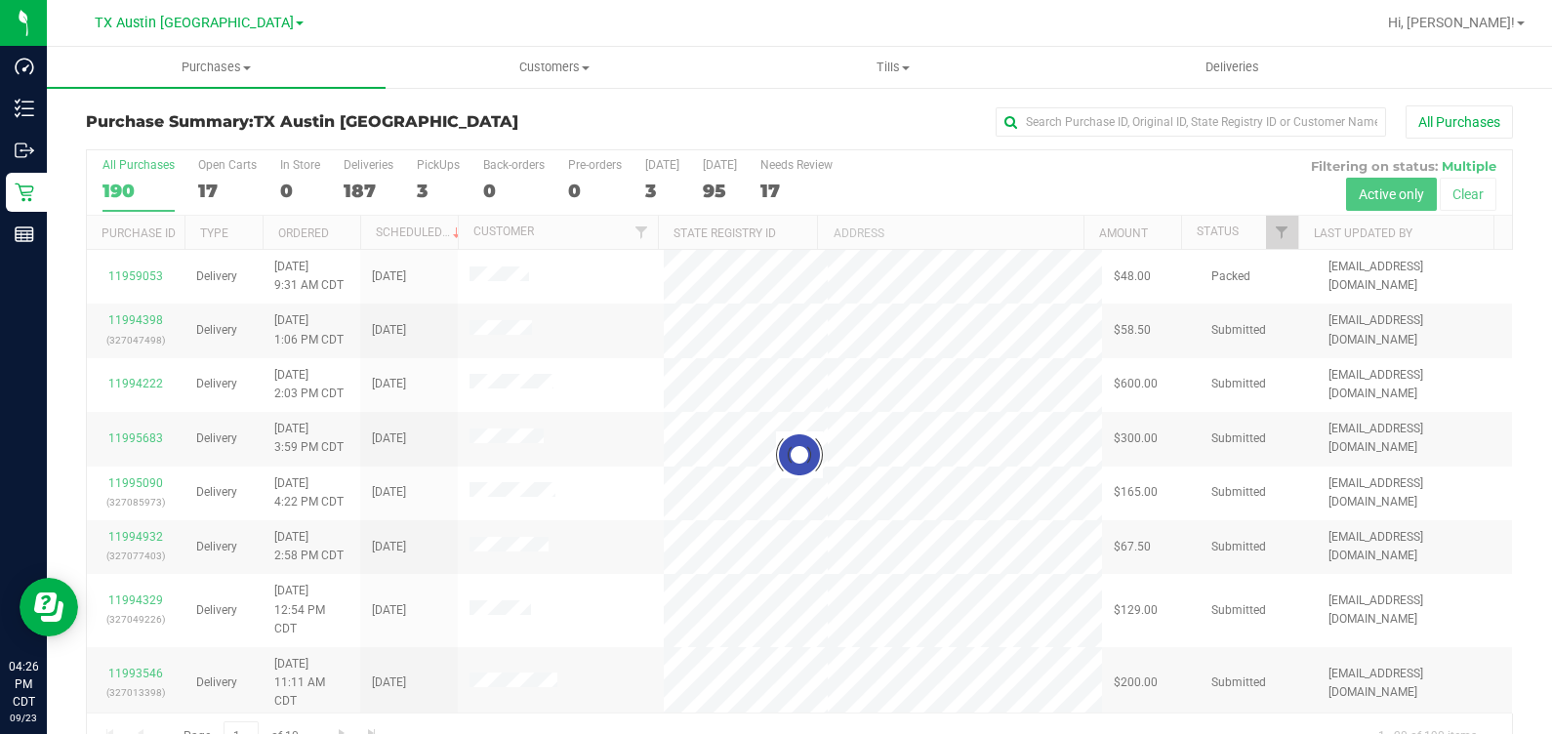
click at [438, 174] on div at bounding box center [799, 454] width 1425 height 609
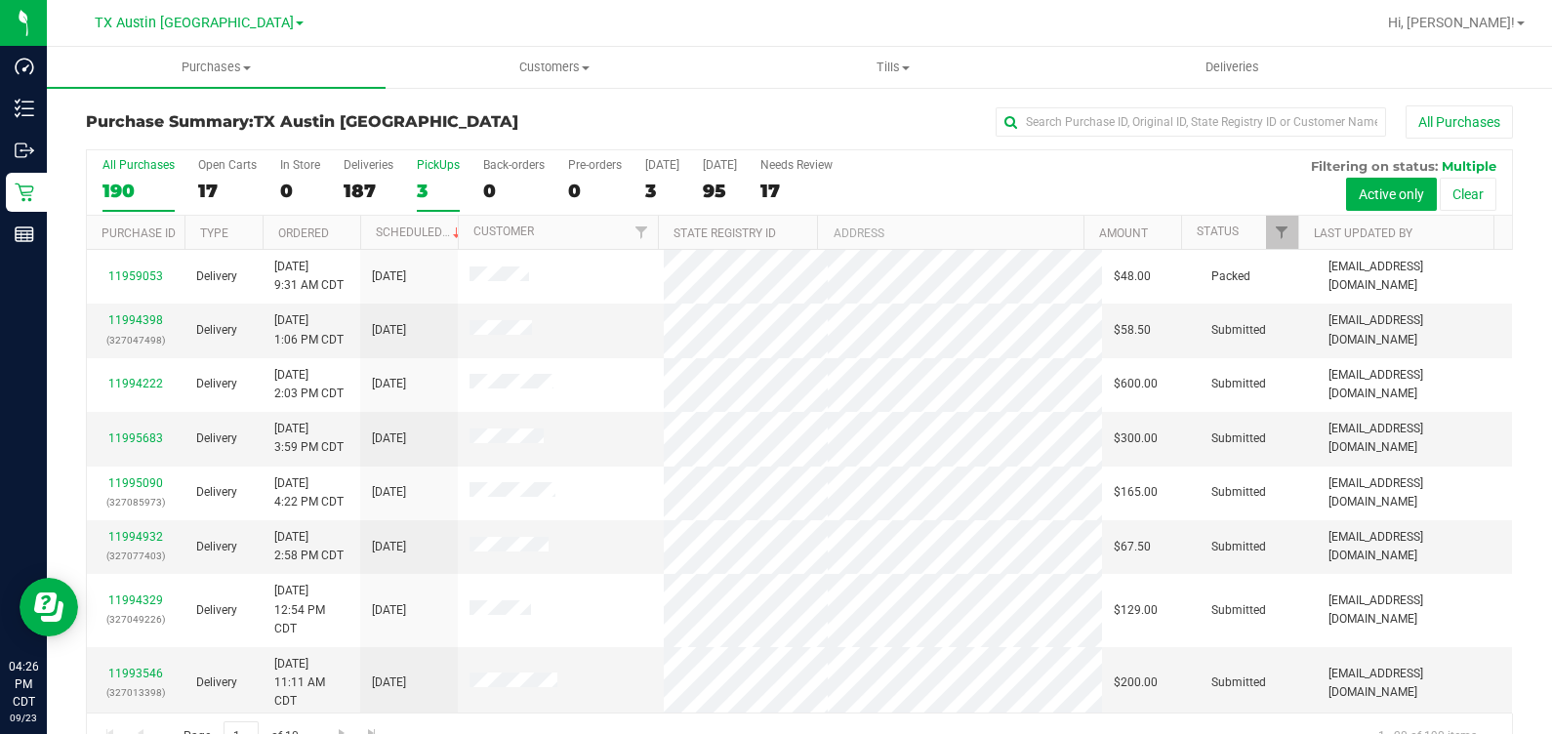
click at [432, 185] on div "3" at bounding box center [438, 191] width 43 height 22
click at [0, 0] on input "PickUps 3" at bounding box center [0, 0] width 0 height 0
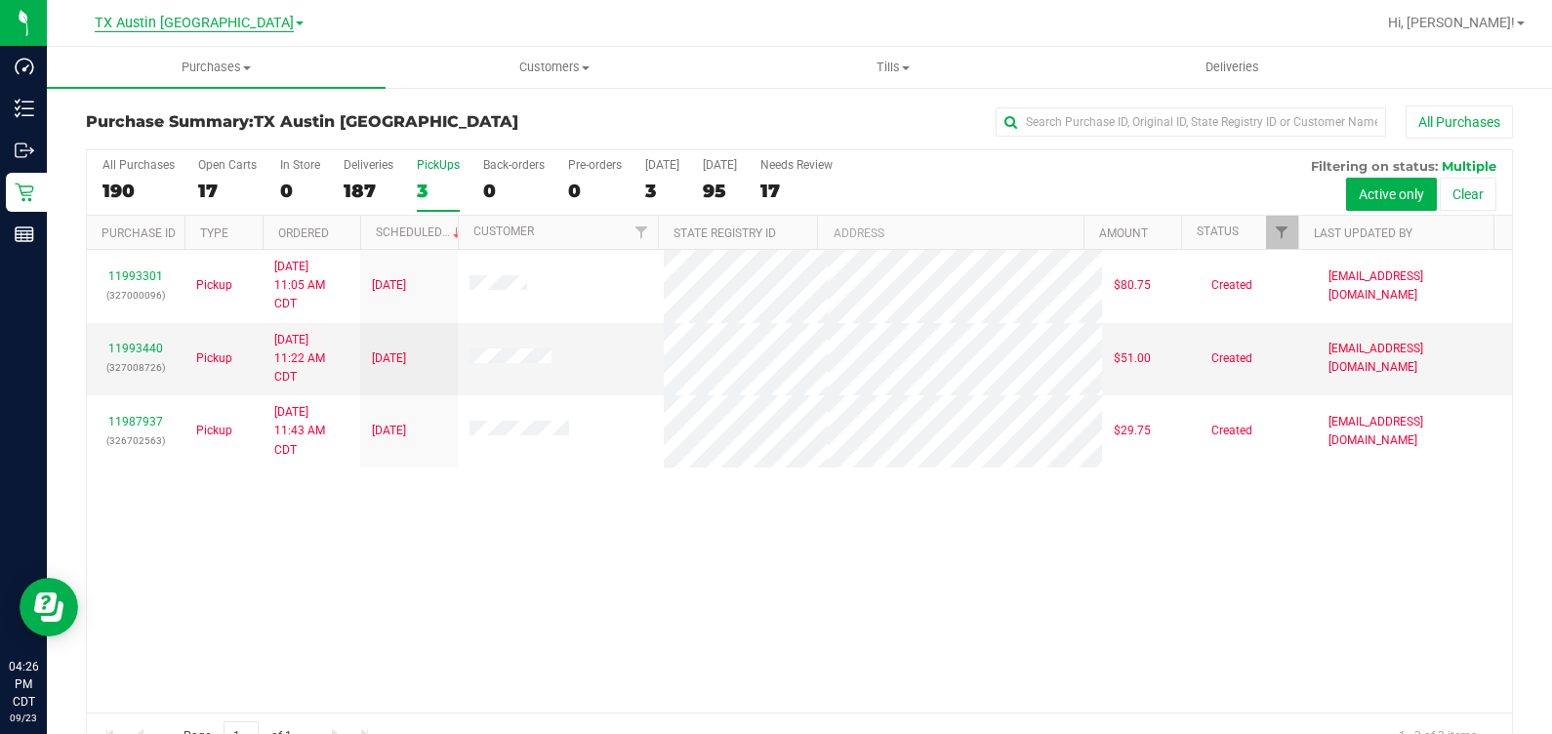
click at [211, 24] on span "TX Austin [GEOGRAPHIC_DATA]" at bounding box center [194, 24] width 199 height 18
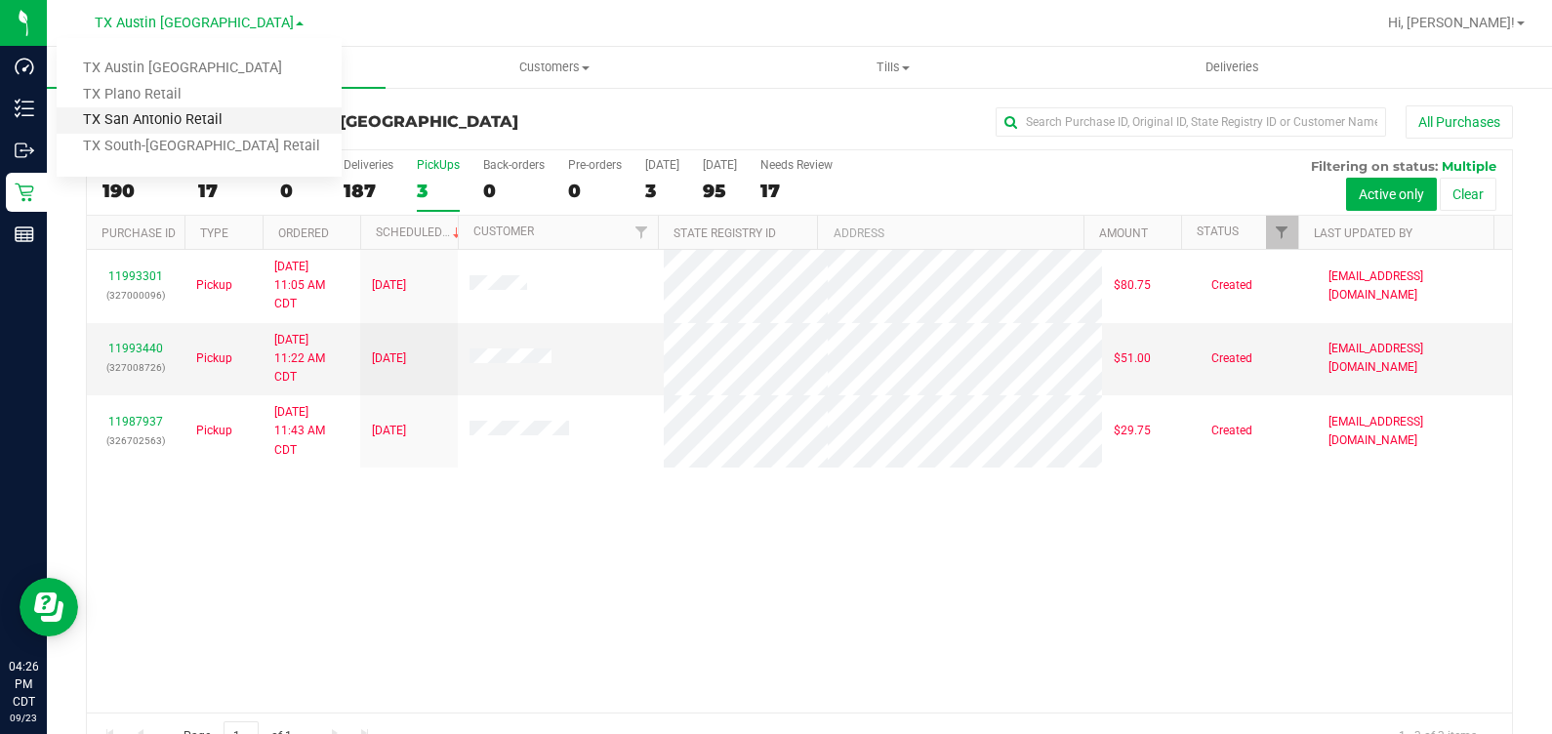
click at [191, 116] on link "TX San Antonio Retail" at bounding box center [199, 120] width 285 height 26
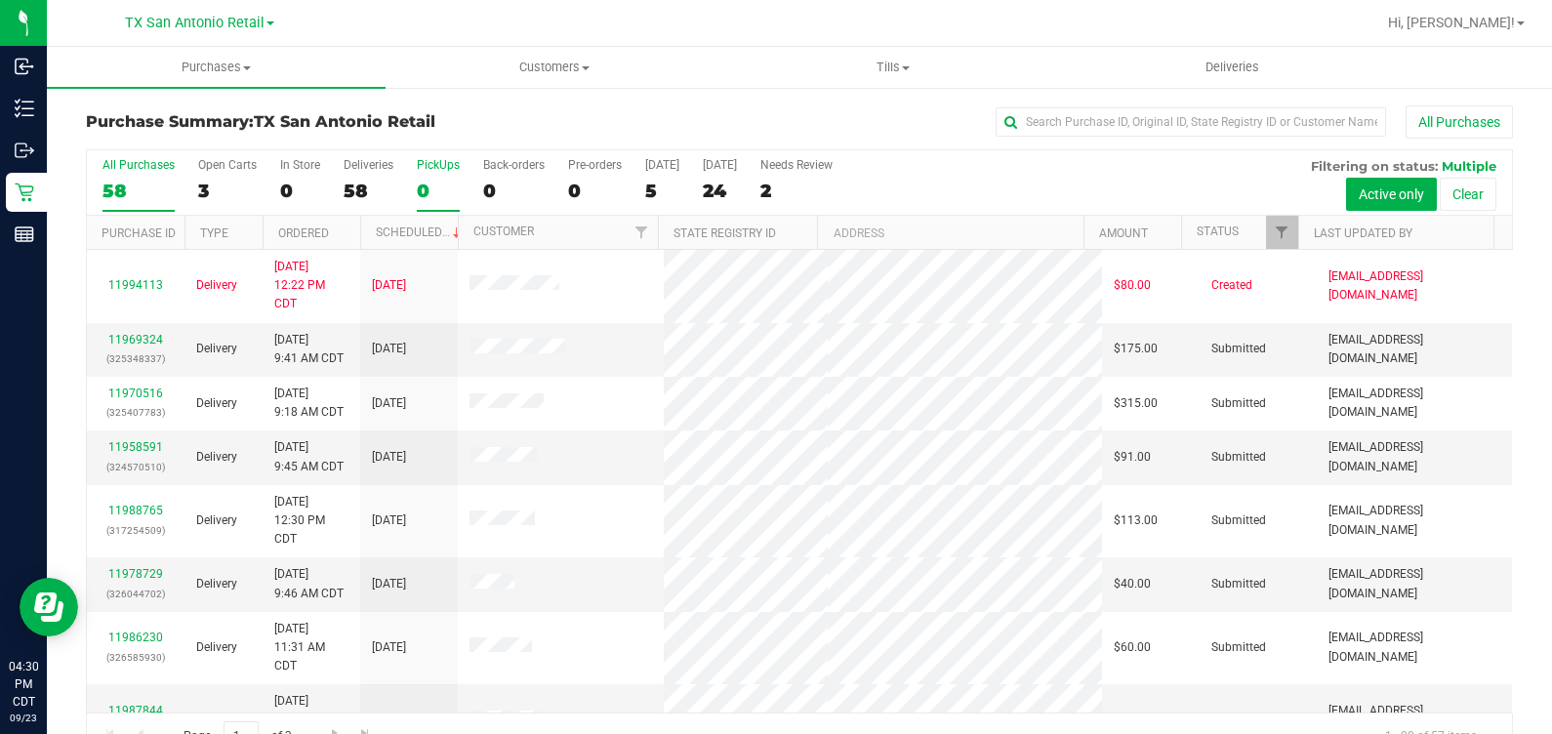
click at [418, 184] on div "0" at bounding box center [438, 191] width 43 height 22
click at [0, 0] on input "PickUps 0" at bounding box center [0, 0] width 0 height 0
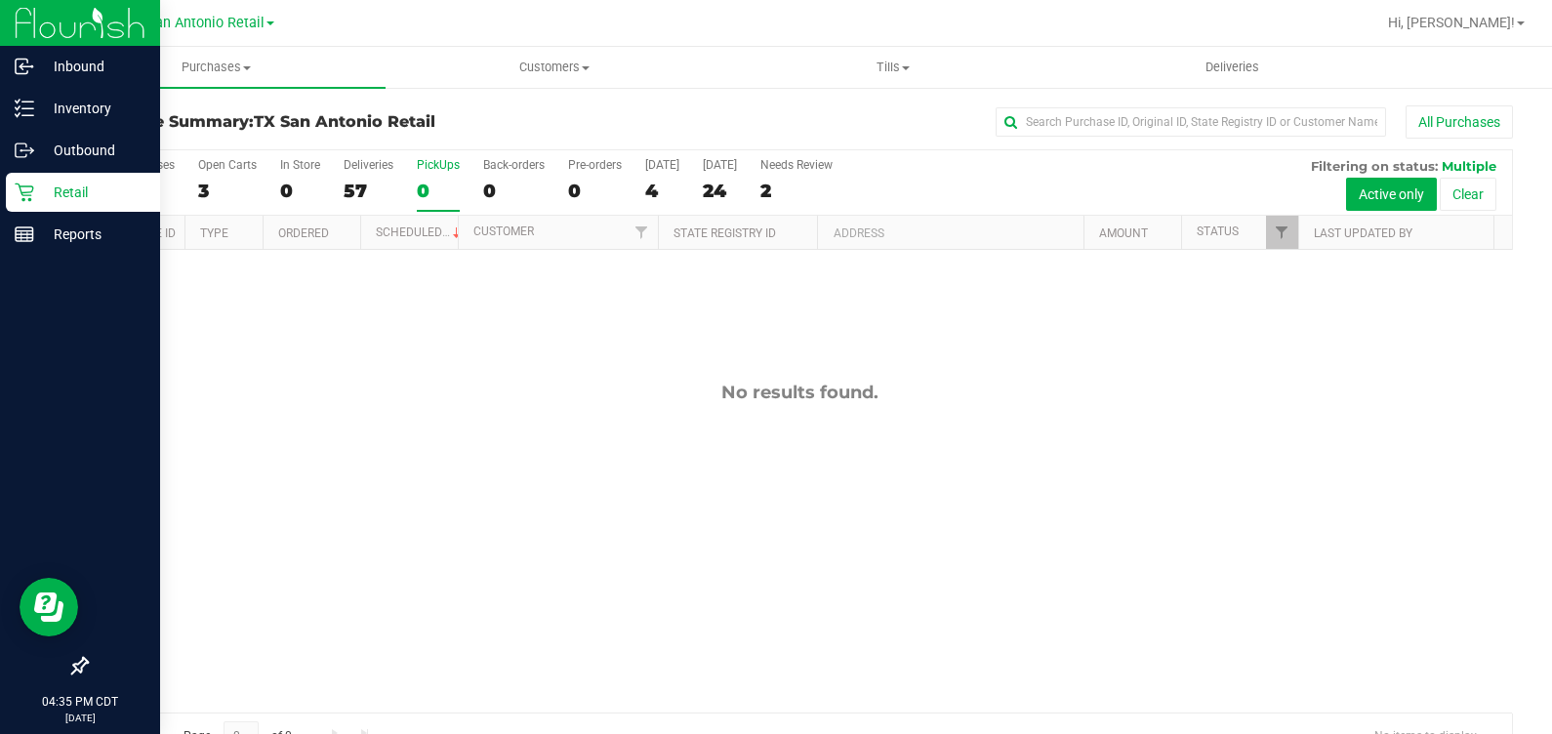
click at [24, 183] on icon at bounding box center [25, 193] width 20 height 20
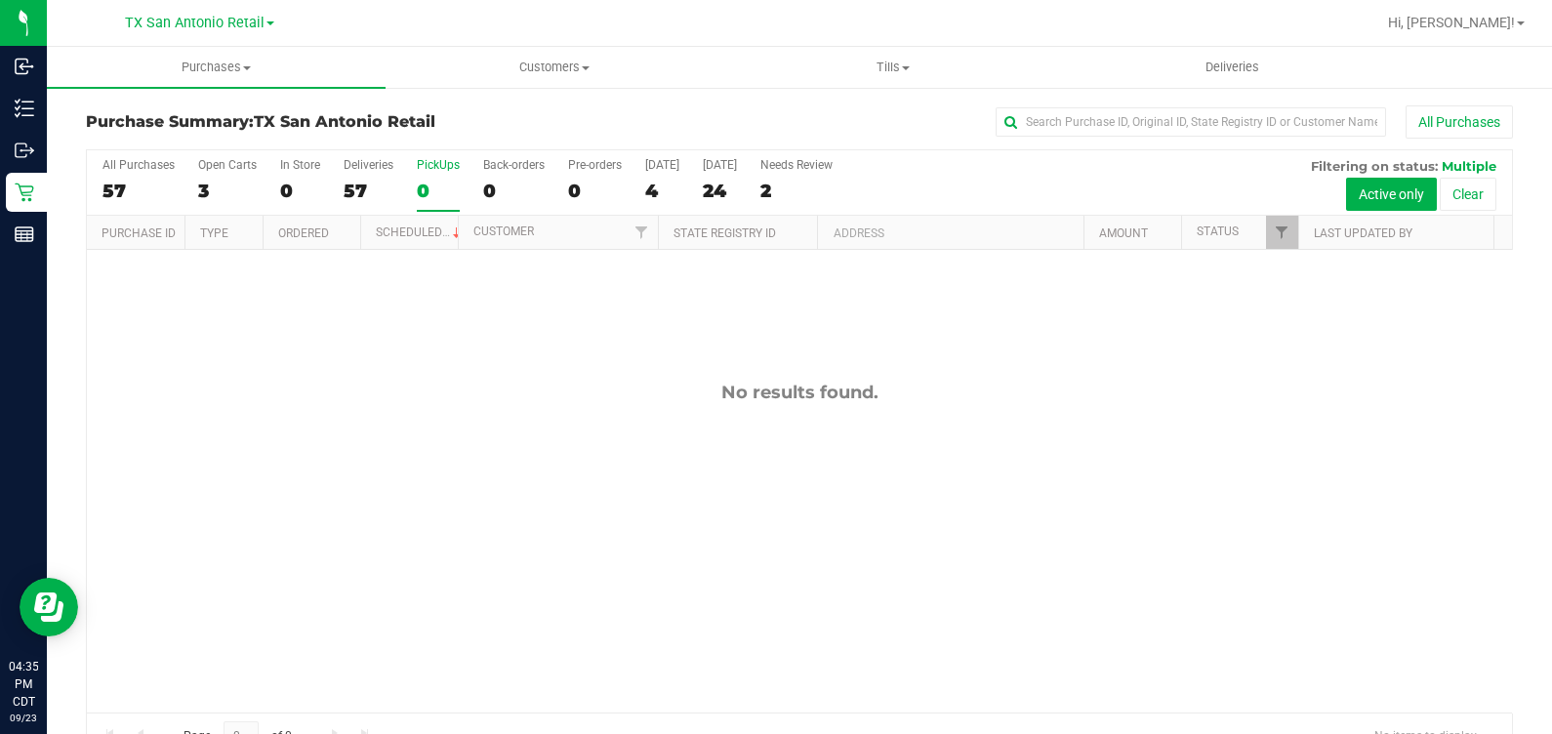
click at [438, 172] on label "PickUps 0" at bounding box center [438, 185] width 43 height 54
click at [0, 0] on input "PickUps 0" at bounding box center [0, 0] width 0 height 0
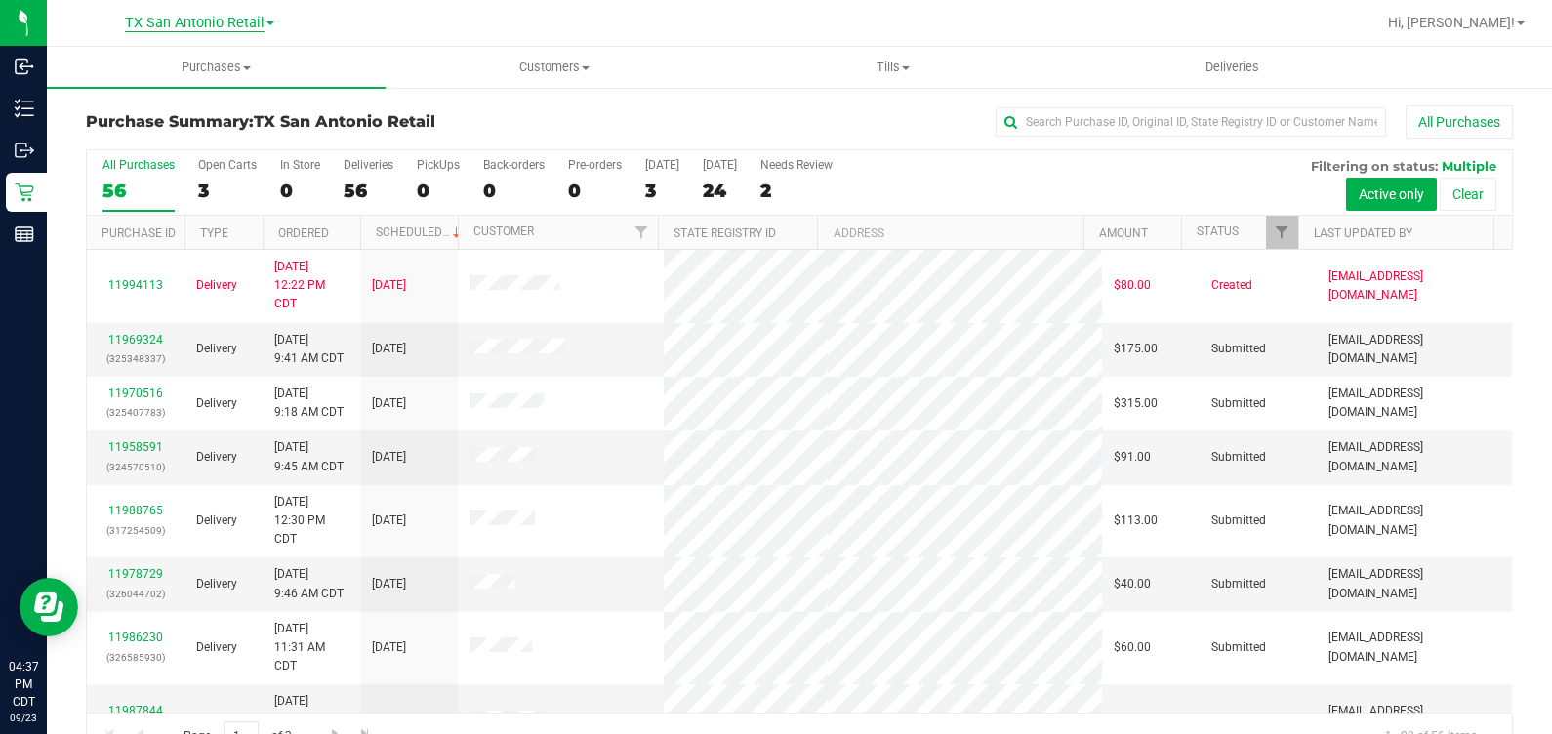
click at [154, 21] on span "TX San Antonio Retail" at bounding box center [195, 24] width 140 height 18
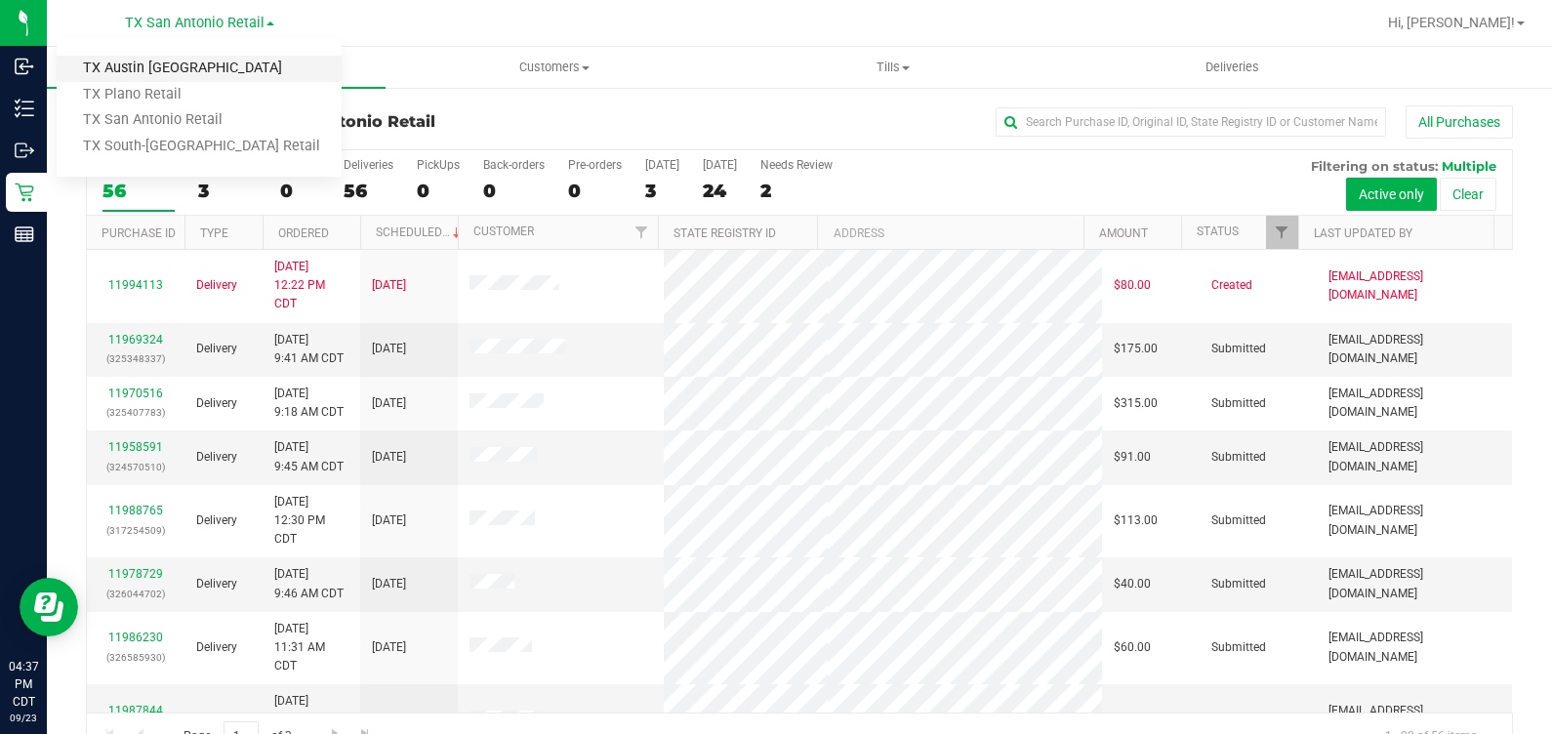
click at [216, 73] on link "TX Austin [GEOGRAPHIC_DATA]" at bounding box center [199, 69] width 285 height 26
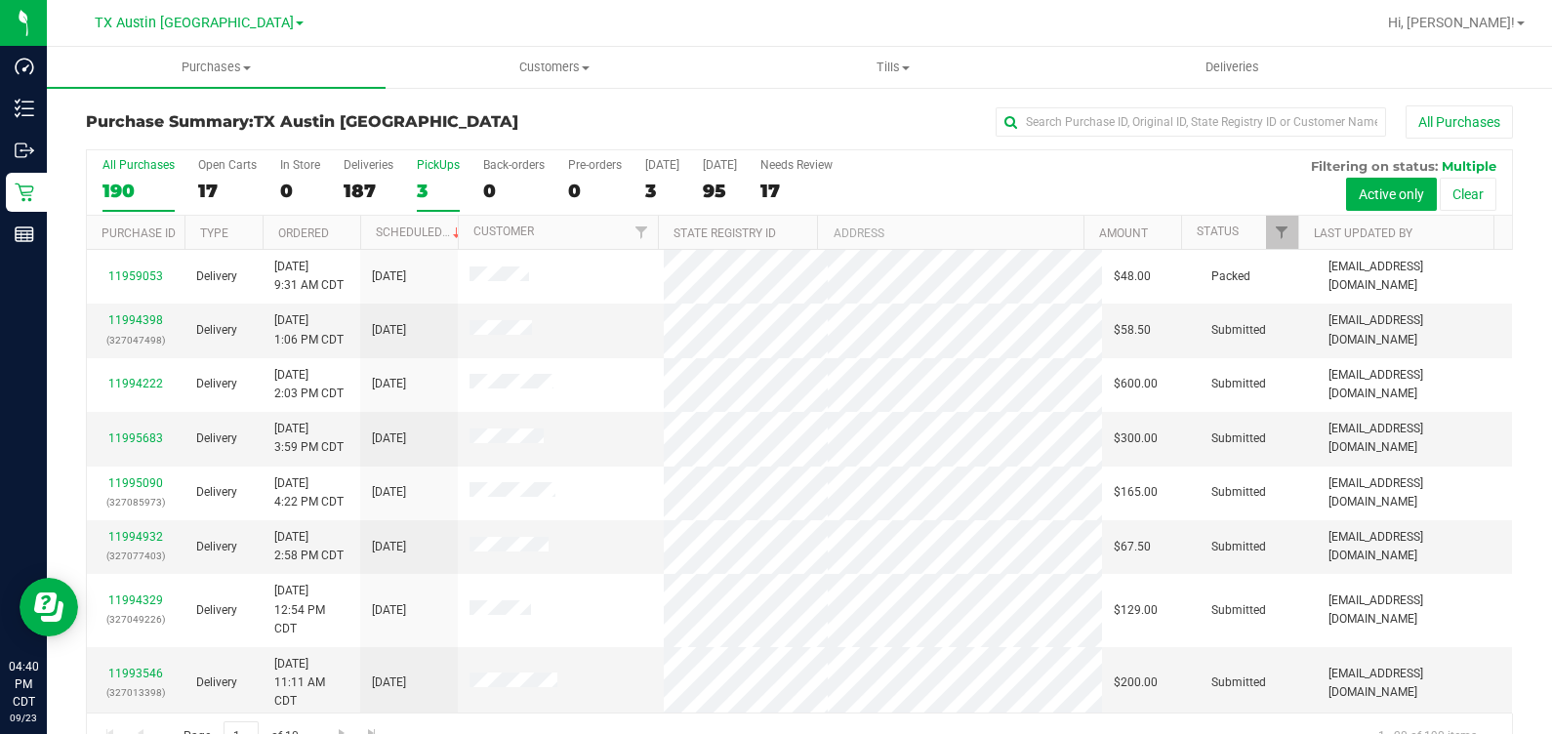
click at [434, 180] on div "3" at bounding box center [438, 191] width 43 height 22
click at [0, 0] on input "PickUps 3" at bounding box center [0, 0] width 0 height 0
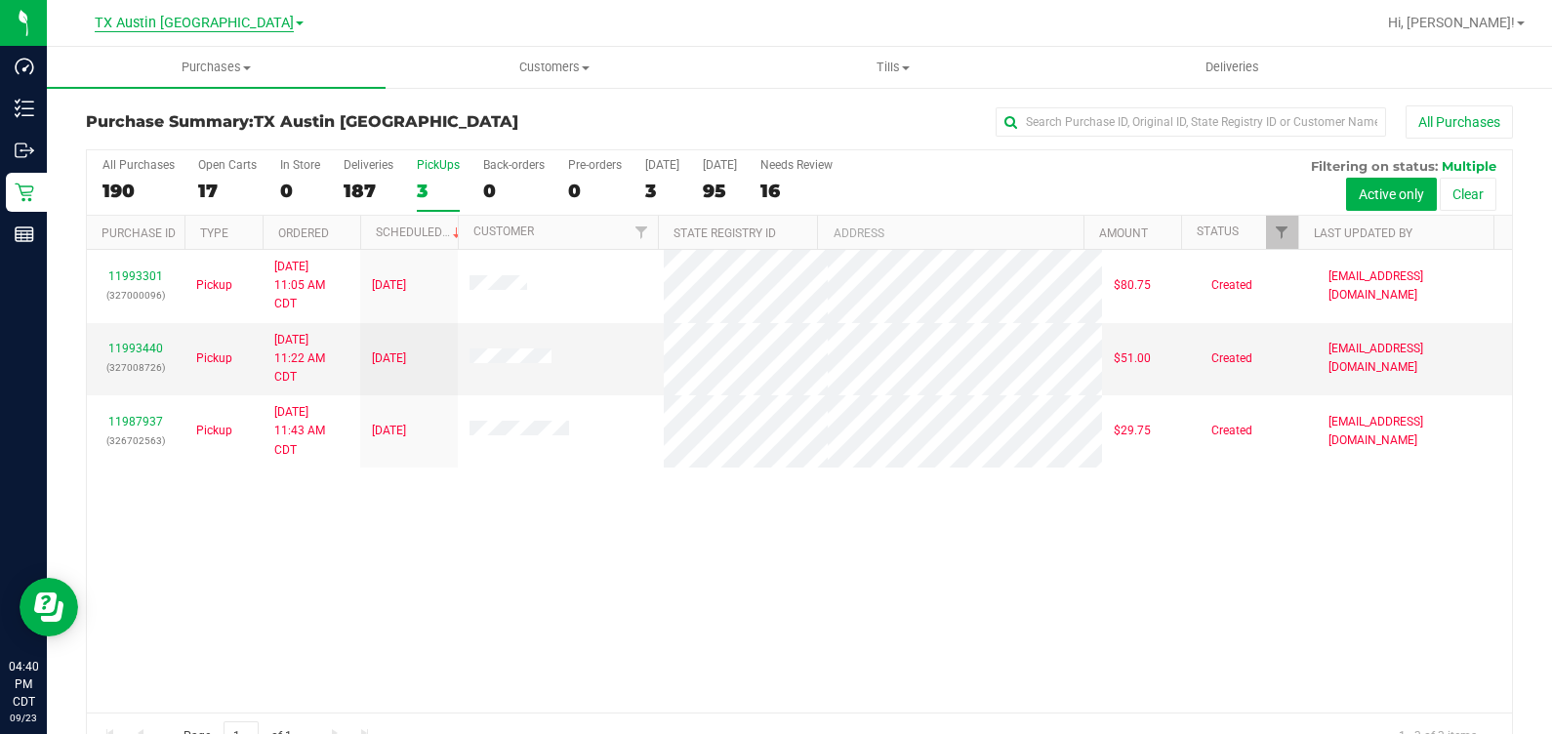
click at [158, 21] on span "TX Austin [GEOGRAPHIC_DATA]" at bounding box center [194, 24] width 199 height 18
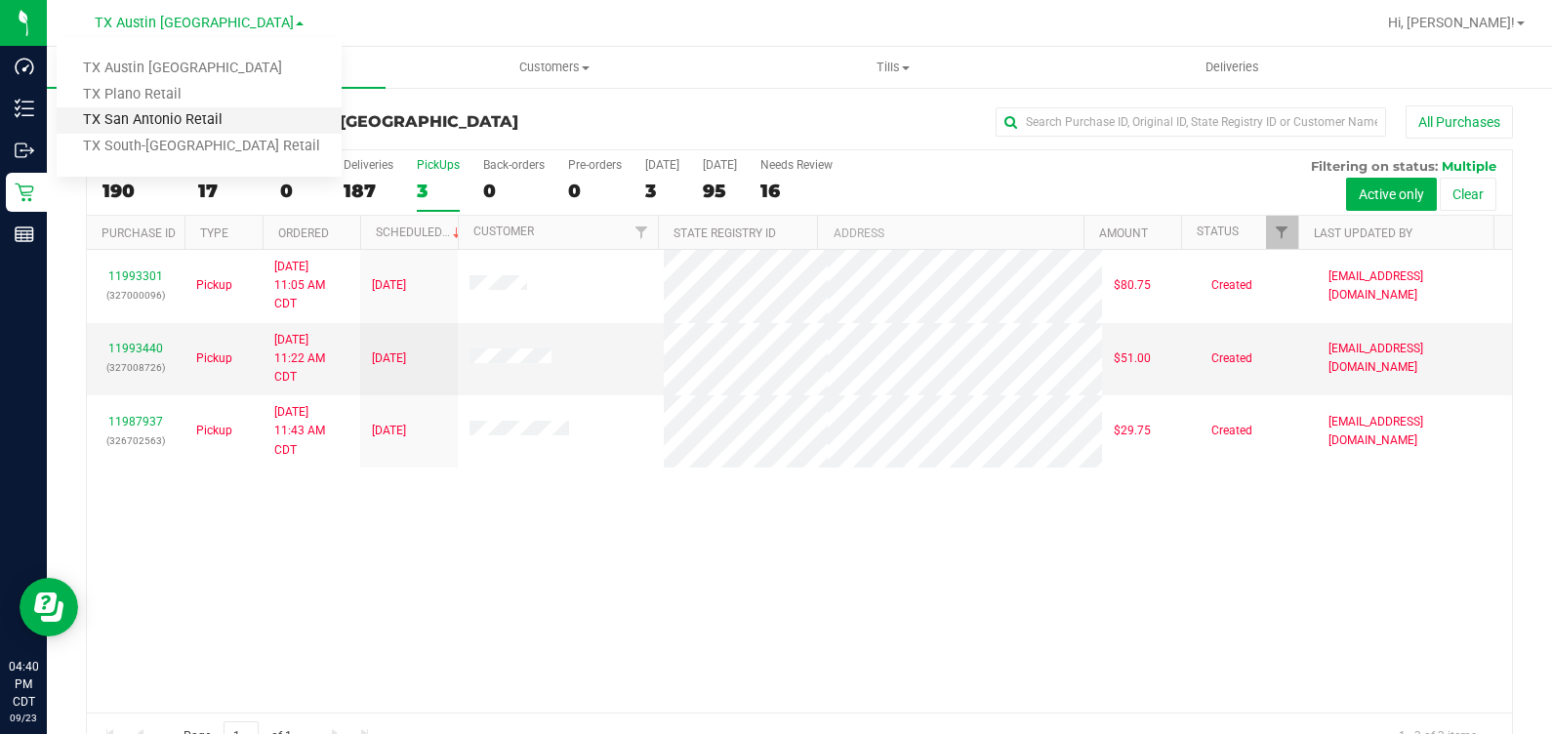
click at [210, 121] on link "TX San Antonio Retail" at bounding box center [199, 120] width 285 height 26
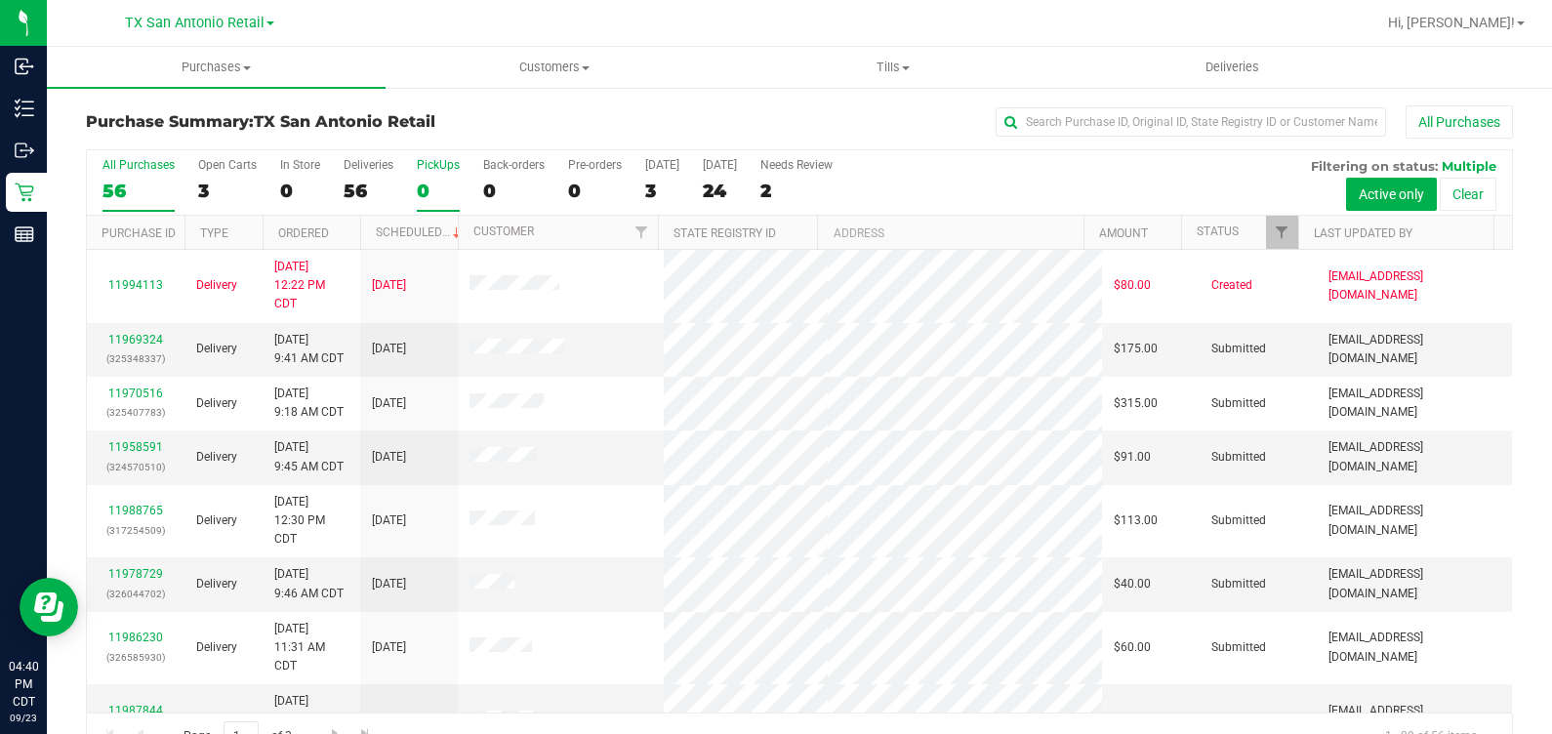
click at [429, 179] on label "PickUps 0" at bounding box center [438, 185] width 43 height 54
click at [0, 0] on input "PickUps 0" at bounding box center [0, 0] width 0 height 0
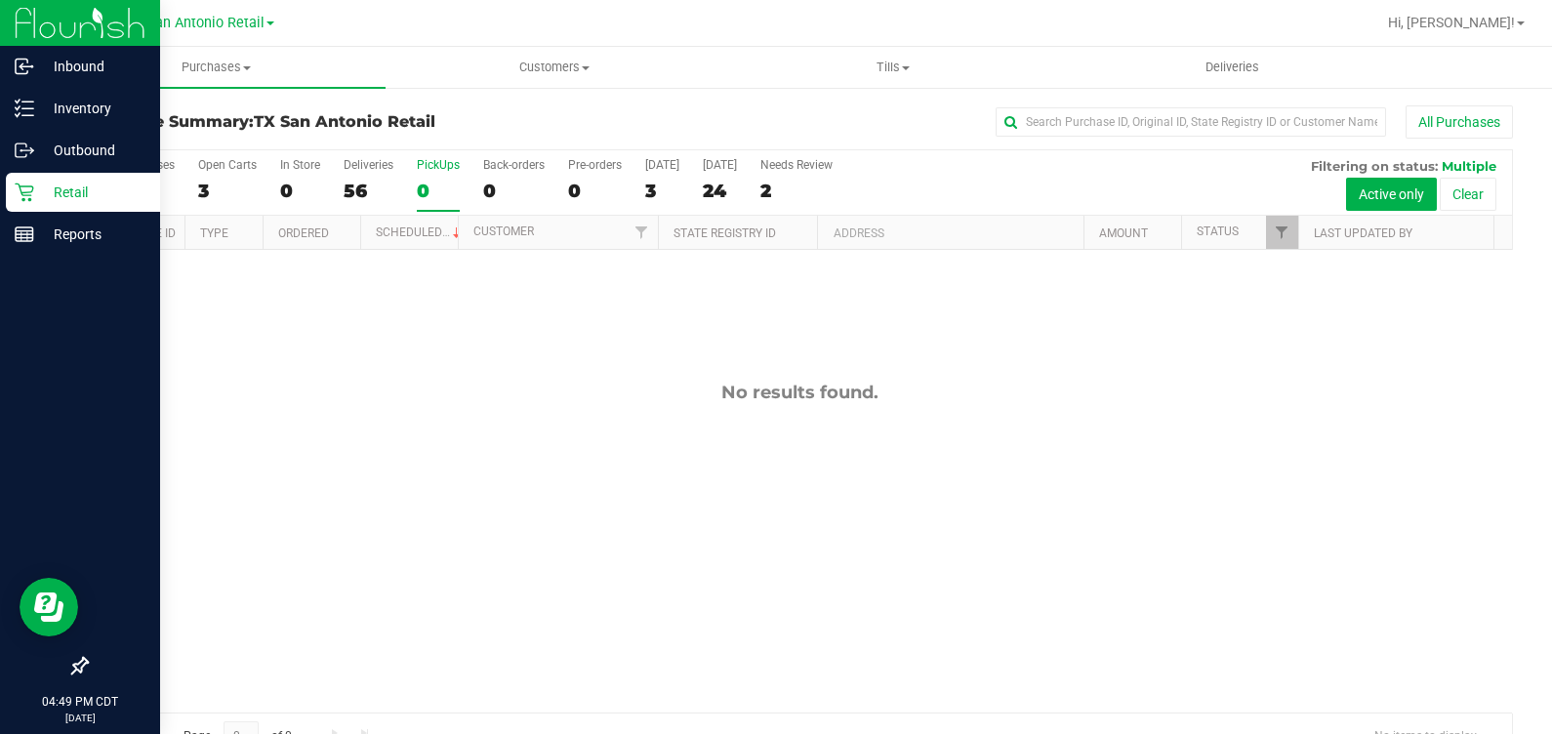
click at [34, 183] on p "Retail" at bounding box center [92, 192] width 117 height 23
click at [70, 201] on p "Retail" at bounding box center [92, 192] width 117 height 23
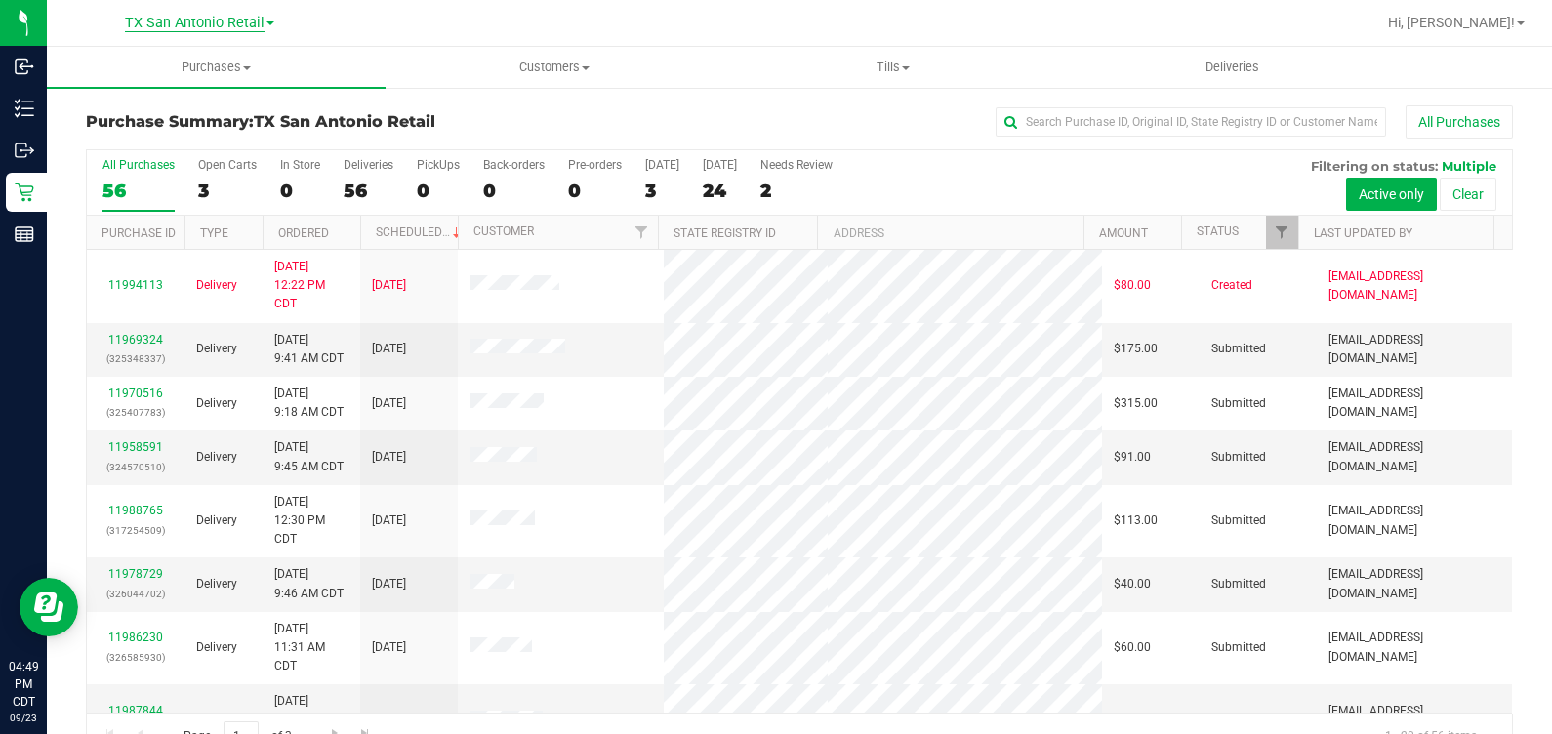
click at [220, 28] on span "TX San Antonio Retail" at bounding box center [195, 24] width 140 height 18
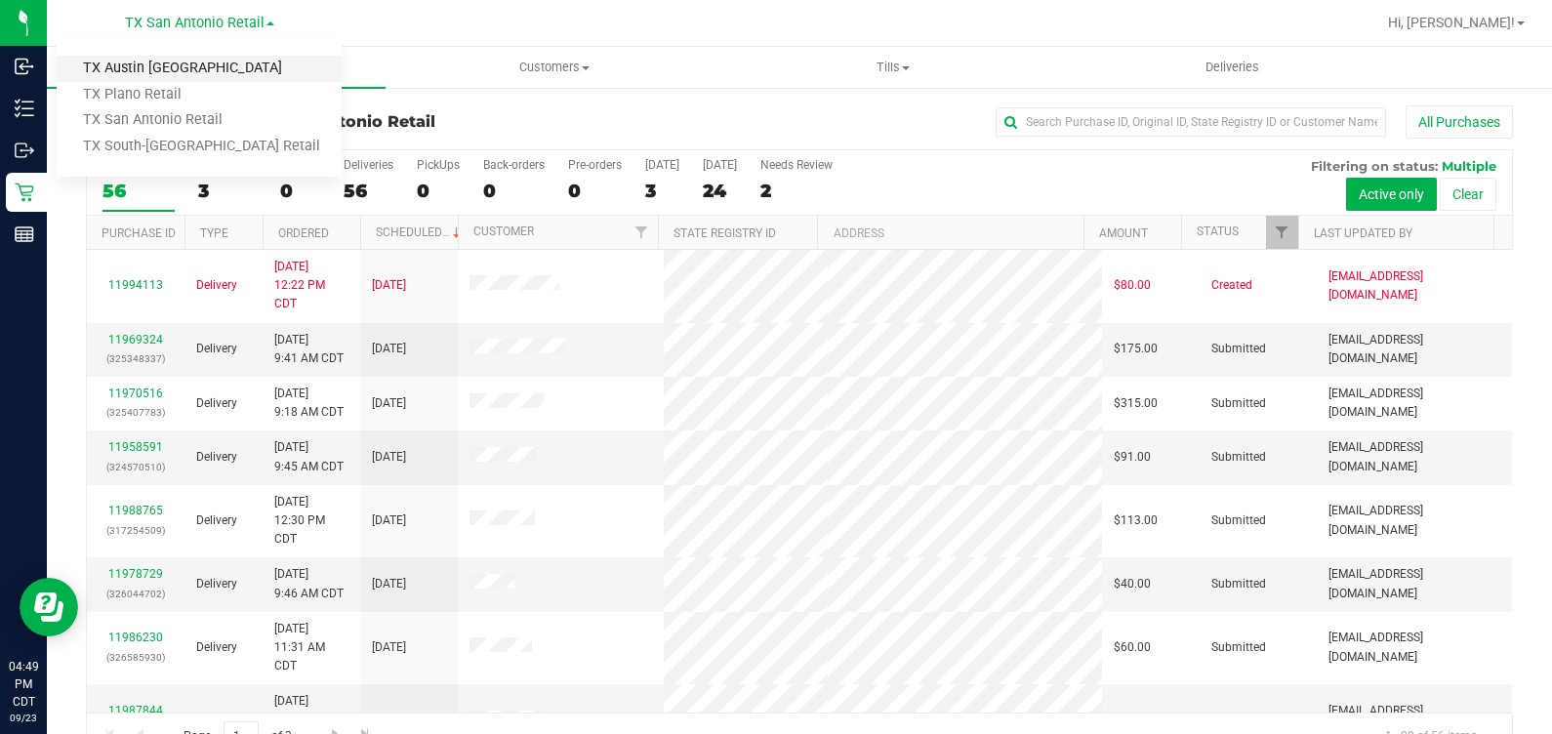
click at [203, 77] on link "TX Austin [GEOGRAPHIC_DATA]" at bounding box center [199, 69] width 285 height 26
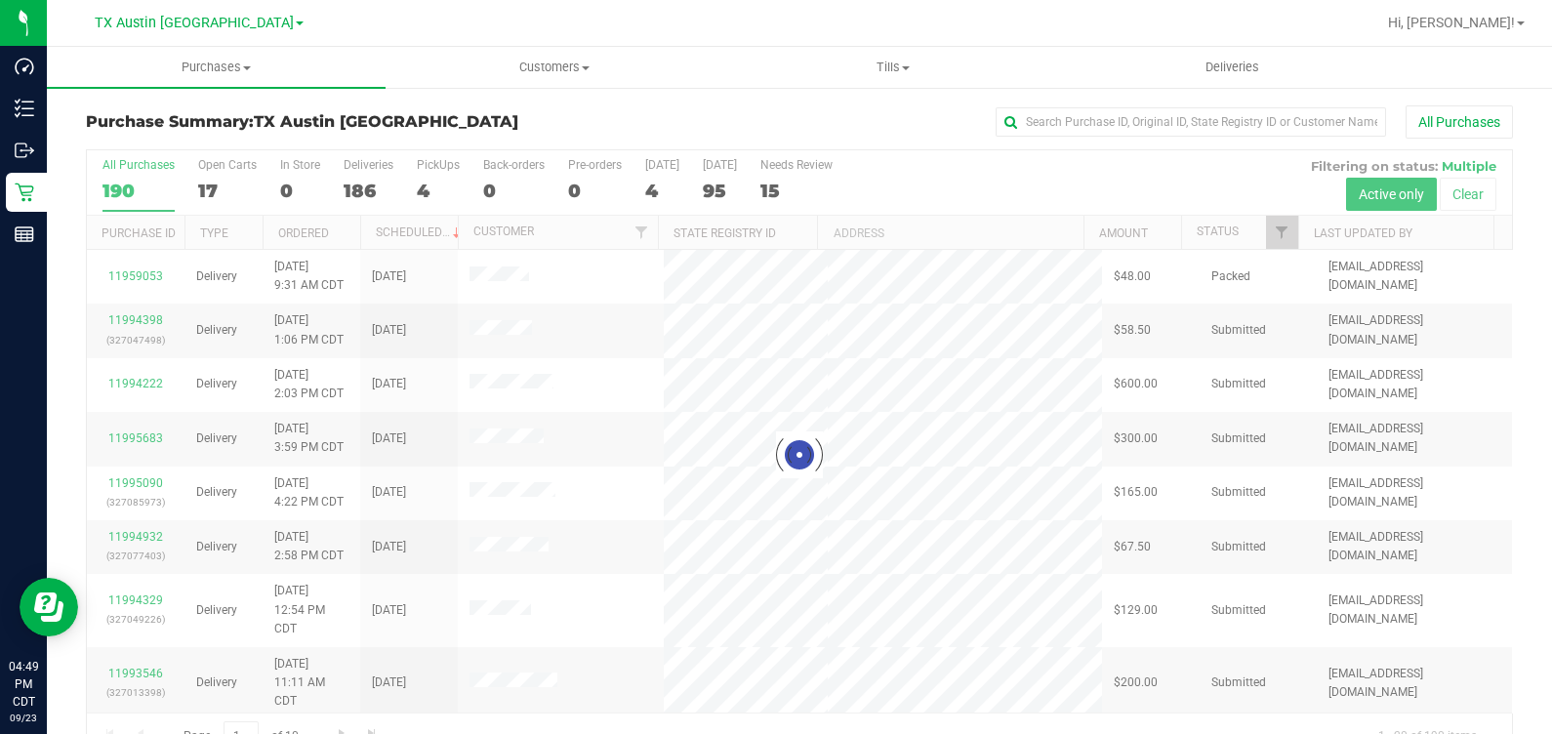
click at [422, 192] on div at bounding box center [799, 454] width 1425 height 609
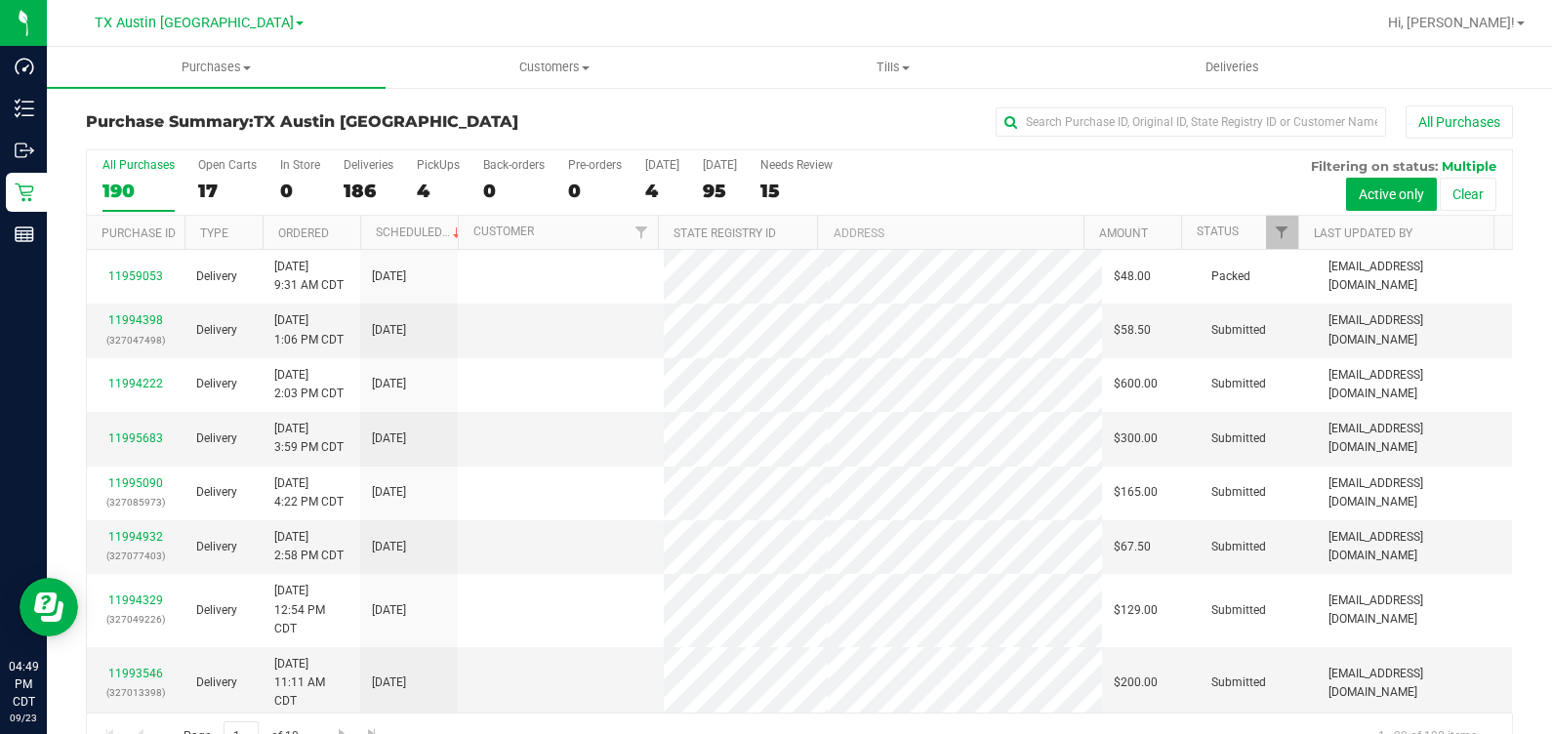
click at [413, 176] on div "All Purchases 190 Open Carts 17 In Store 0 Deliveries 186 PickUps 4 Back-orders…" at bounding box center [799, 182] width 1425 height 65
click at [429, 173] on label "PickUps 4" at bounding box center [438, 185] width 43 height 54
click at [0, 0] on input "PickUps 4" at bounding box center [0, 0] width 0 height 0
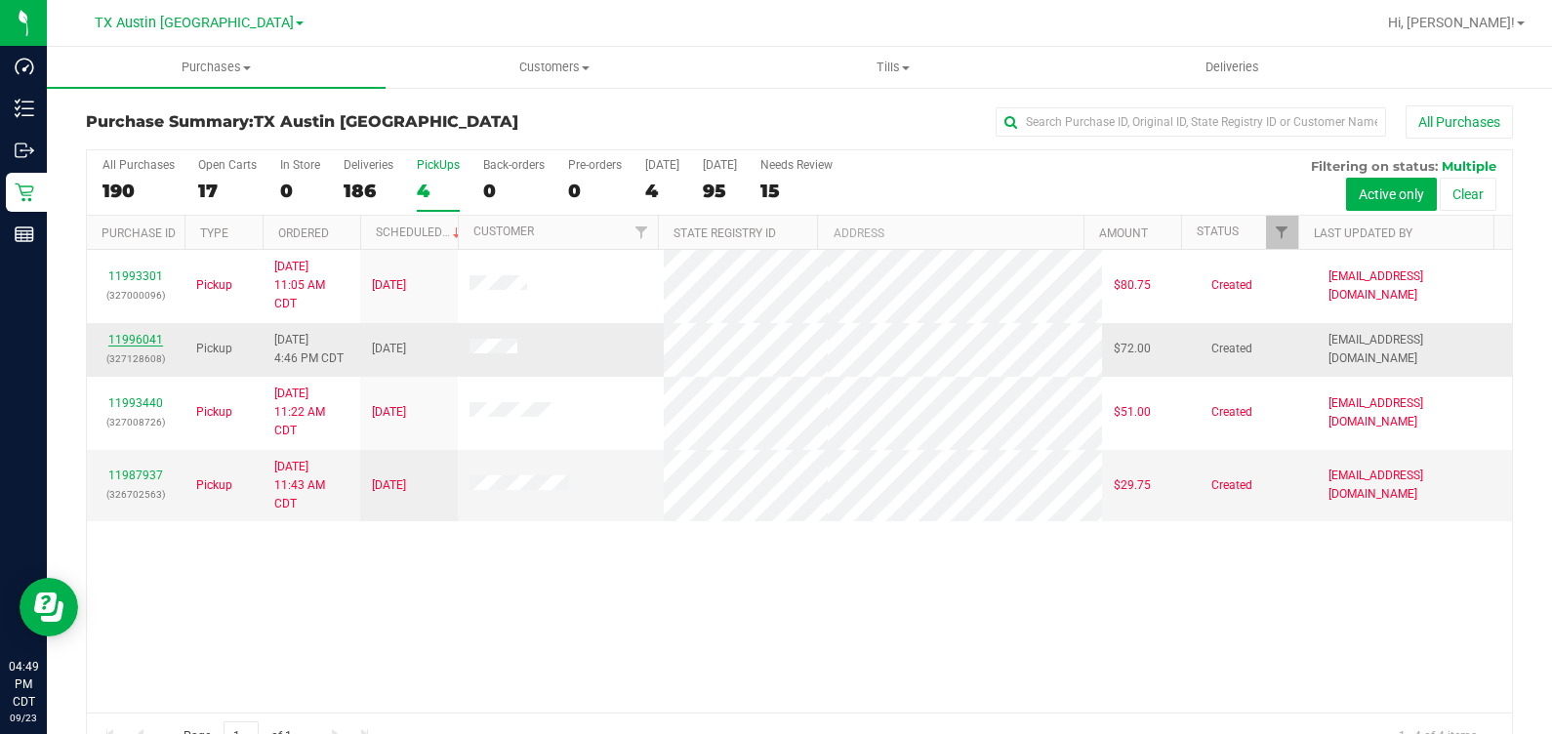
click at [132, 335] on link "11996041" at bounding box center [135, 340] width 55 height 14
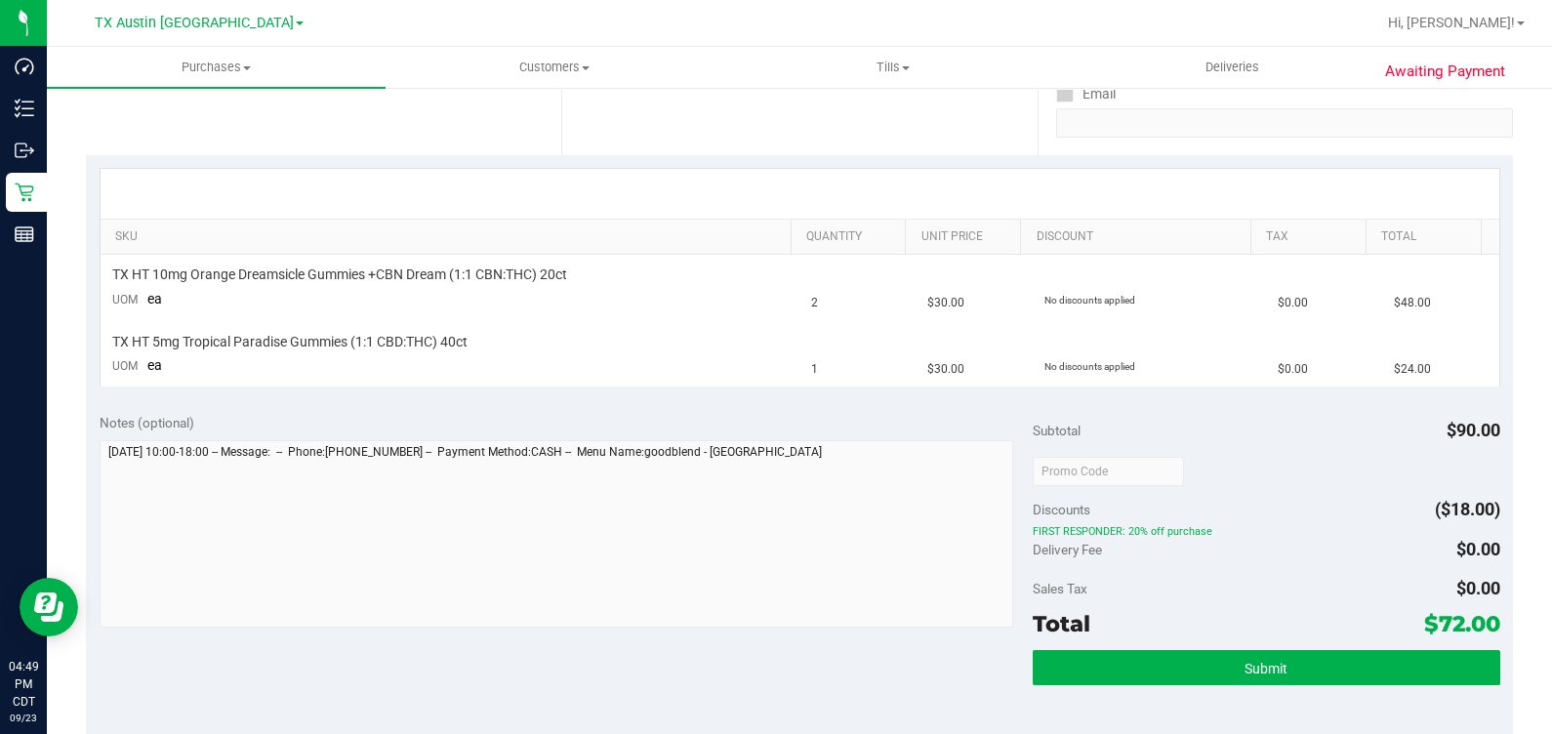
scroll to position [366, 0]
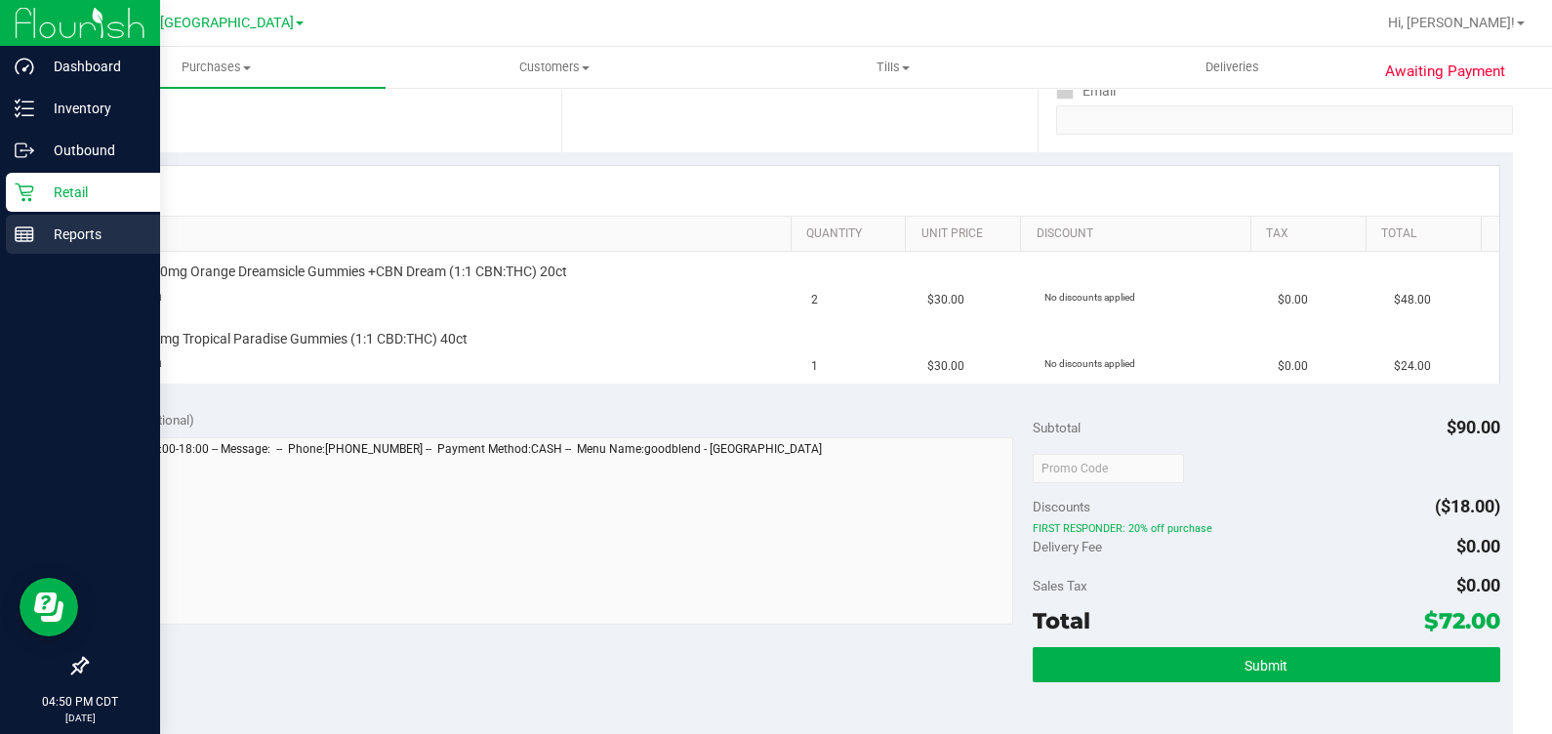
click at [53, 244] on p "Reports" at bounding box center [92, 234] width 117 height 23
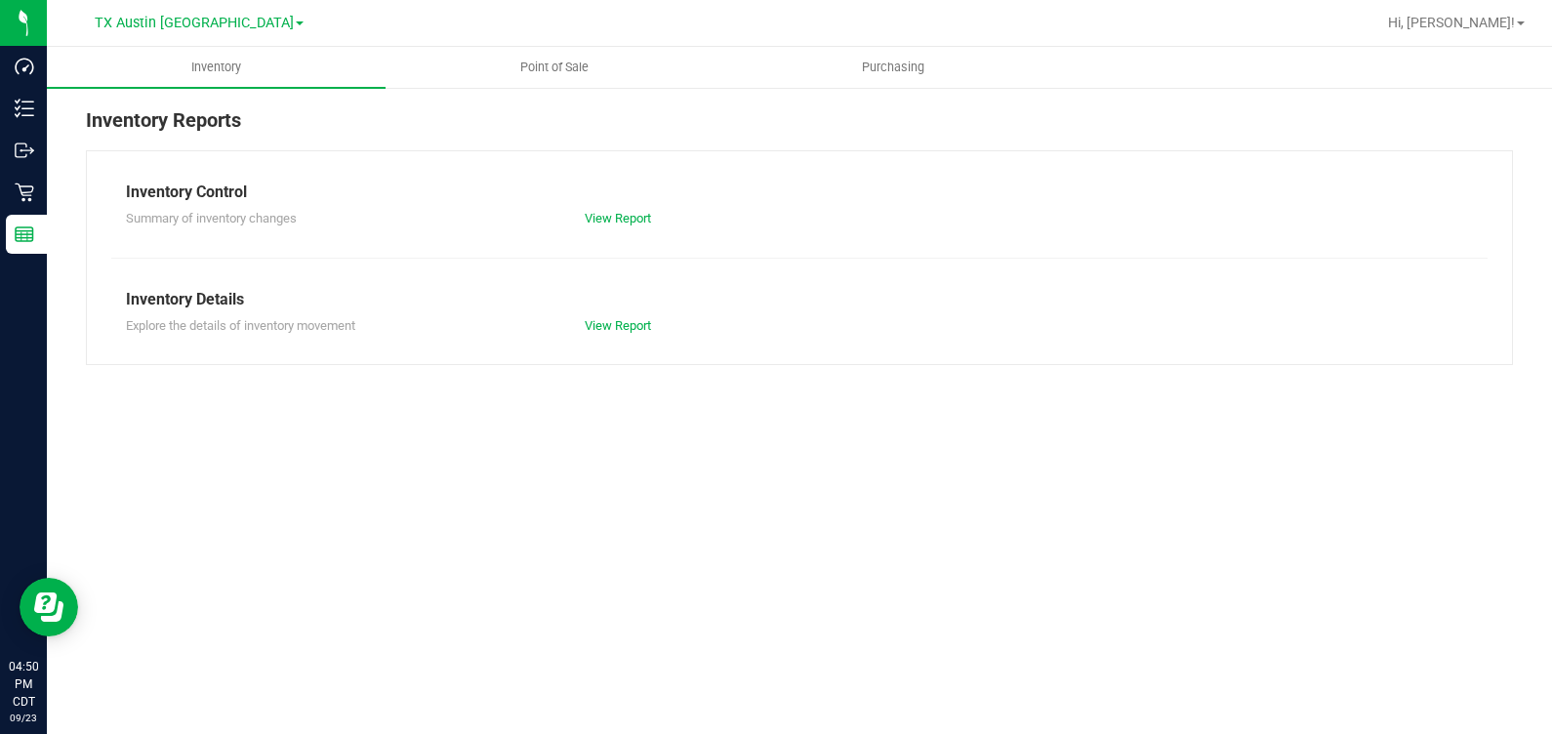
click at [148, 29] on div "TX Austin DC TX Austin DC TX Plano Retail TX San Antonio Retail TX South-Austin…" at bounding box center [199, 23] width 285 height 30
click at [161, 28] on span "TX Austin [GEOGRAPHIC_DATA]" at bounding box center [194, 24] width 199 height 18
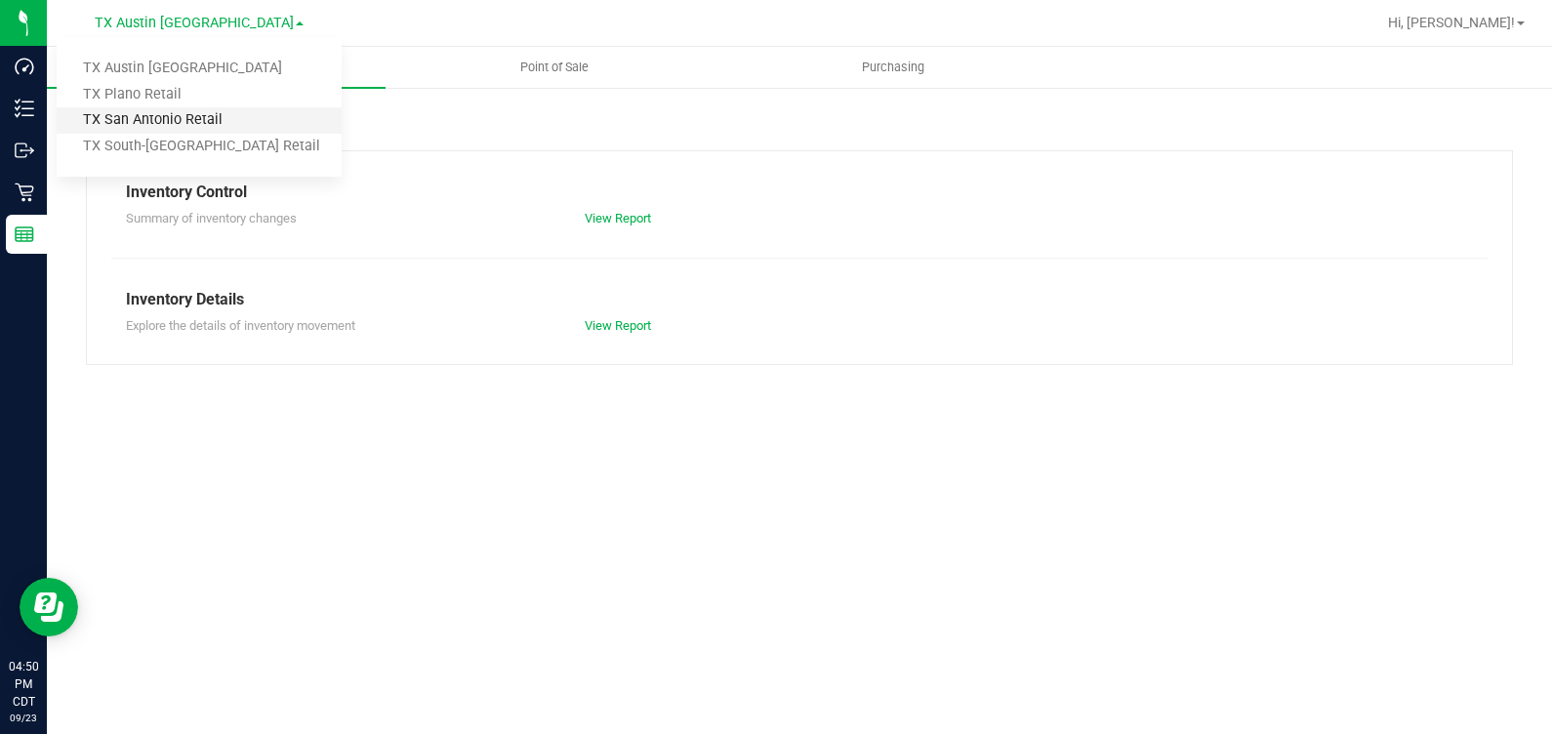
click at [208, 124] on link "TX San Antonio Retail" at bounding box center [199, 120] width 285 height 26
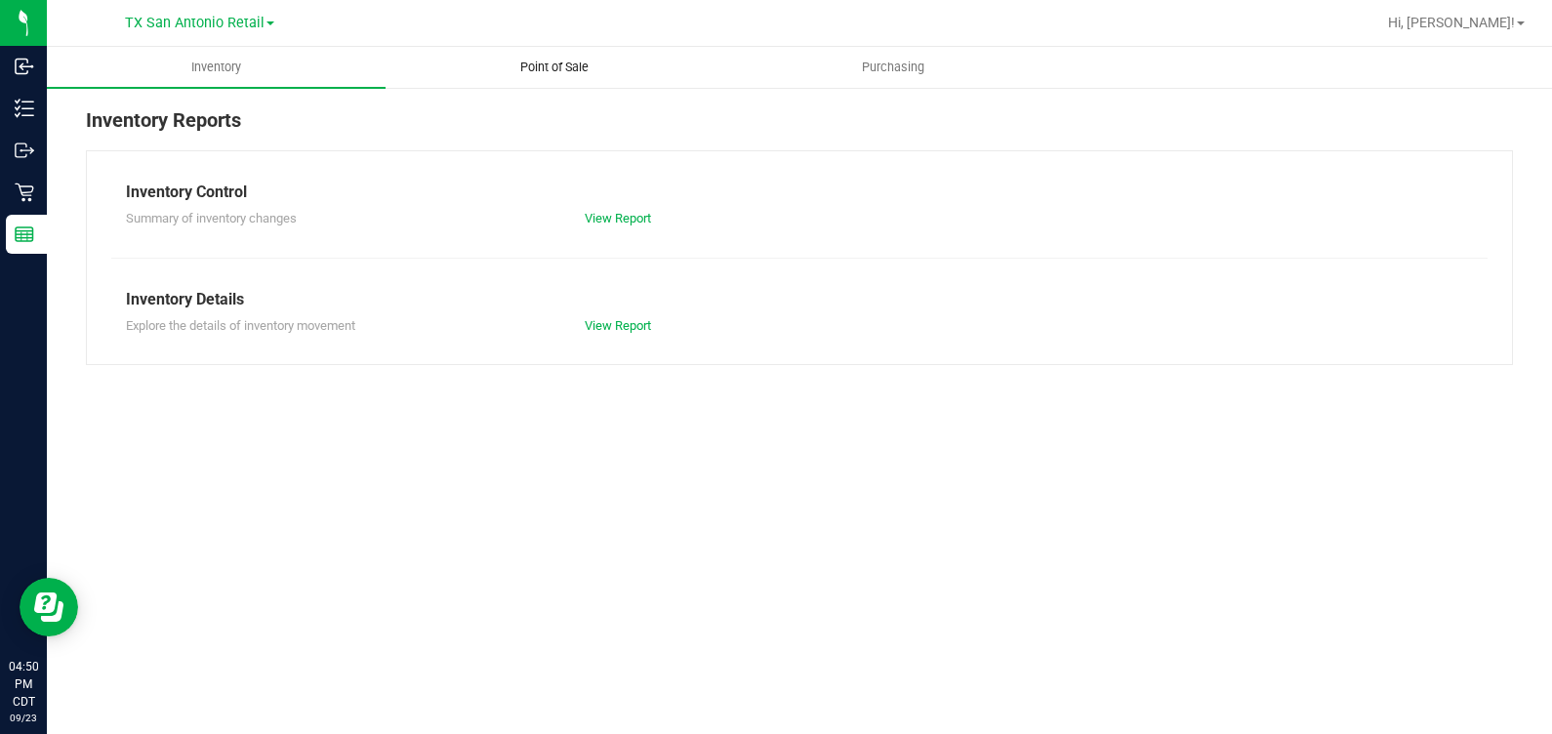
click at [565, 61] on span "Point of Sale" at bounding box center [554, 68] width 121 height 18
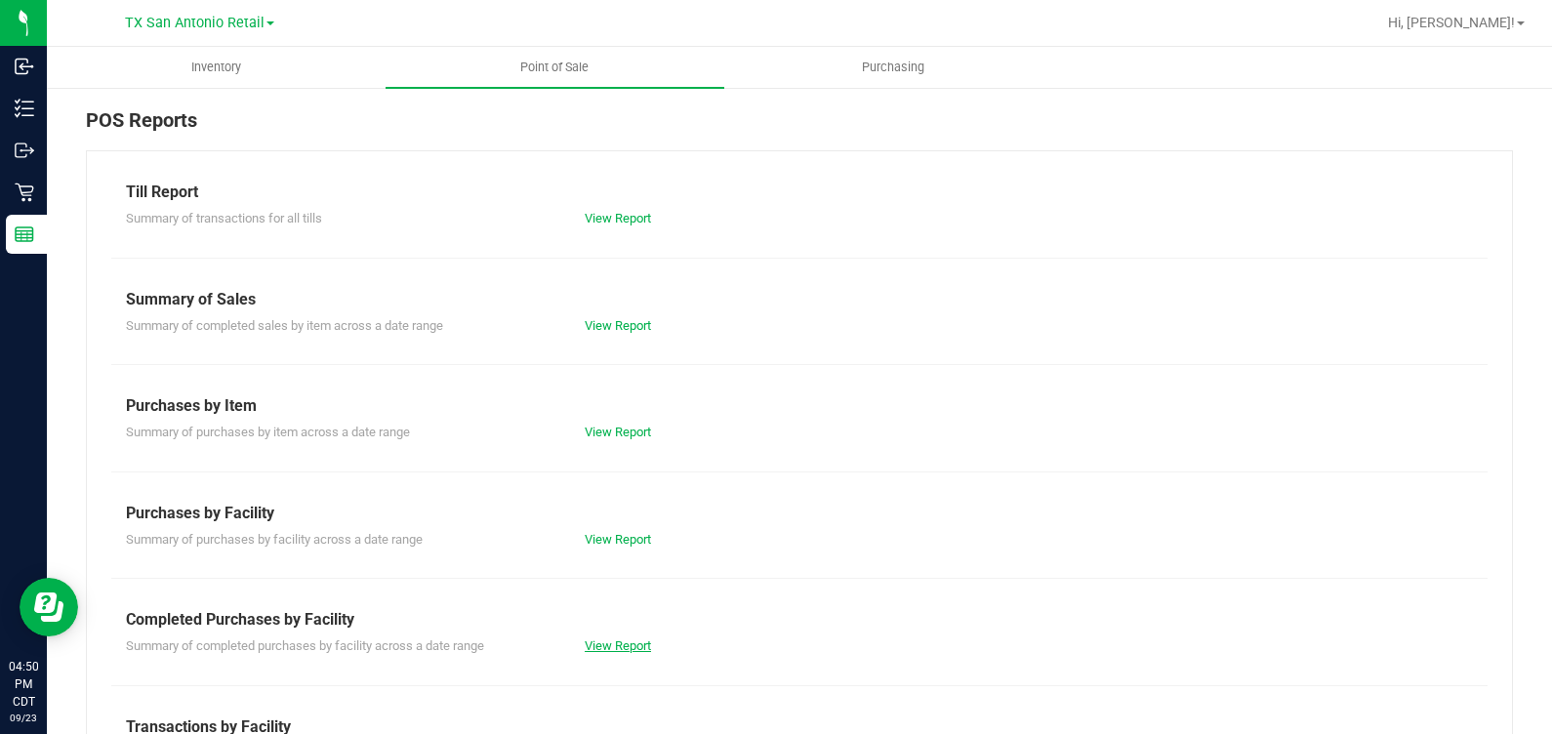
click at [601, 639] on link "View Report" at bounding box center [618, 645] width 66 height 15
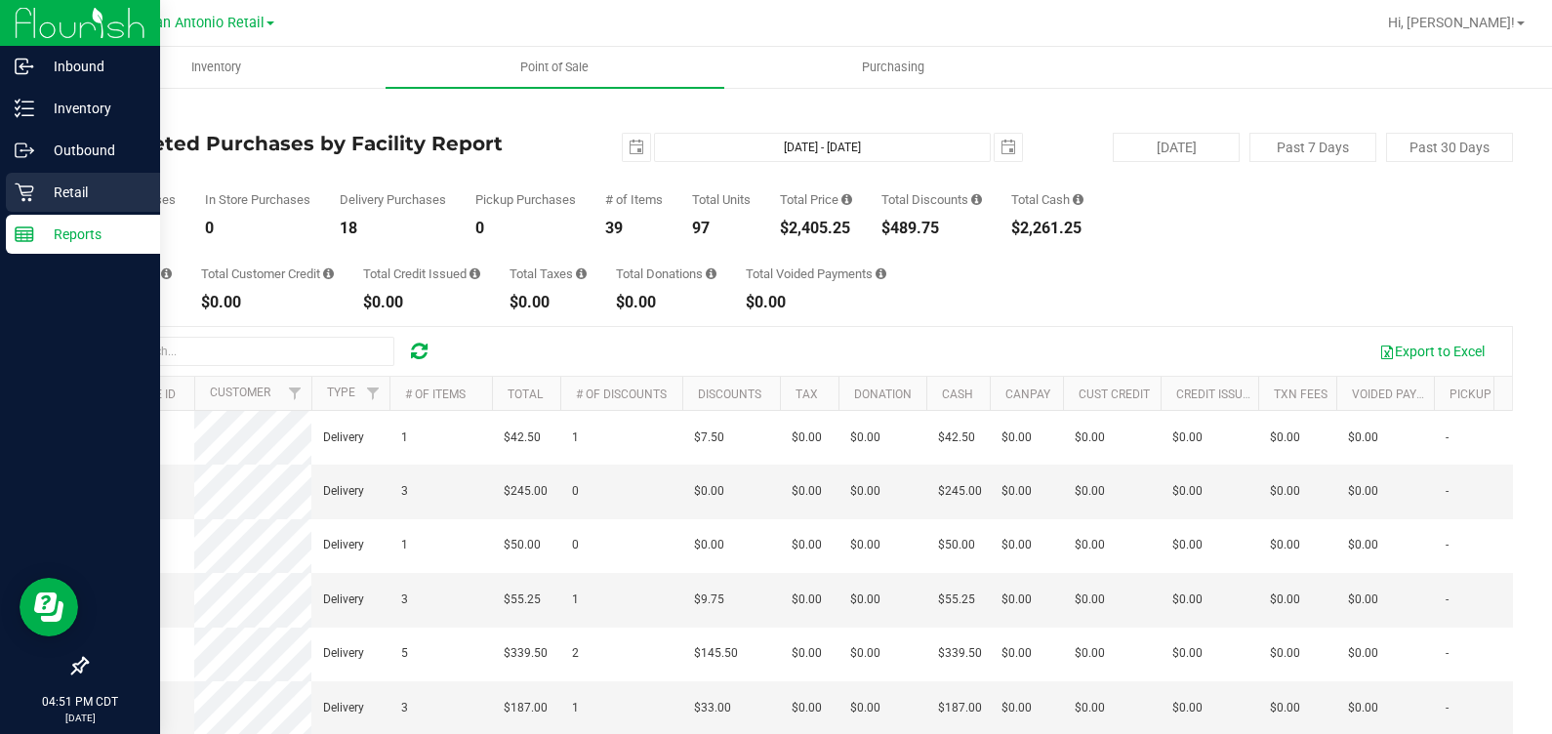
click at [27, 186] on icon at bounding box center [25, 193] width 20 height 20
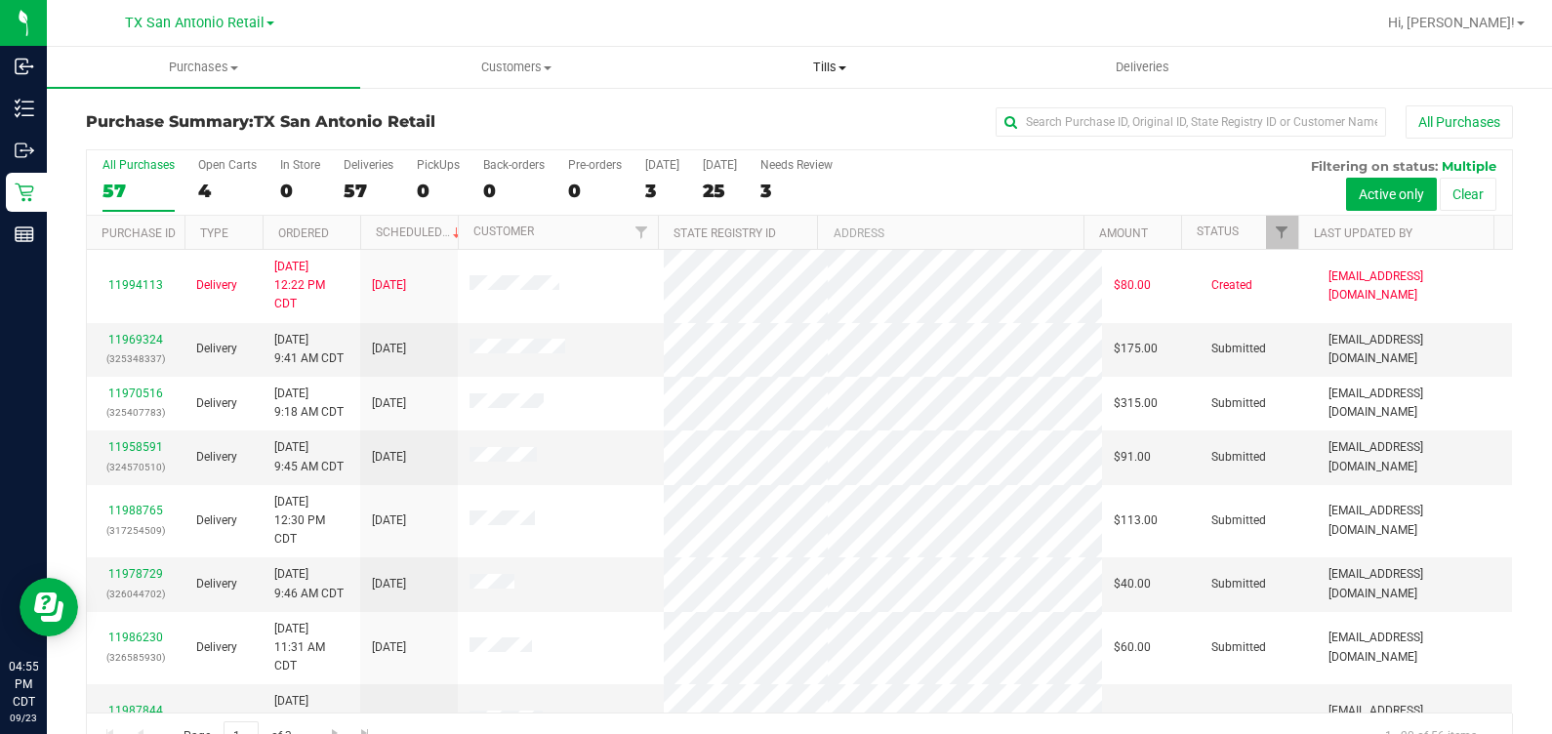
drag, startPoint x: 848, startPoint y: 81, endPoint x: 832, endPoint y: 88, distance: 17.9
click at [848, 81] on uib-tab-heading "Tills Manage tills Reconcile e-payments" at bounding box center [829, 67] width 311 height 39
click at [818, 114] on li "Manage tills" at bounding box center [830, 117] width 313 height 23
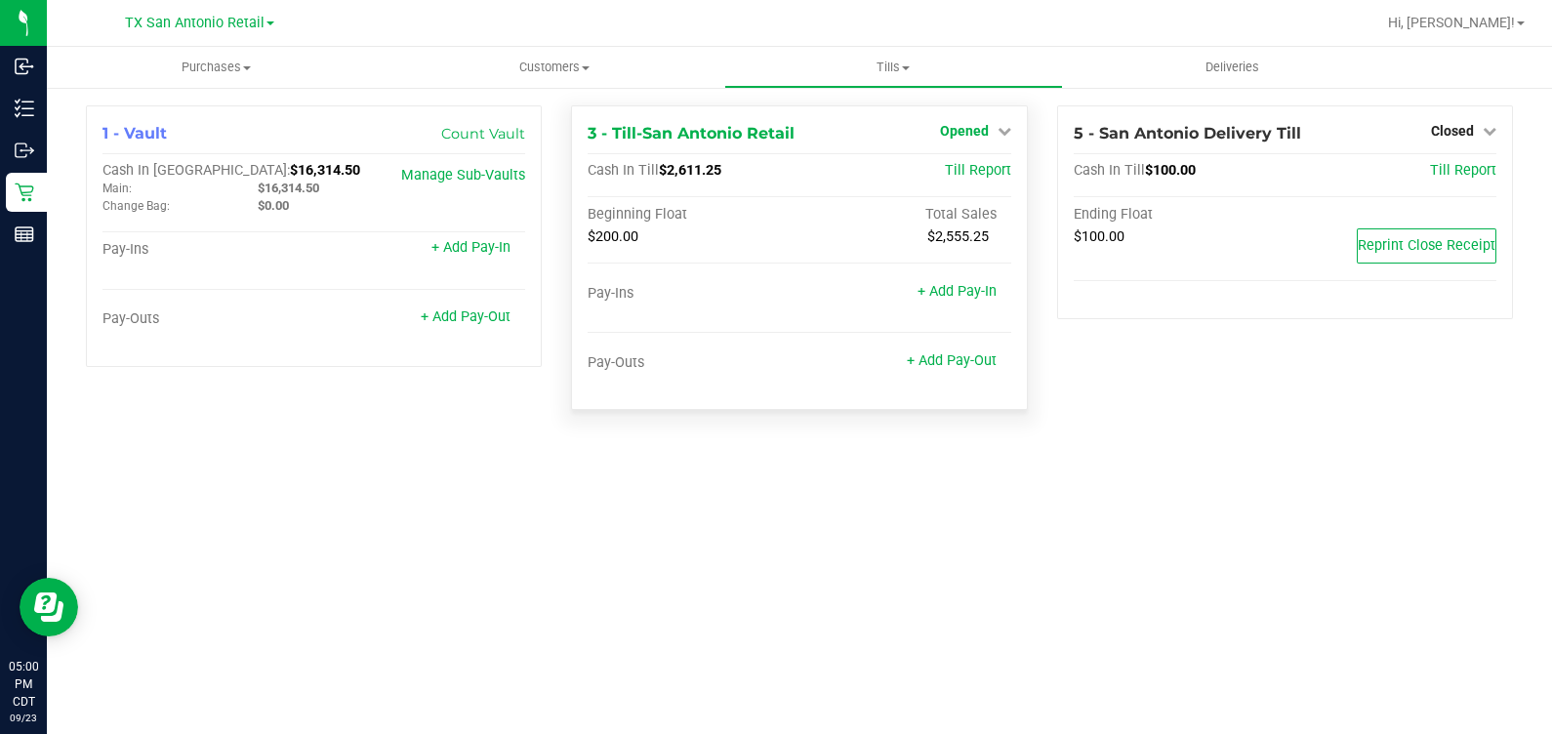
click at [963, 132] on span "Opened" at bounding box center [964, 131] width 49 height 16
click at [966, 167] on link "Close Till" at bounding box center [966, 172] width 53 height 16
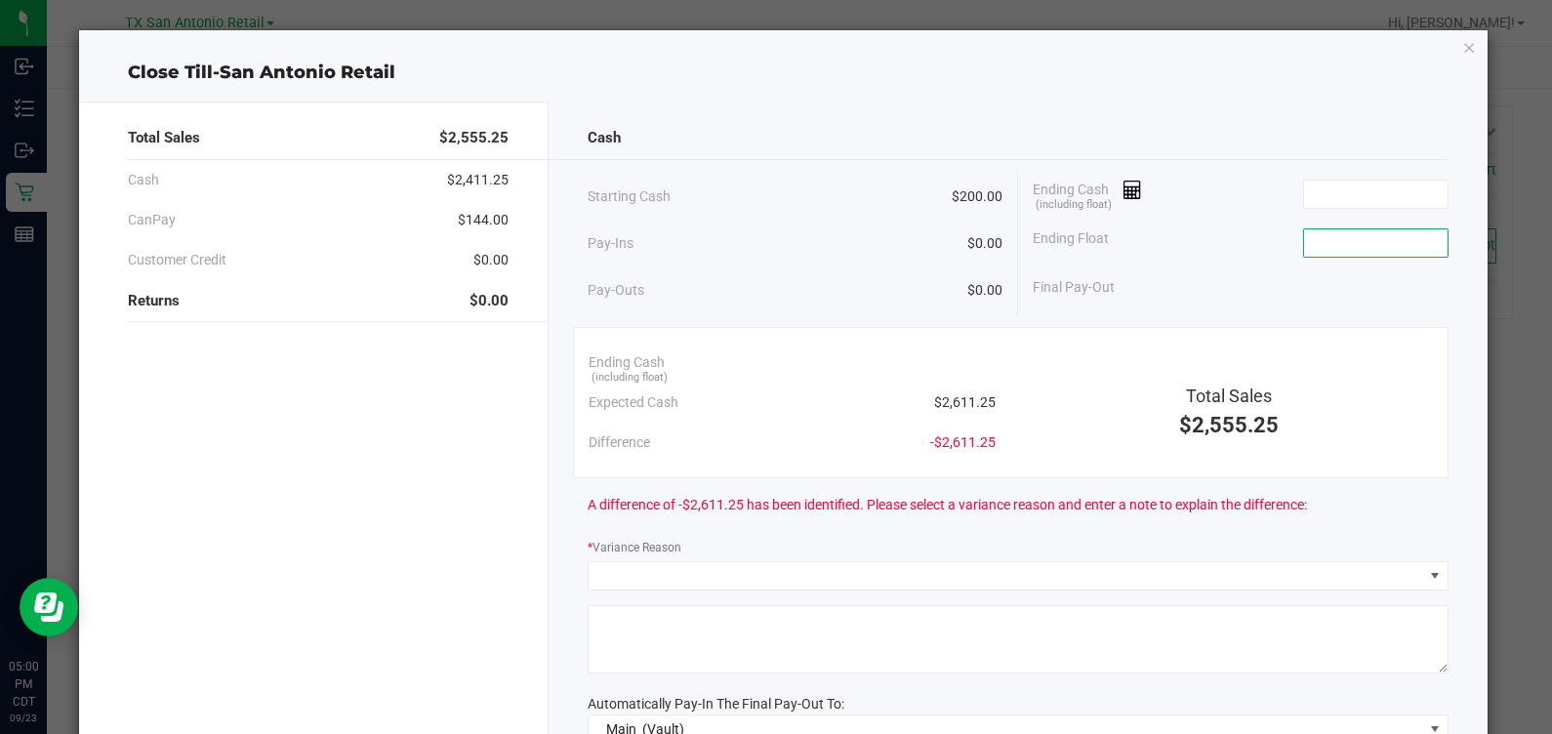
click at [1341, 240] on input at bounding box center [1375, 242] width 143 height 27
type input "$200.00"
click at [1361, 184] on input at bounding box center [1375, 194] width 143 height 27
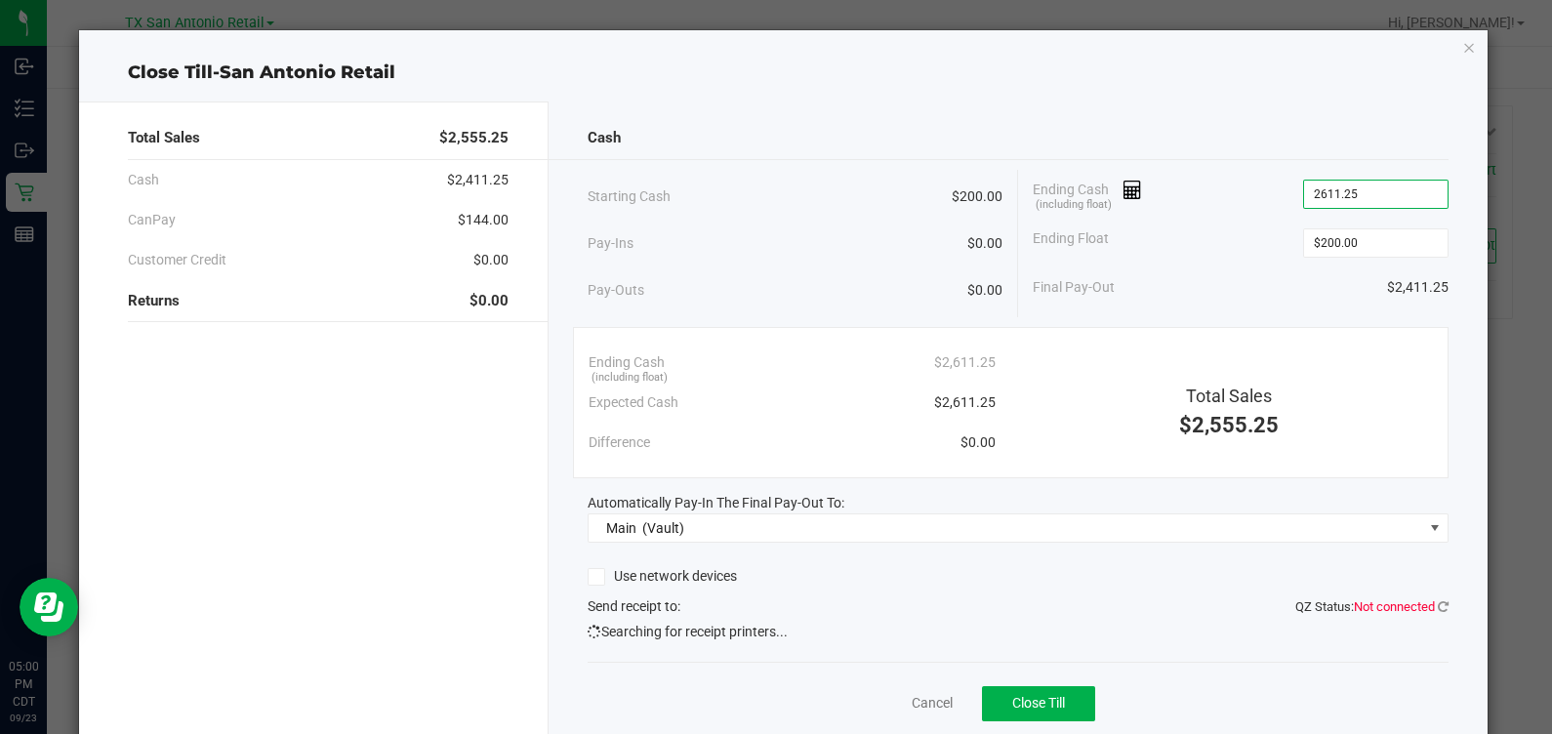
type input "$2,611.25"
type input "$200.00"
click at [1012, 696] on span "Close Till" at bounding box center [1038, 703] width 53 height 16
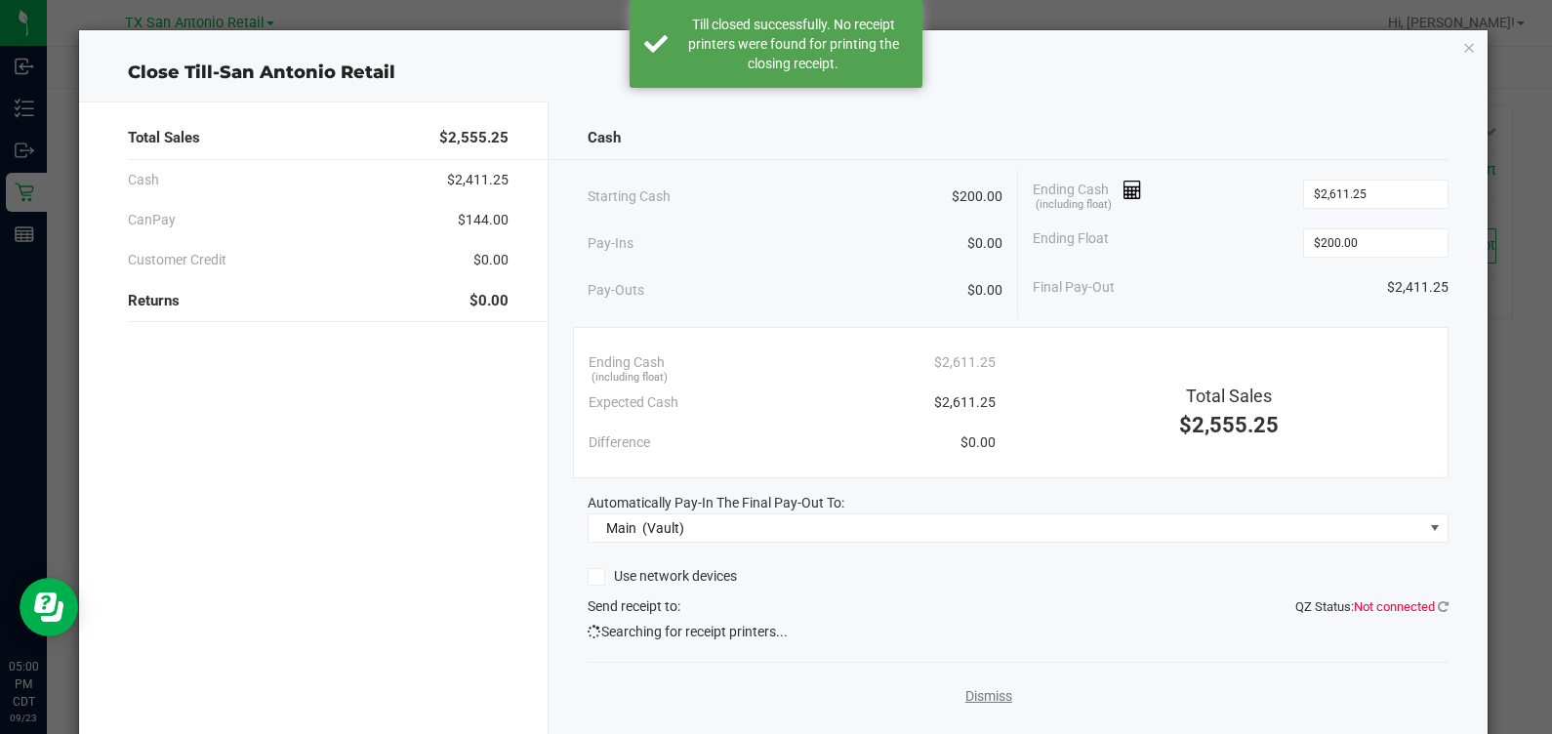
click at [965, 697] on link "Dismiss" at bounding box center [988, 696] width 47 height 20
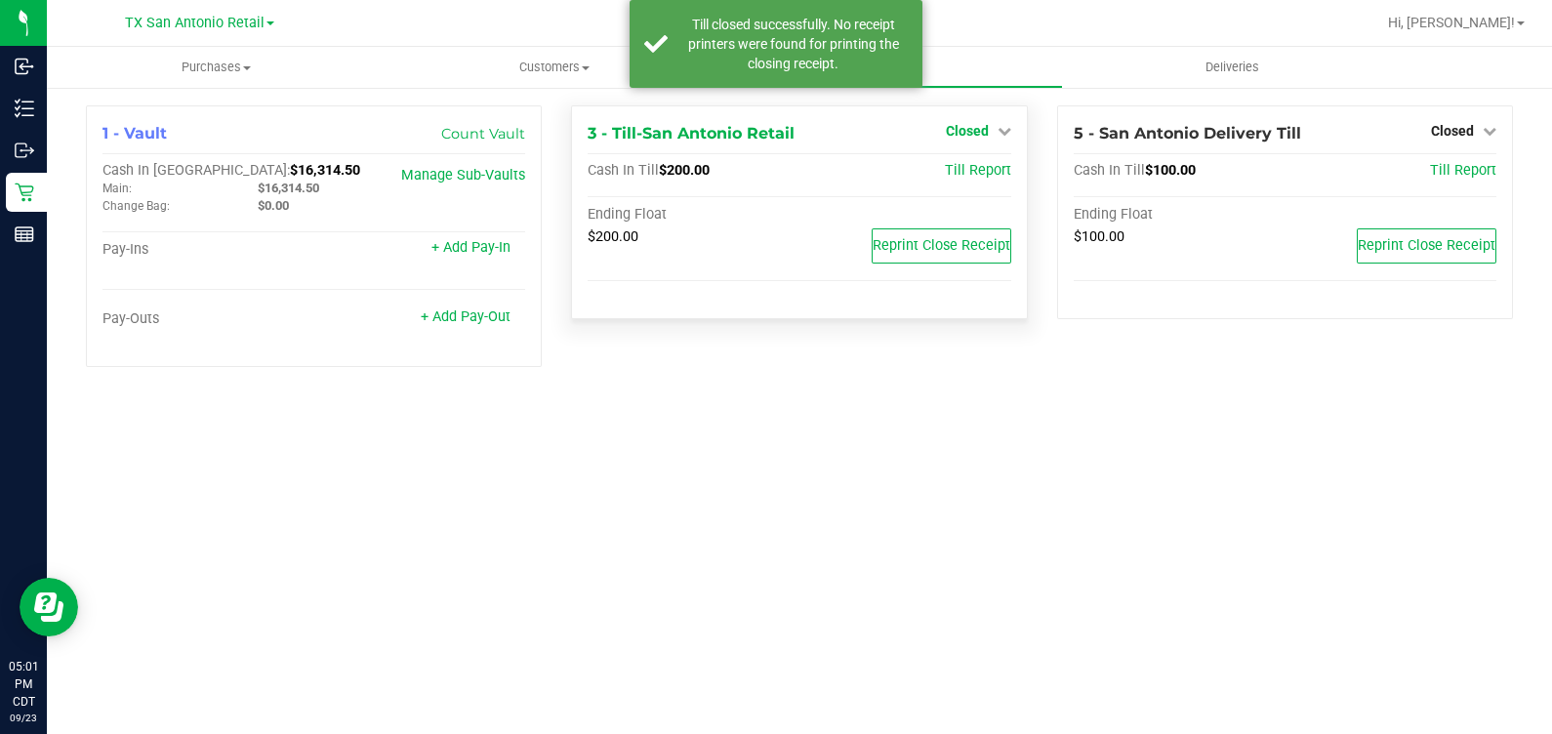
click at [972, 135] on span "Closed" at bounding box center [967, 131] width 43 height 16
click at [966, 167] on link "Open Till" at bounding box center [967, 172] width 52 height 16
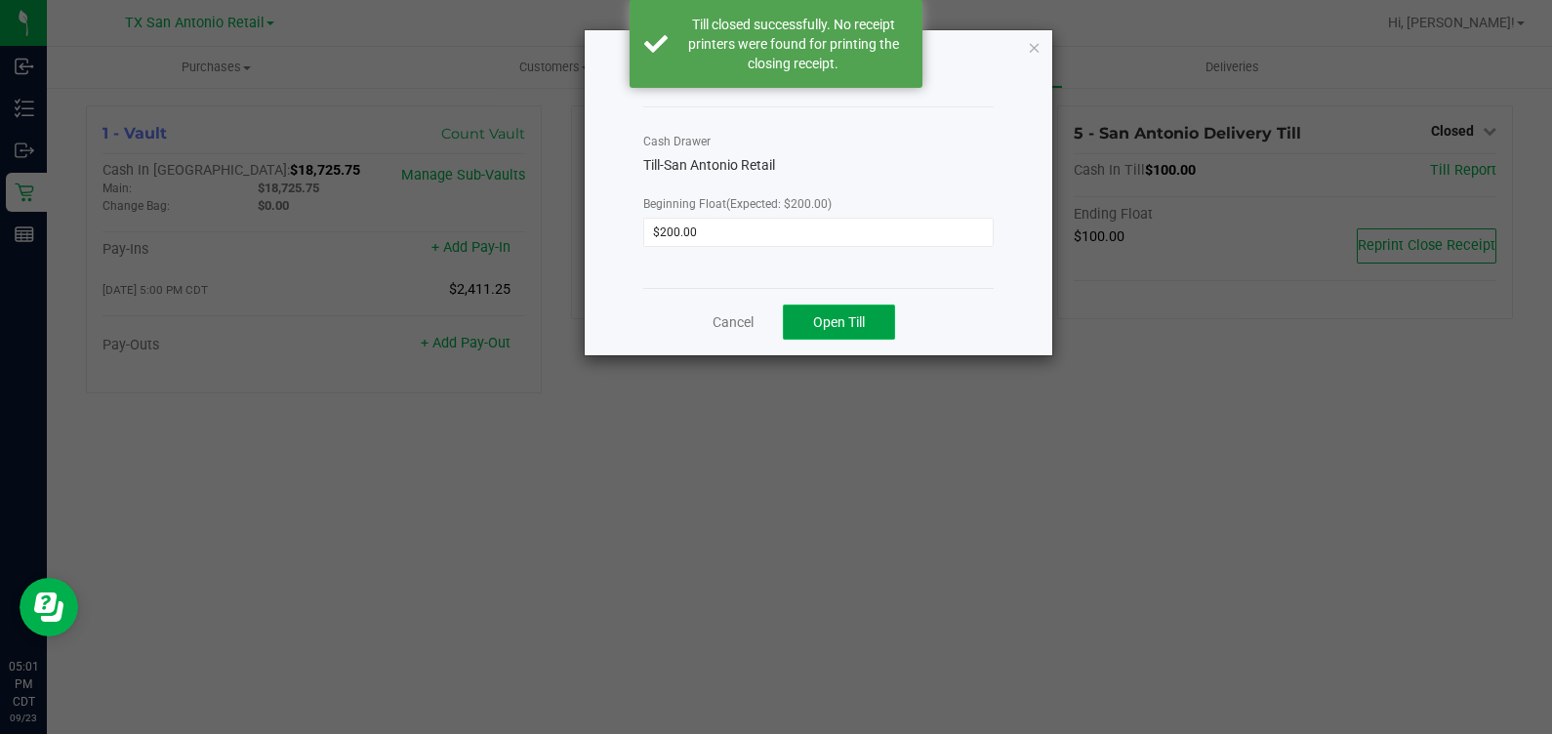
click at [844, 314] on span "Open Till" at bounding box center [839, 322] width 52 height 16
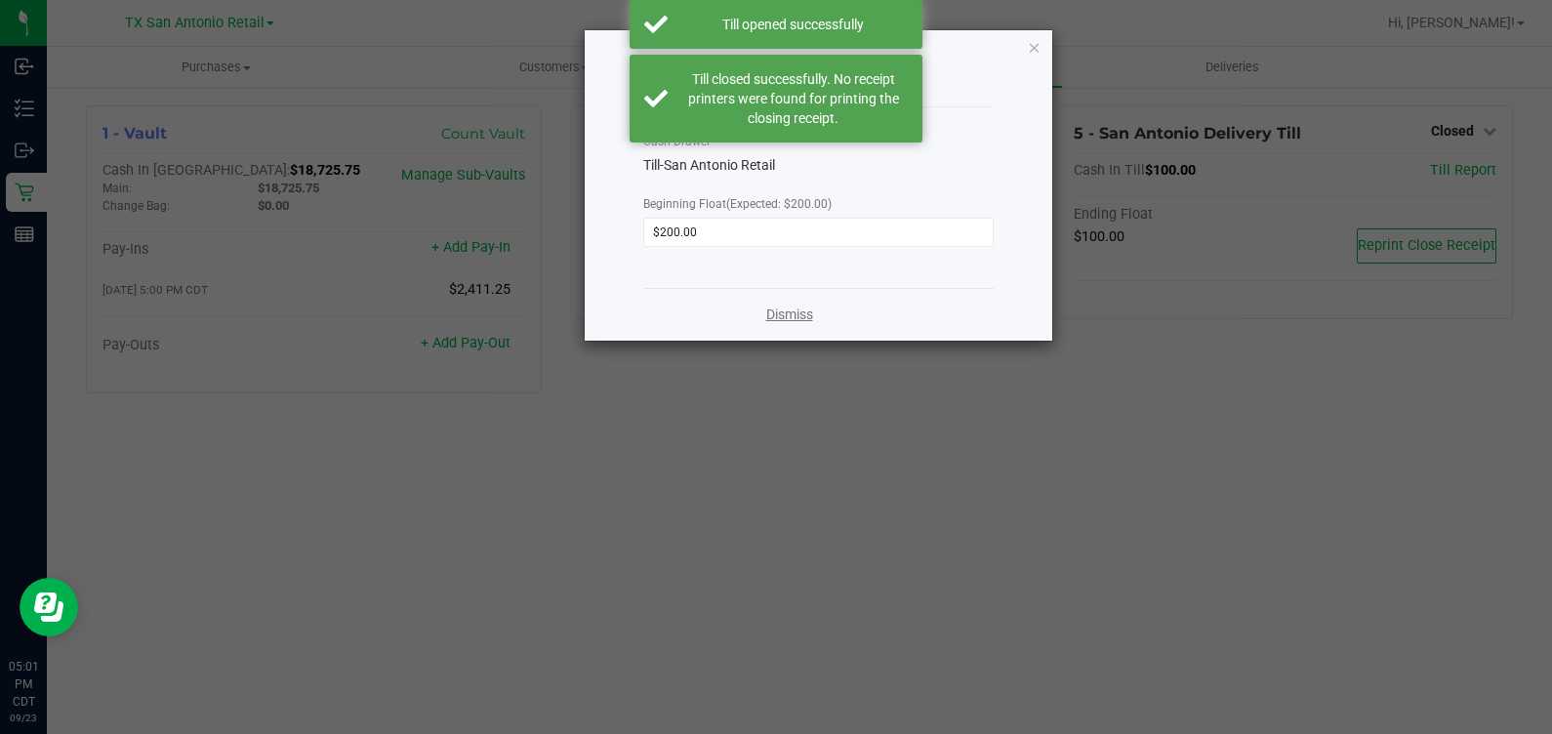
click at [774, 320] on link "Dismiss" at bounding box center [789, 315] width 47 height 20
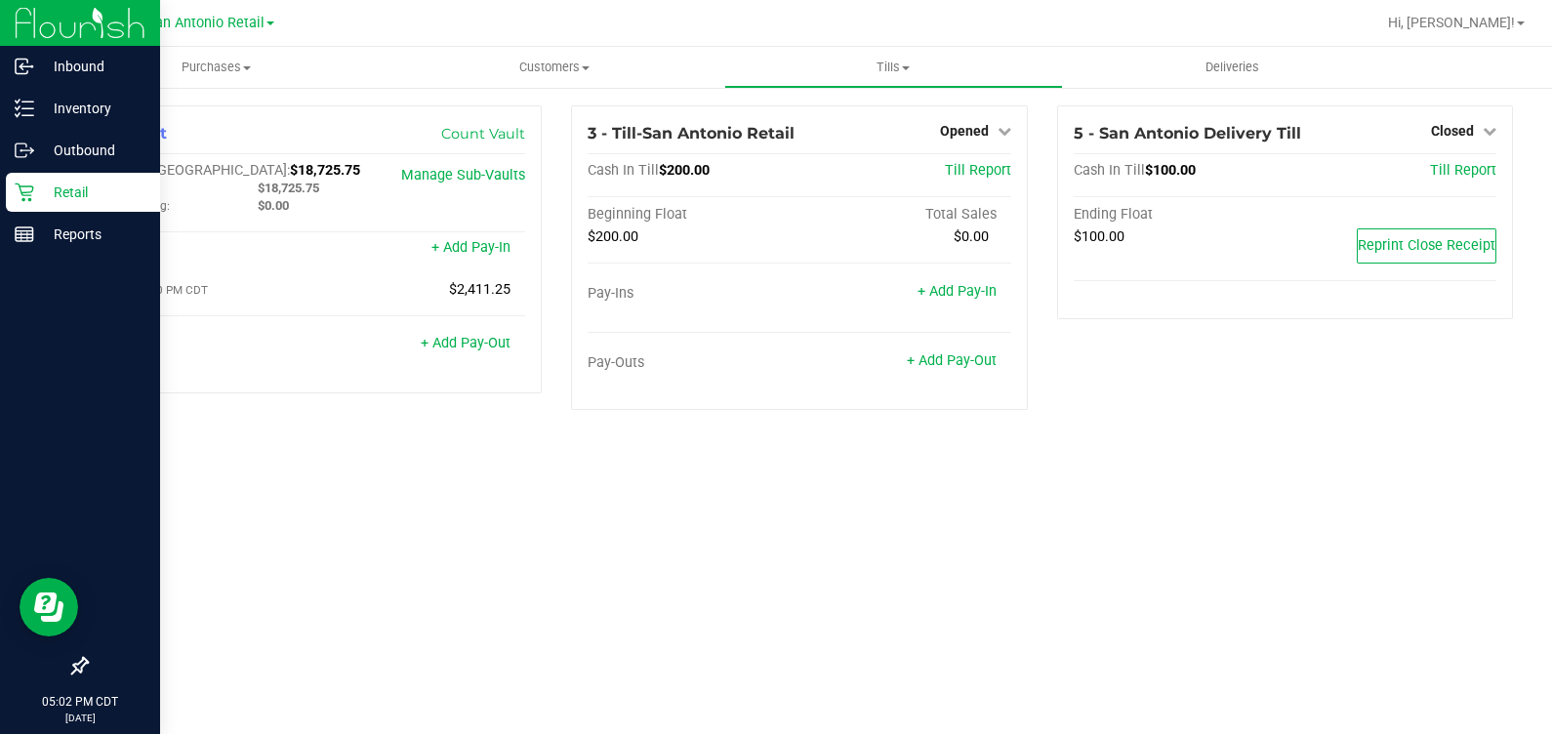
click at [28, 189] on icon at bounding box center [25, 193] width 20 height 20
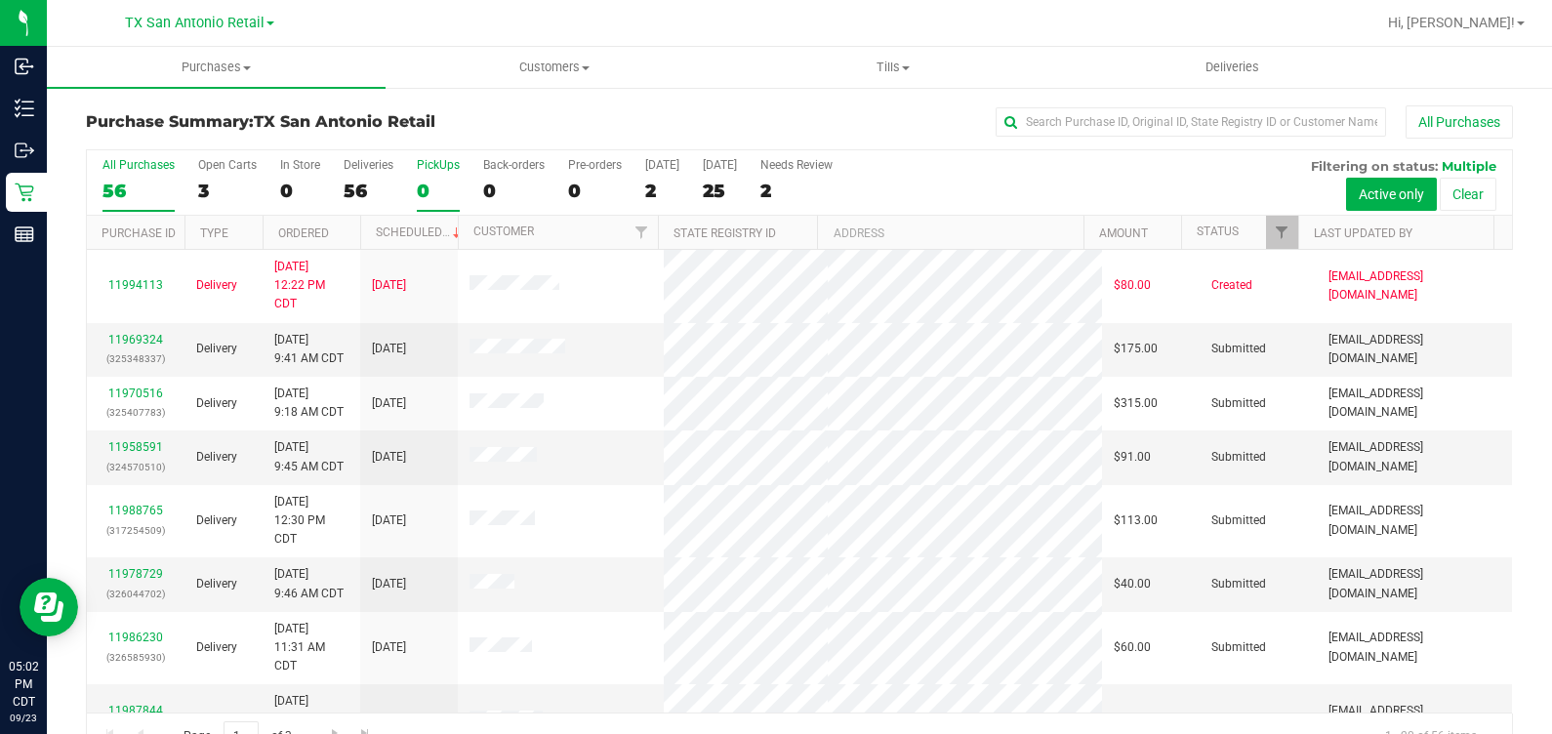
click at [423, 178] on label "PickUps 0" at bounding box center [438, 185] width 43 height 54
click at [0, 0] on input "PickUps 0" at bounding box center [0, 0] width 0 height 0
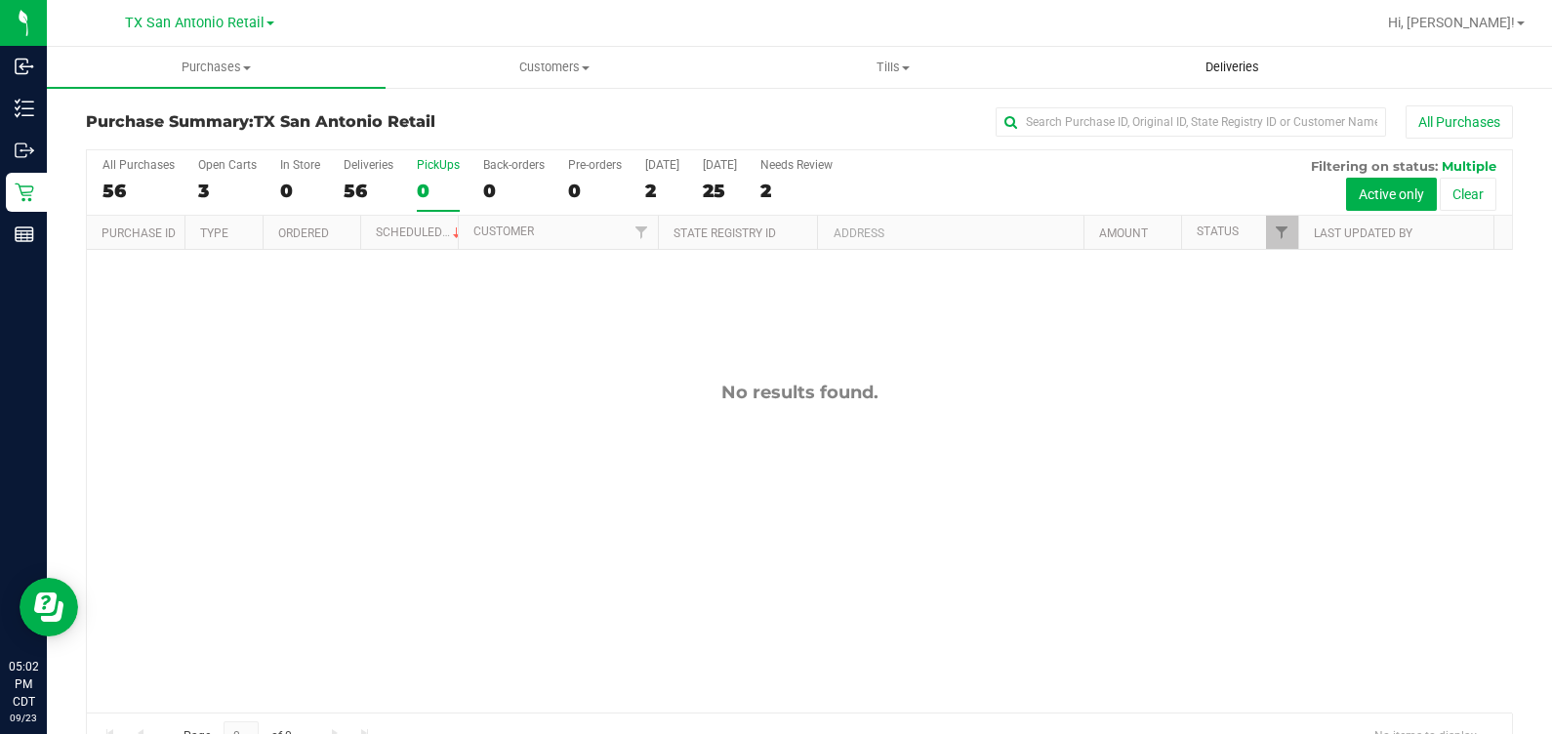
click at [1233, 63] on span "Deliveries" at bounding box center [1232, 68] width 106 height 18
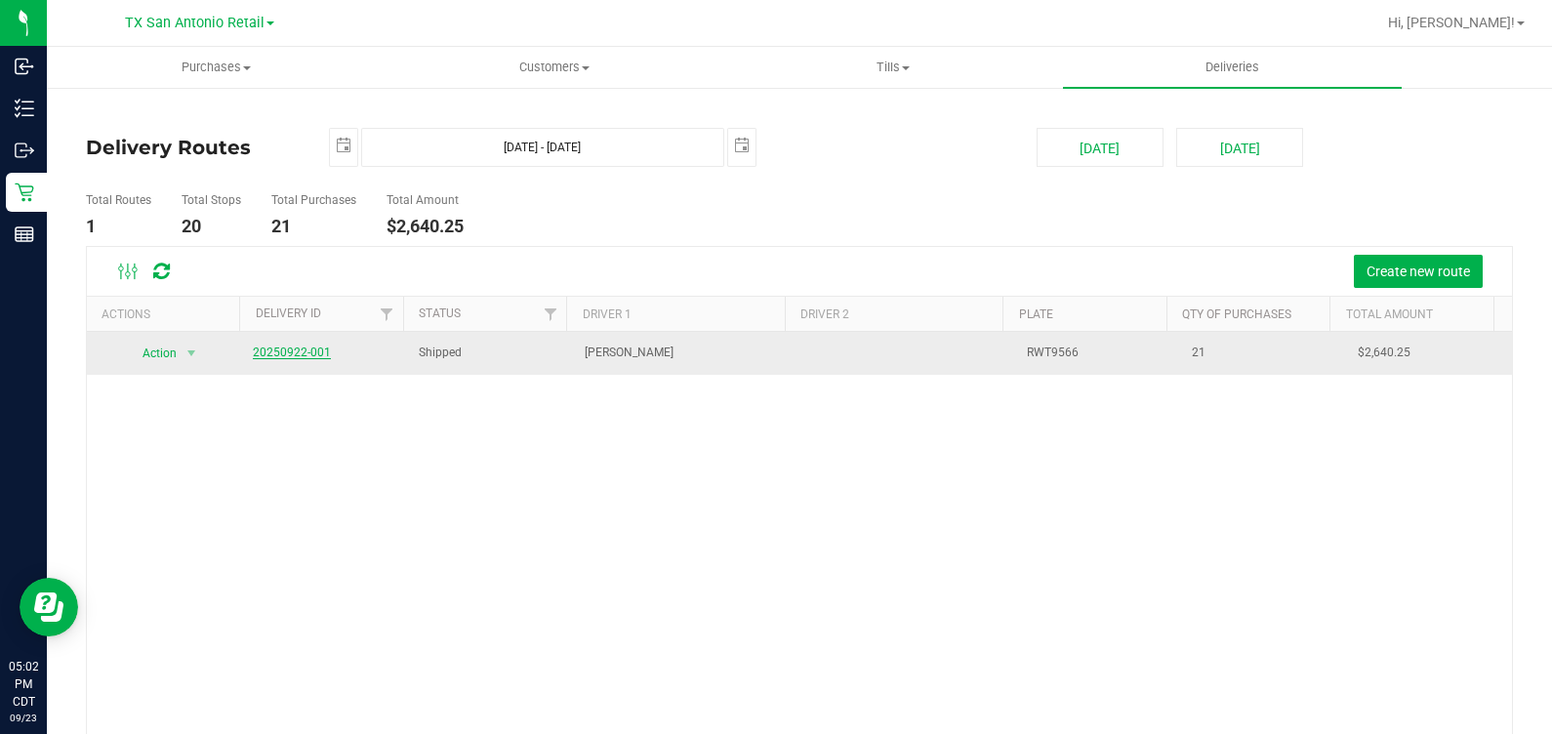
click at [301, 347] on link "20250922-001" at bounding box center [292, 353] width 78 height 14
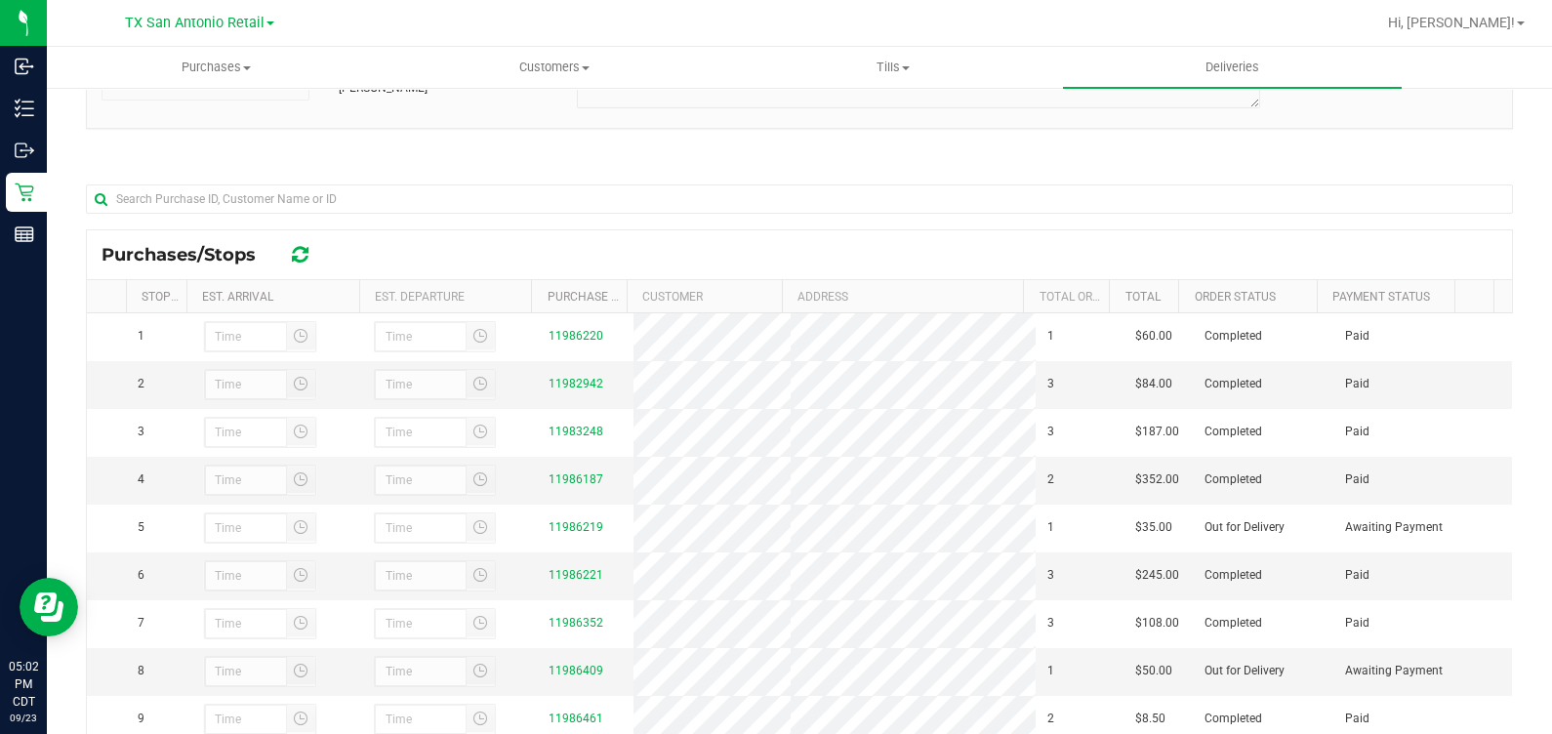
scroll to position [347, 0]
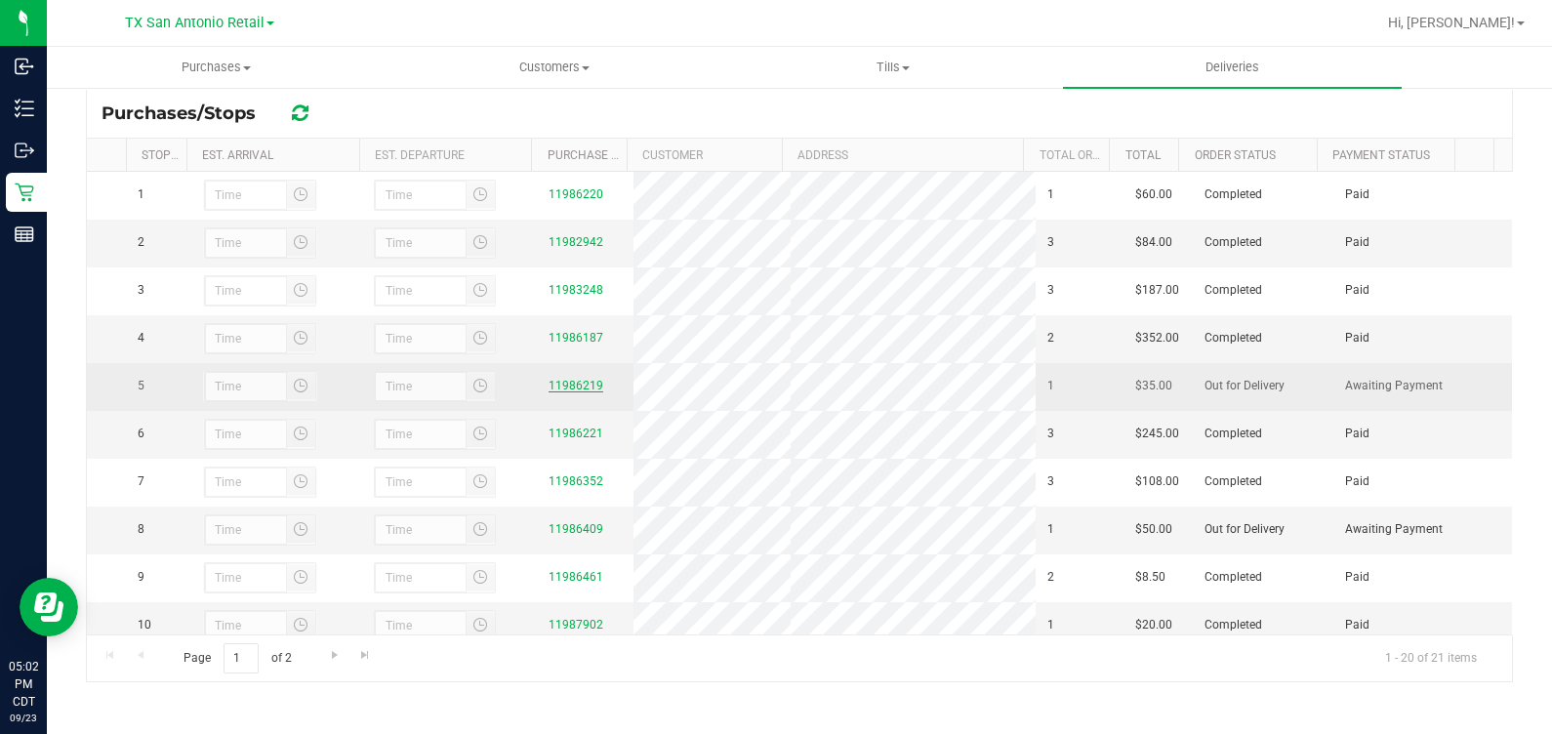
click at [566, 392] on link "11986219" at bounding box center [576, 386] width 55 height 14
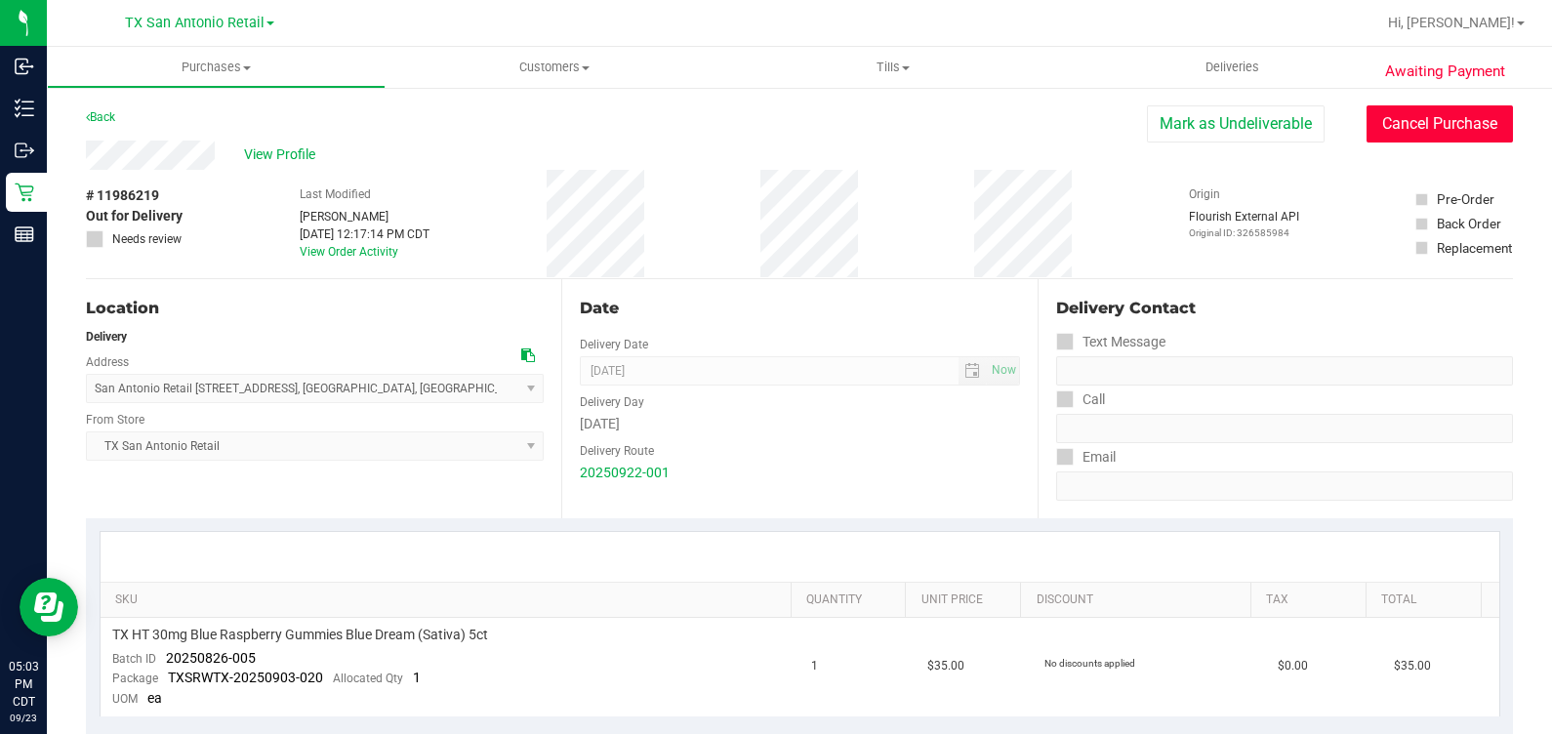
drag, startPoint x: 1371, startPoint y: 112, endPoint x: 903, endPoint y: 161, distance: 471.1
click at [1371, 112] on button "Cancel Purchase" at bounding box center [1440, 123] width 146 height 37
click at [108, 121] on link "Back" at bounding box center [100, 117] width 29 height 14
click at [523, 142] on div "View Profile" at bounding box center [799, 155] width 1427 height 29
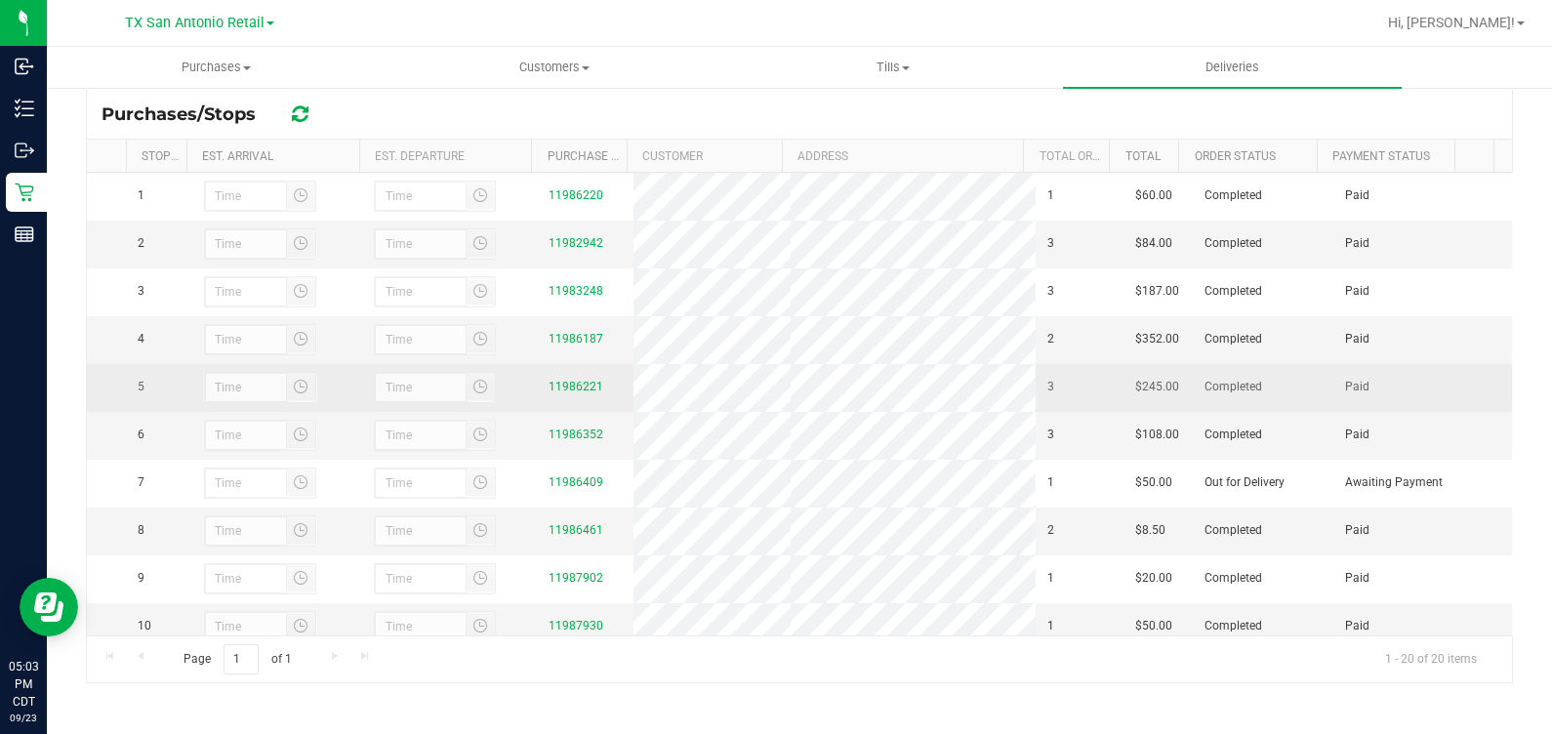
scroll to position [347, 0]
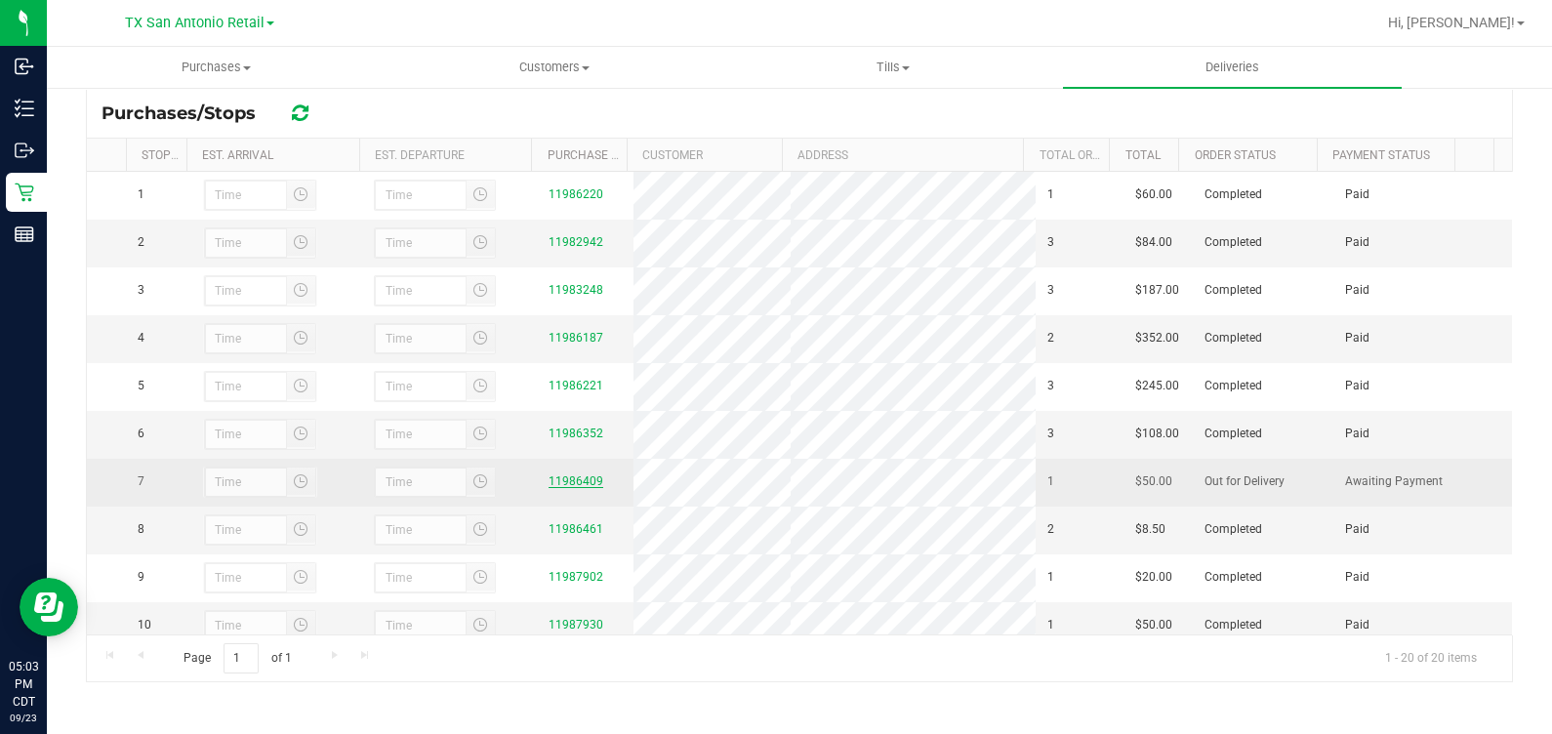
click at [563, 488] on link "11986409" at bounding box center [576, 481] width 55 height 14
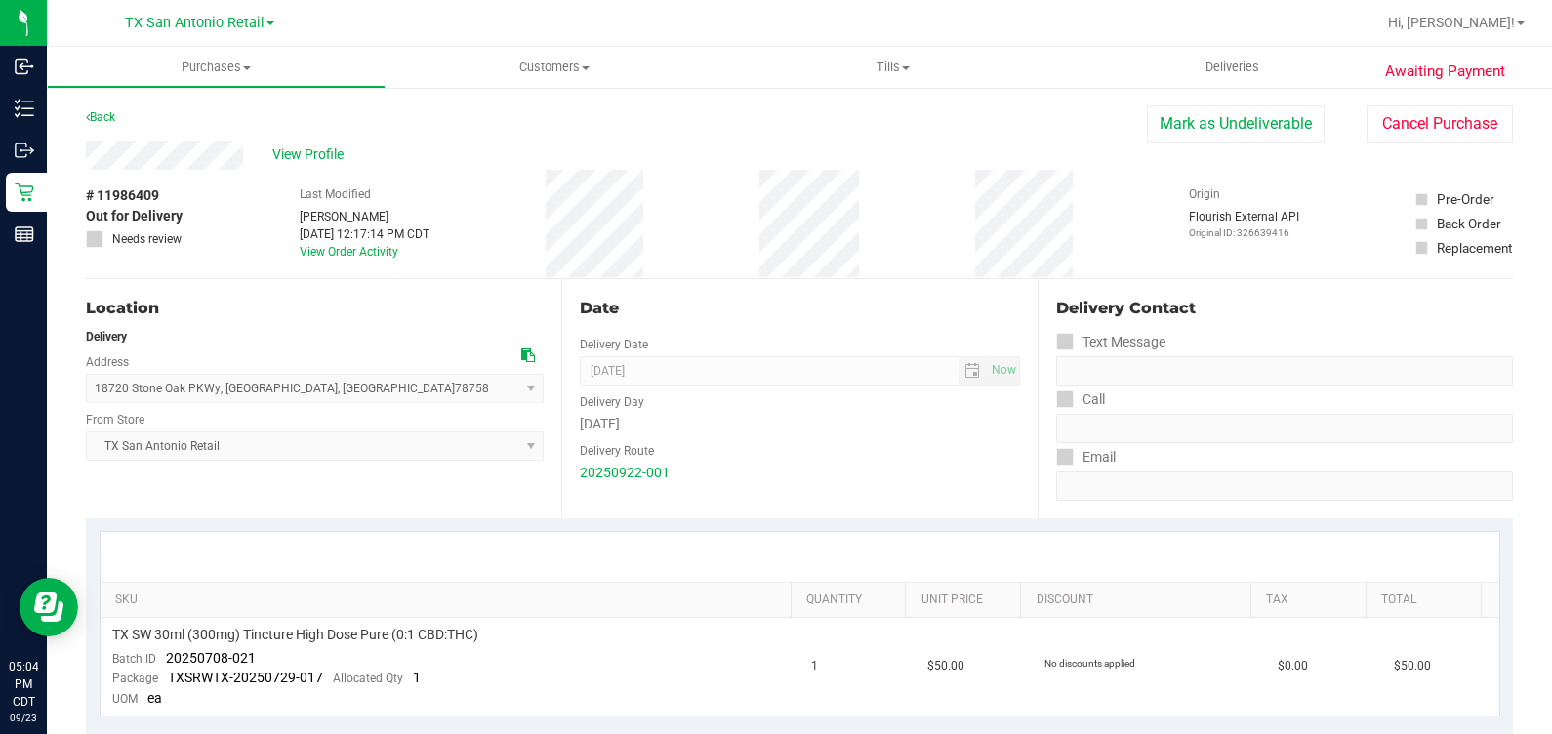
click at [664, 257] on div "# 11986409 Out for Delivery Needs review Last Modified Rebecca Green Sep 23, 20…" at bounding box center [799, 224] width 1427 height 108
drag, startPoint x: 1363, startPoint y: 137, endPoint x: 910, endPoint y: 166, distance: 453.9
click at [1367, 136] on button "Cancel Purchase" at bounding box center [1440, 123] width 146 height 37
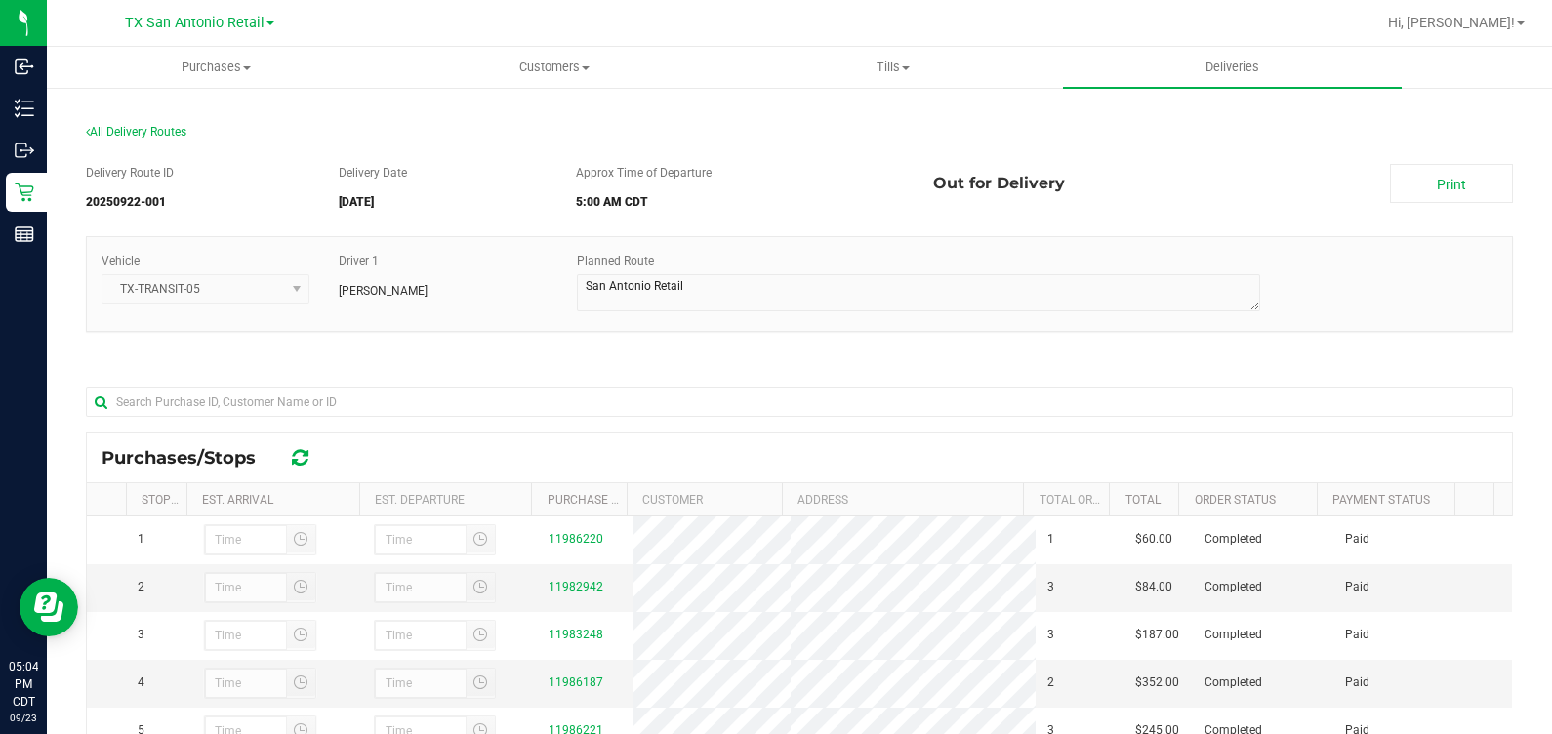
click at [188, 185] on div "Delivery Route ID 20250922-001" at bounding box center [205, 191] width 238 height 55
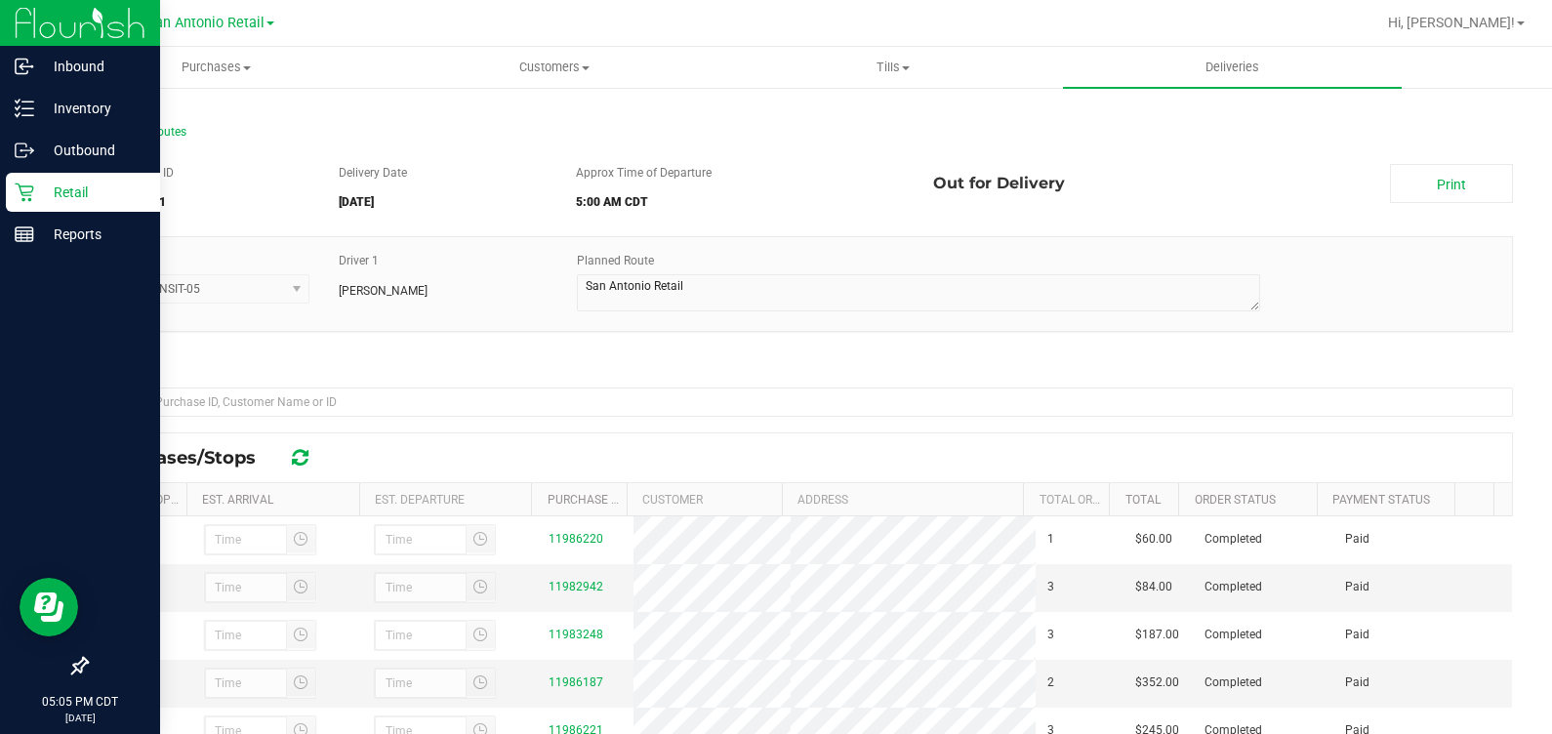
click at [39, 189] on p "Retail" at bounding box center [92, 192] width 117 height 23
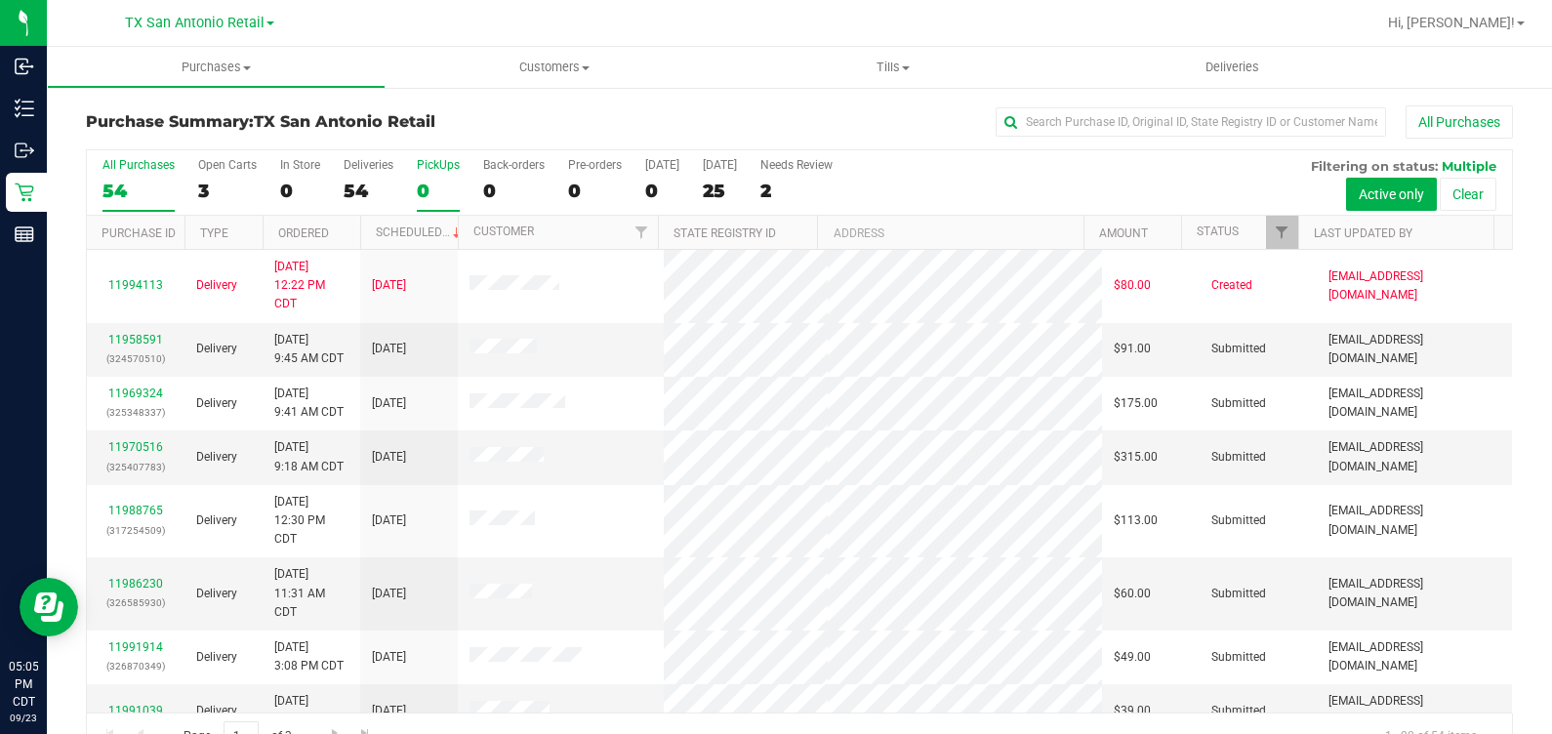
click at [435, 203] on label "PickUps 0" at bounding box center [438, 185] width 43 height 54
click at [0, 0] on input "PickUps 0" at bounding box center [0, 0] width 0 height 0
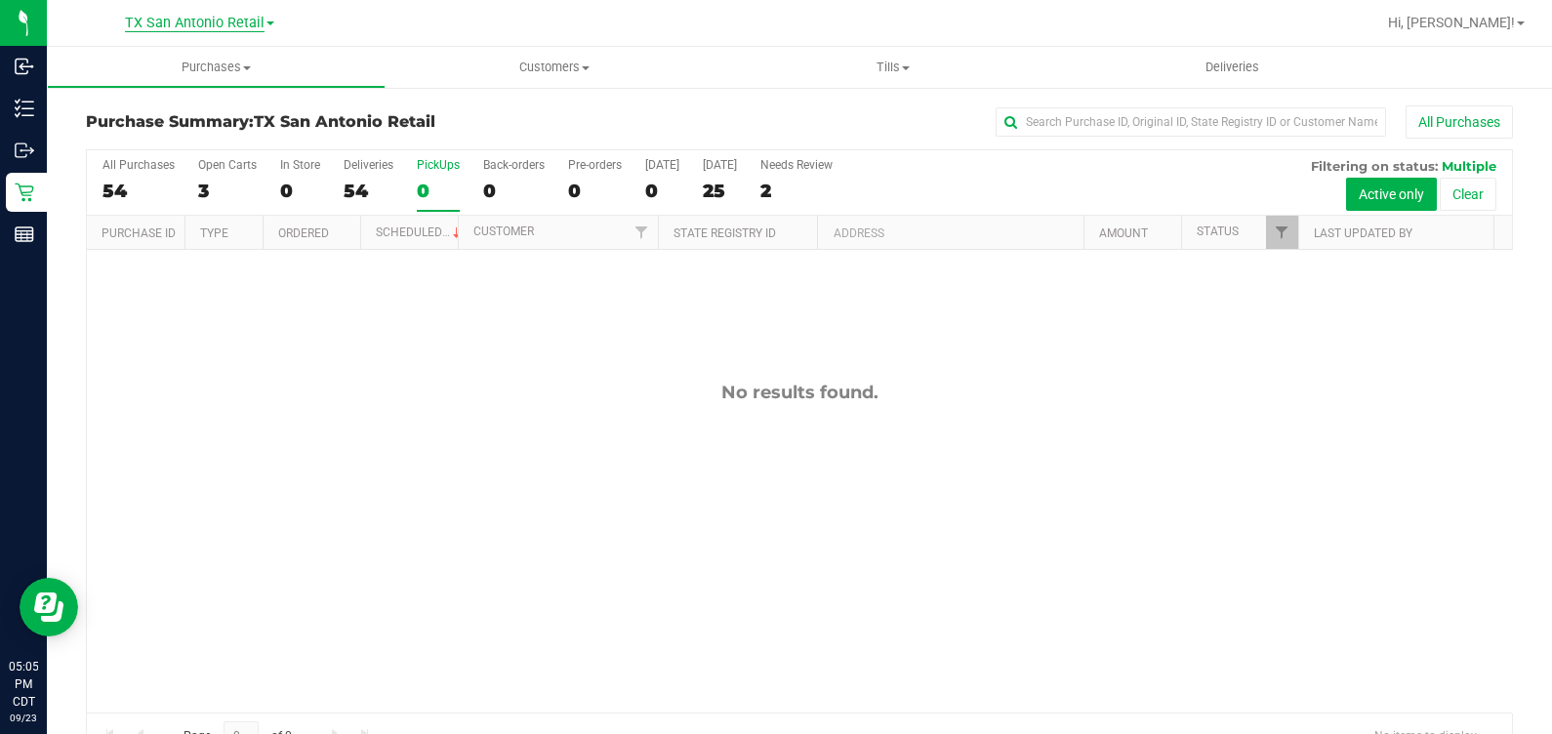
click at [215, 27] on span "TX San Antonio Retail" at bounding box center [195, 24] width 140 height 18
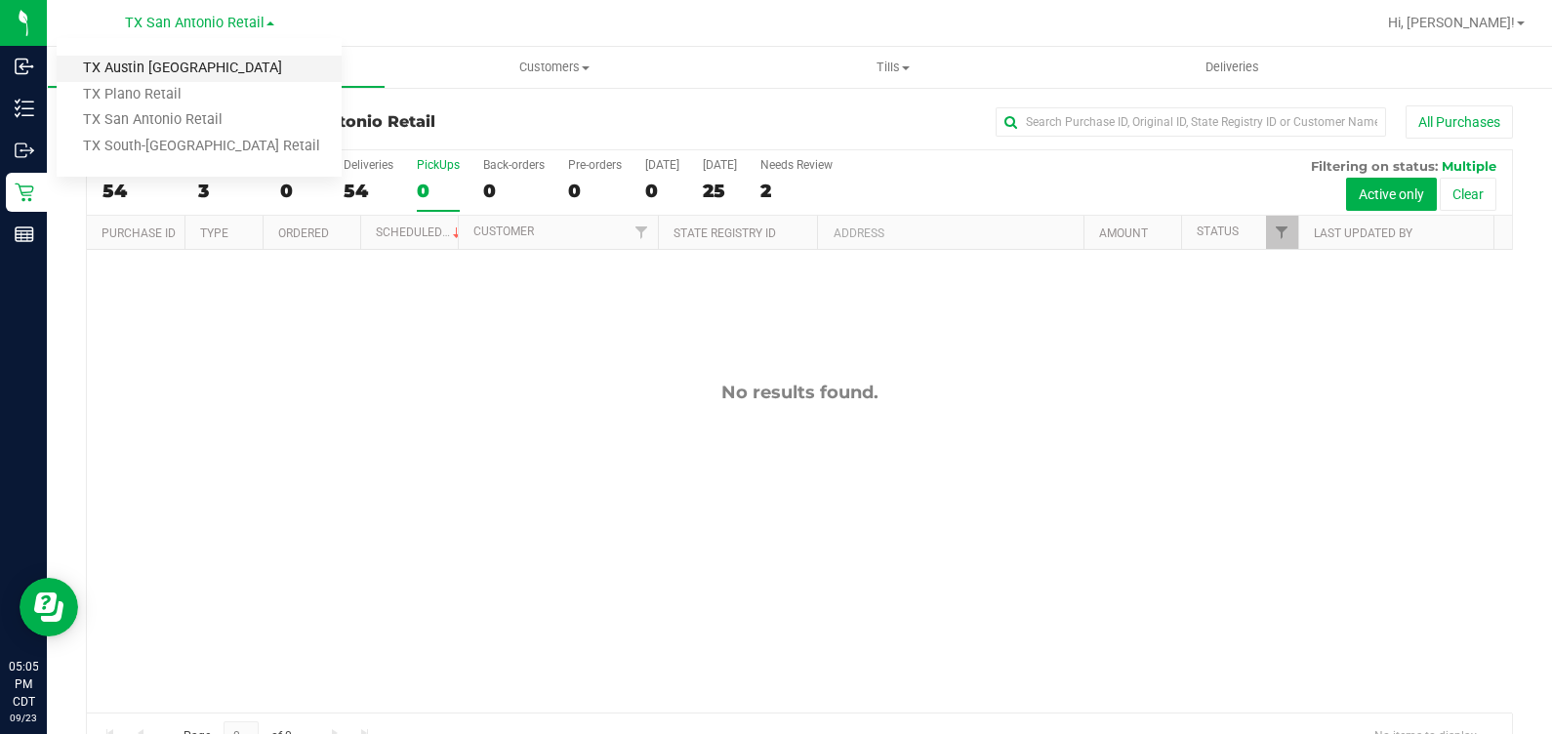
click at [220, 73] on link "TX Austin [GEOGRAPHIC_DATA]" at bounding box center [199, 69] width 285 height 26
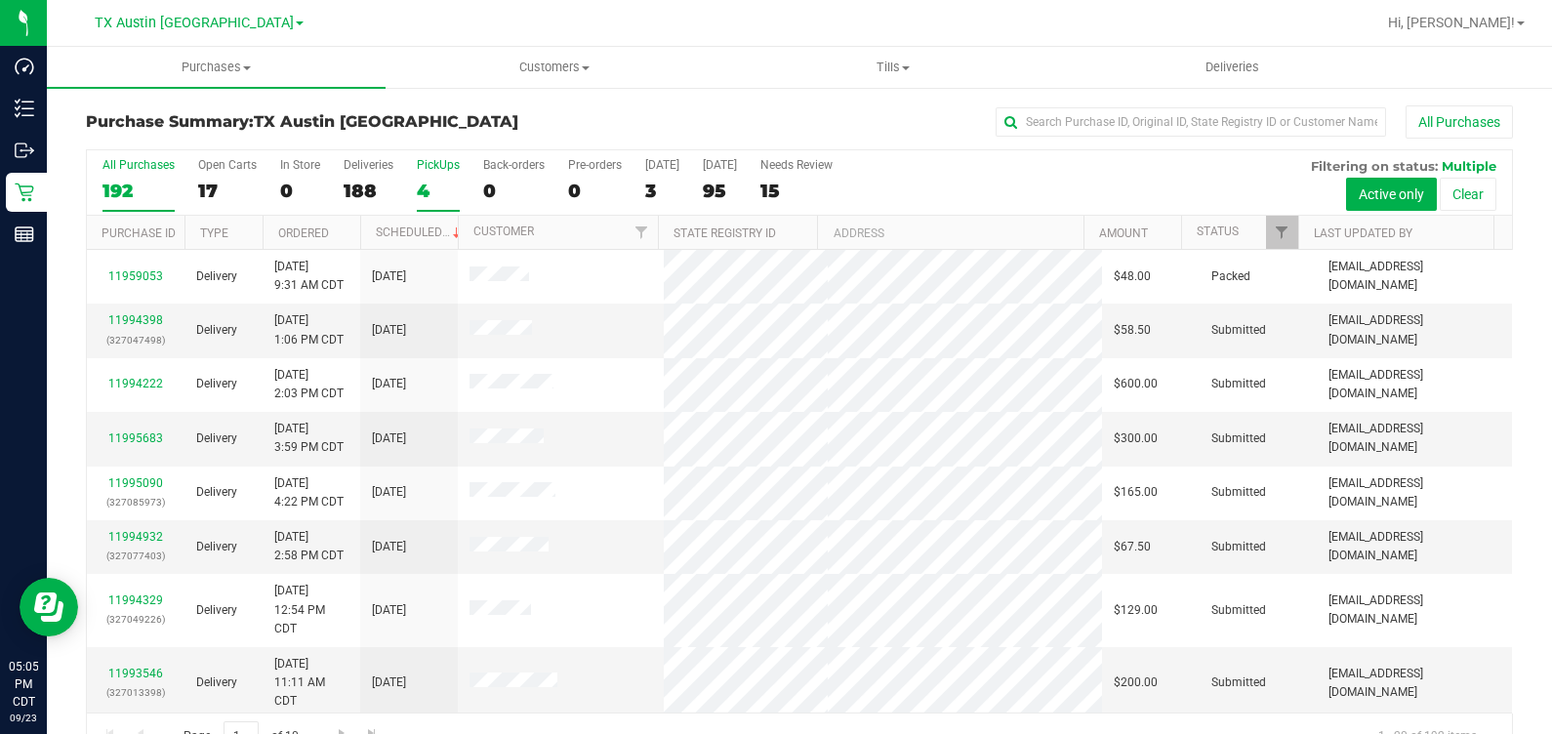
click at [436, 184] on div "4" at bounding box center [438, 191] width 43 height 22
click at [0, 0] on input "PickUps 4" at bounding box center [0, 0] width 0 height 0
